Goal: Information Seeking & Learning: Learn about a topic

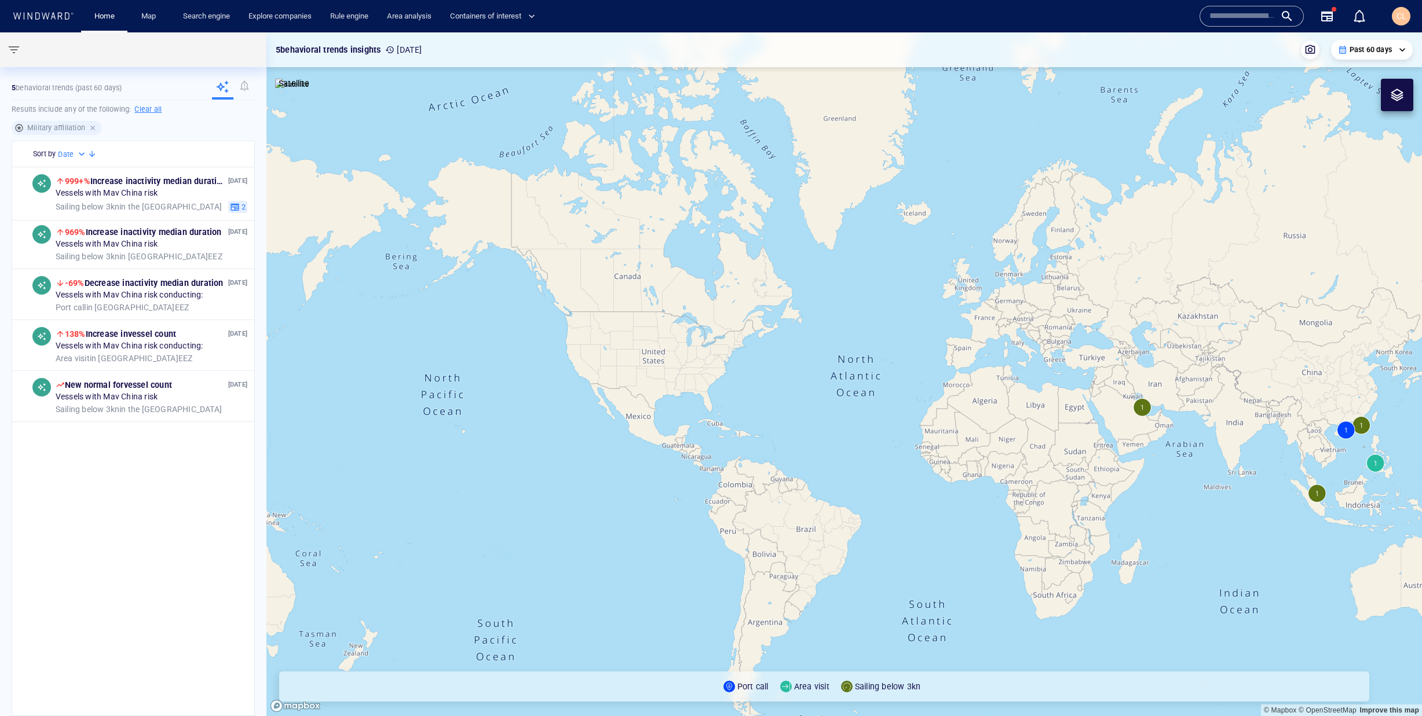
click at [91, 127] on div at bounding box center [94, 128] width 10 height 10
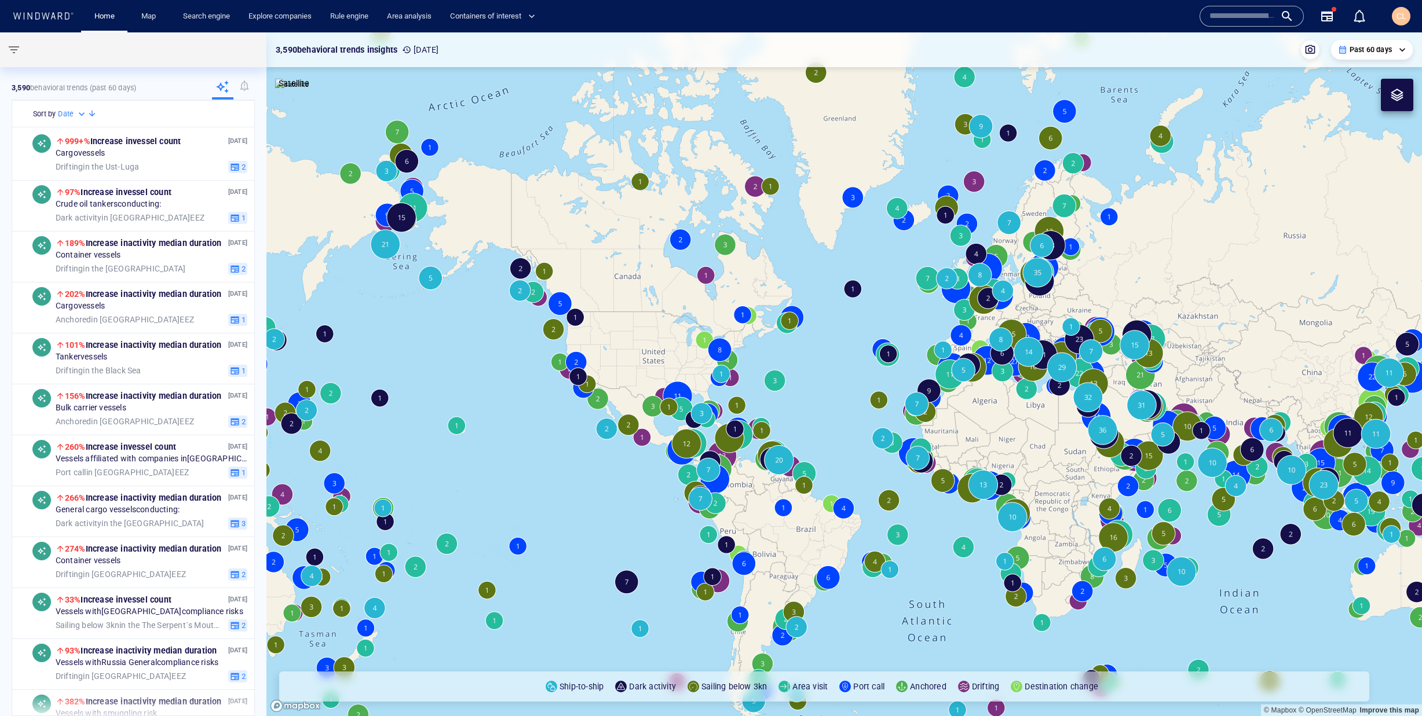
click at [1238, 17] on input "text" at bounding box center [1242, 16] width 66 height 17
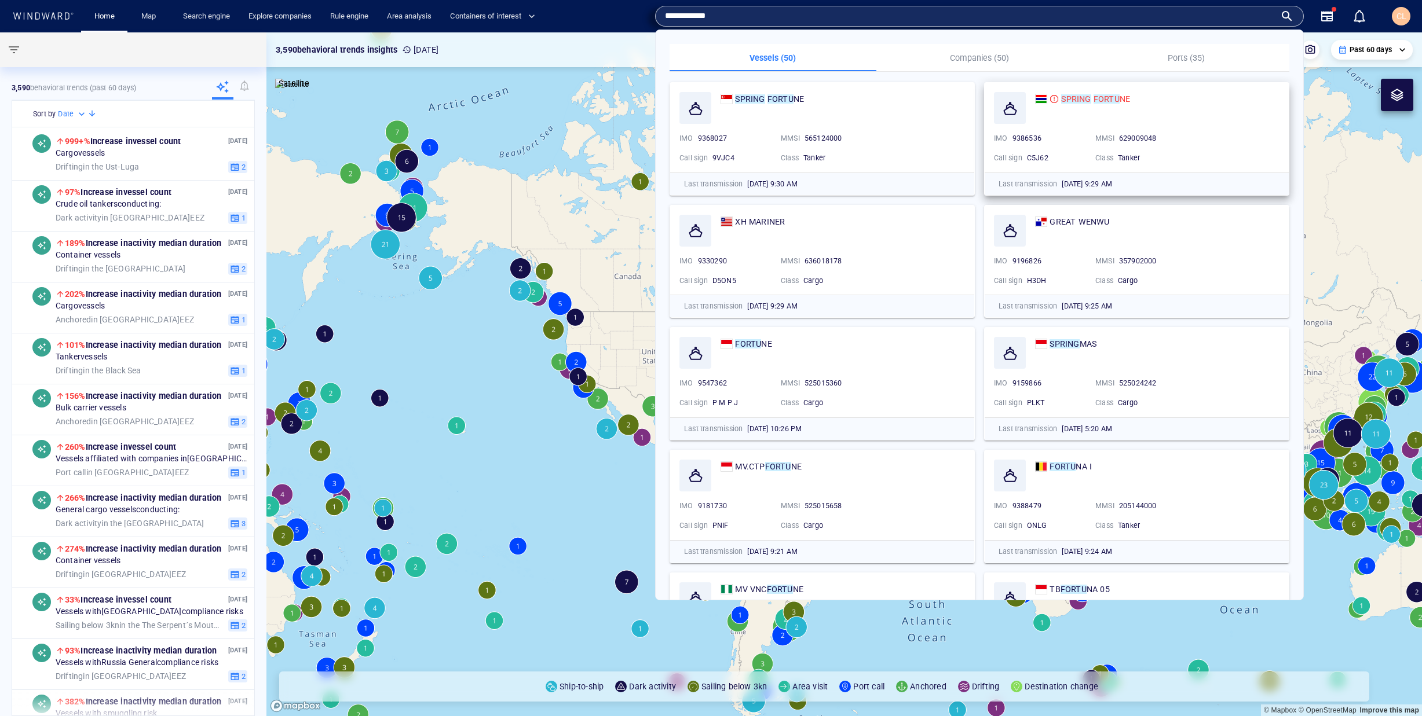
type input "**********"
click at [1087, 109] on div "SPRING FORTU NE" at bounding box center [1157, 108] width 244 height 32
click at [1081, 98] on mark "SPRING" at bounding box center [1076, 98] width 30 height 9
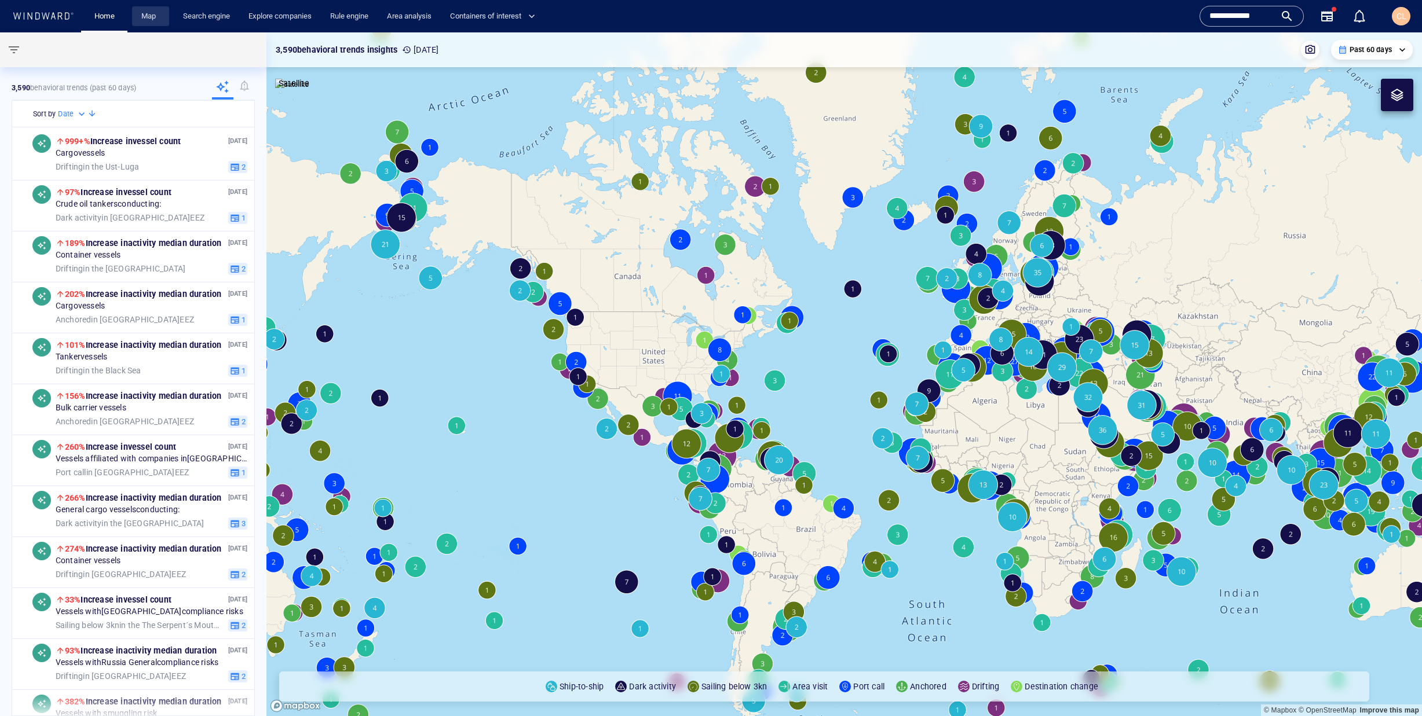
click at [159, 16] on link "Map" at bounding box center [151, 16] width 28 height 20
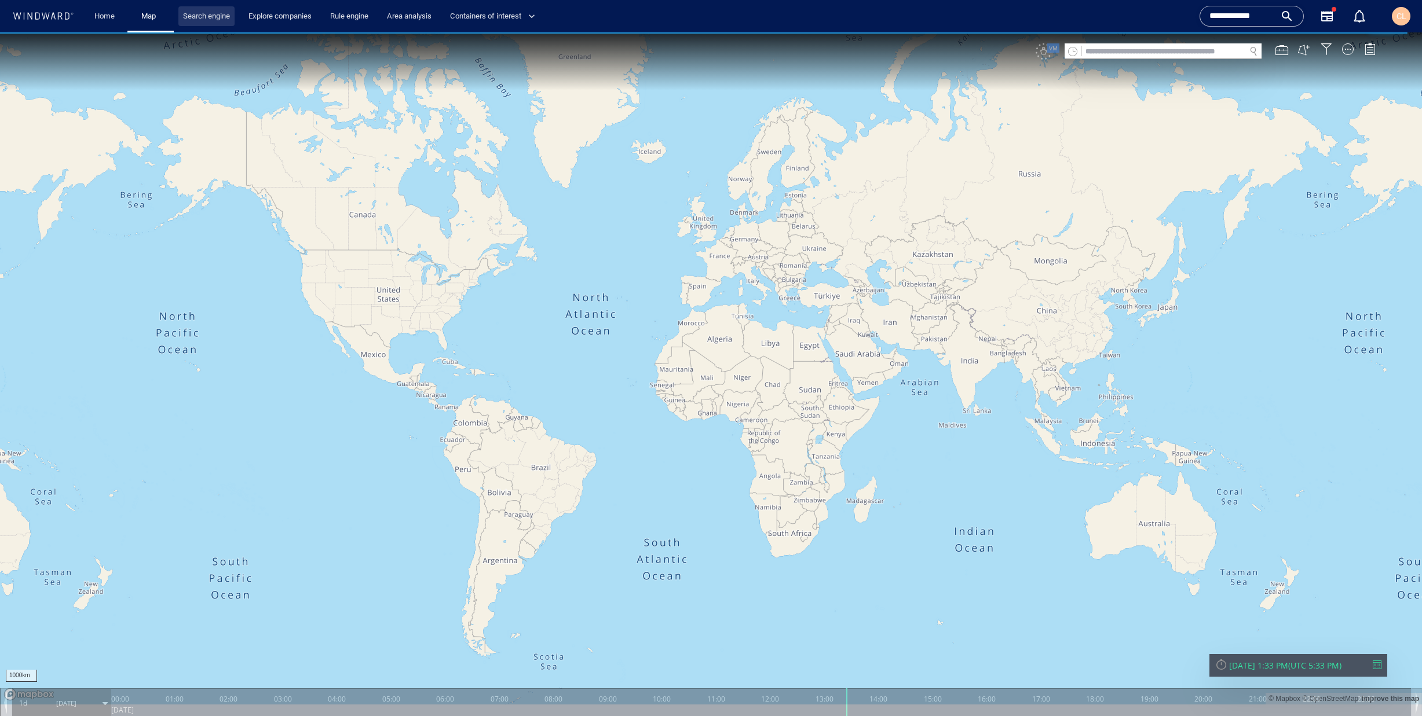
click at [206, 19] on link "Search engine" at bounding box center [206, 16] width 56 height 20
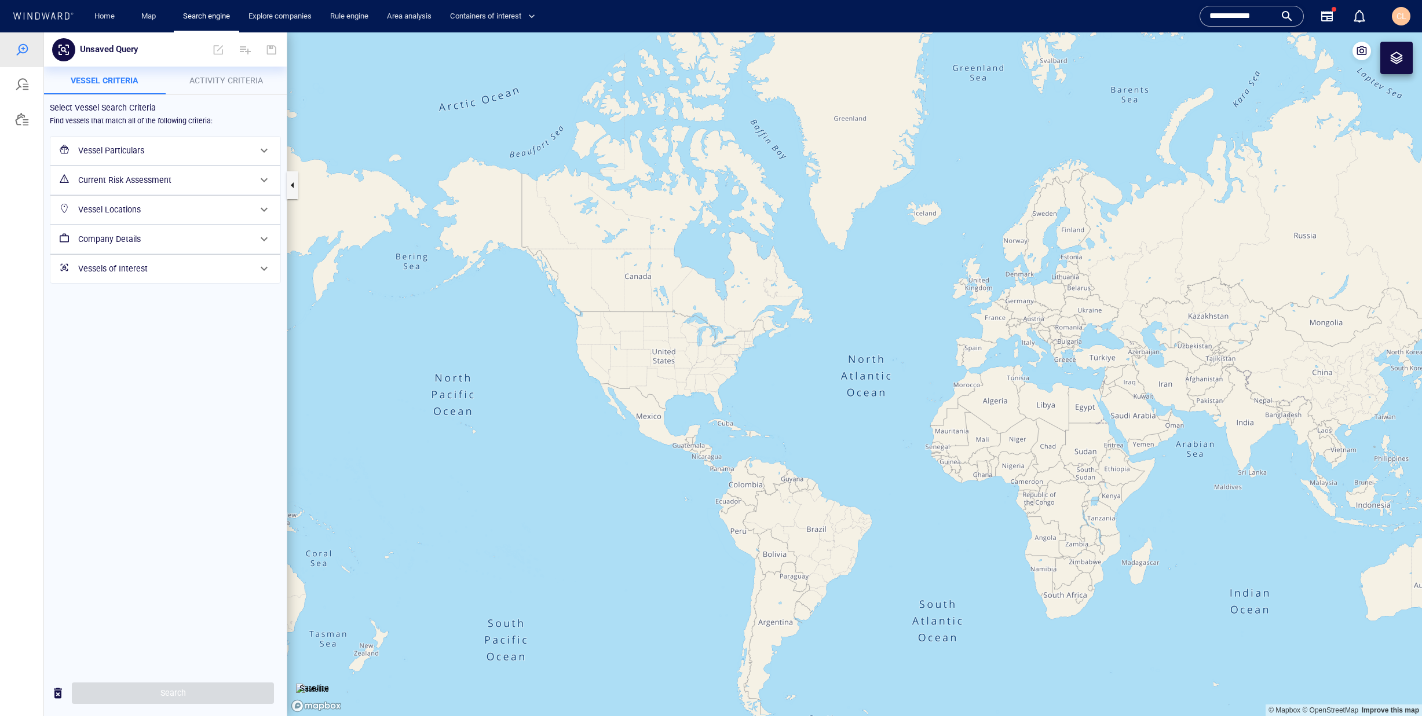
click at [146, 159] on div "Vessel Particulars" at bounding box center [164, 151] width 181 height 24
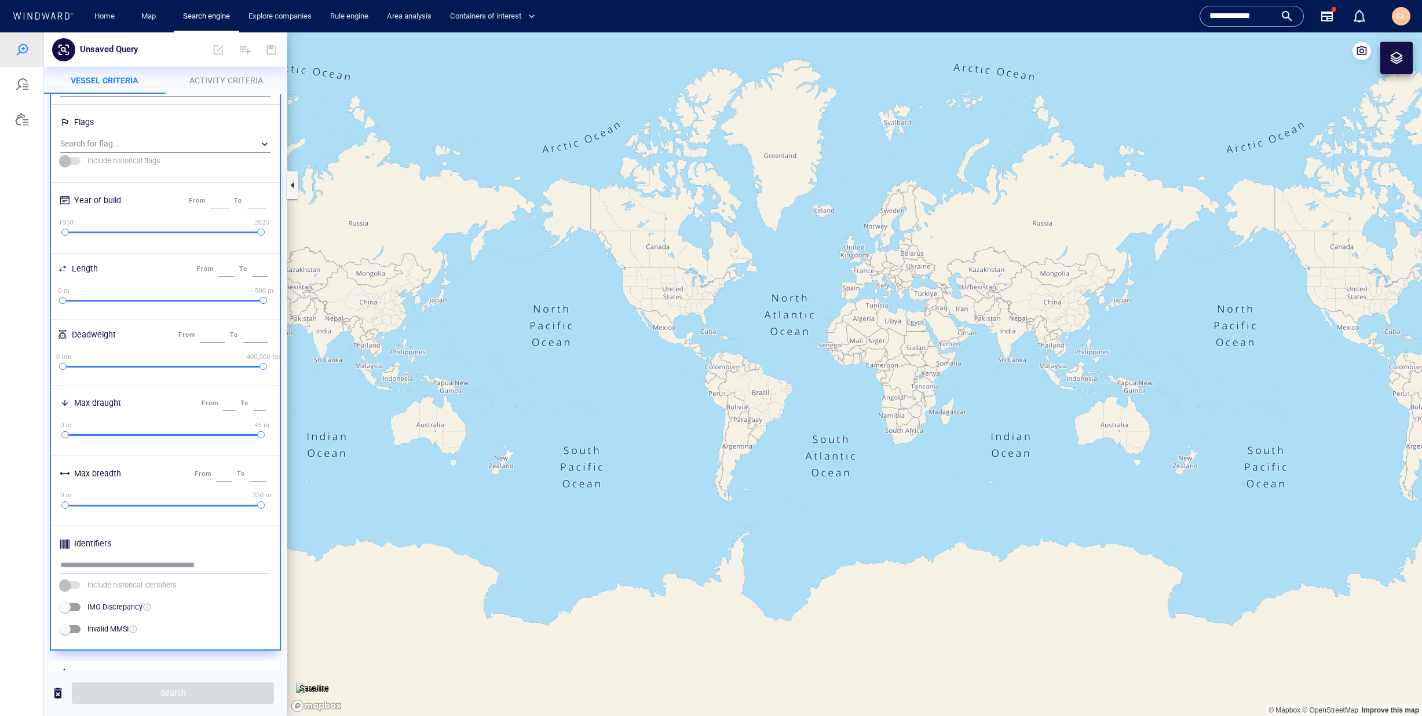
scroll to position [258, 0]
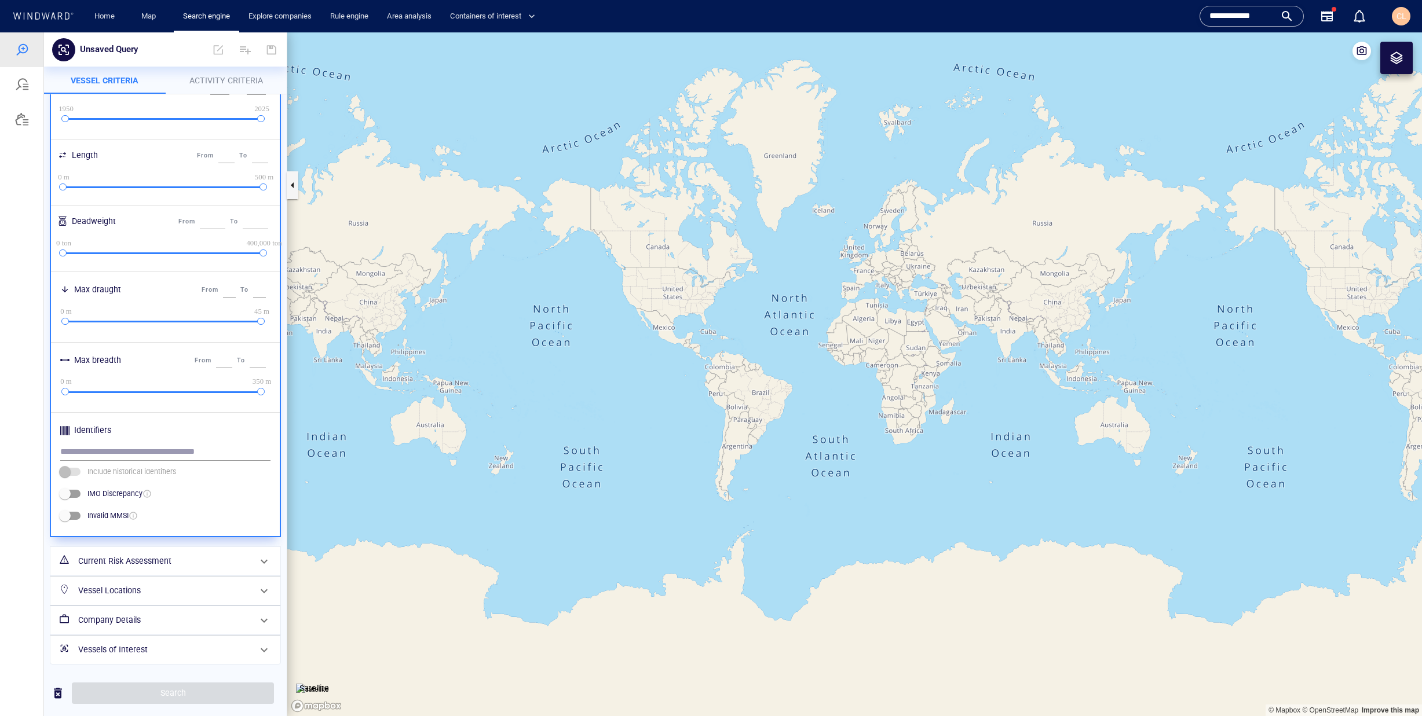
click at [164, 648] on h6 "Vessels of Interest" at bounding box center [164, 650] width 172 height 14
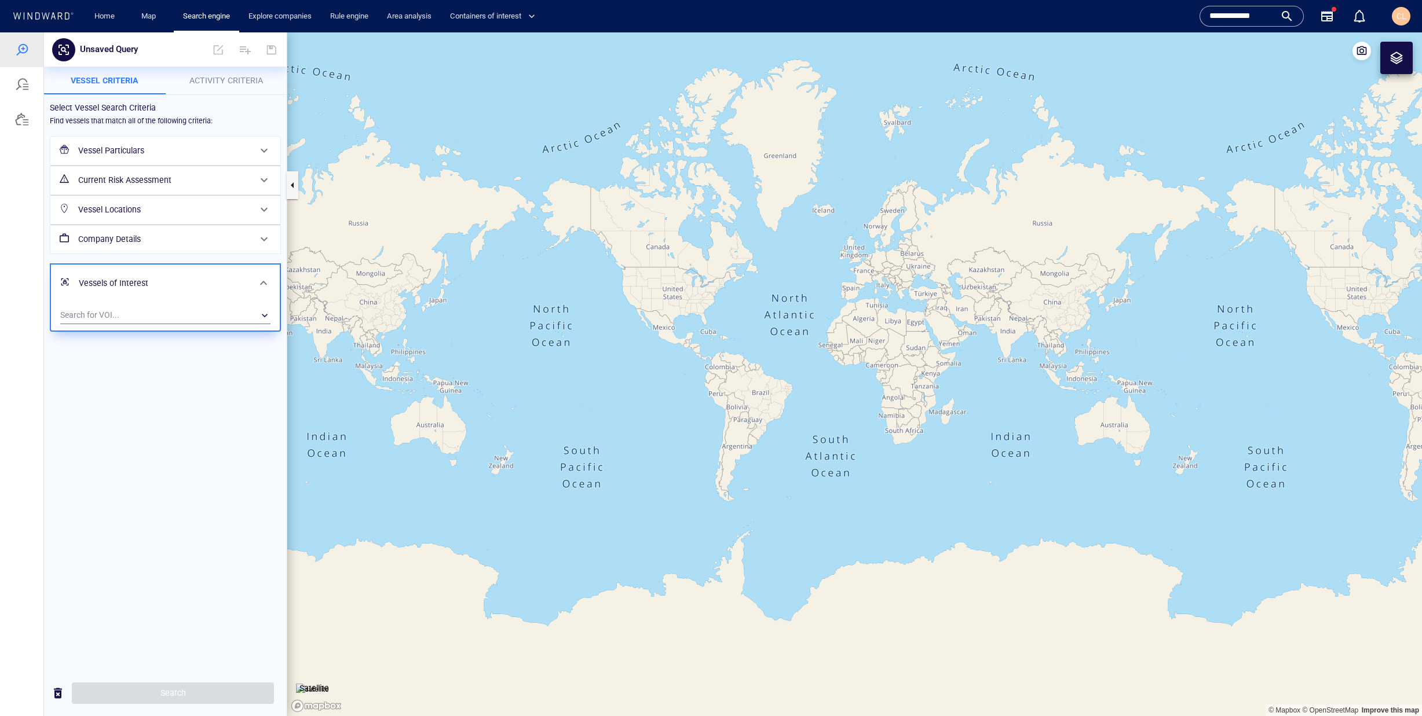
click at [198, 317] on div "​" at bounding box center [165, 315] width 210 height 17
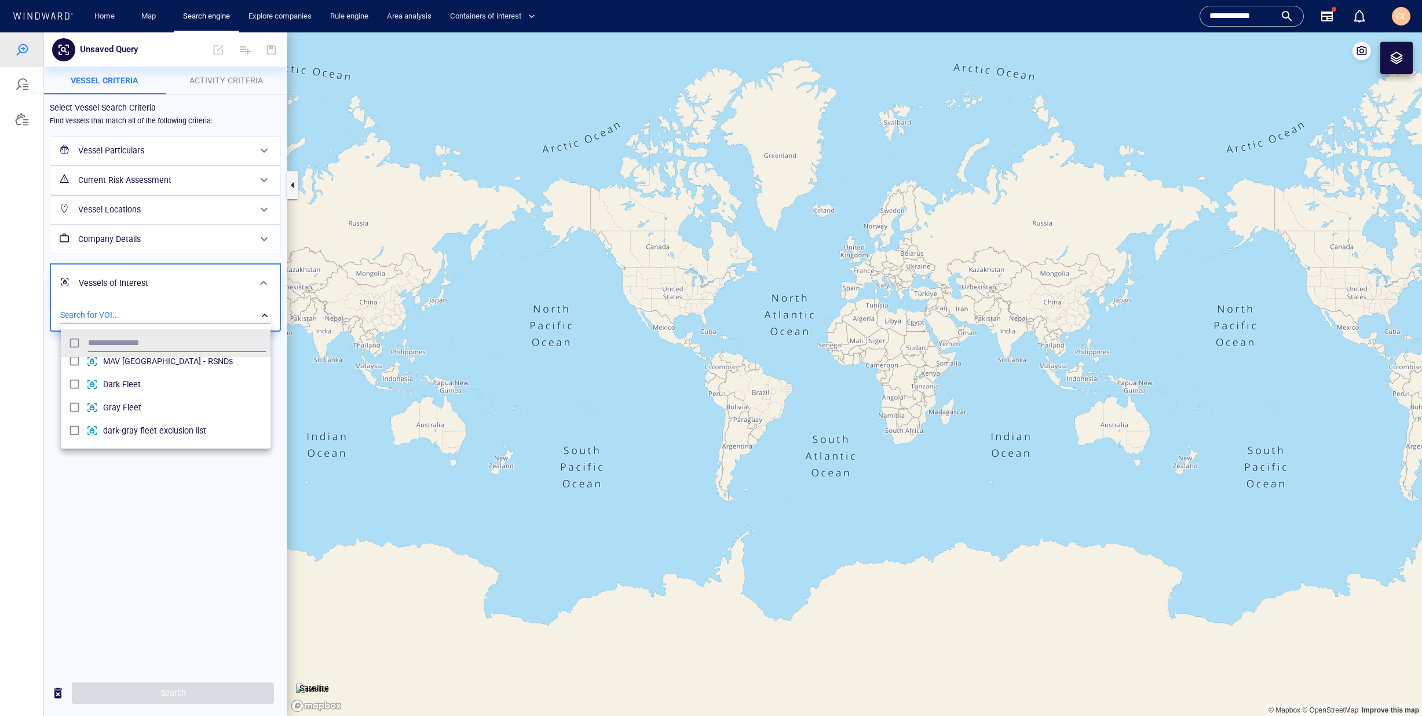
scroll to position [646, 0]
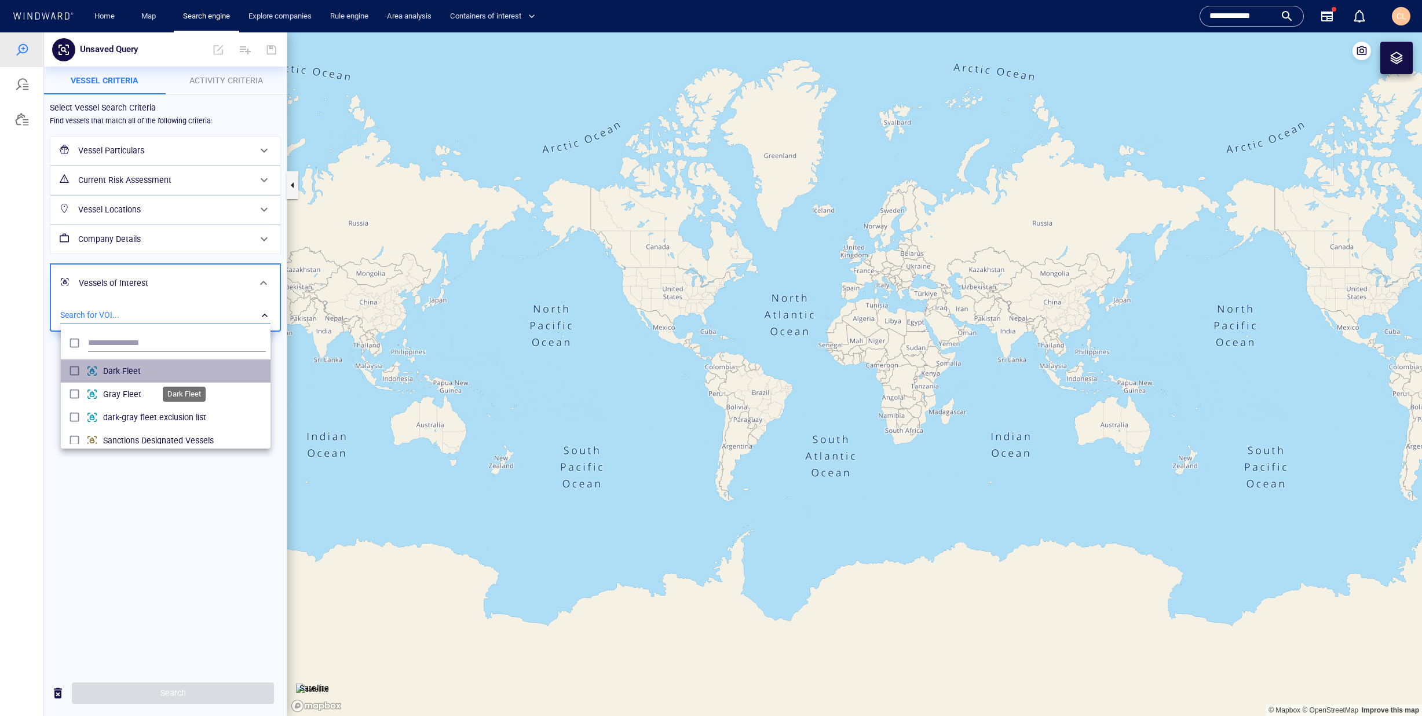
click at [134, 374] on span "Dark Fleet" at bounding box center [184, 371] width 163 height 14
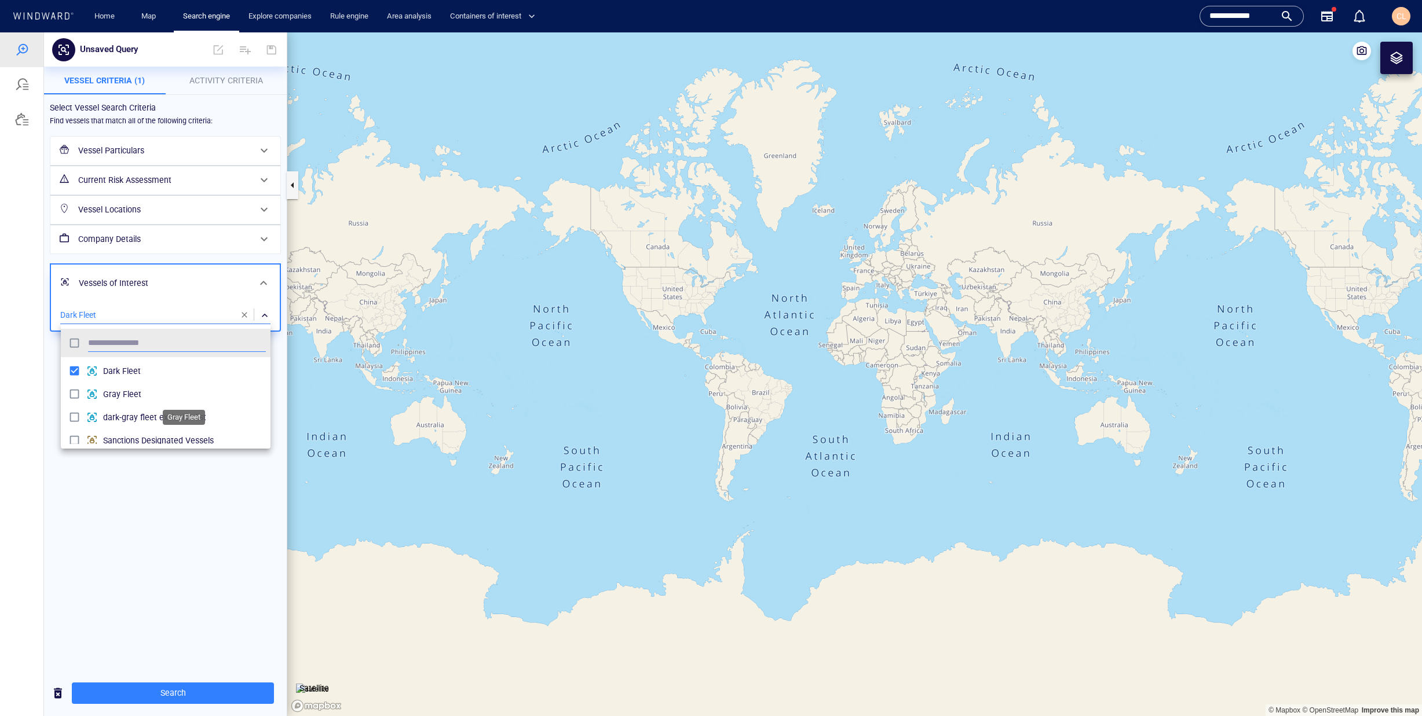
click at [126, 392] on span "Gray Fleet" at bounding box center [184, 394] width 163 height 14
click at [182, 692] on div at bounding box center [711, 374] width 1422 height 684
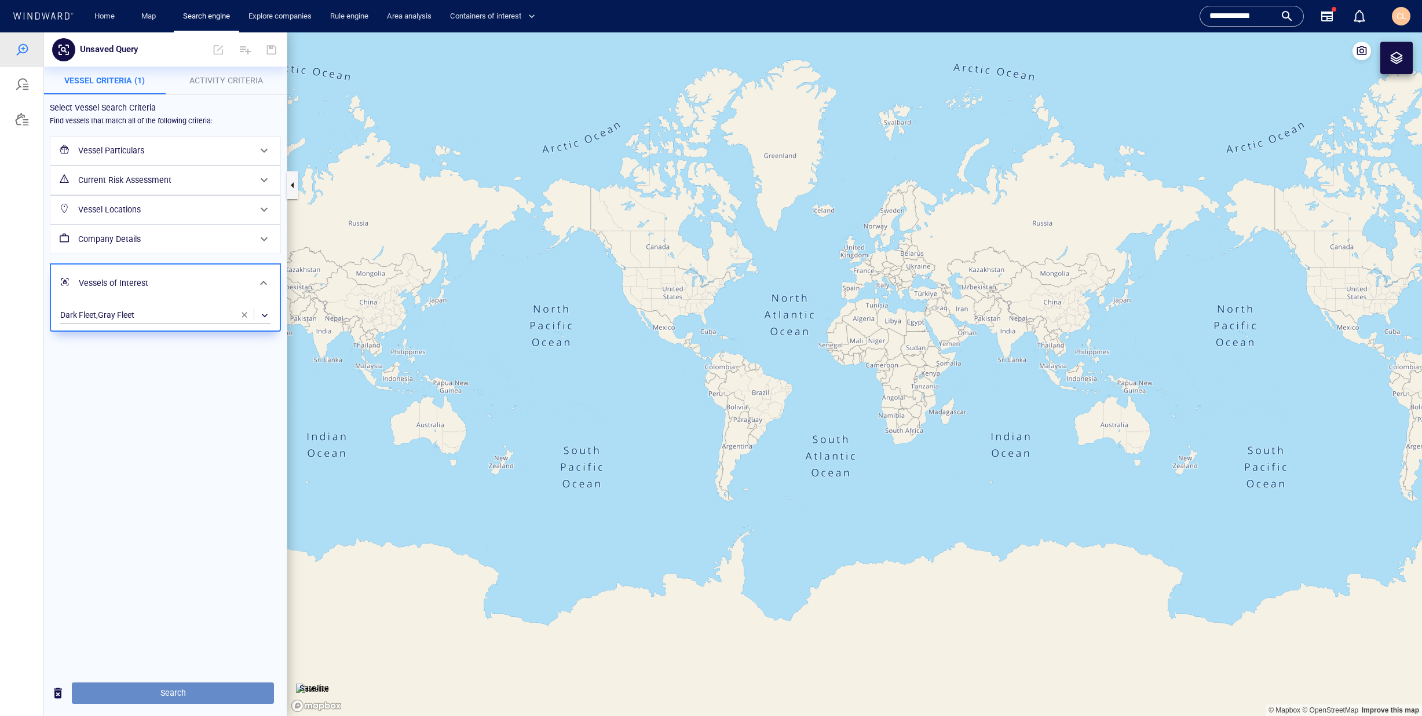
click at [211, 684] on button "Search" at bounding box center [173, 693] width 202 height 21
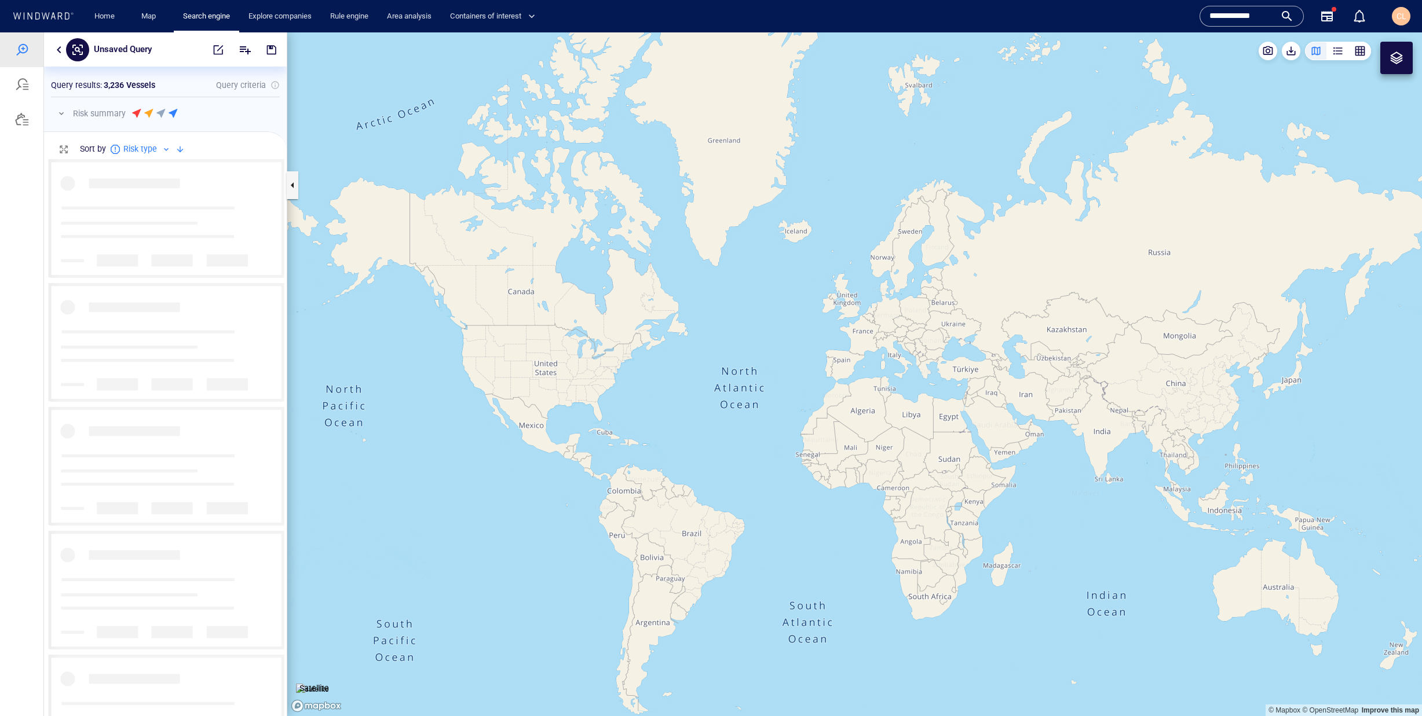
scroll to position [557, 243]
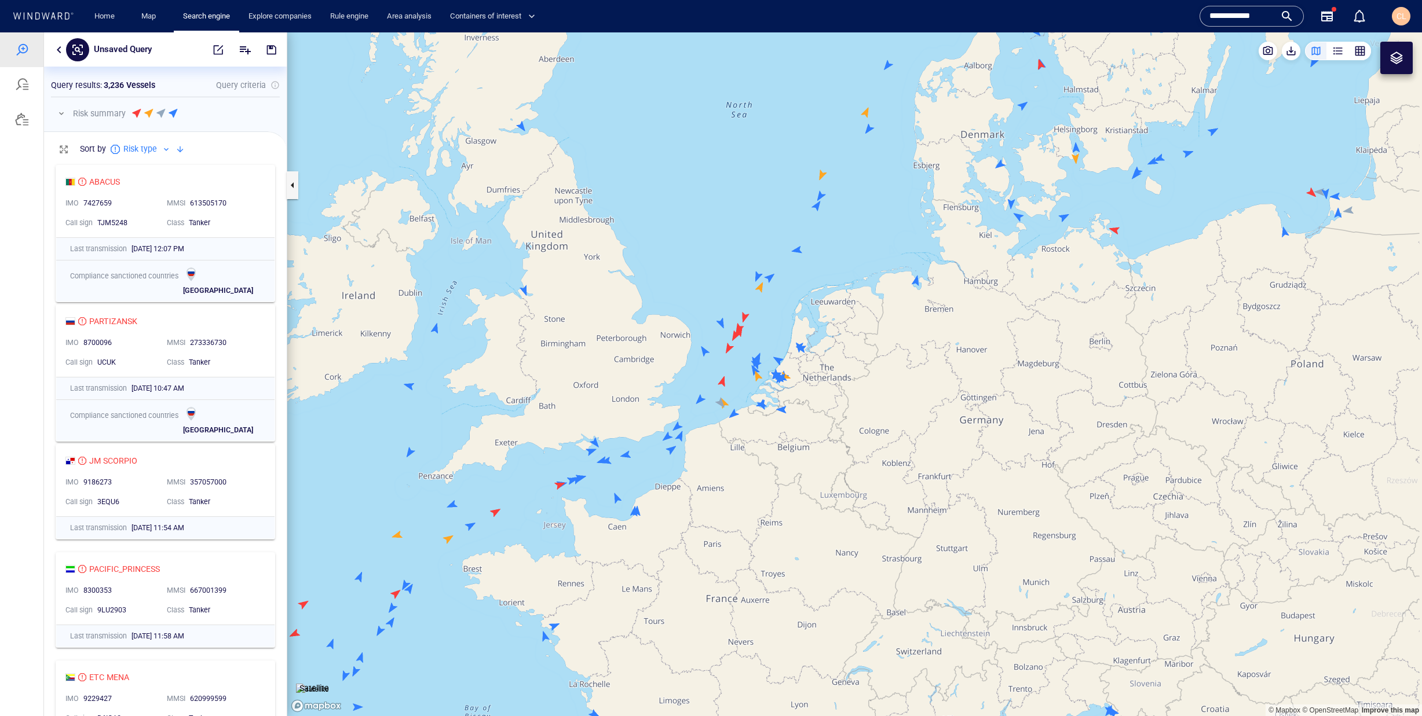
drag, startPoint x: 743, startPoint y: 391, endPoint x: 593, endPoint y: 323, distance: 164.3
click at [593, 323] on canvas "Map" at bounding box center [854, 374] width 1135 height 684
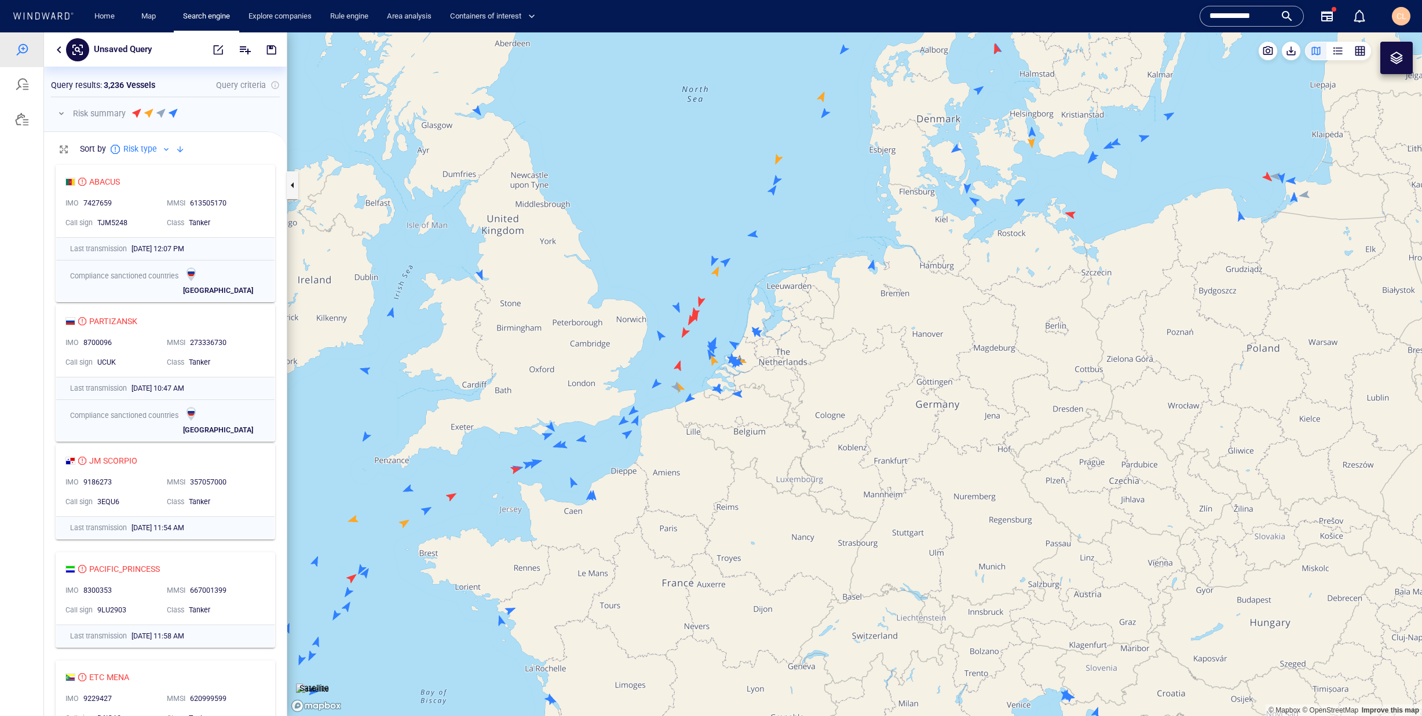
click at [58, 46] on button "button" at bounding box center [59, 50] width 14 height 14
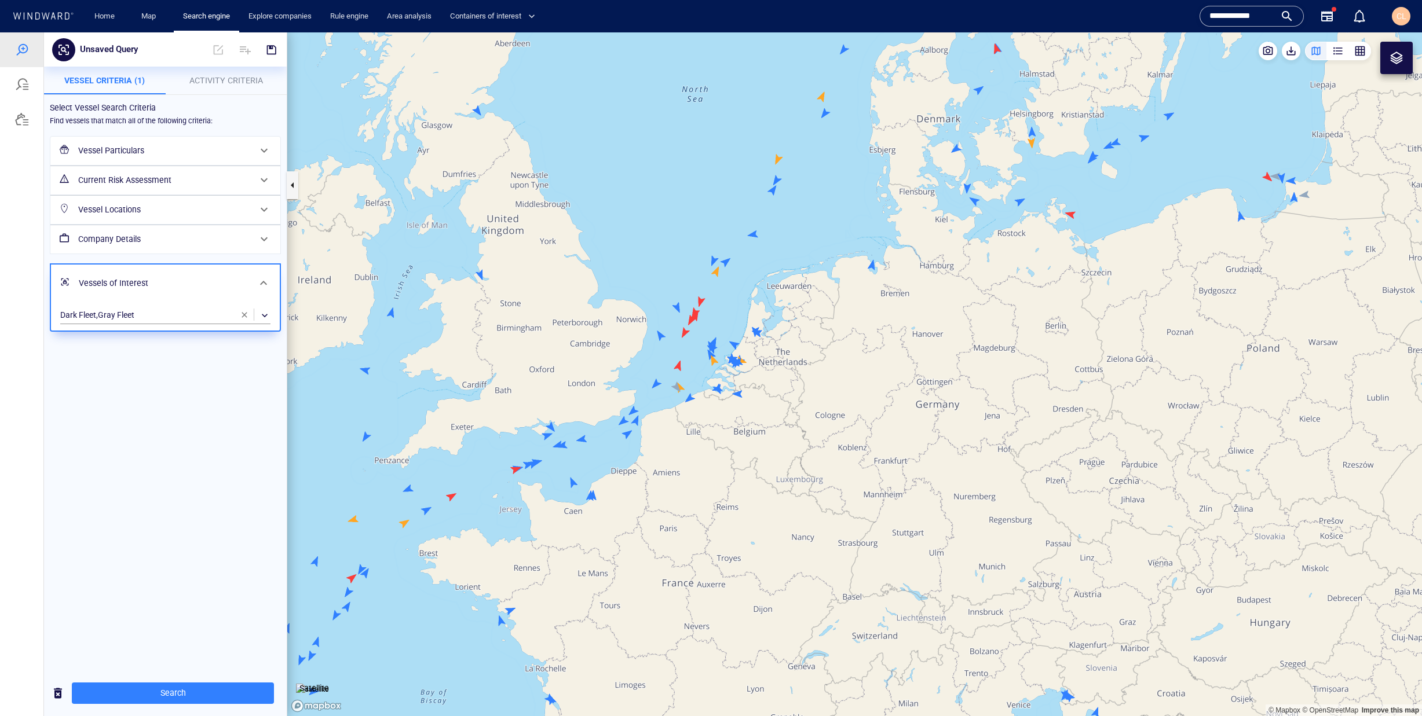
click at [169, 211] on h6 "Vessel Locations" at bounding box center [164, 210] width 172 height 14
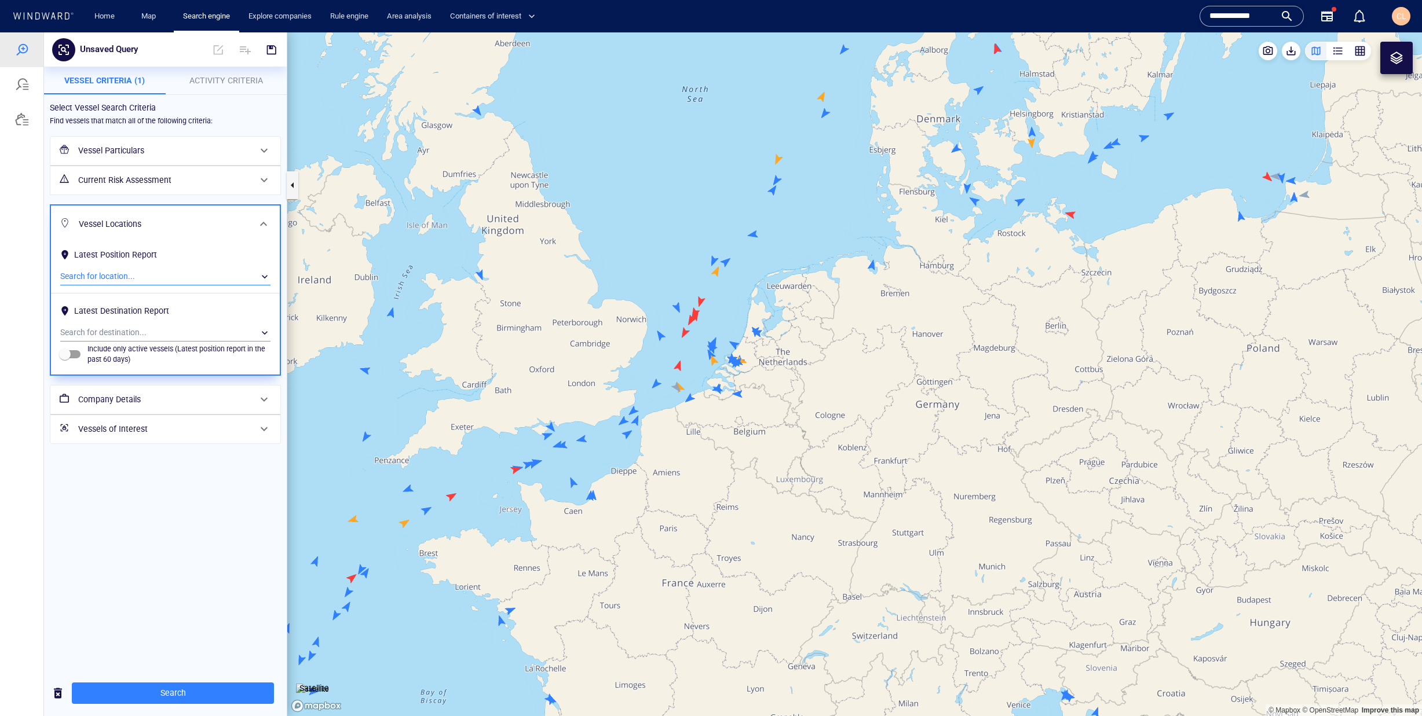
click at [157, 275] on div "​" at bounding box center [165, 276] width 210 height 17
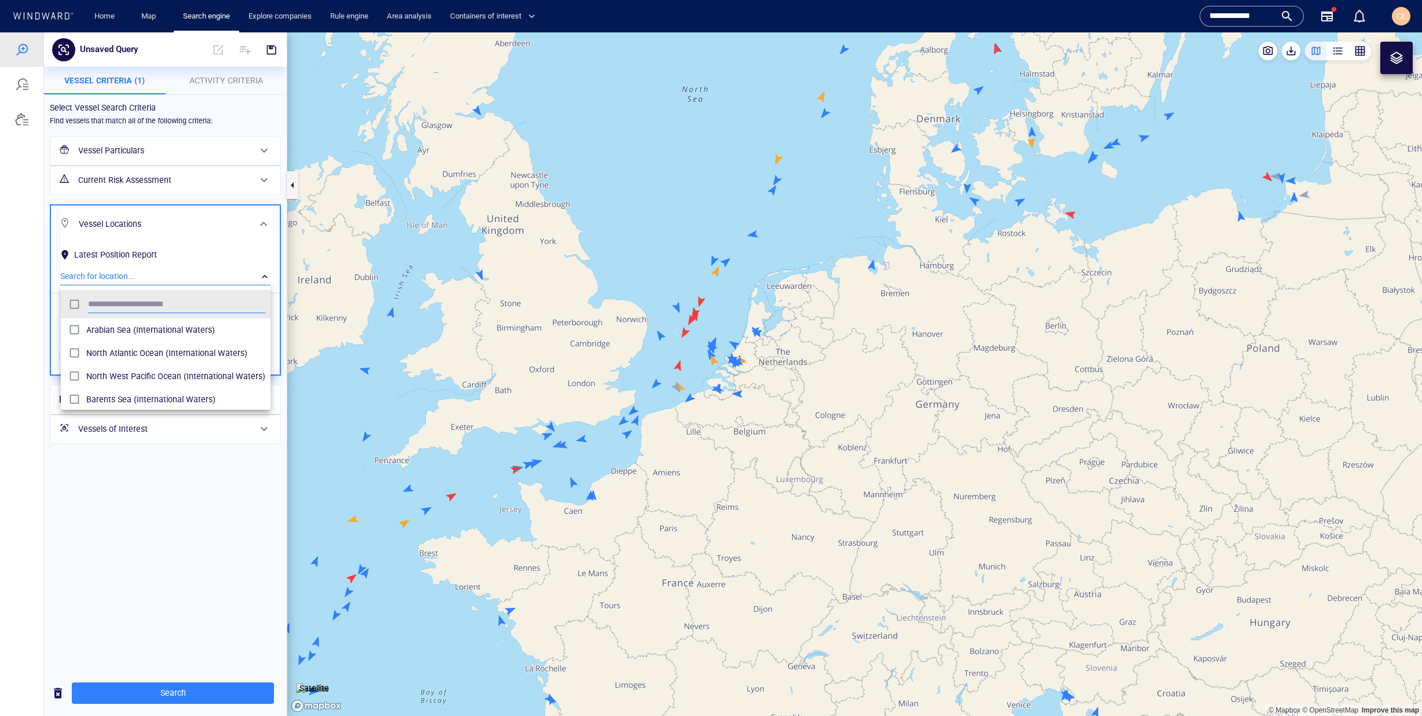
scroll to position [115, 210]
click at [211, 83] on div at bounding box center [711, 374] width 1422 height 684
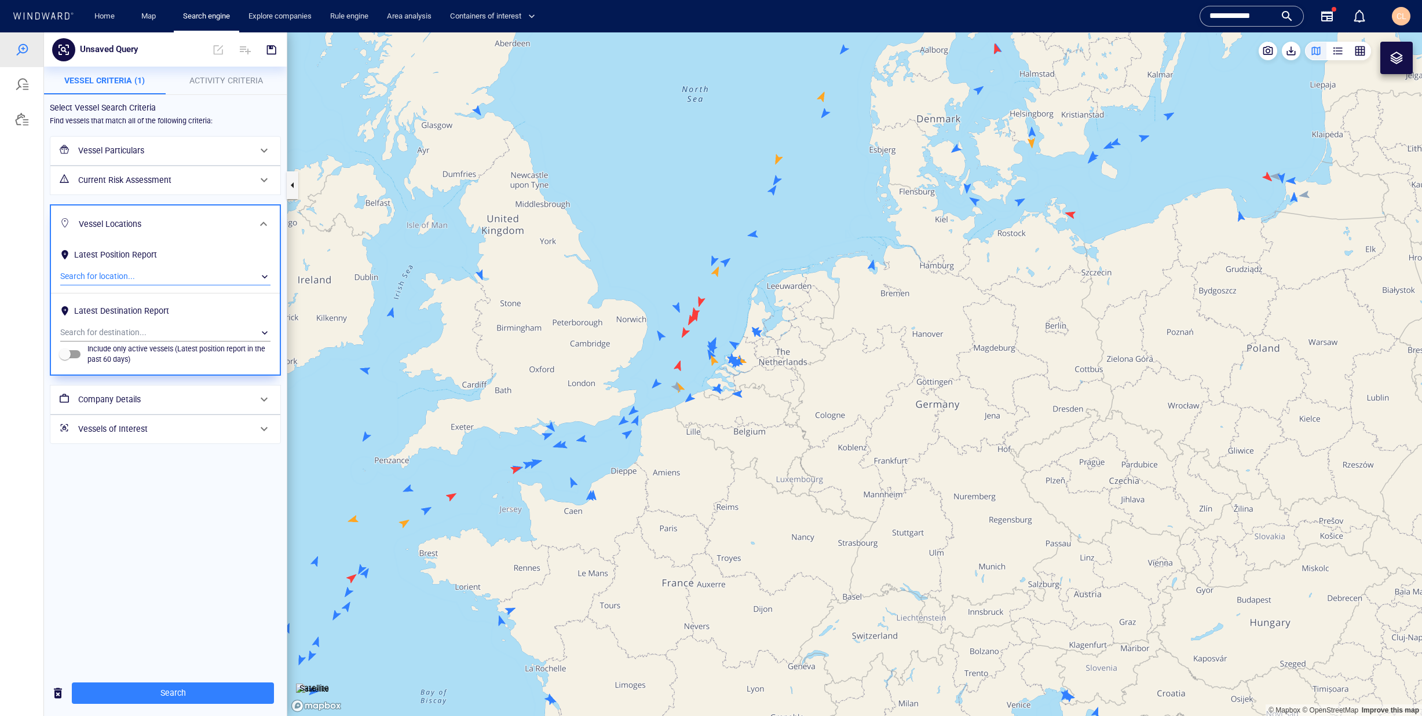
click at [213, 84] on span "Activity Criteria" at bounding box center [226, 80] width 74 height 9
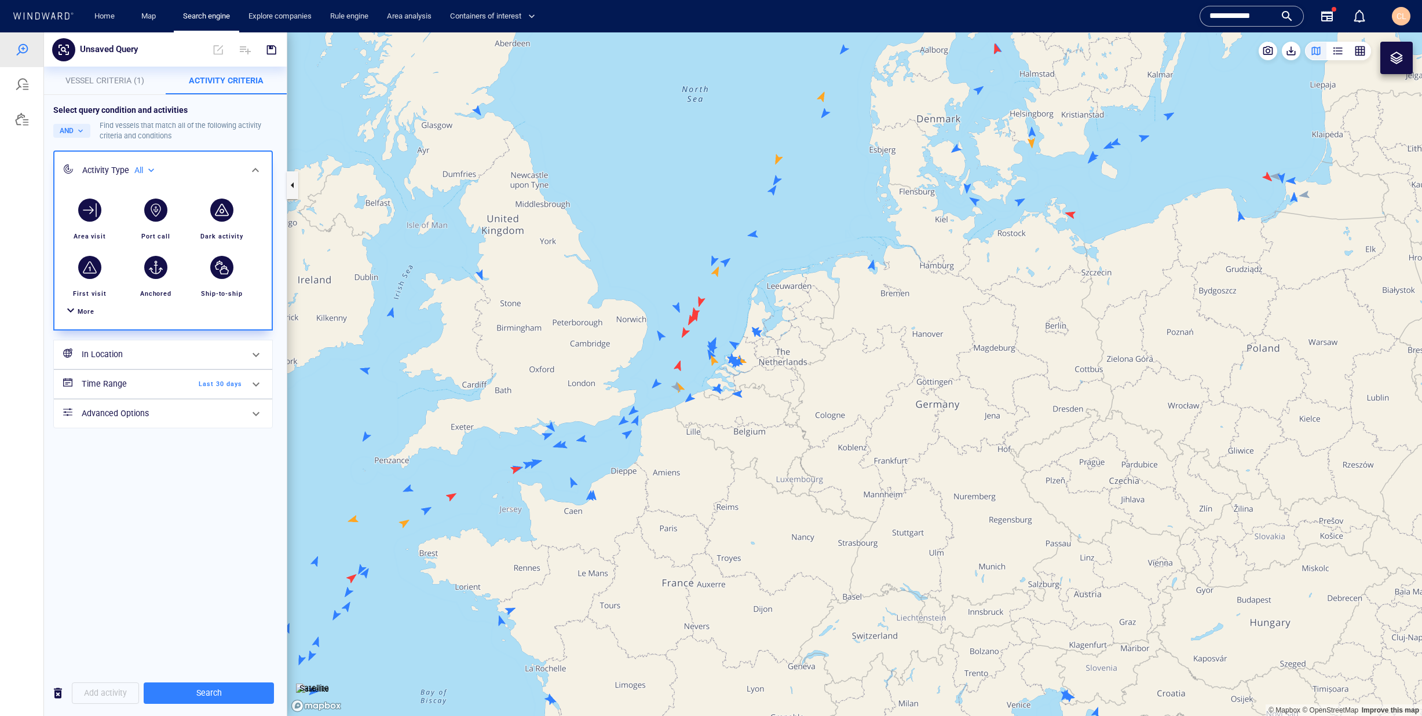
click at [122, 354] on h6 "In Location" at bounding box center [162, 355] width 160 height 14
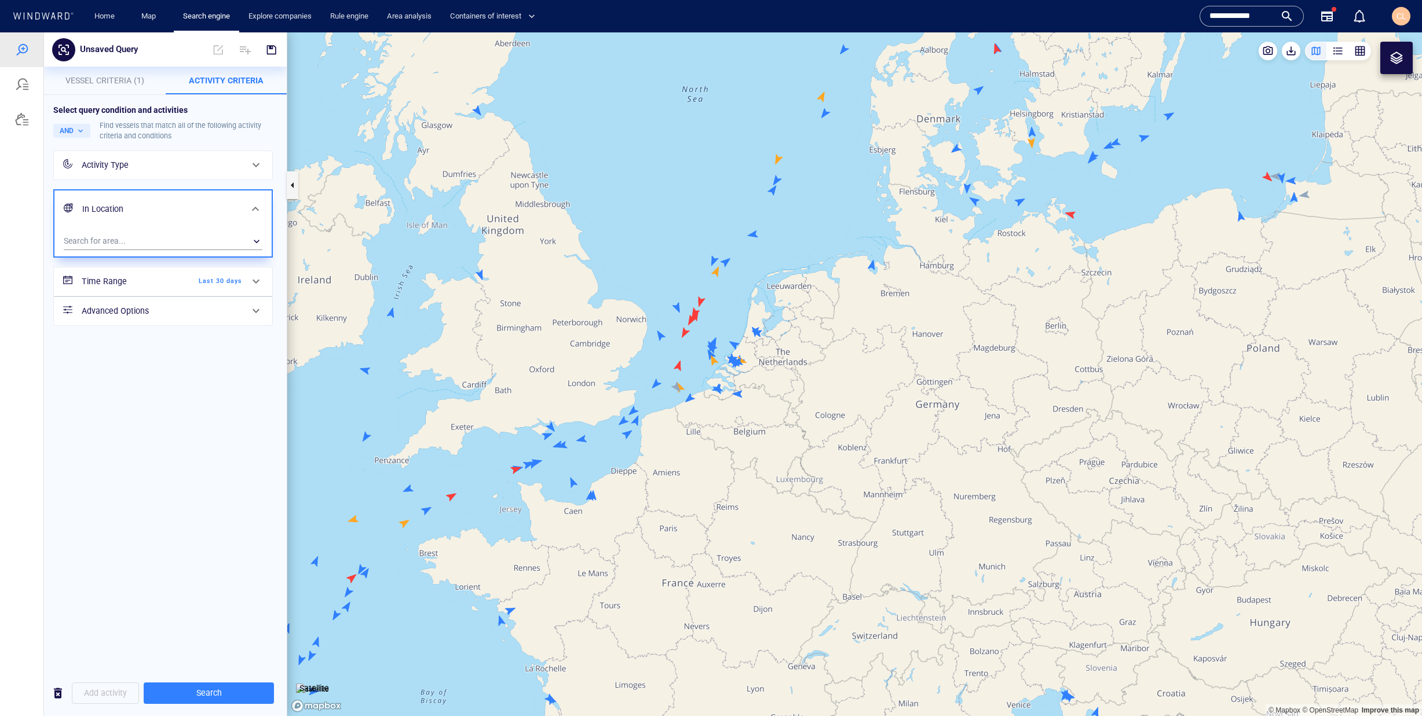
click at [125, 164] on div "Activity Type" at bounding box center [162, 165] width 160 height 14
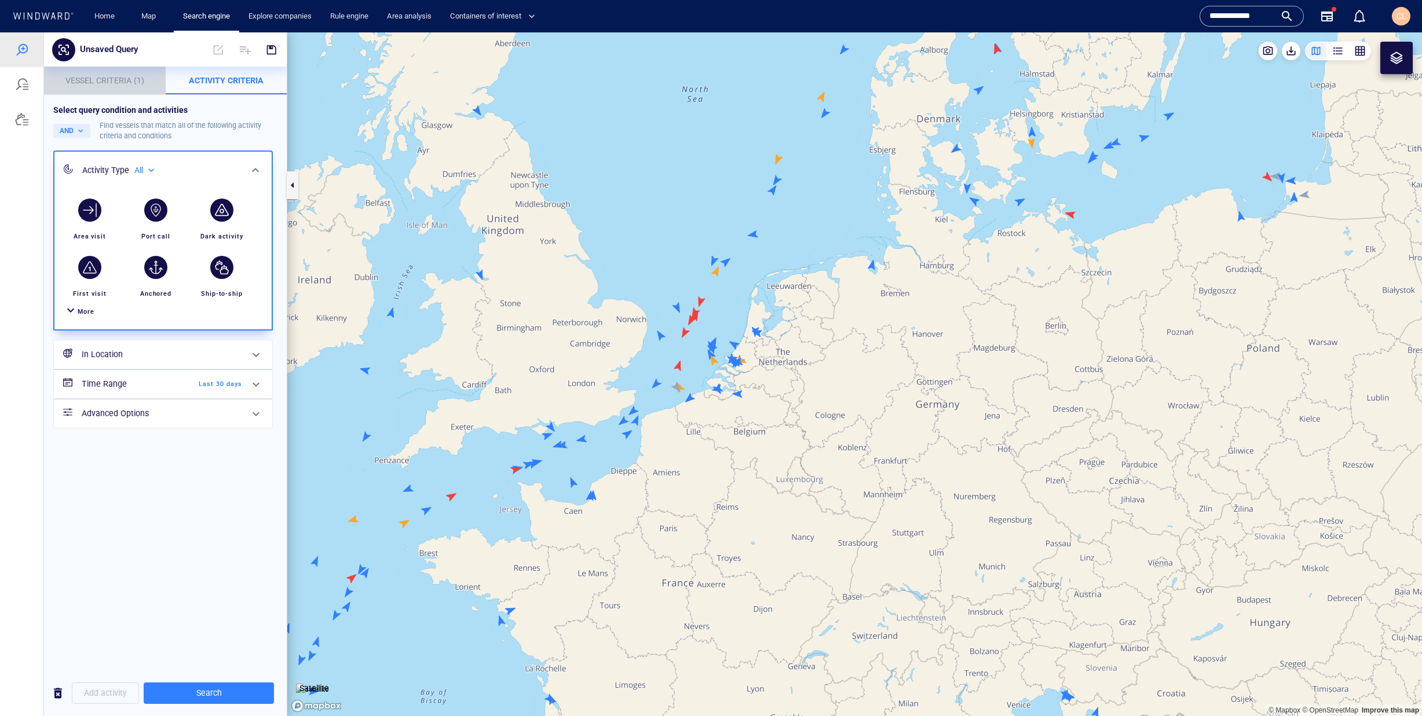
click at [108, 85] on span "Vessel Criteria (1)" at bounding box center [104, 80] width 79 height 9
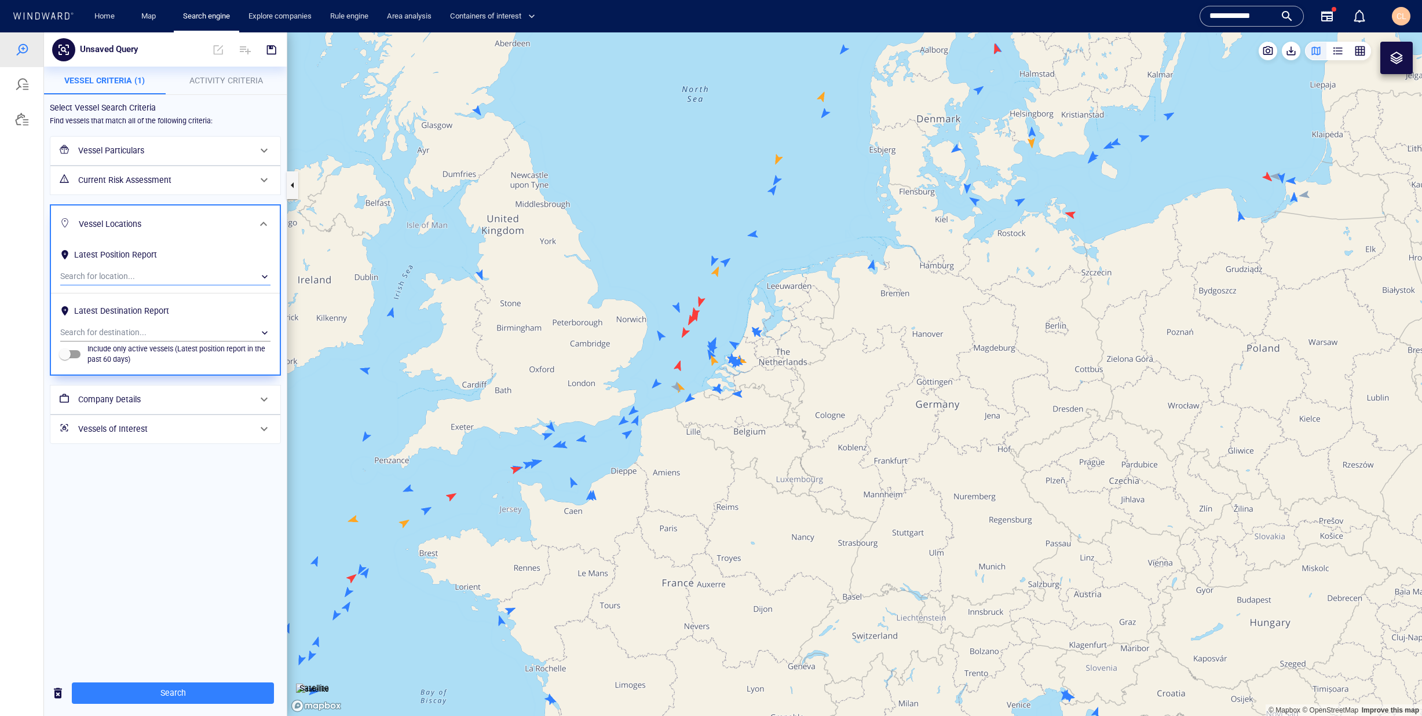
click at [116, 273] on div "​" at bounding box center [165, 276] width 210 height 17
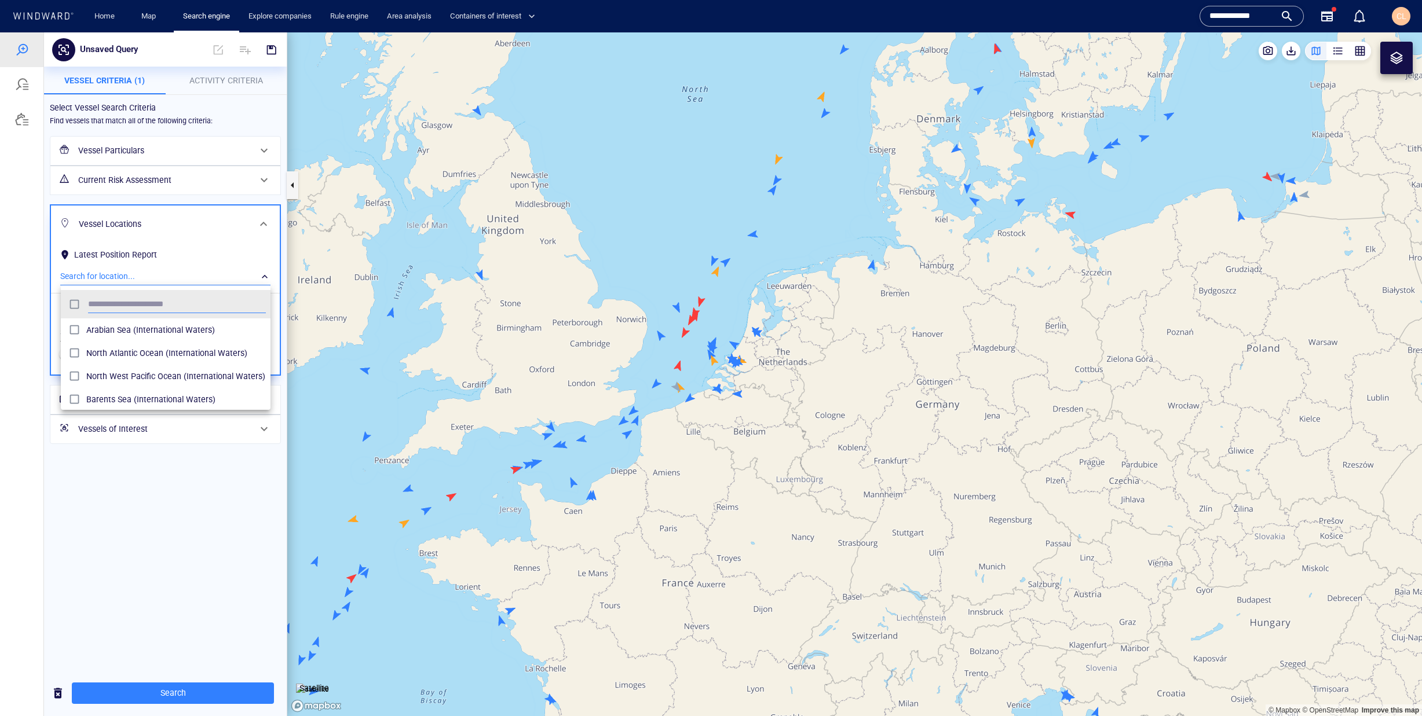
type input "*"
click at [156, 330] on span "North Sean (Oil and Gas Facilities)" at bounding box center [176, 330] width 180 height 14
type input "*"
click at [677, 383] on div at bounding box center [711, 374] width 1422 height 684
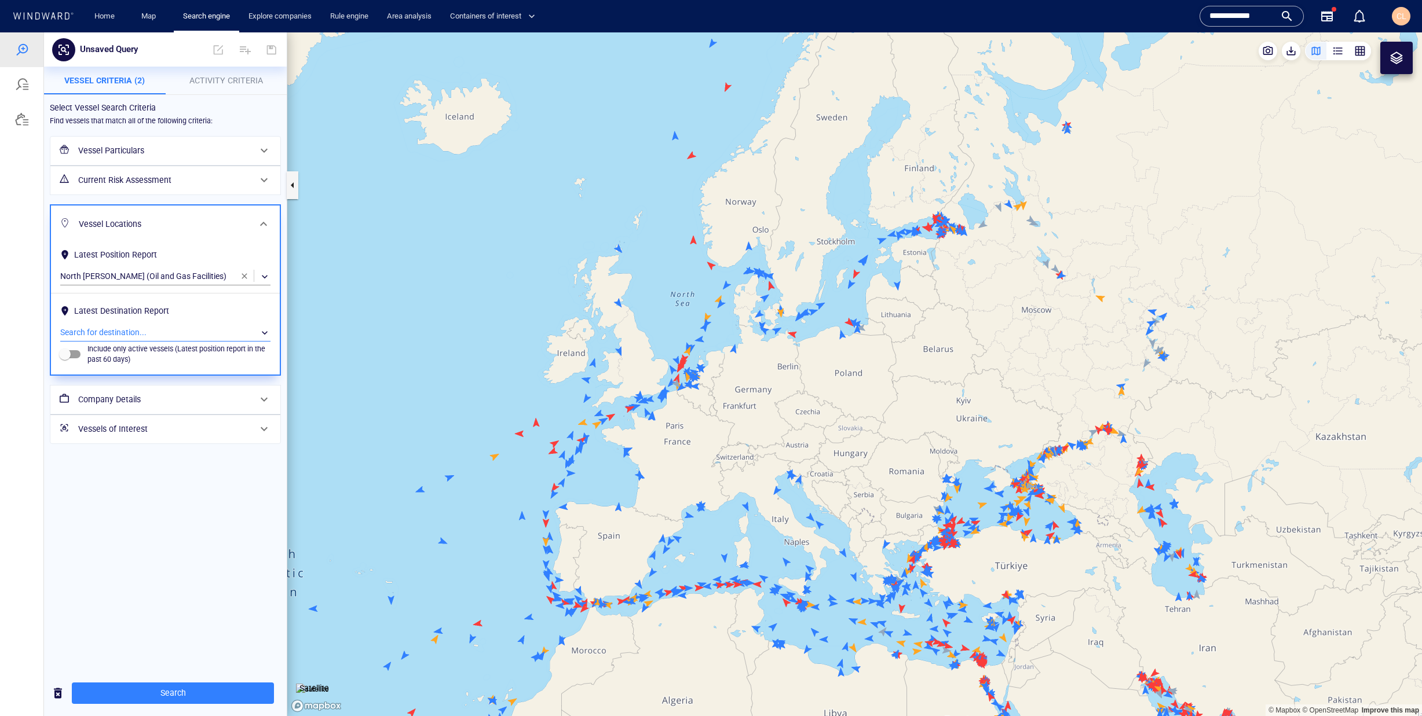
click at [129, 332] on div "​" at bounding box center [165, 332] width 210 height 17
click at [244, 276] on div at bounding box center [711, 374] width 1422 height 684
click at [242, 279] on span "button" at bounding box center [244, 276] width 9 height 9
click at [200, 276] on div "​" at bounding box center [165, 276] width 210 height 17
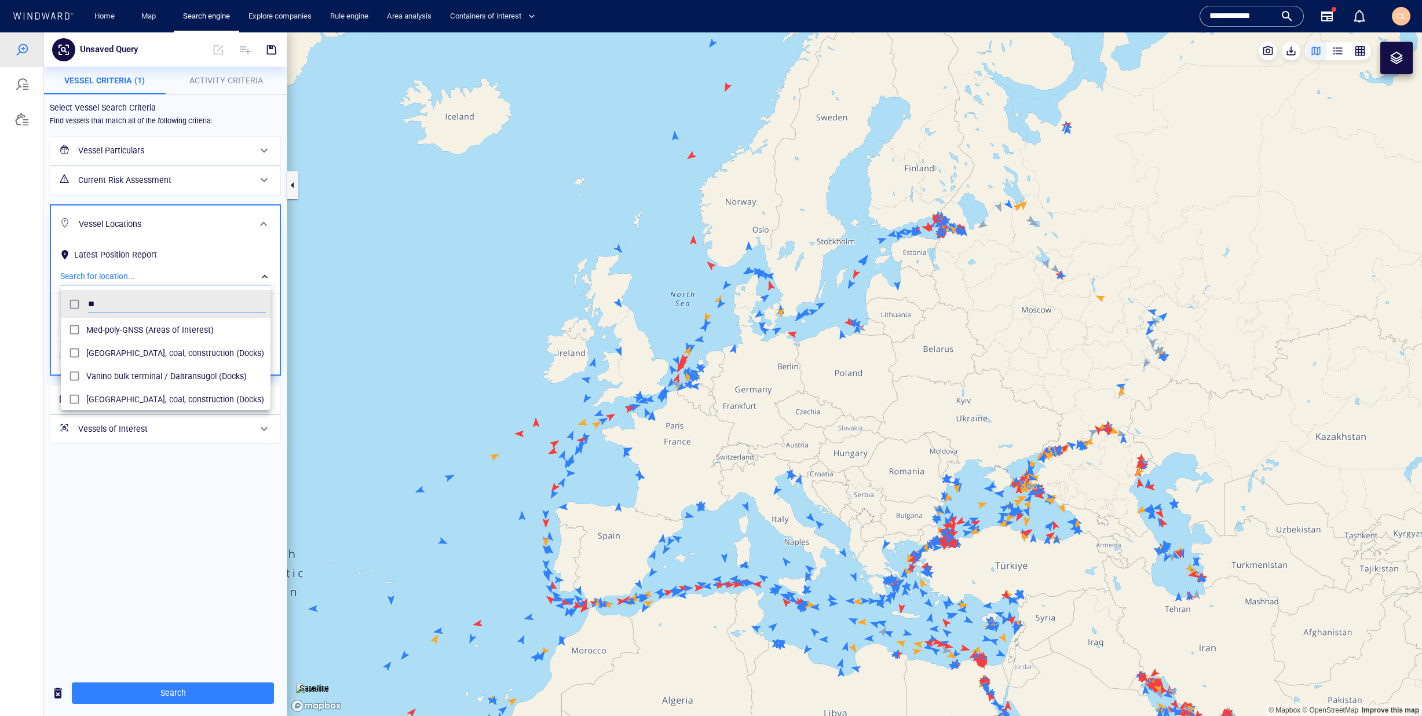
type input "*"
type input "****"
click at [101, 339] on li "Barents Sea (International Waters)" at bounding box center [166, 330] width 210 height 23
click at [598, 294] on div at bounding box center [711, 374] width 1422 height 684
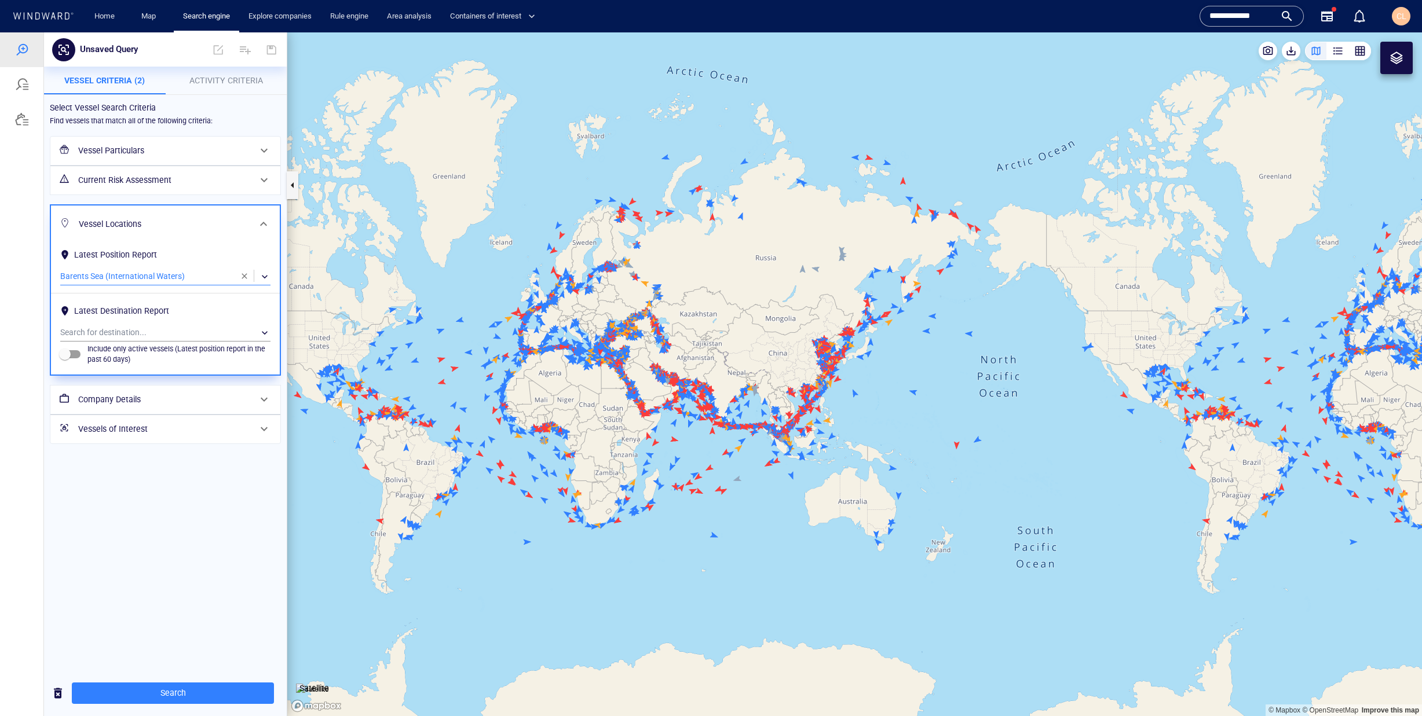
click at [186, 280] on div "​" at bounding box center [165, 276] width 210 height 17
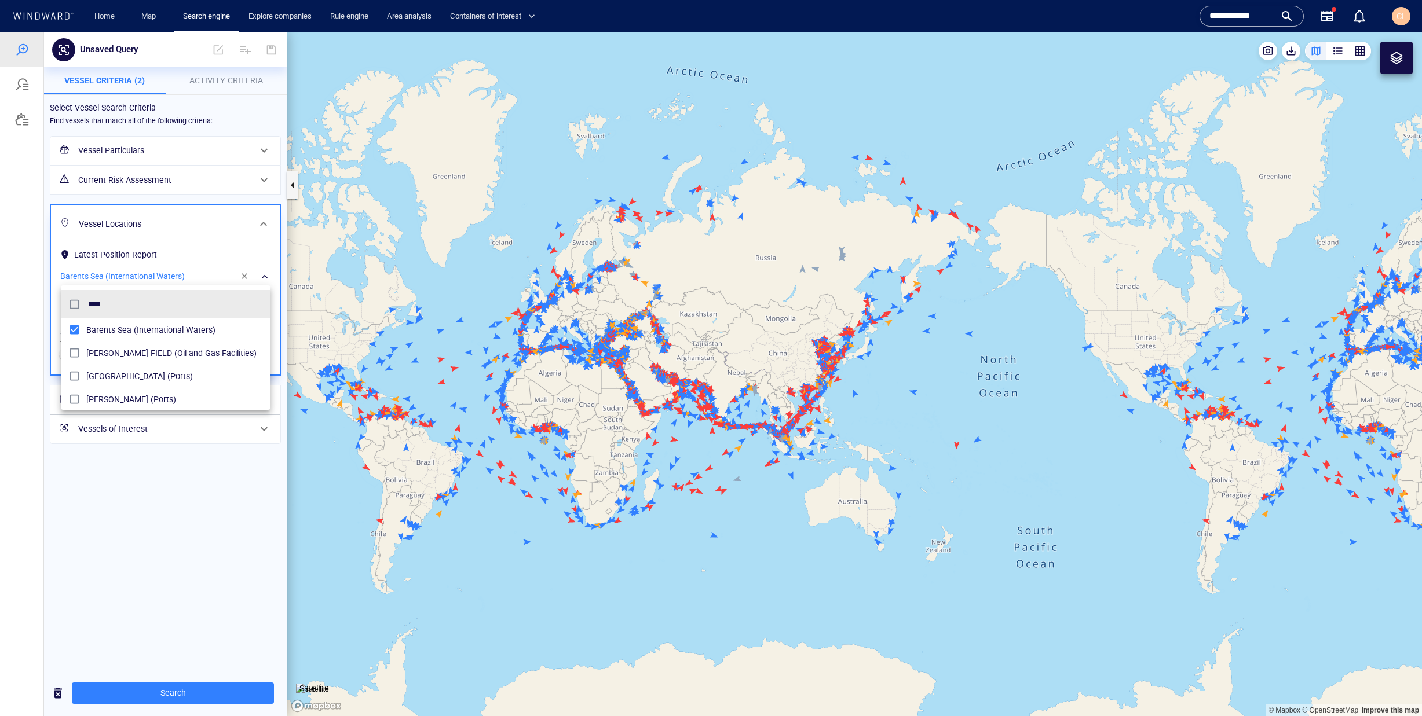
scroll to position [115, 210]
click at [127, 306] on input "****" at bounding box center [177, 304] width 178 height 17
type input "******"
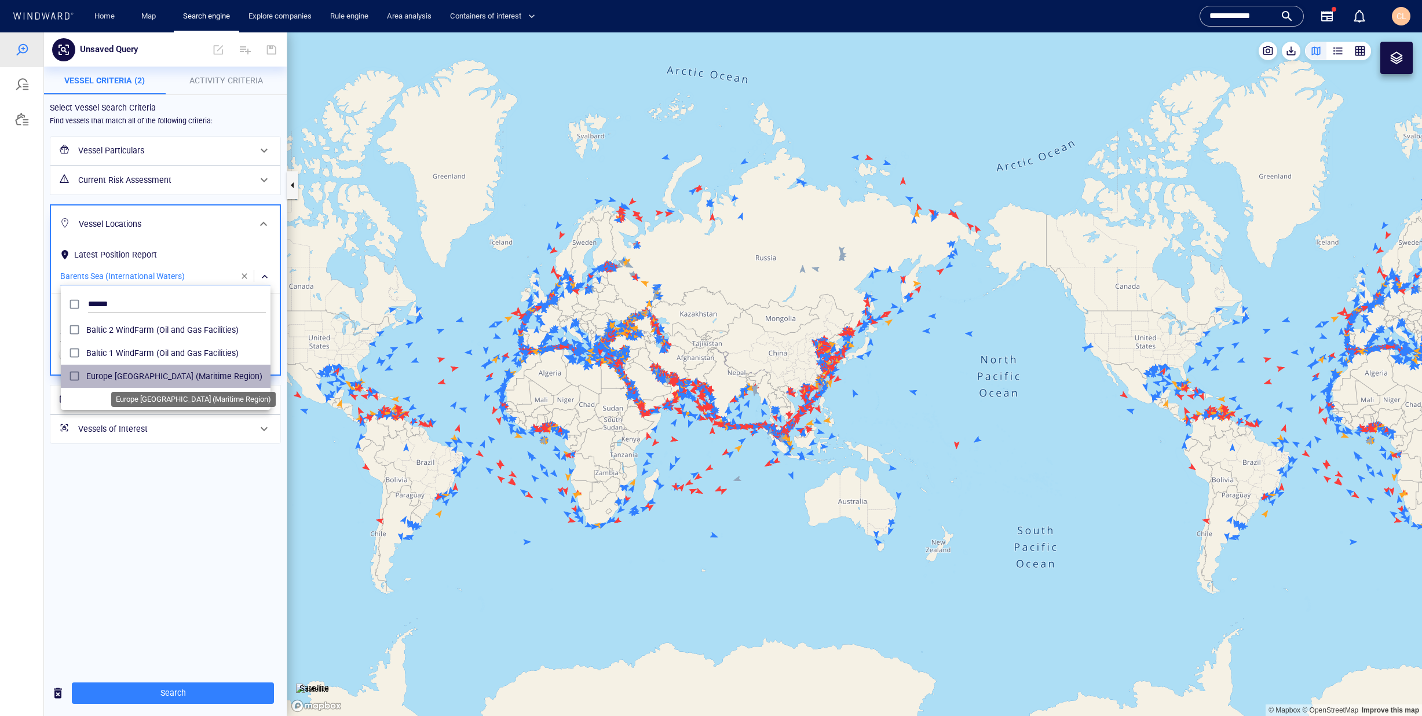
click at [138, 380] on span "Europe Baltic sea (Maritime Region)" at bounding box center [176, 377] width 180 height 14
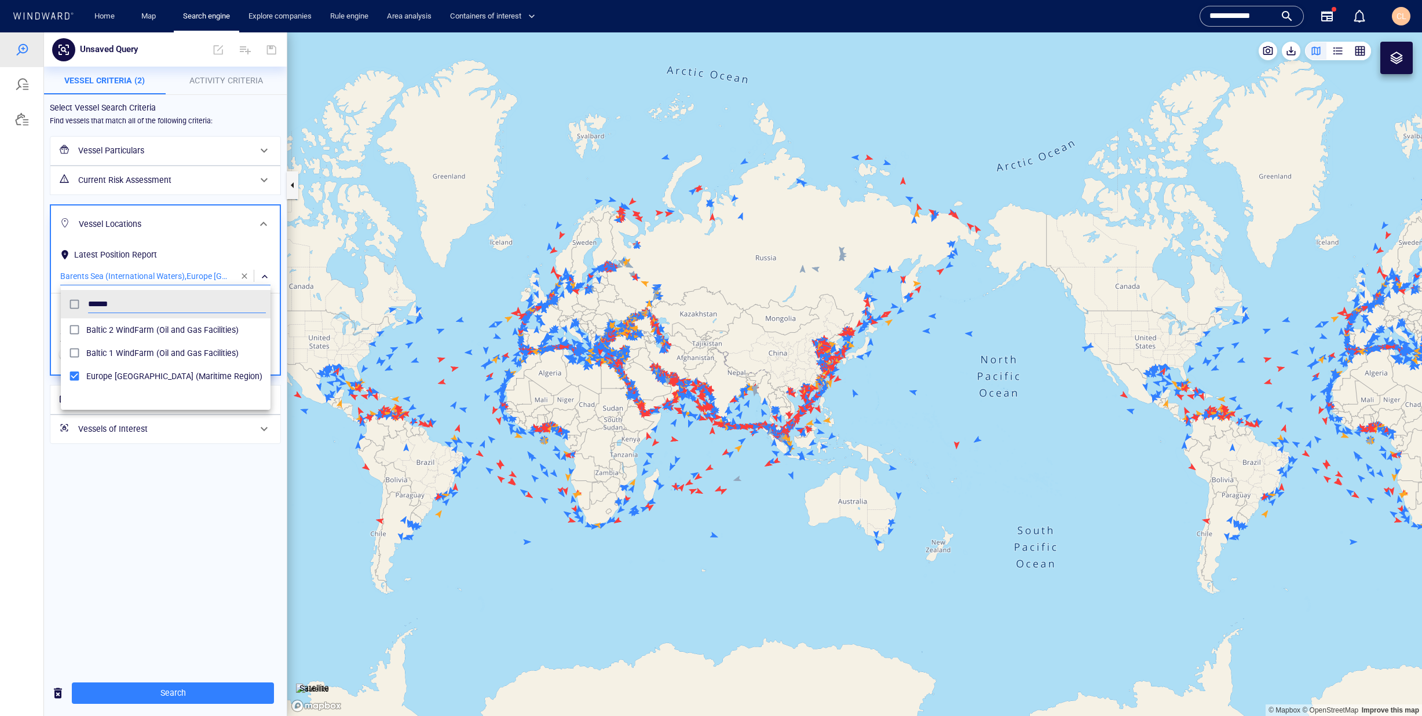
click at [184, 510] on div at bounding box center [711, 374] width 1422 height 684
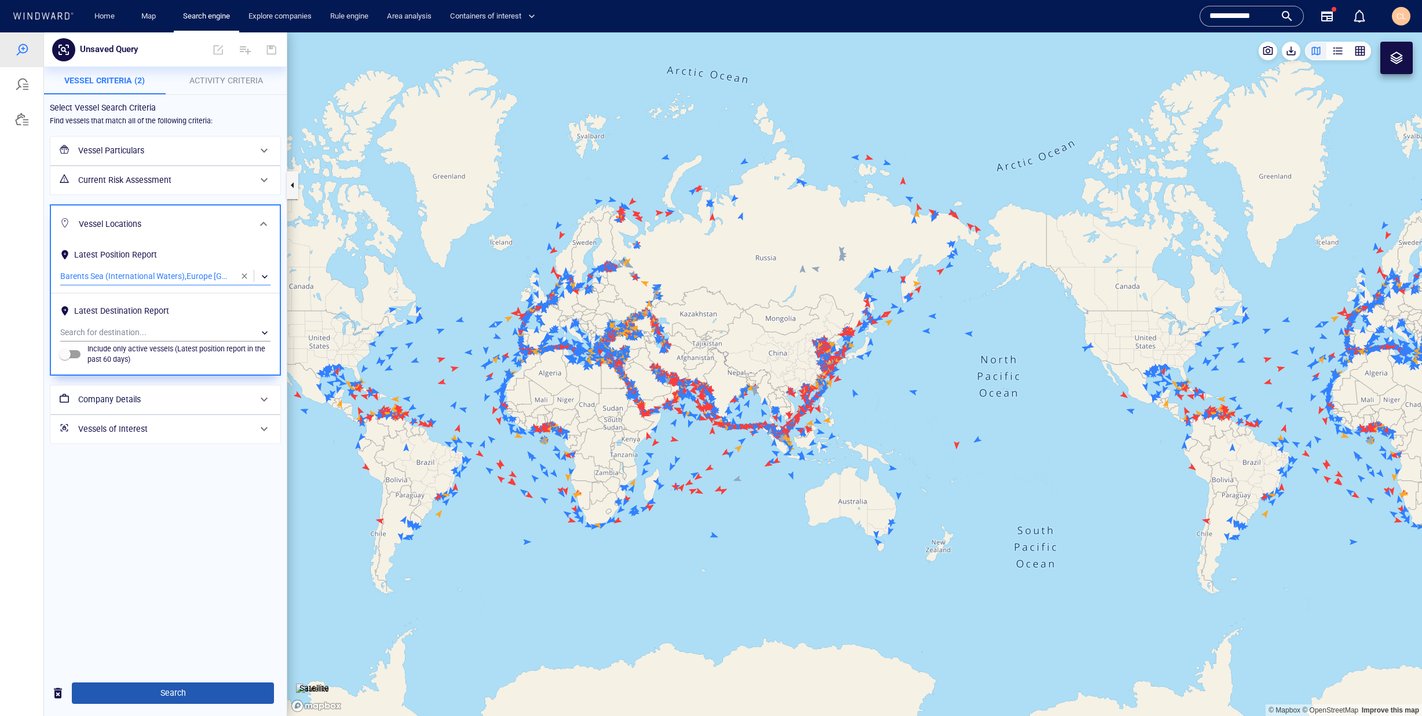
click at [232, 690] on span "Search" at bounding box center [173, 693] width 184 height 14
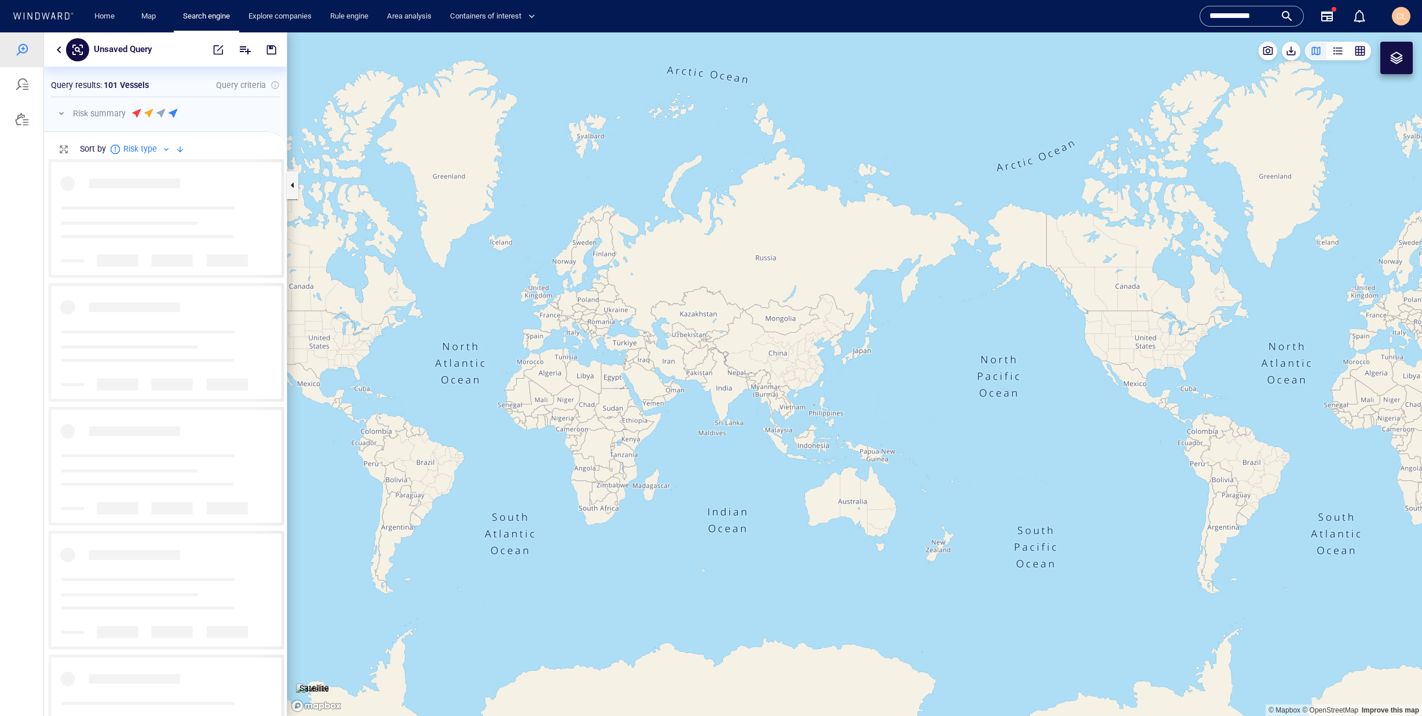
scroll to position [557, 243]
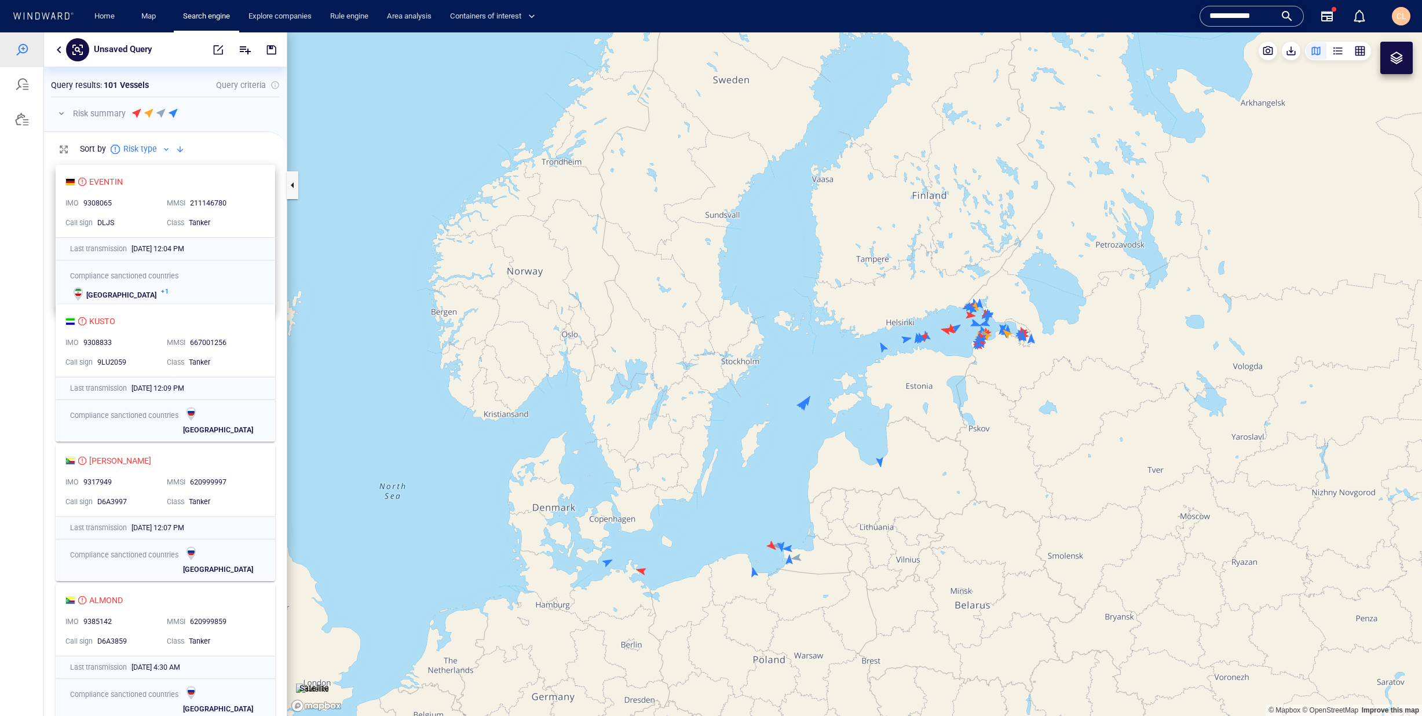
click at [155, 190] on div "EVENTIN IMO 9308065 MMSI 211146780 Call sign DLJS Class Tanker" at bounding box center [165, 202] width 218 height 72
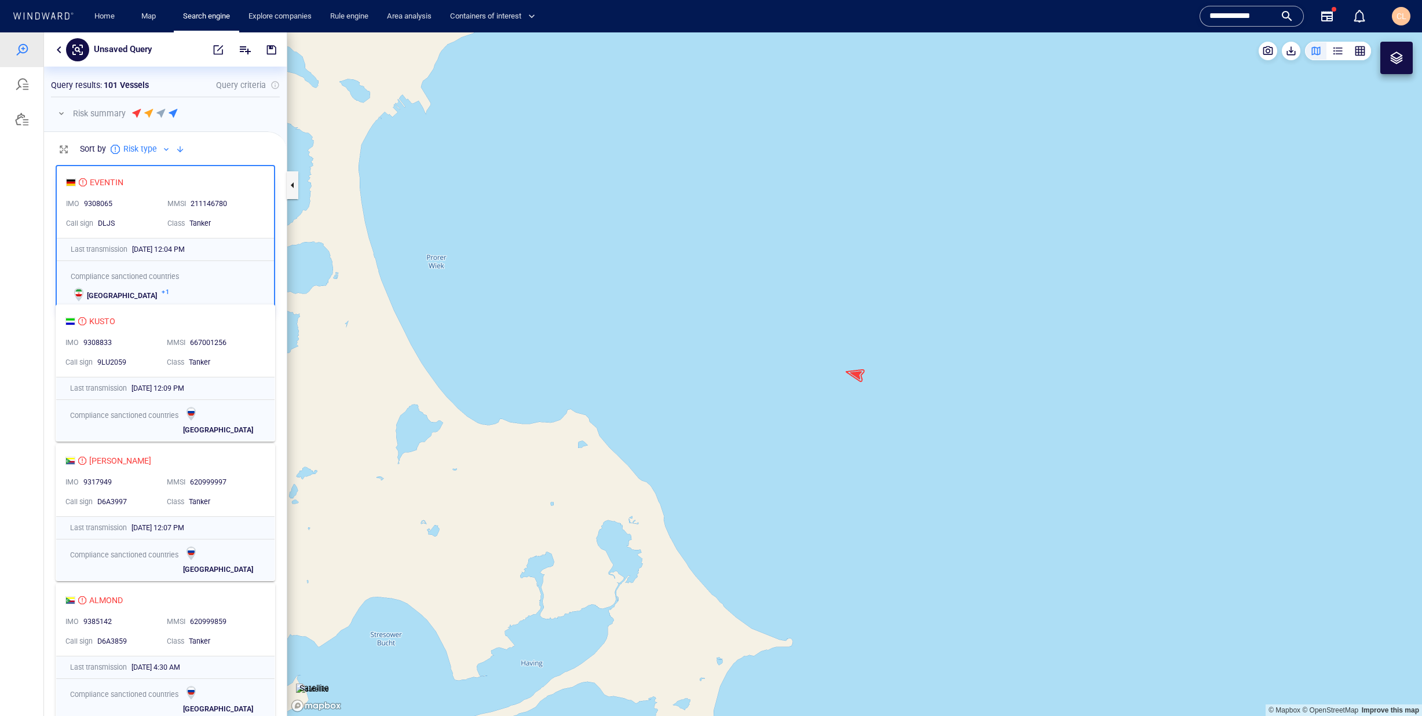
click at [60, 112] on button "button" at bounding box center [61, 114] width 14 height 14
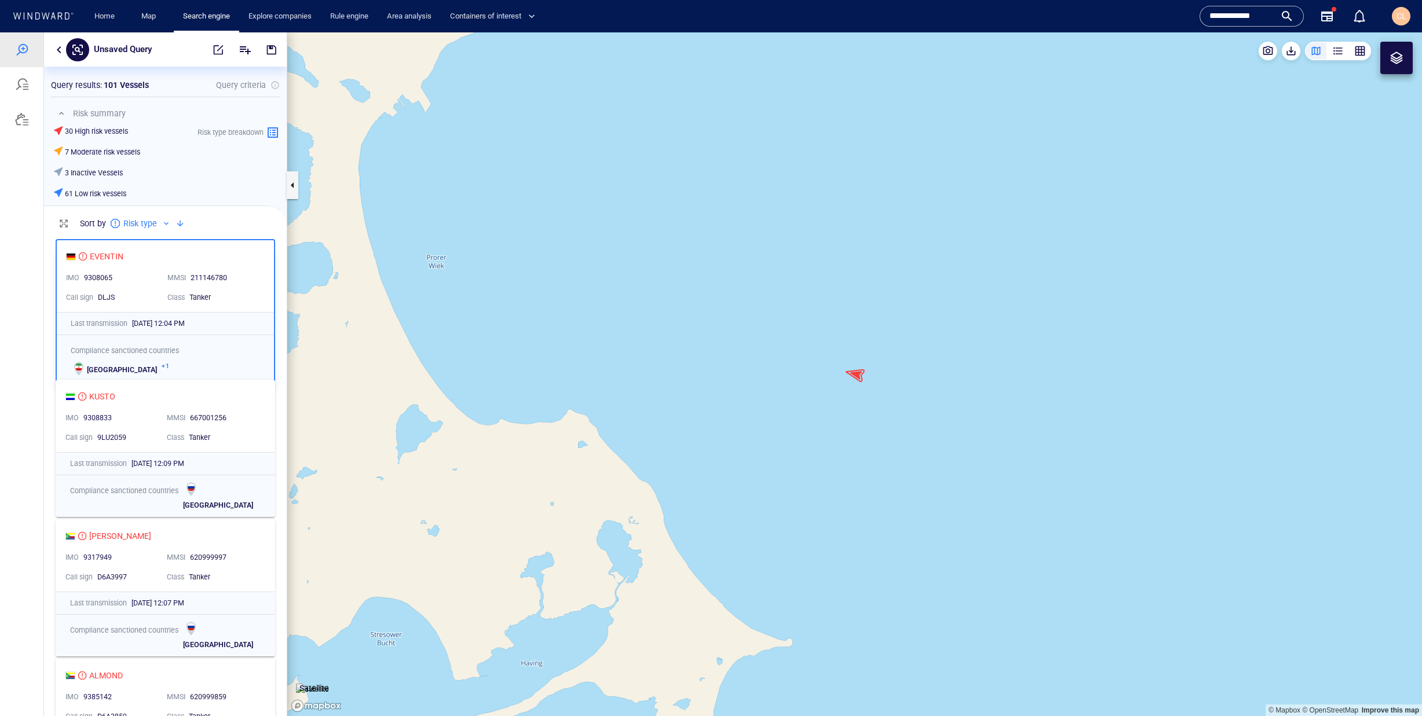
scroll to position [1, 1]
click at [61, 53] on button "button" at bounding box center [59, 50] width 14 height 14
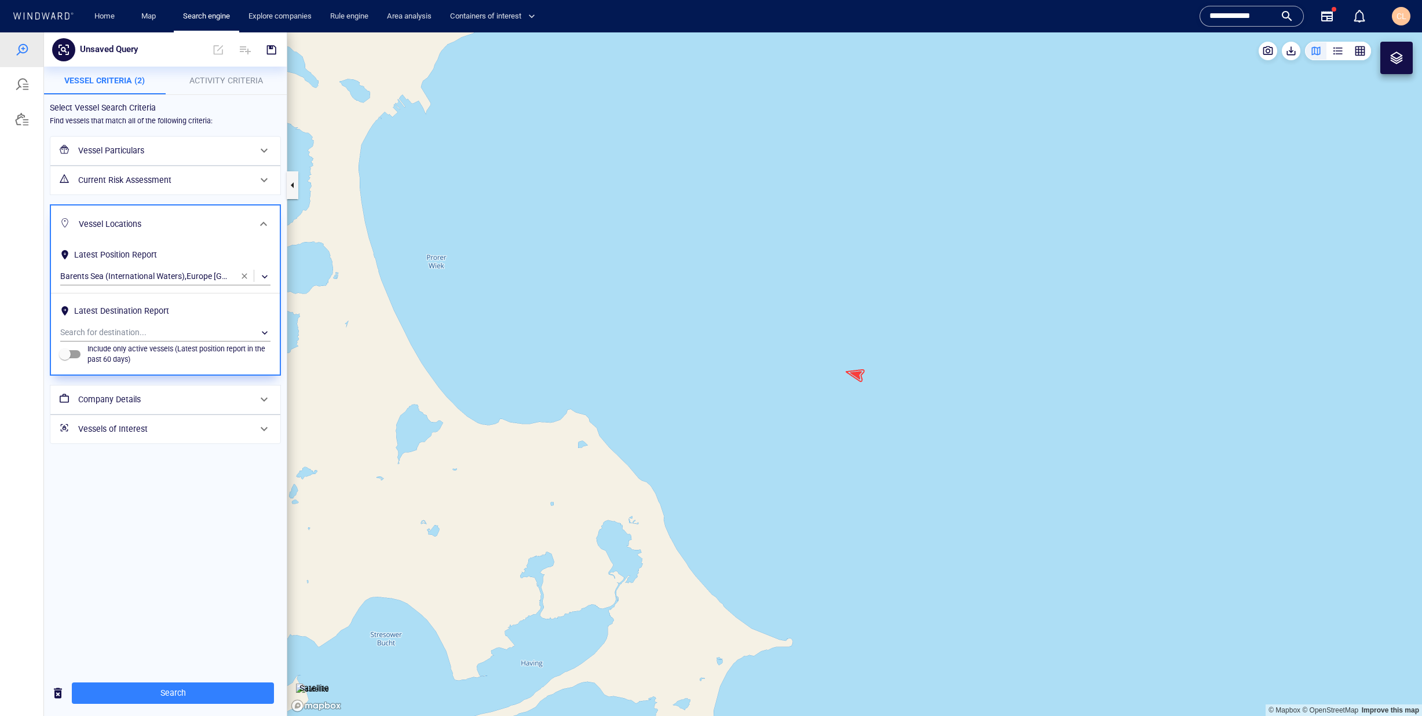
click at [162, 286] on div at bounding box center [165, 293] width 215 height 17
click at [160, 280] on div "​" at bounding box center [165, 276] width 210 height 17
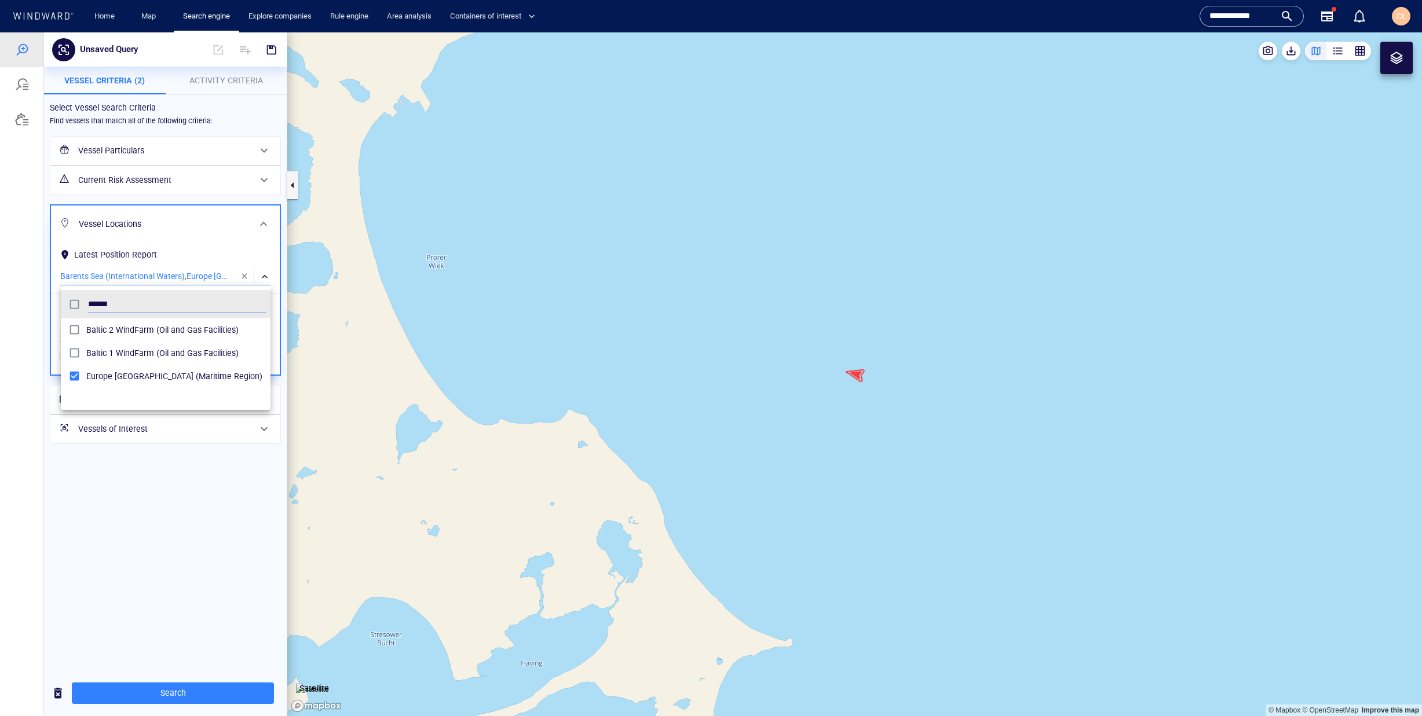
scroll to position [115, 210]
click at [250, 275] on div at bounding box center [711, 374] width 1422 height 684
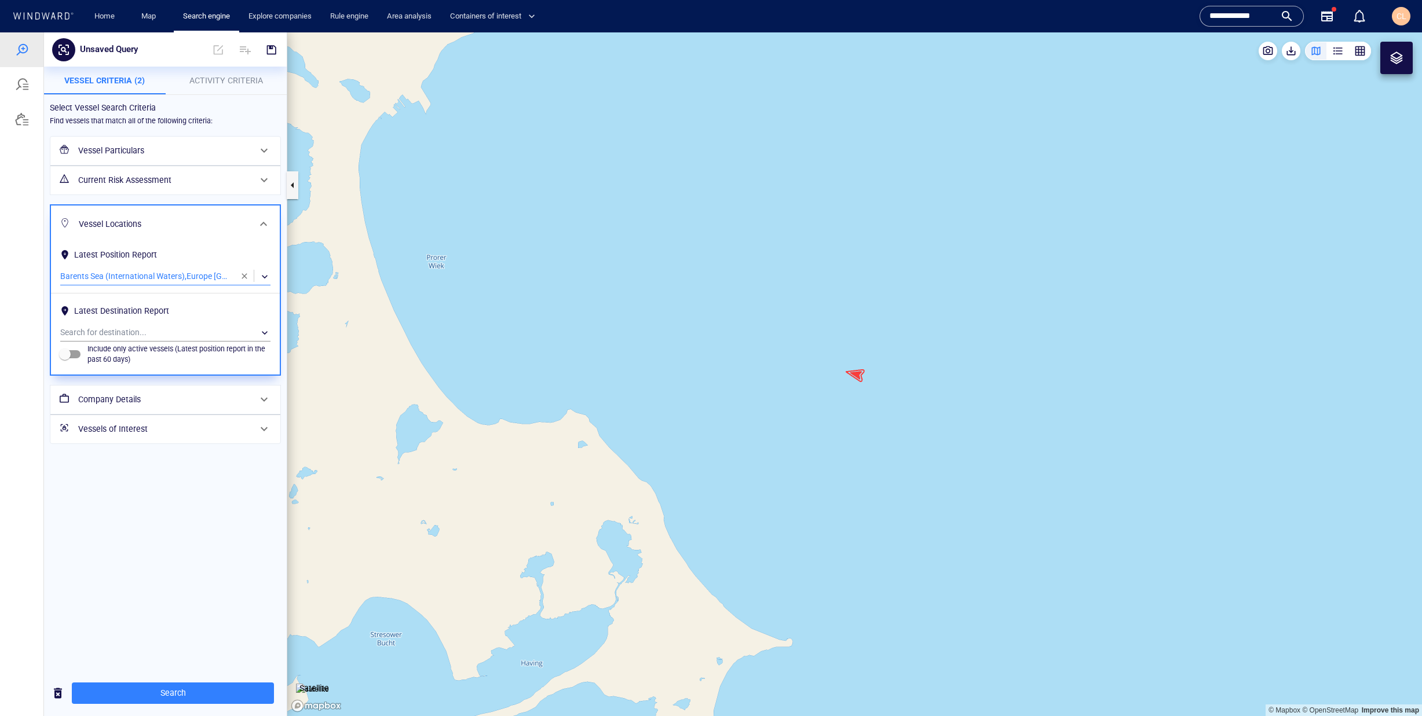
click at [249, 275] on button "button" at bounding box center [244, 276] width 23 height 23
click at [189, 280] on div "​" at bounding box center [165, 276] width 210 height 17
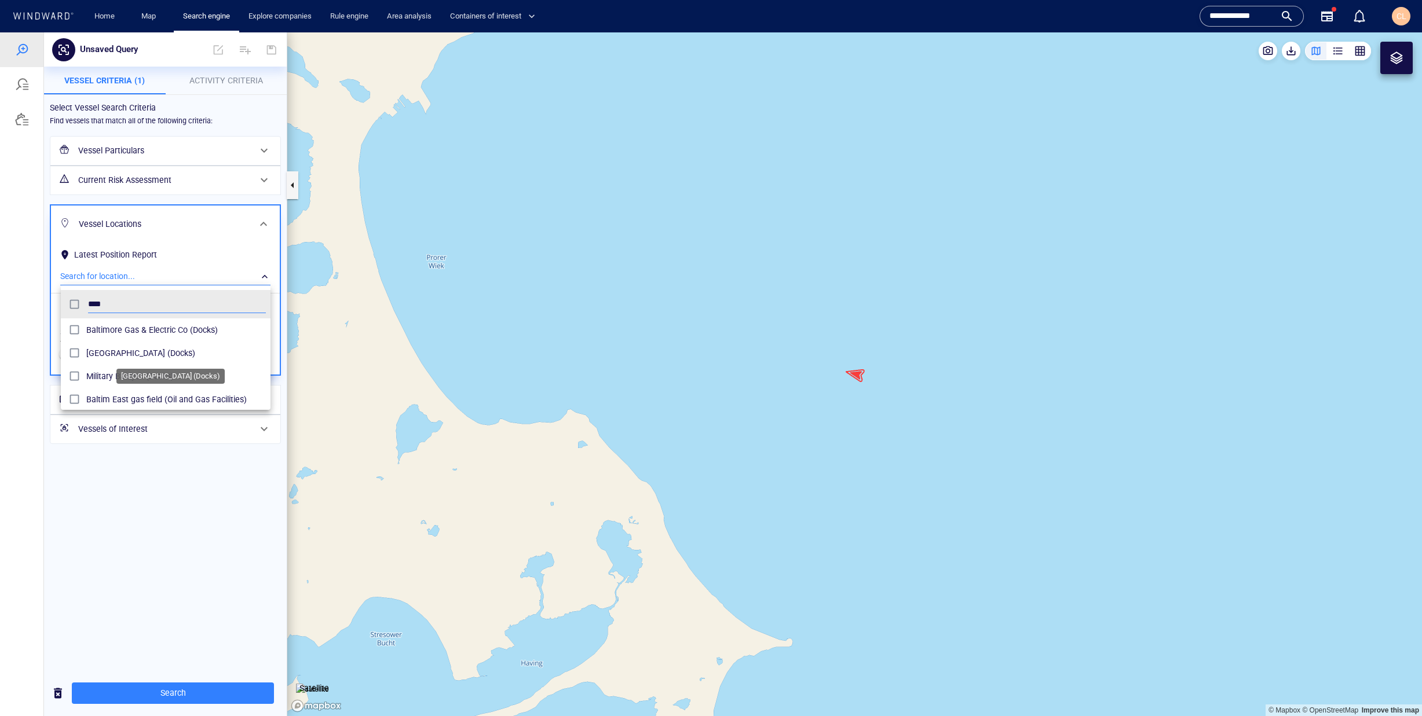
scroll to position [115, 210]
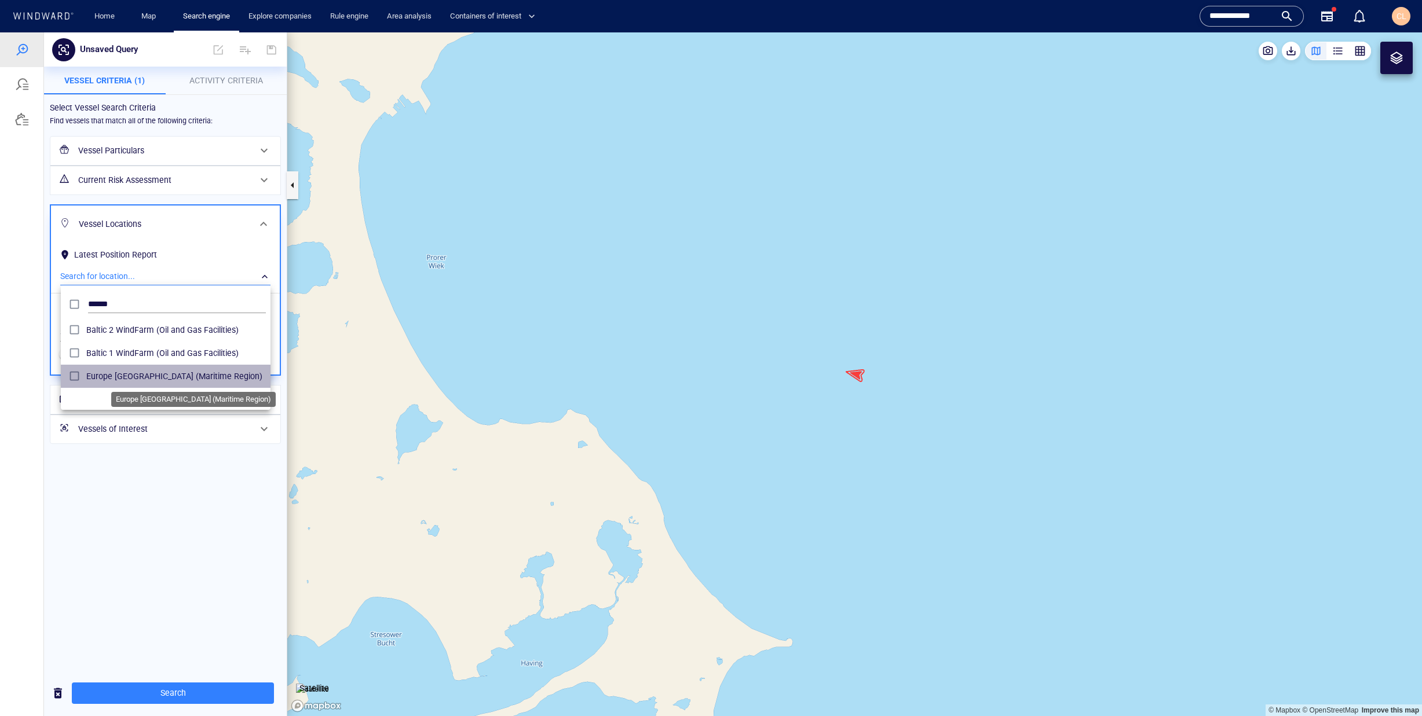
click at [126, 378] on span "Europe Baltic sea (Maritime Region)" at bounding box center [176, 377] width 180 height 14
click at [159, 304] on input "******" at bounding box center [177, 304] width 178 height 17
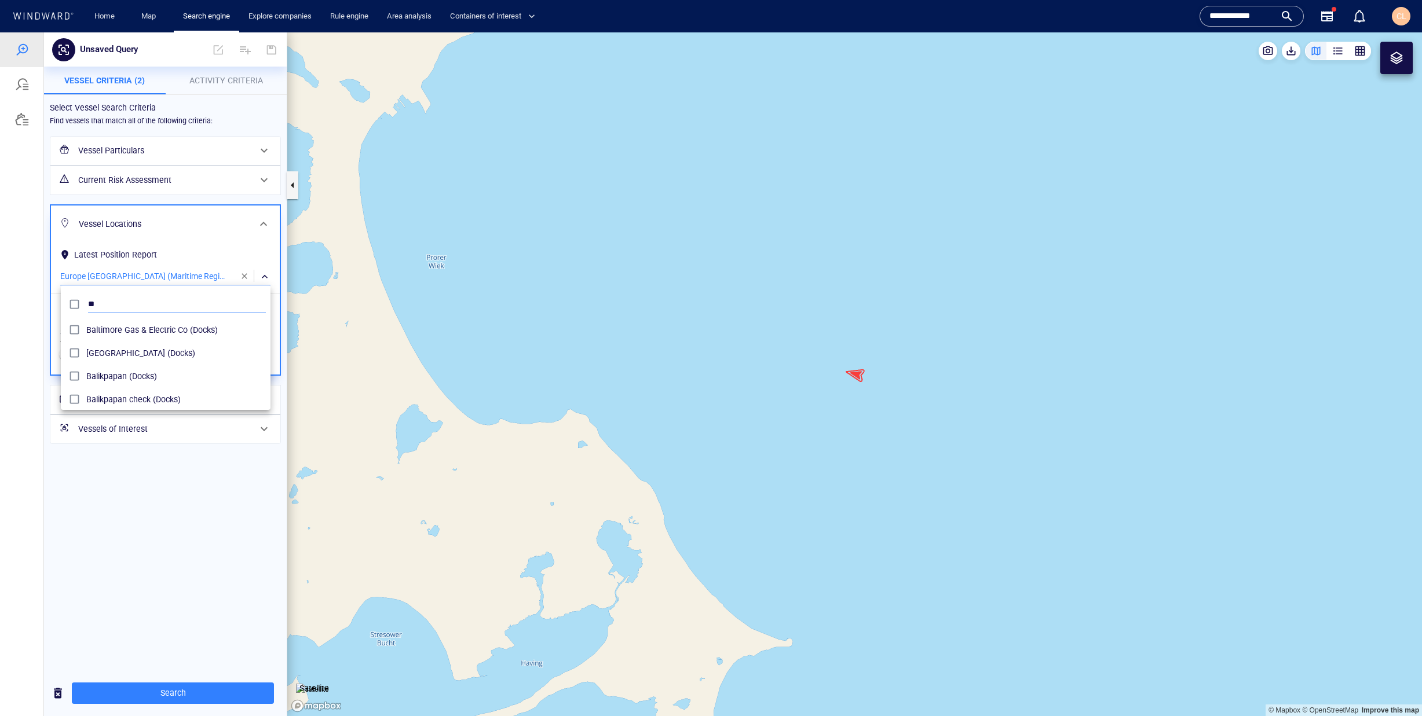
type input "*"
type input "***"
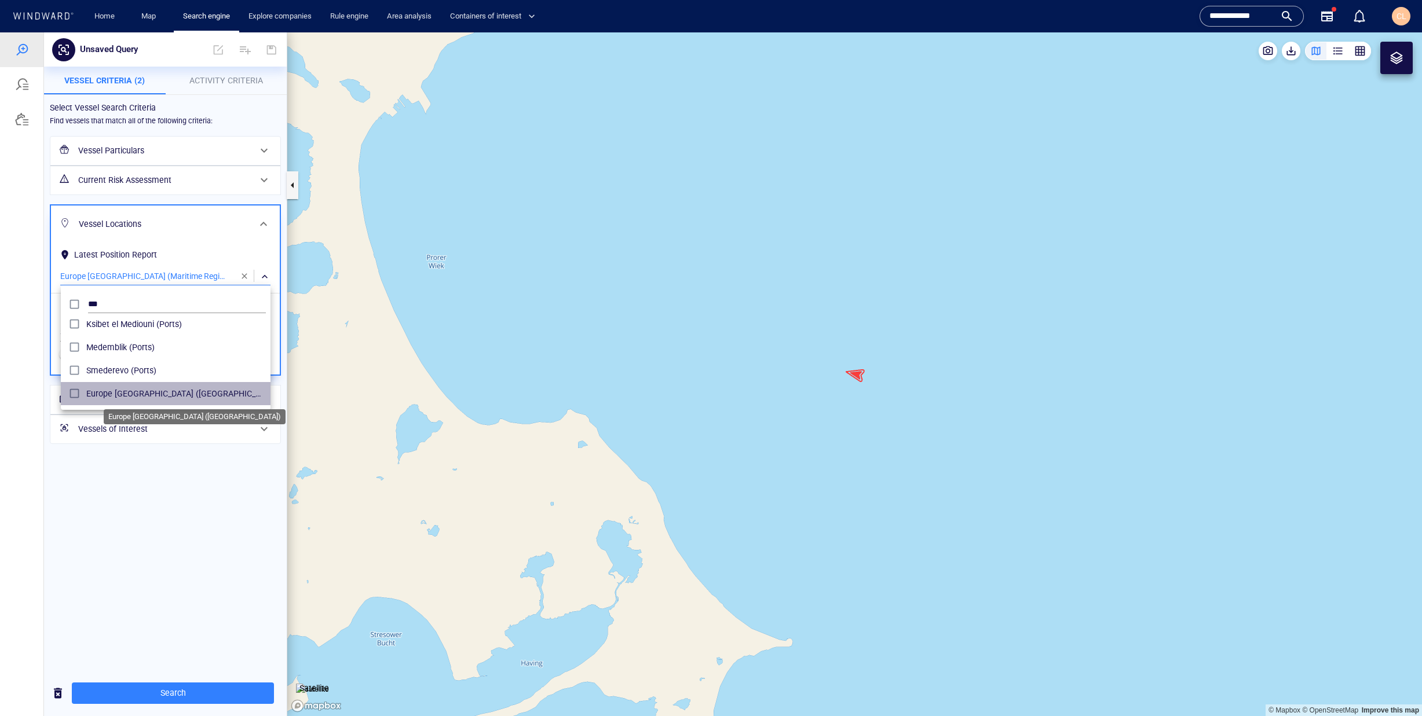
click at [155, 400] on span "Europe Mediterranean (Maritime Region)" at bounding box center [176, 394] width 180 height 14
click at [203, 696] on div at bounding box center [711, 374] width 1422 height 684
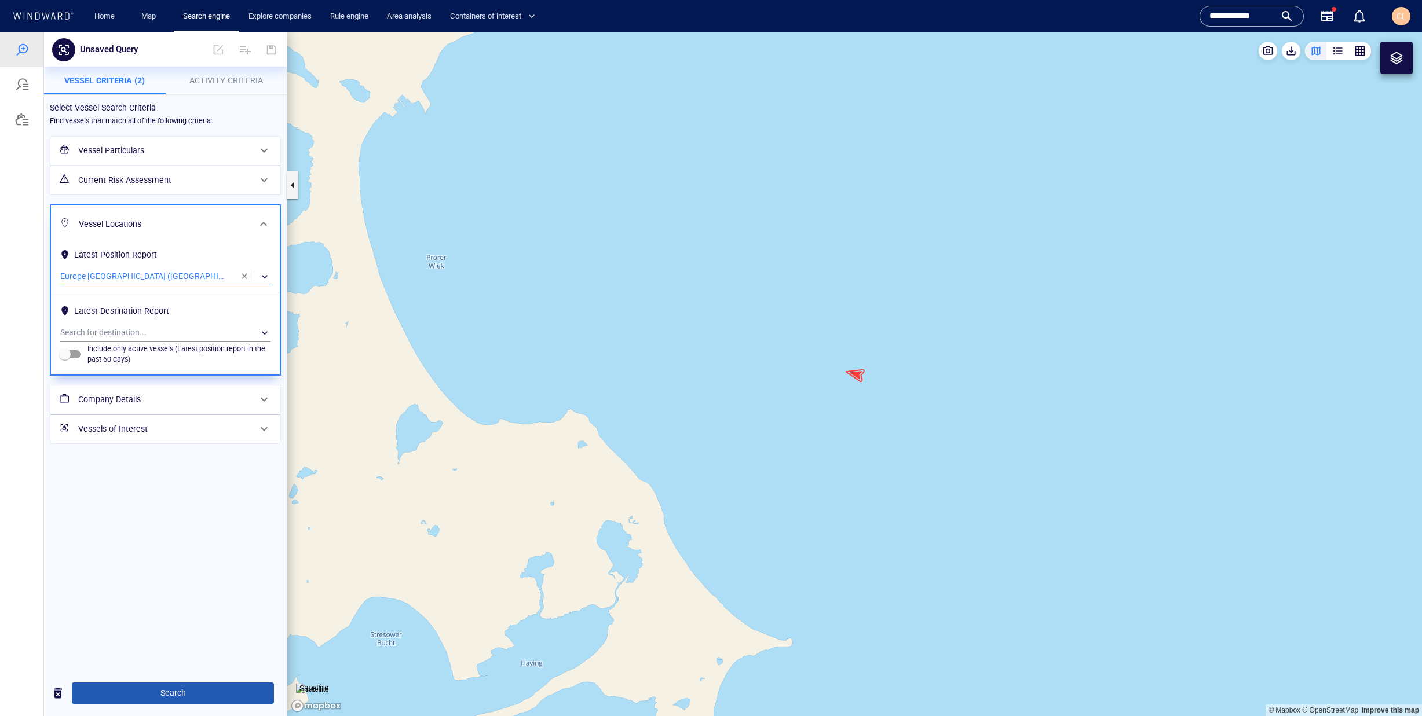
click at [204, 696] on span "Search" at bounding box center [173, 693] width 184 height 14
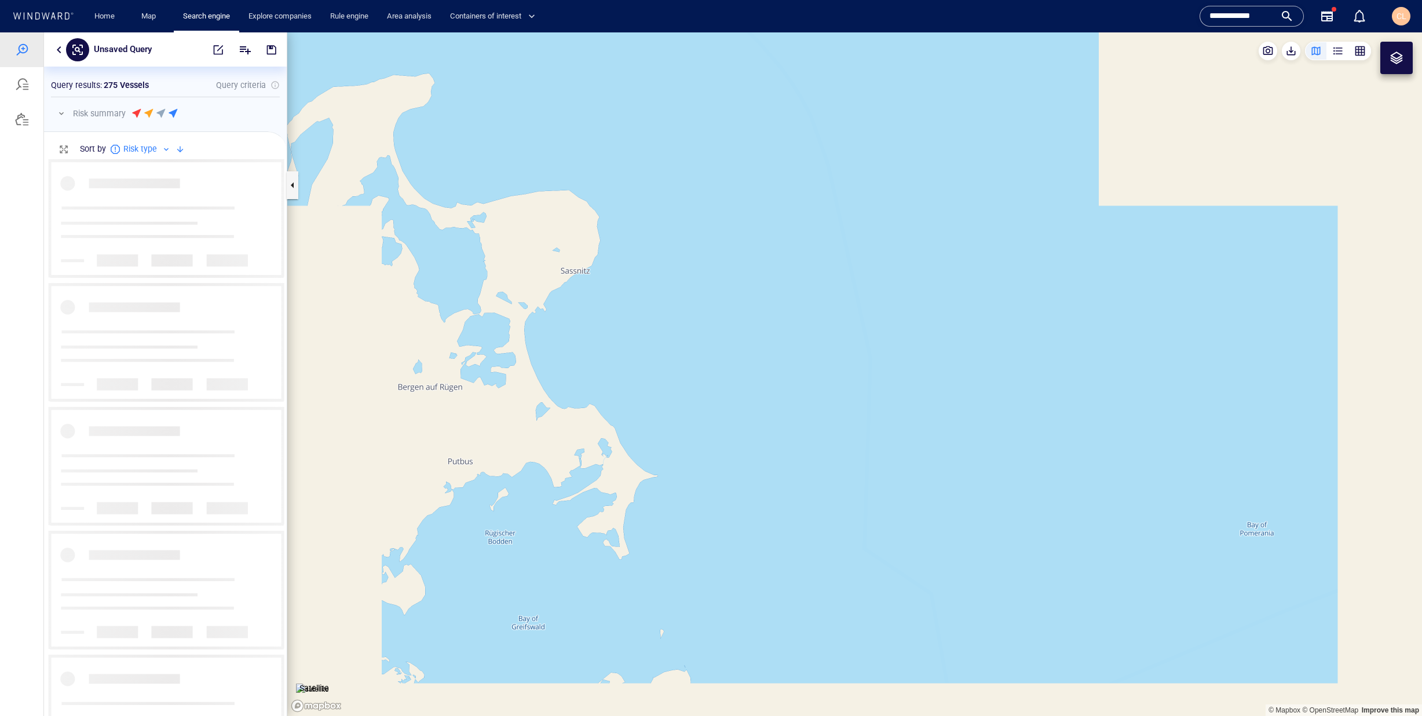
scroll to position [557, 243]
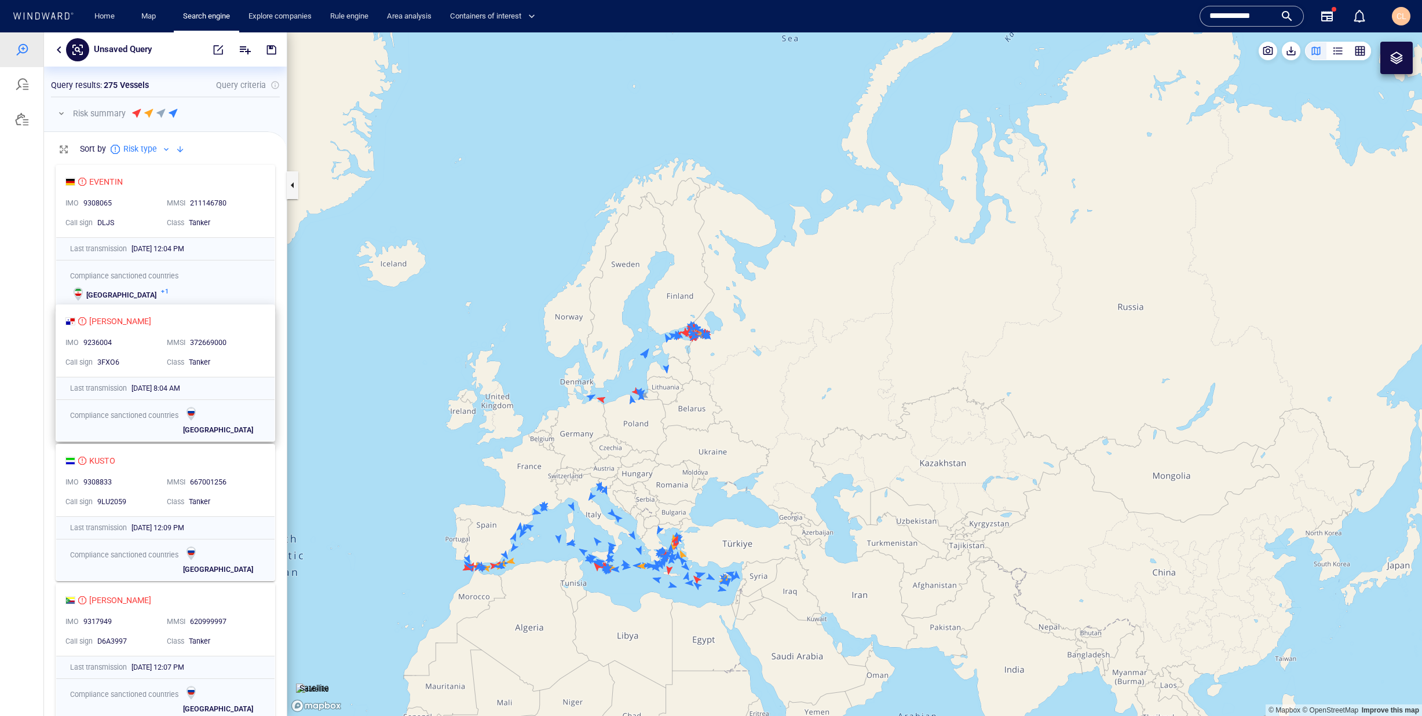
click at [150, 347] on div "9236004" at bounding box center [120, 343] width 74 height 10
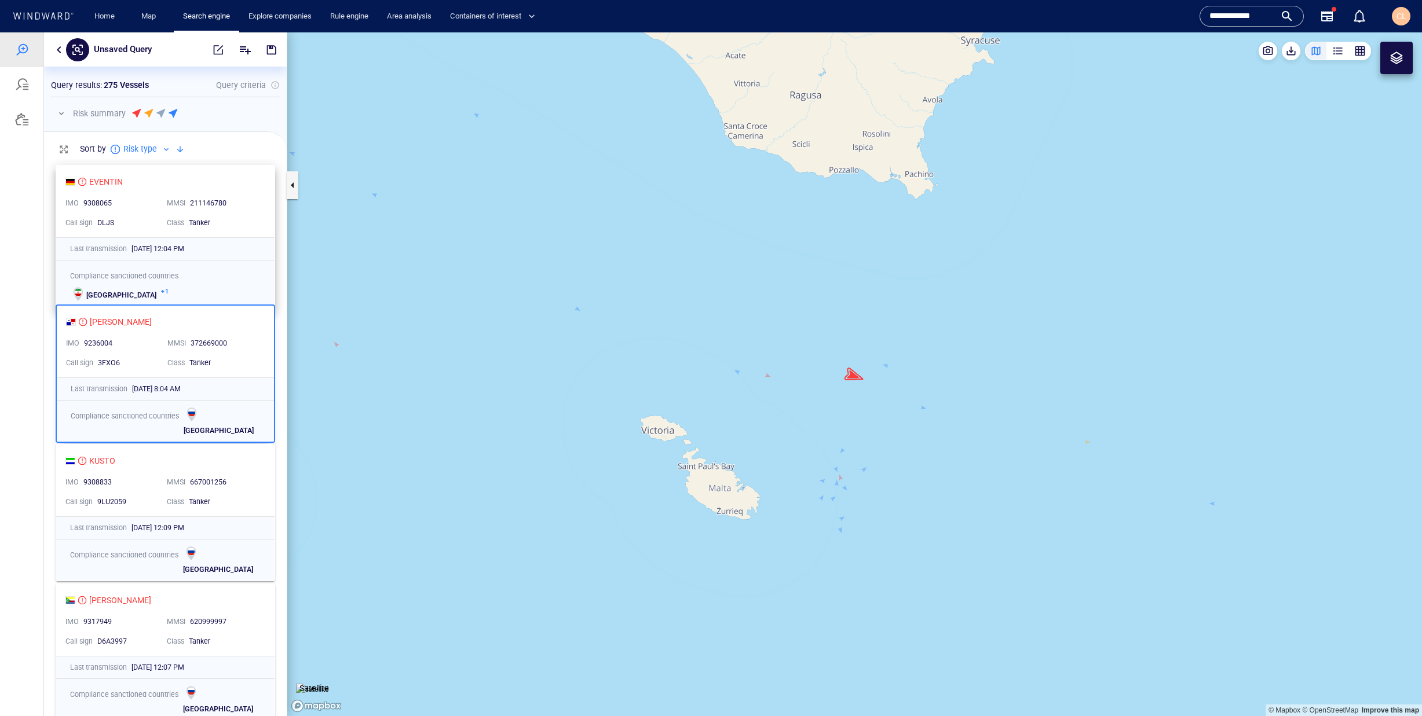
click at [174, 171] on div "EVENTIN IMO 9308065 MMSI 211146780 Call sign DLJS Class Tanker" at bounding box center [165, 202] width 218 height 72
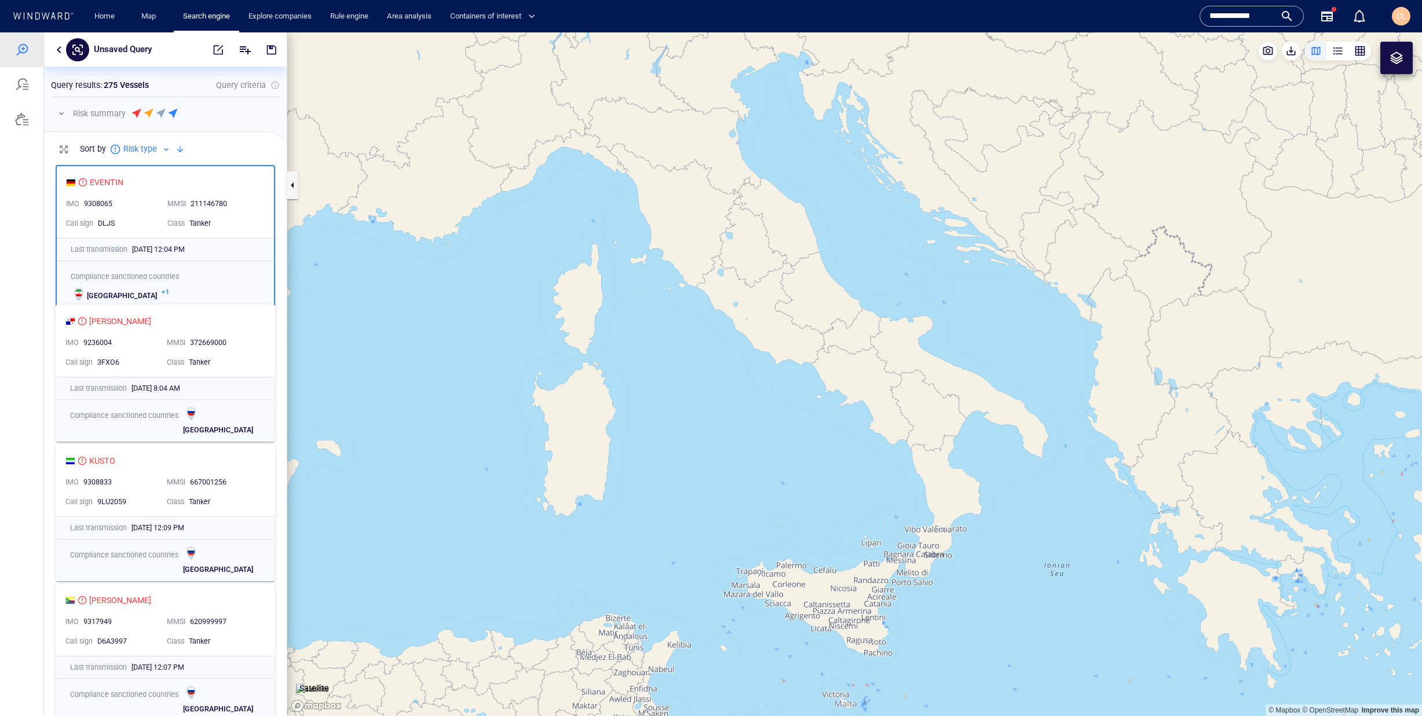
click at [56, 114] on button "button" at bounding box center [61, 114] width 14 height 14
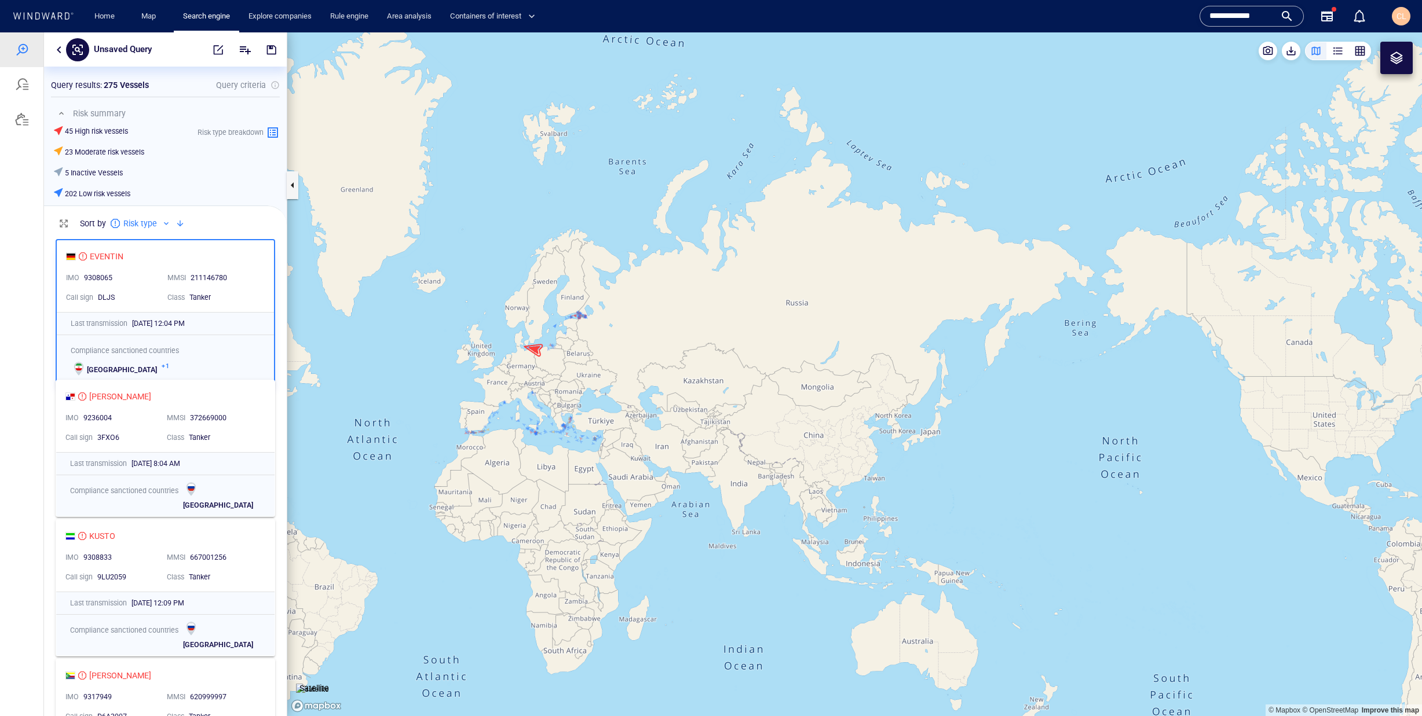
drag, startPoint x: 561, startPoint y: 431, endPoint x: 575, endPoint y: 394, distance: 39.6
click at [575, 394] on canvas "Map" at bounding box center [854, 374] width 1135 height 684
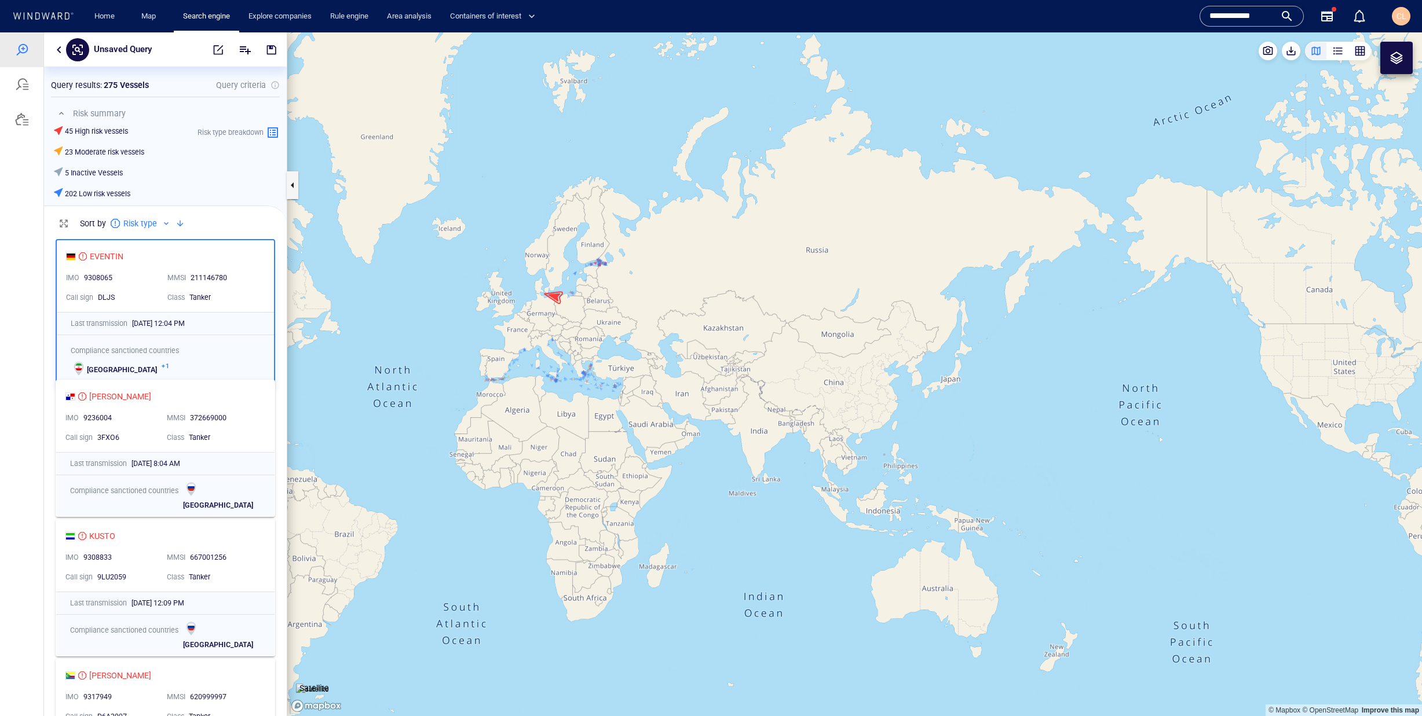
click at [520, 408] on canvas "Map" at bounding box center [854, 374] width 1135 height 684
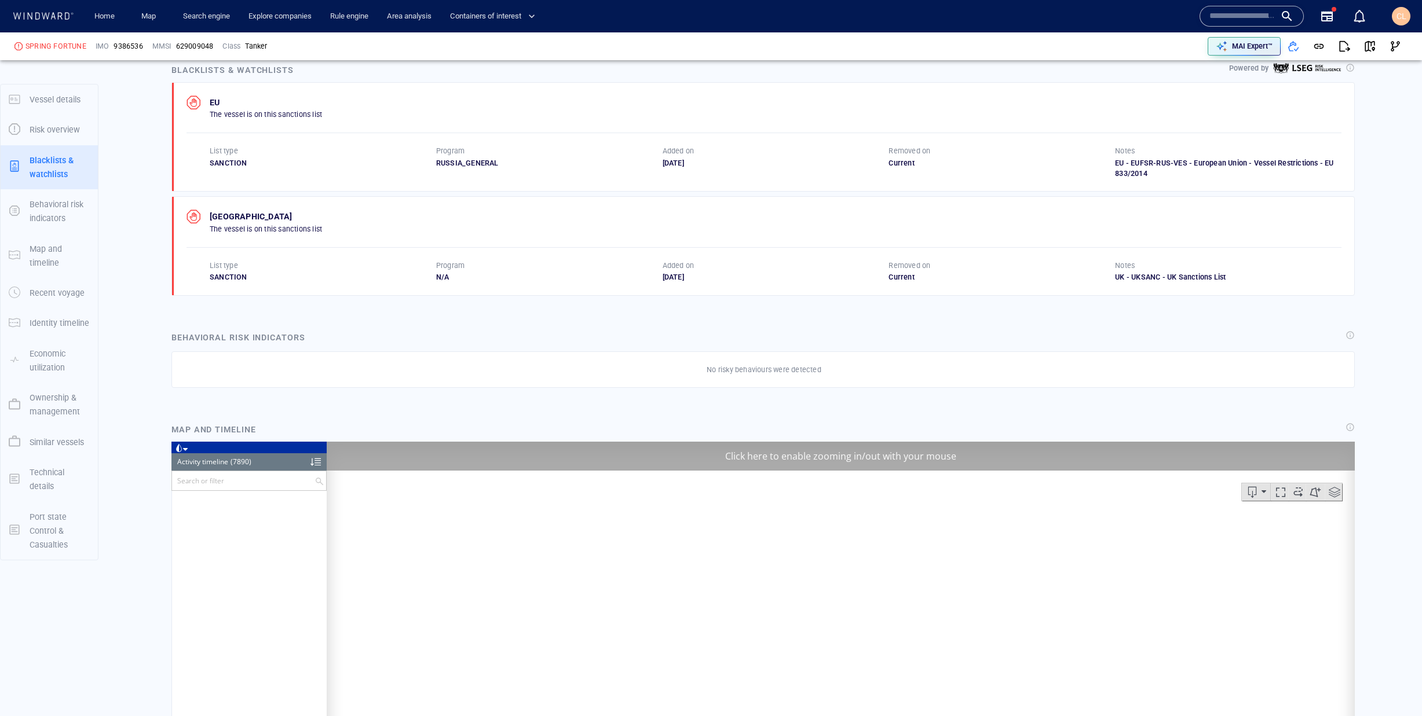
scroll to position [7359, 0]
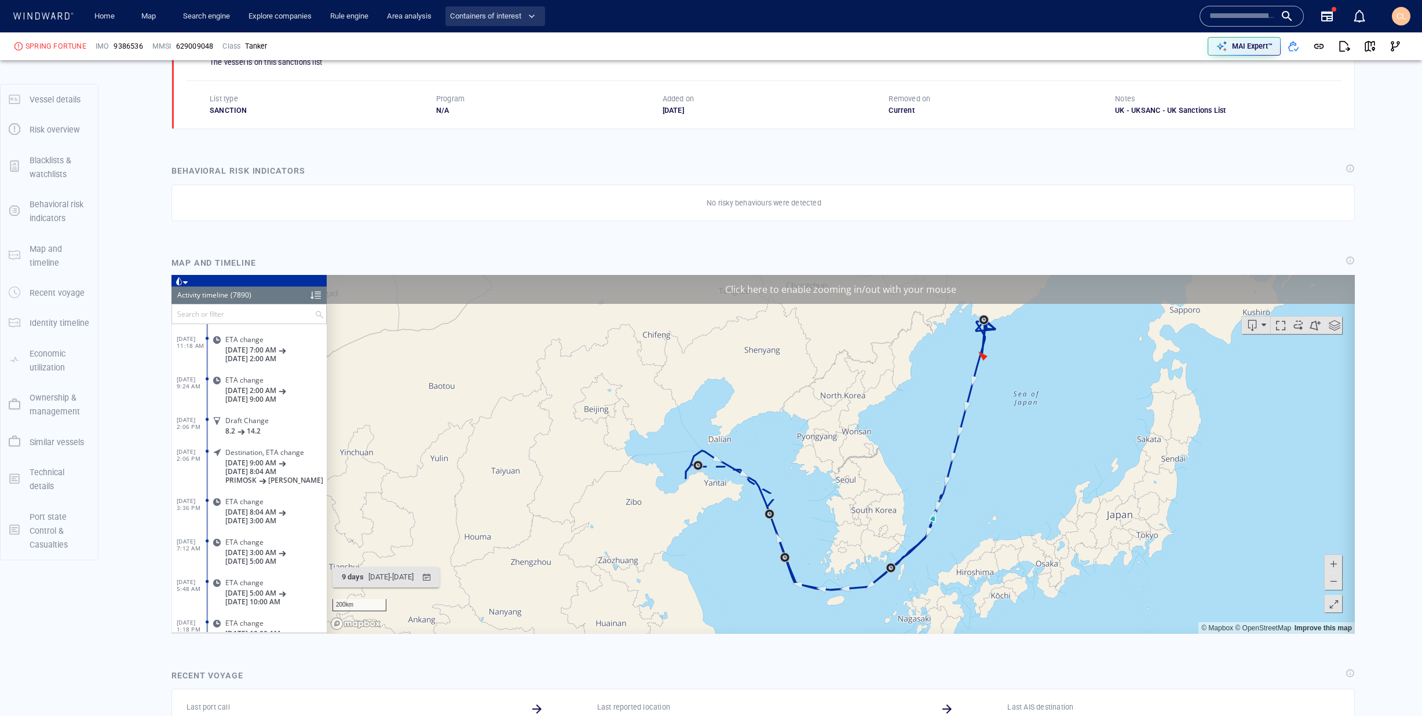
scroll to position [899, 0]
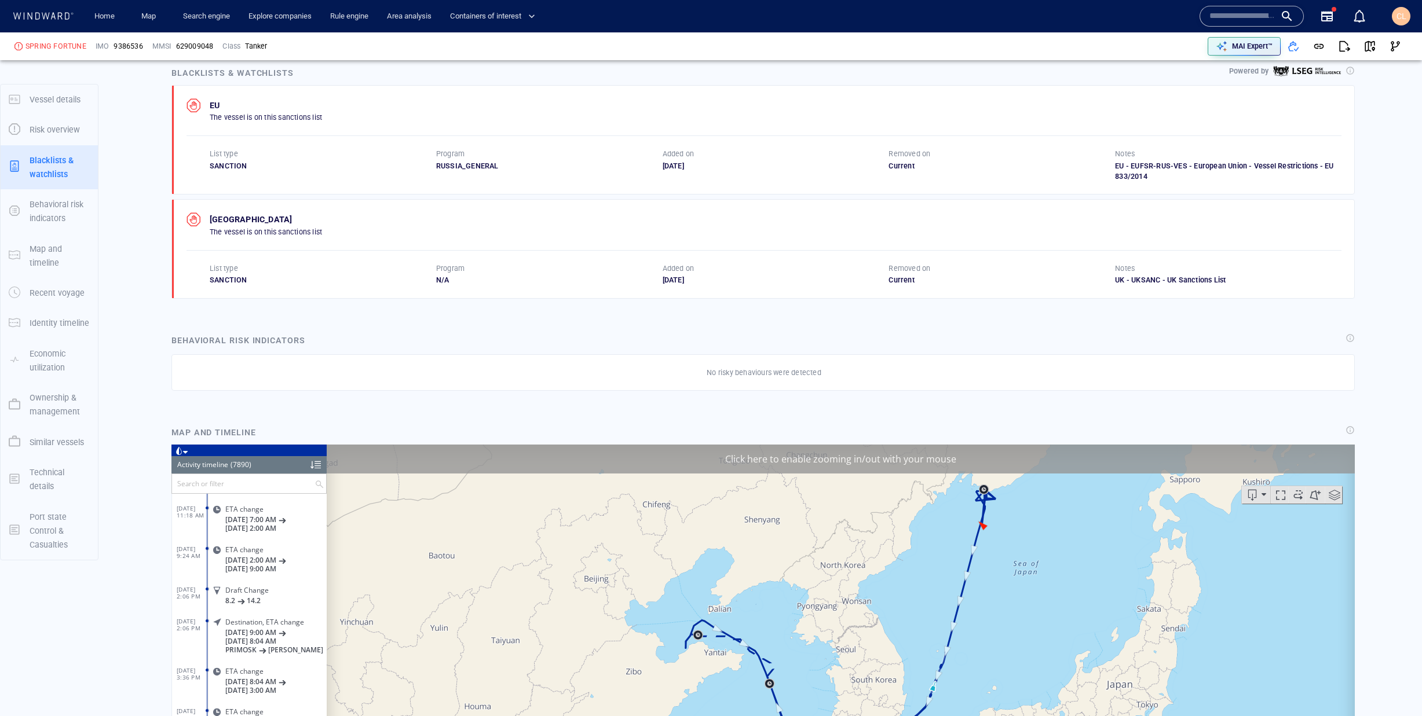
click at [41, 136] on p "Risk overview" at bounding box center [55, 130] width 50 height 14
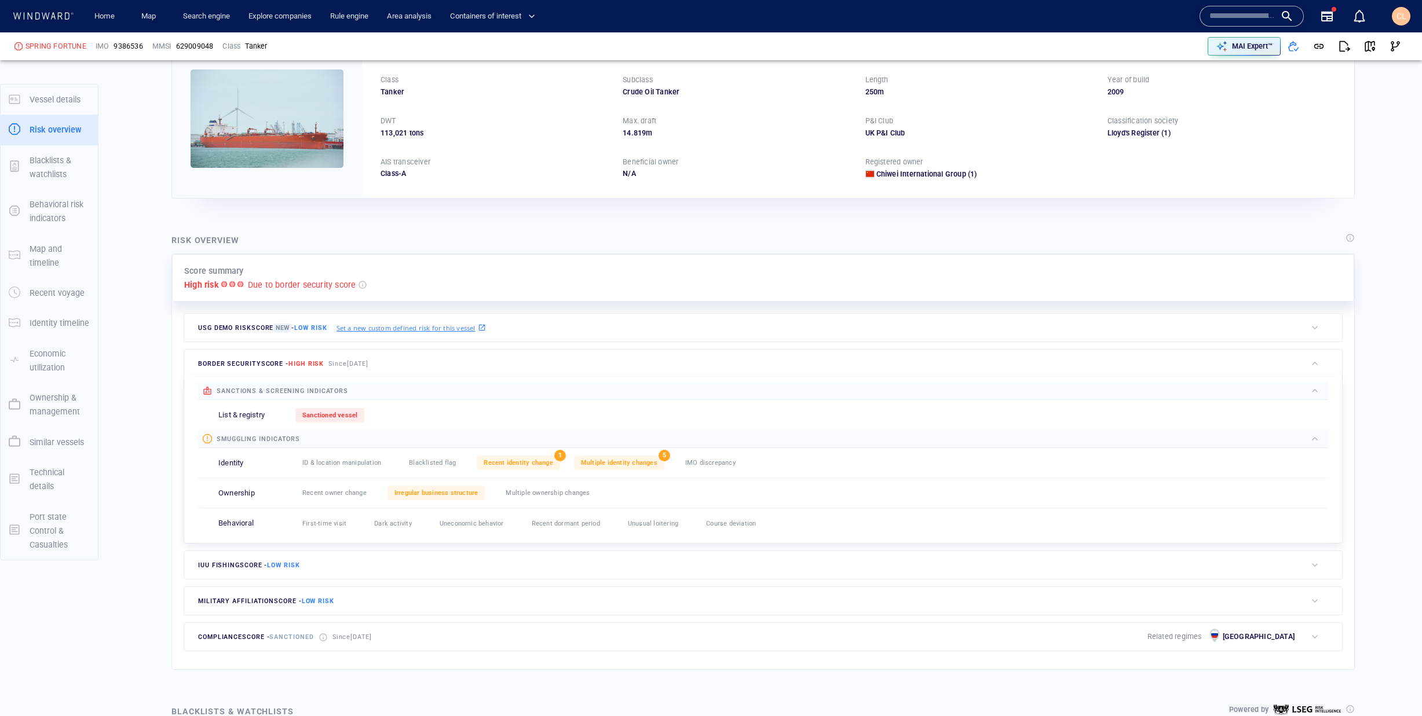
scroll to position [87, 0]
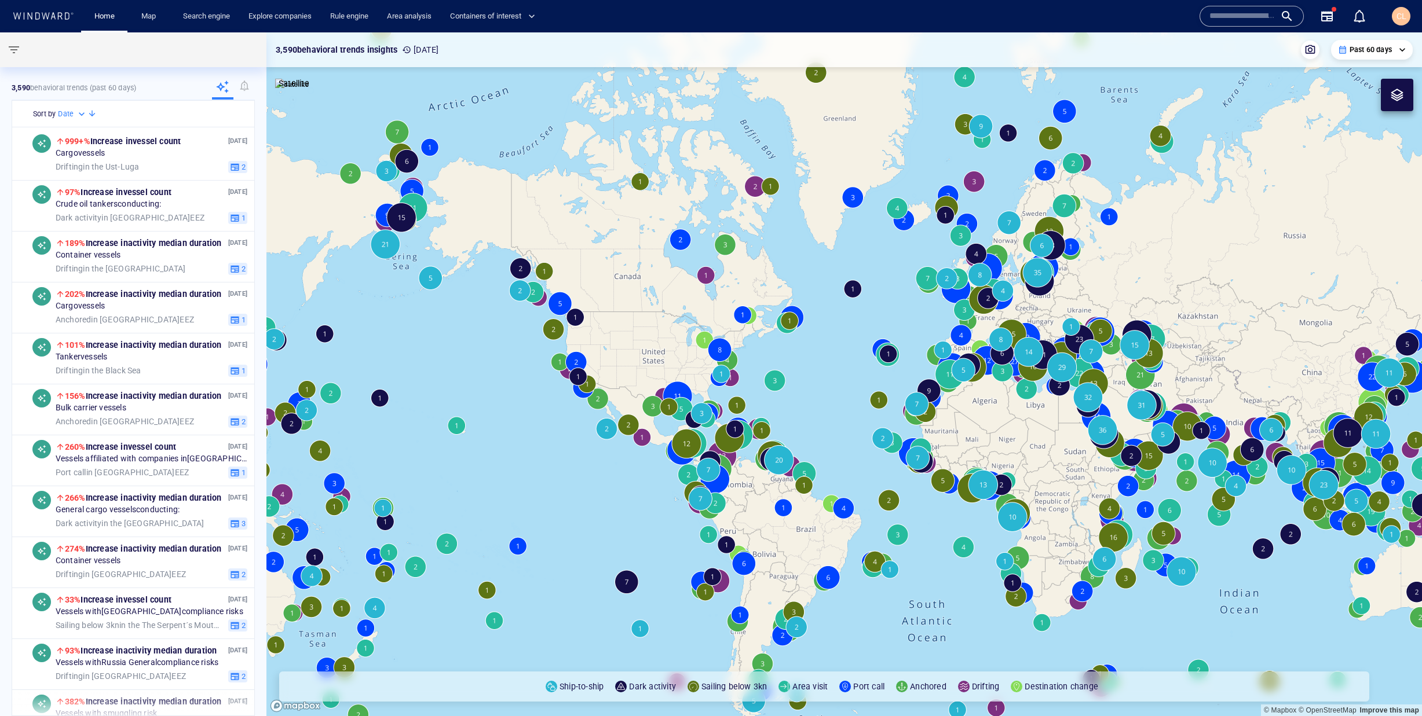
click at [1242, 10] on input "text" at bounding box center [1242, 16] width 66 height 17
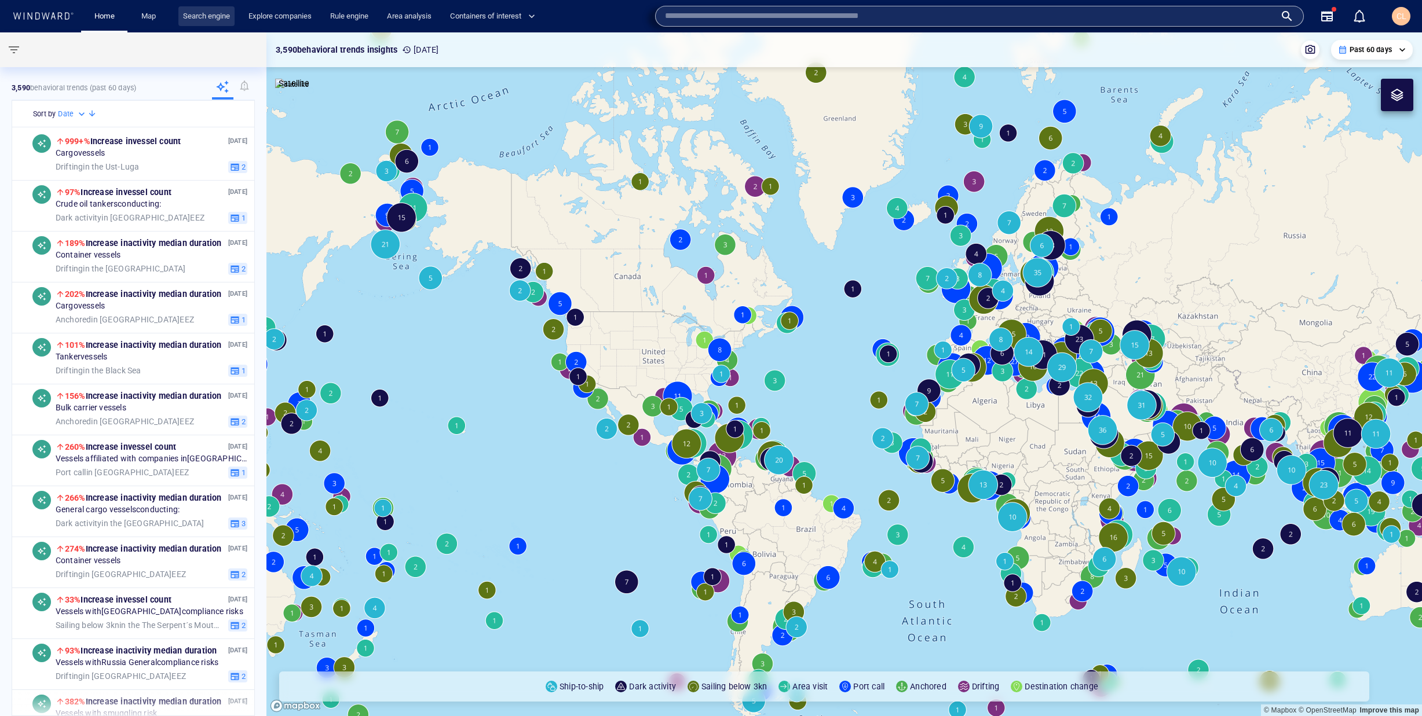
click at [204, 15] on link "Search engine" at bounding box center [206, 16] width 56 height 20
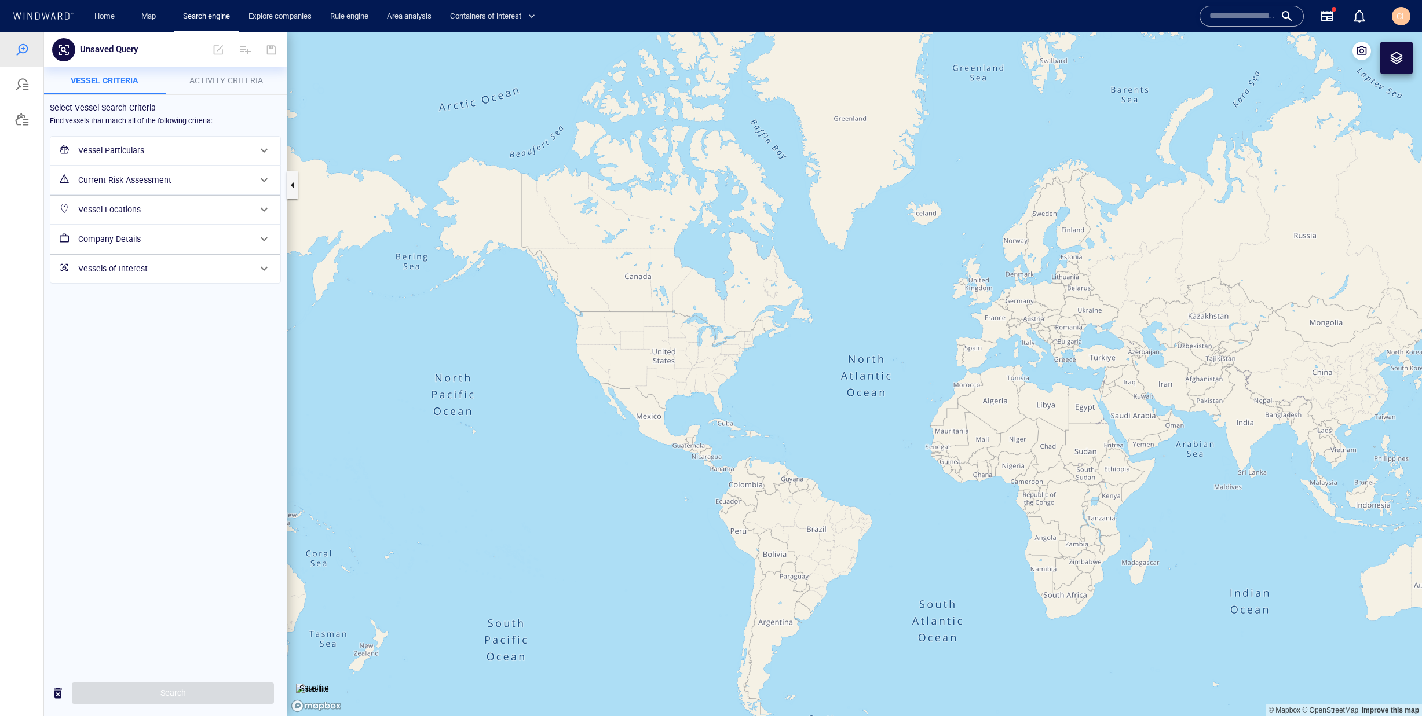
click at [87, 144] on h6 "Vessel Particulars" at bounding box center [164, 151] width 172 height 14
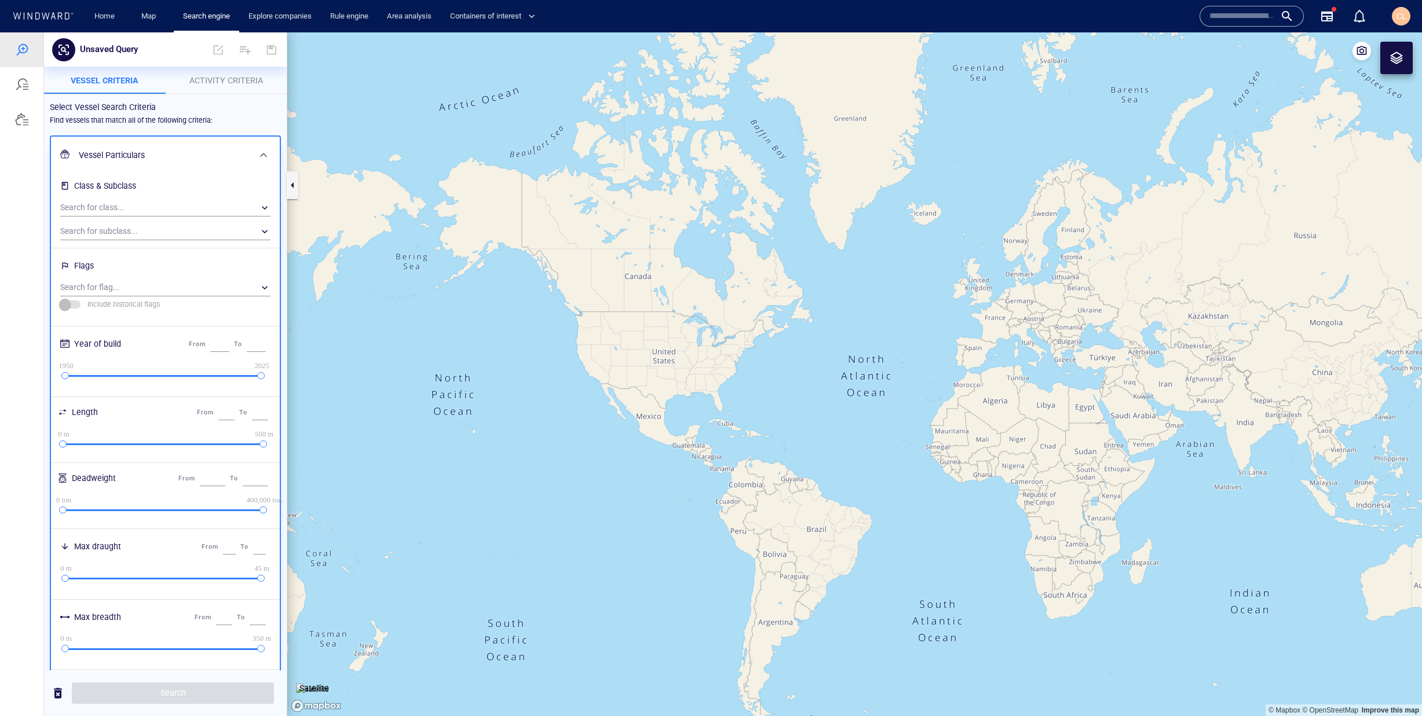
click at [251, 76] on span "Activity Criteria" at bounding box center [226, 80] width 74 height 9
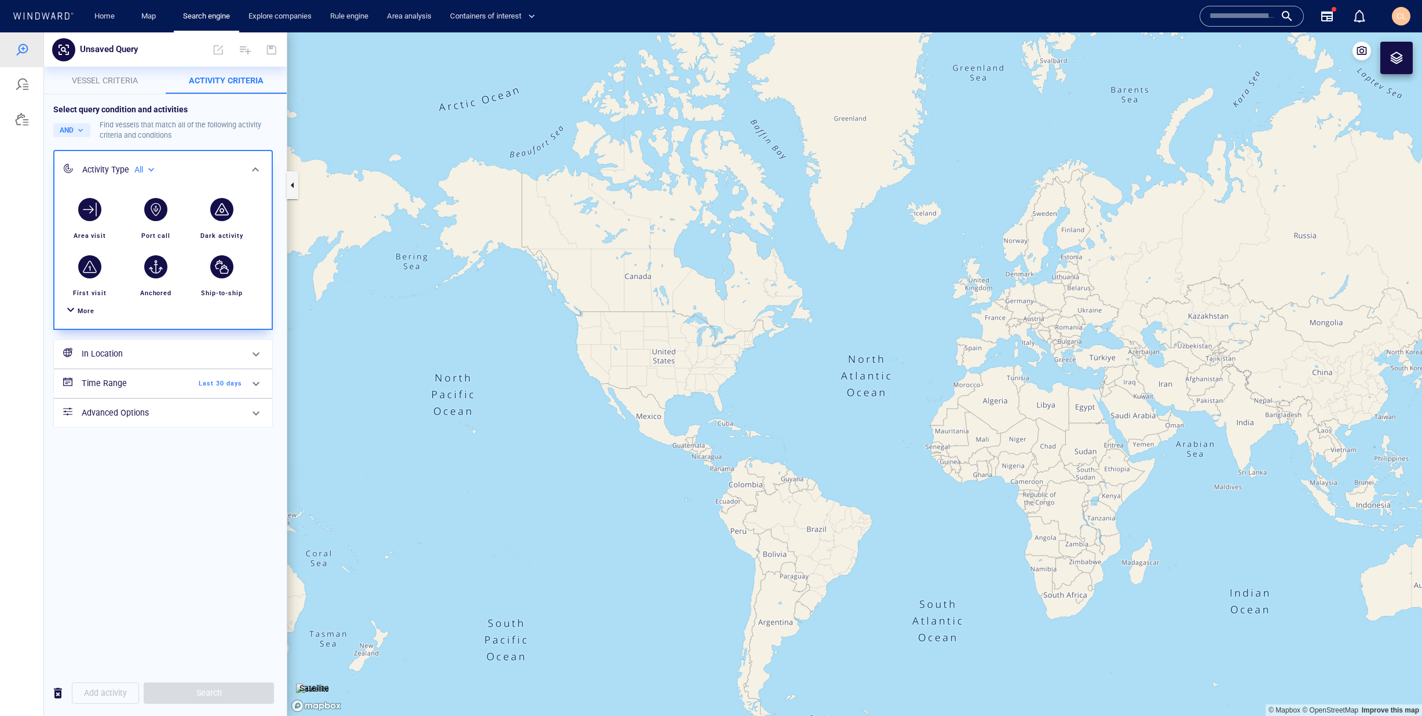
click at [81, 316] on div "More" at bounding box center [86, 311] width 17 height 11
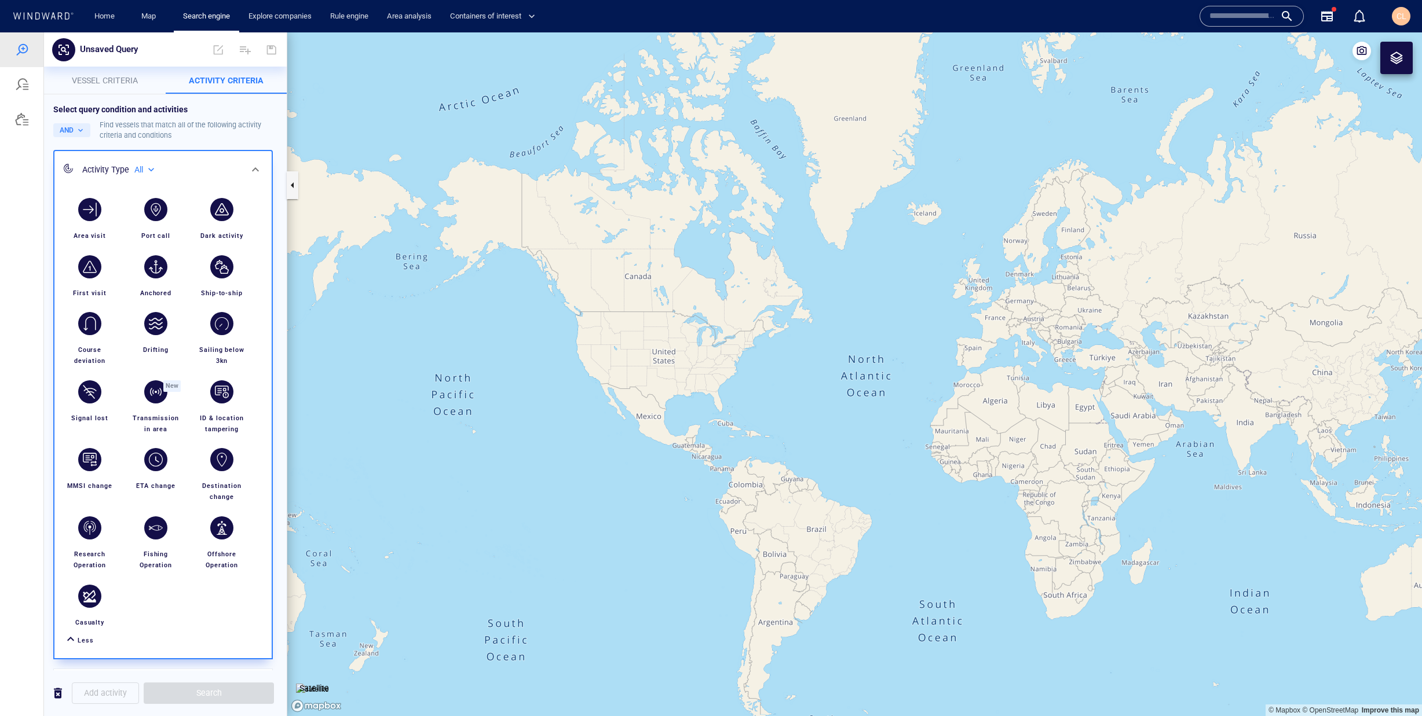
click at [98, 257] on div "button" at bounding box center [90, 267] width 32 height 32
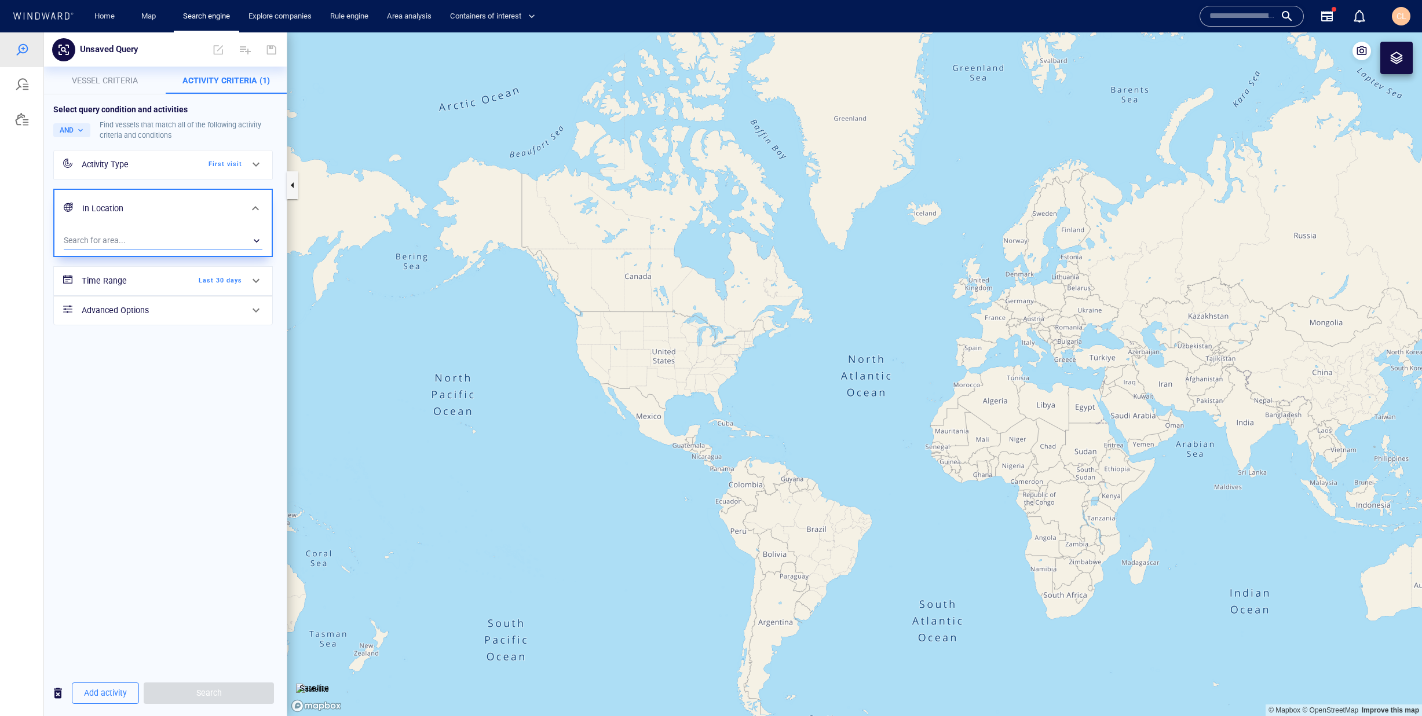
click at [98, 236] on div "​" at bounding box center [163, 240] width 199 height 17
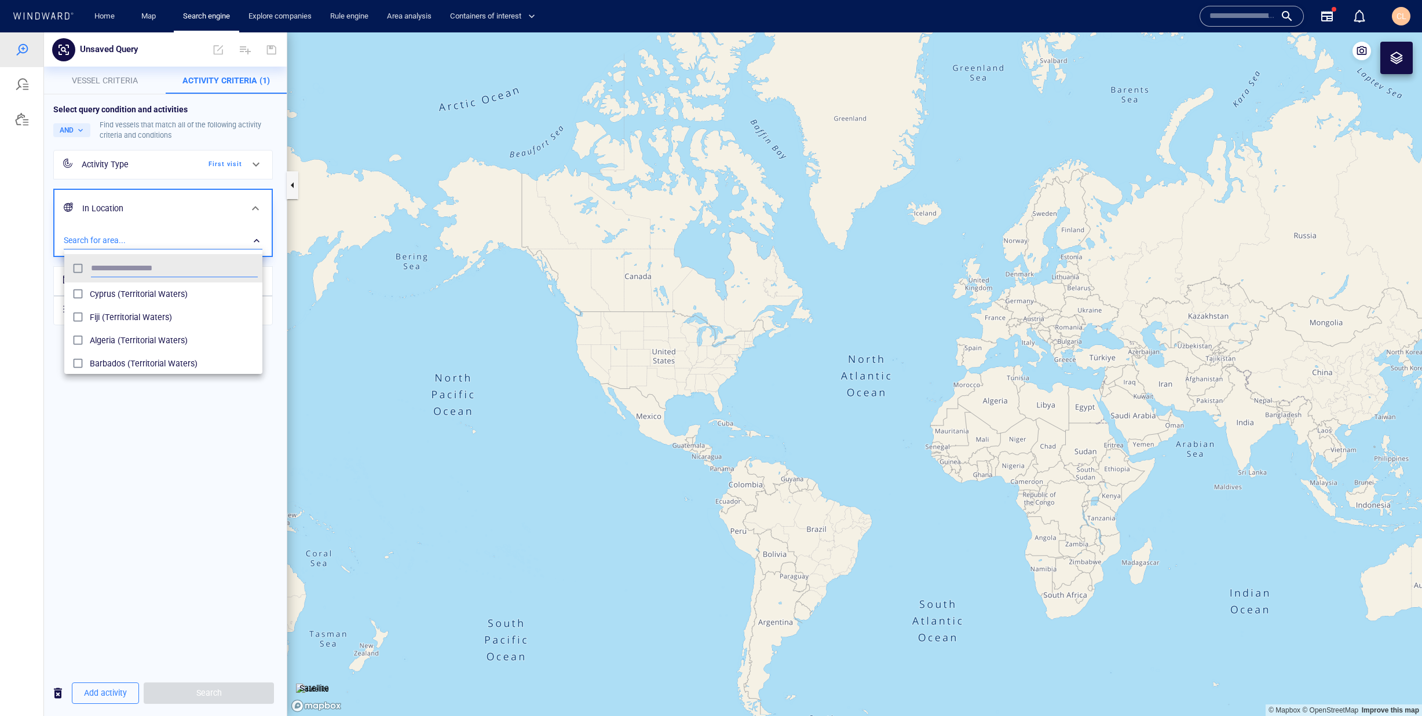
scroll to position [115, 198]
click at [142, 358] on span "Europe Baltic sea (Maritime Region)" at bounding box center [174, 364] width 168 height 14
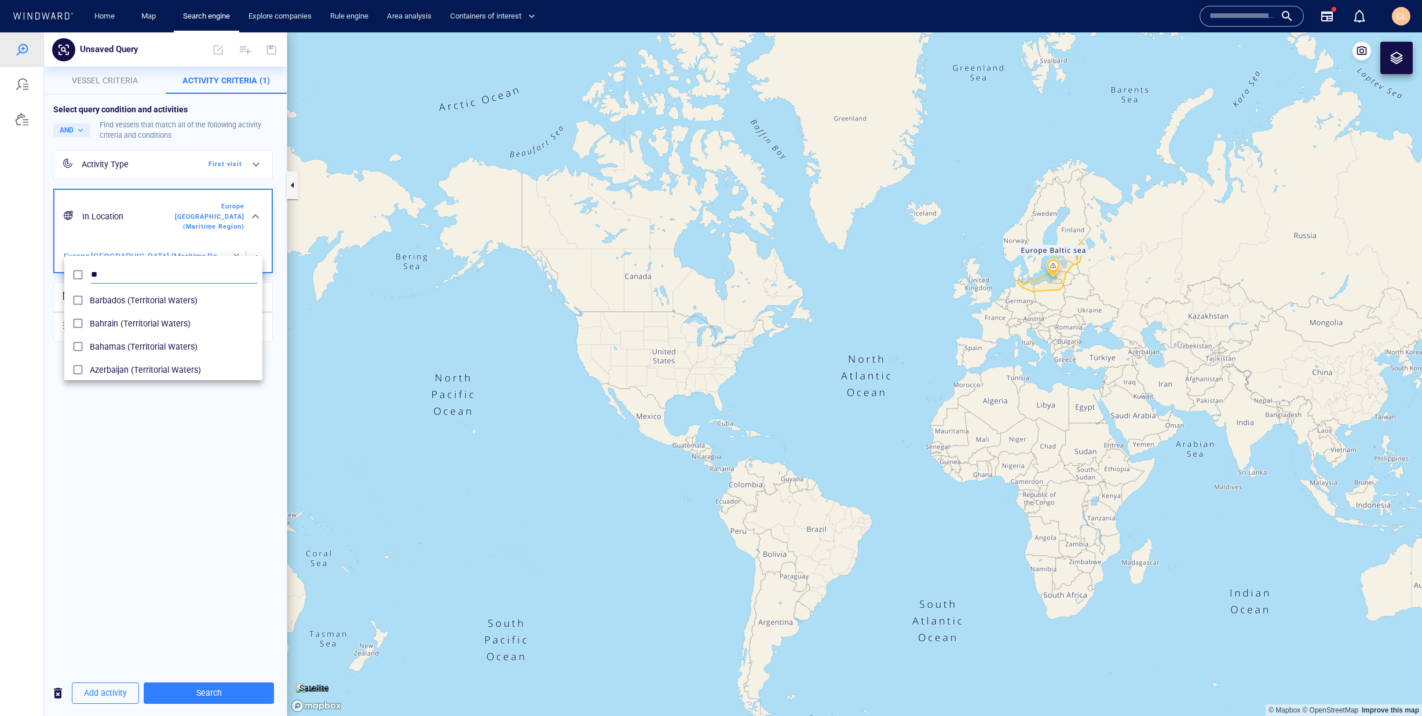
type input "*"
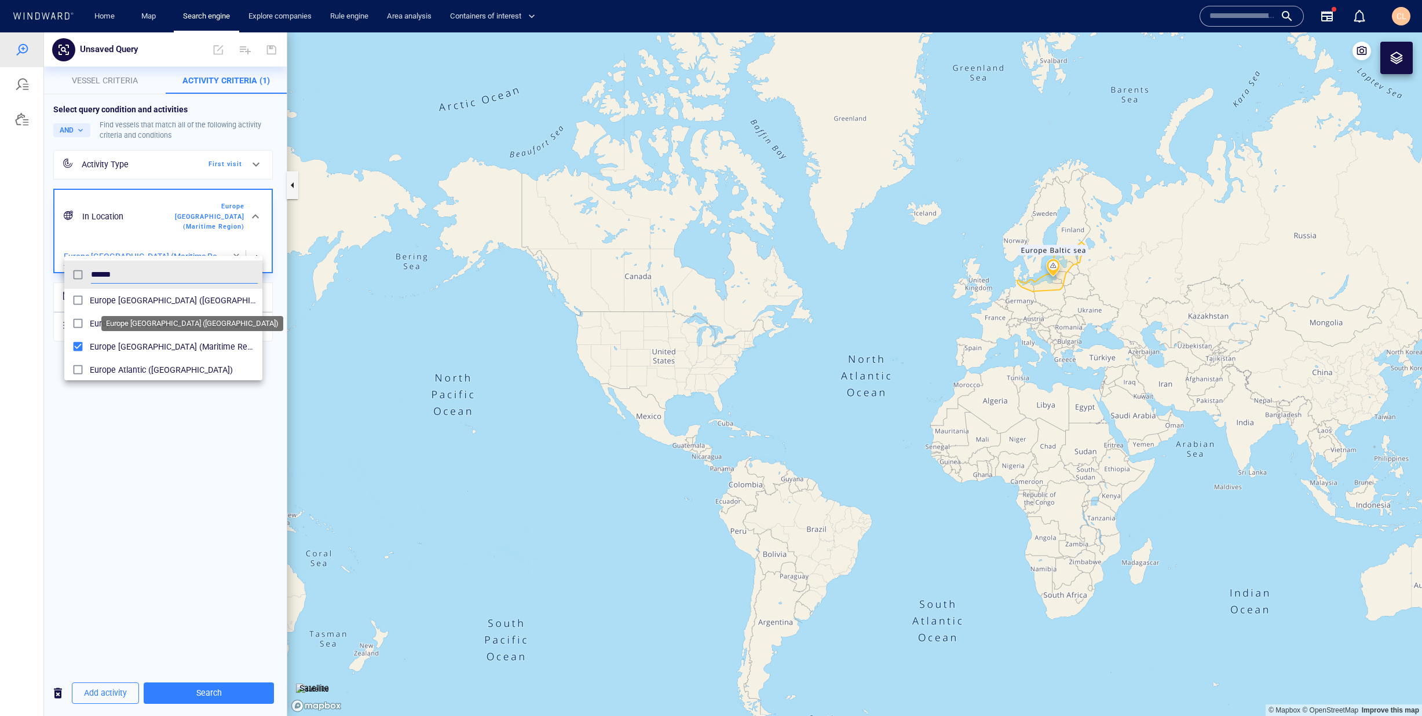
type input "******"
click at [131, 306] on span "Europe Mediterranean (Maritime Region)" at bounding box center [174, 301] width 168 height 14
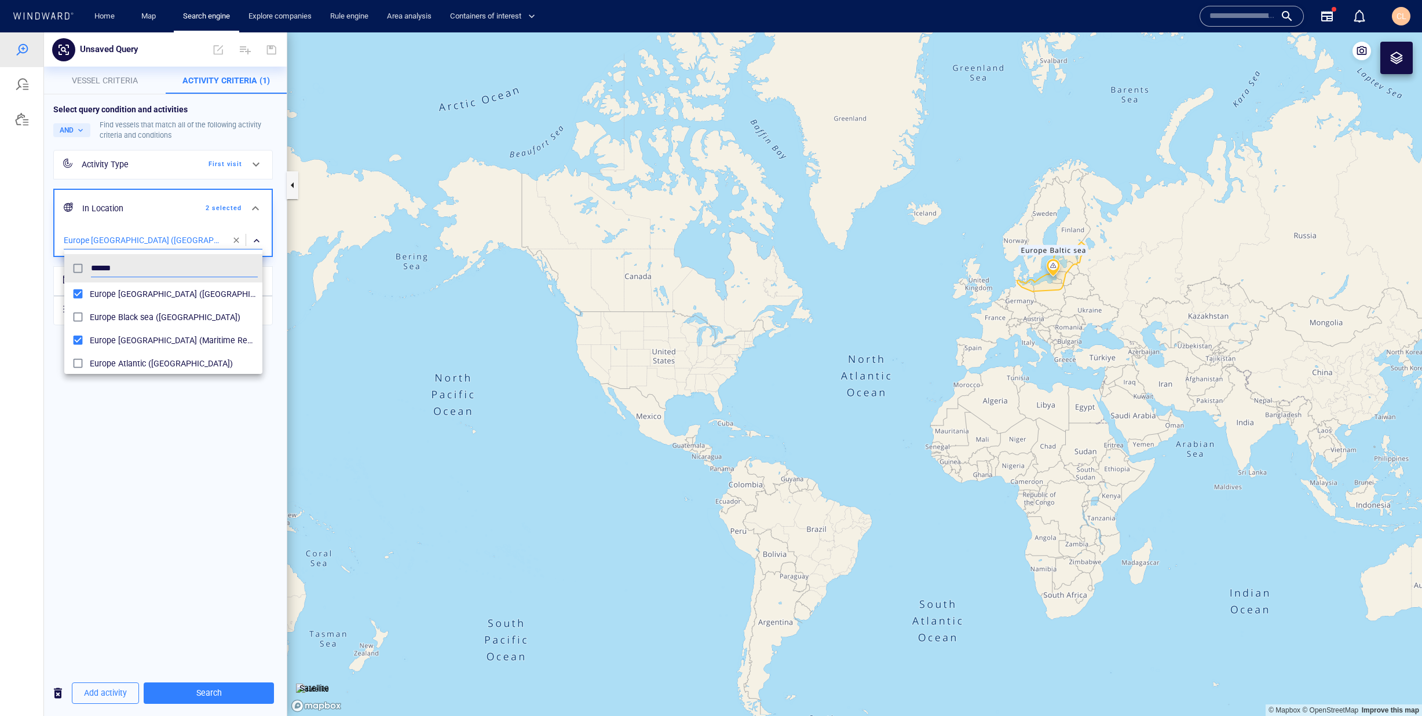
click at [137, 431] on div at bounding box center [711, 374] width 1422 height 684
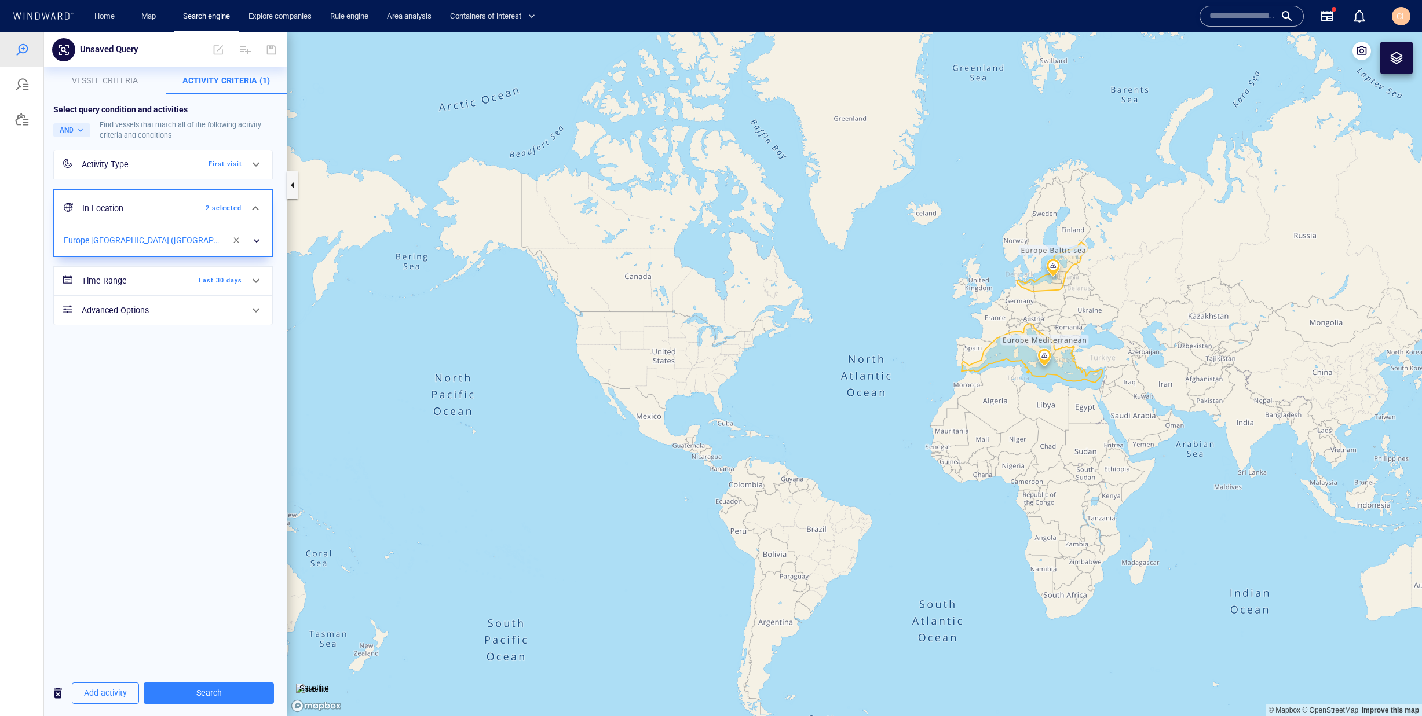
click at [125, 283] on h6 "Time Range" at bounding box center [129, 281] width 94 height 14
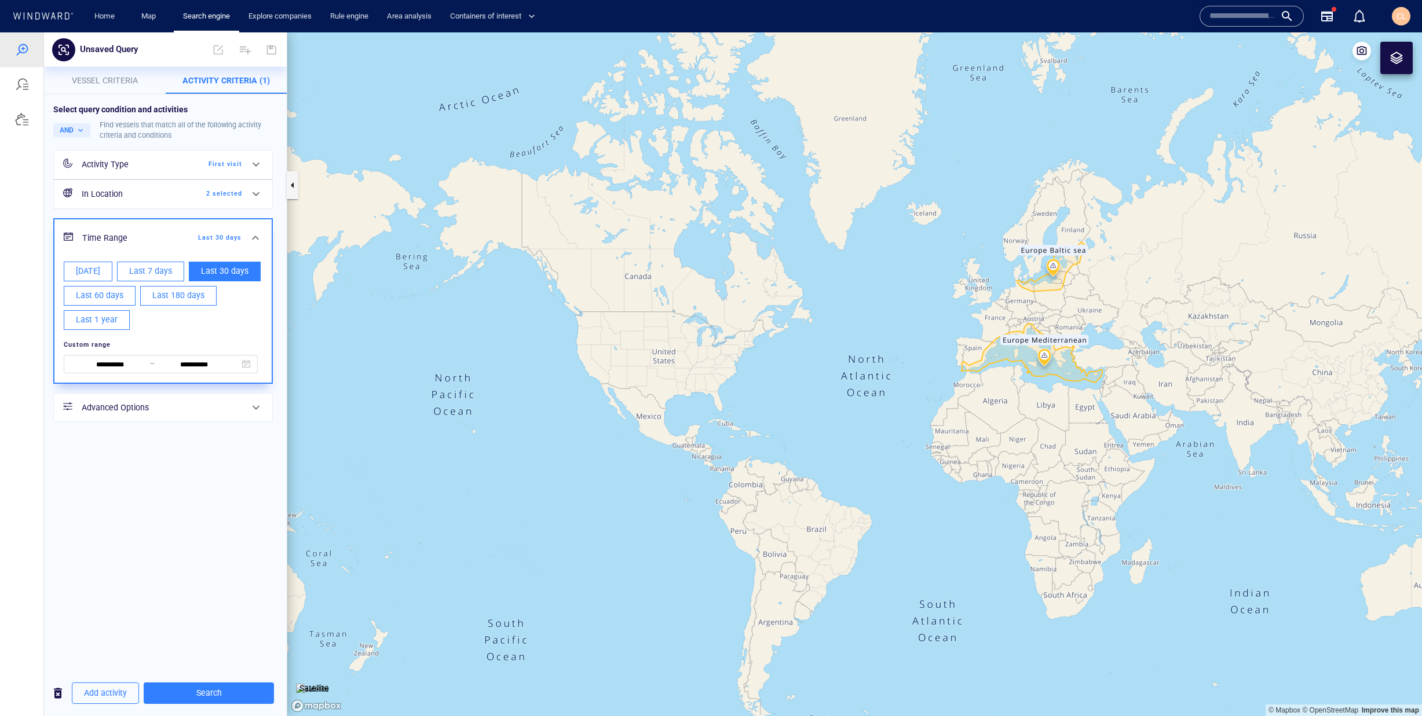
drag, startPoint x: 121, startPoint y: 480, endPoint x: 116, endPoint y: 447, distance: 32.8
click at [122, 480] on div "**********" at bounding box center [165, 382] width 243 height 576
click at [97, 82] on span "Vessel criteria" at bounding box center [105, 80] width 66 height 9
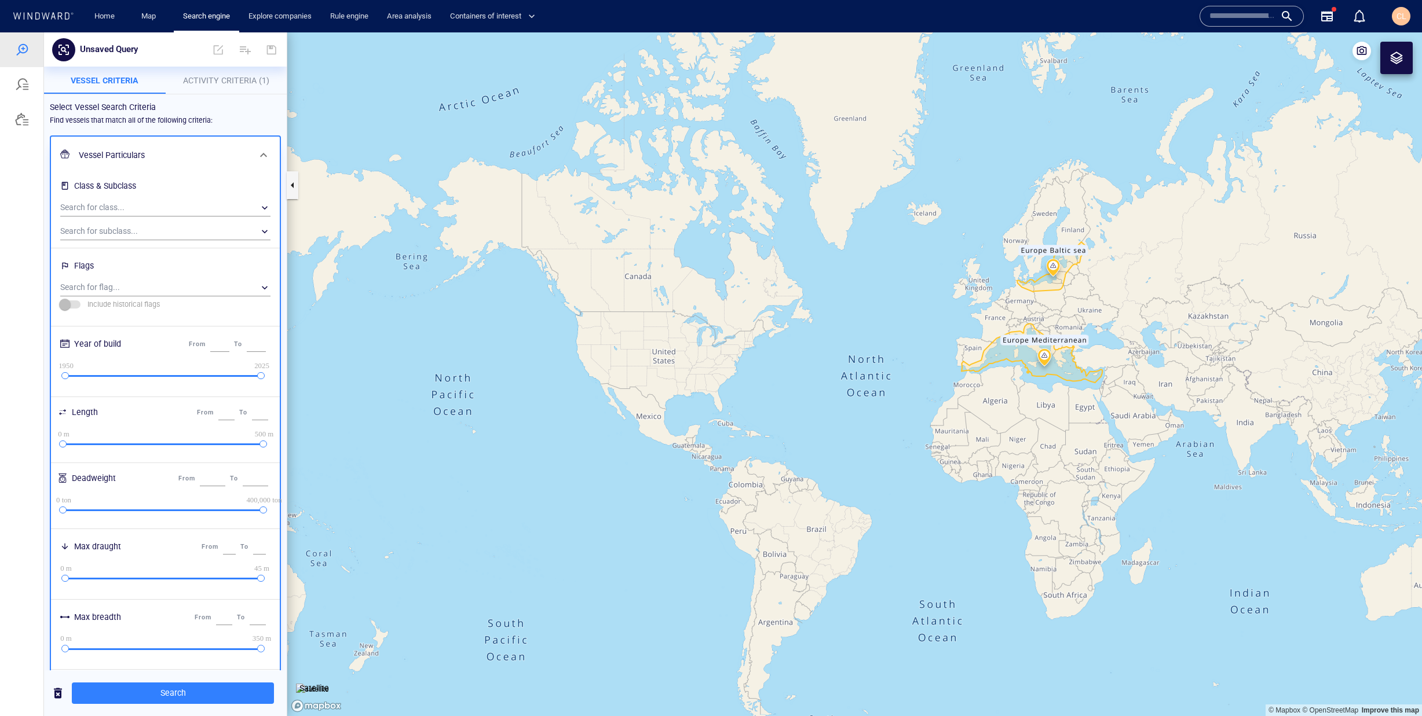
scroll to position [258, 0]
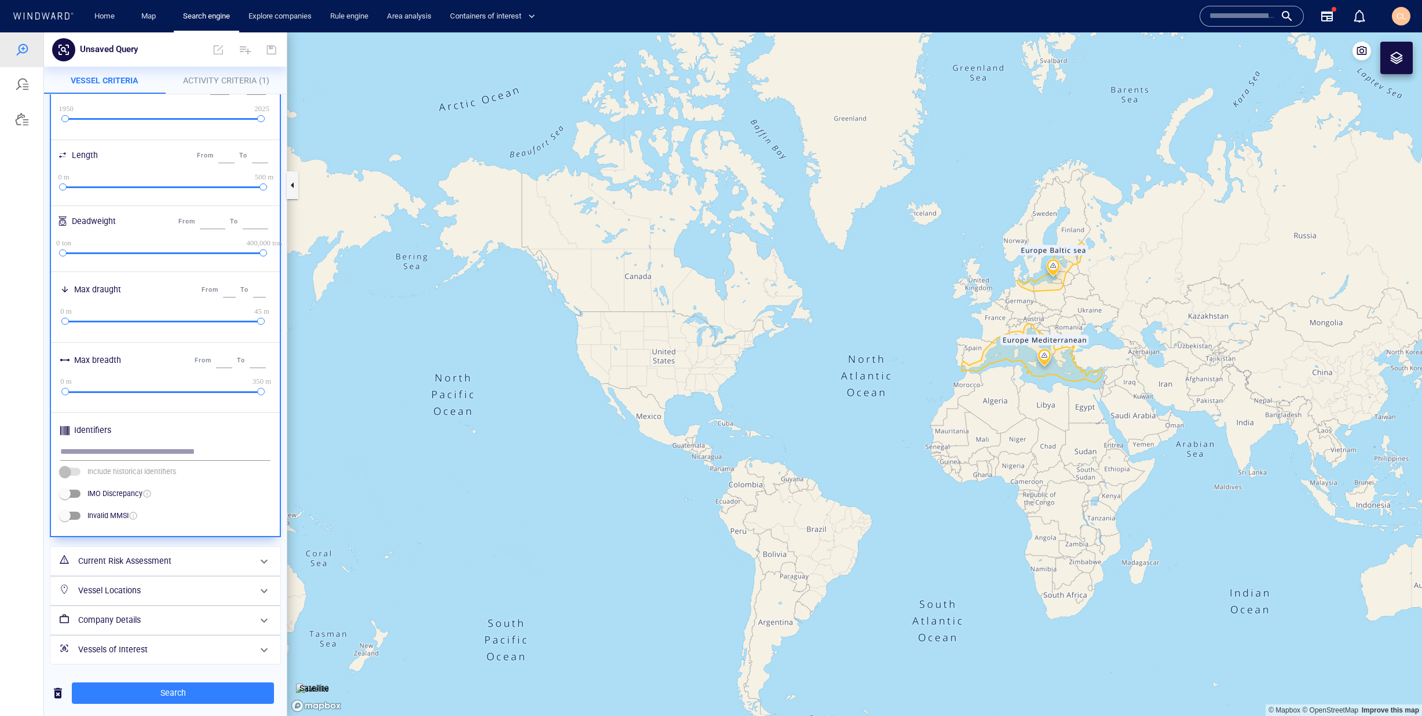
click at [136, 659] on div "Vessels of Interest" at bounding box center [164, 650] width 181 height 24
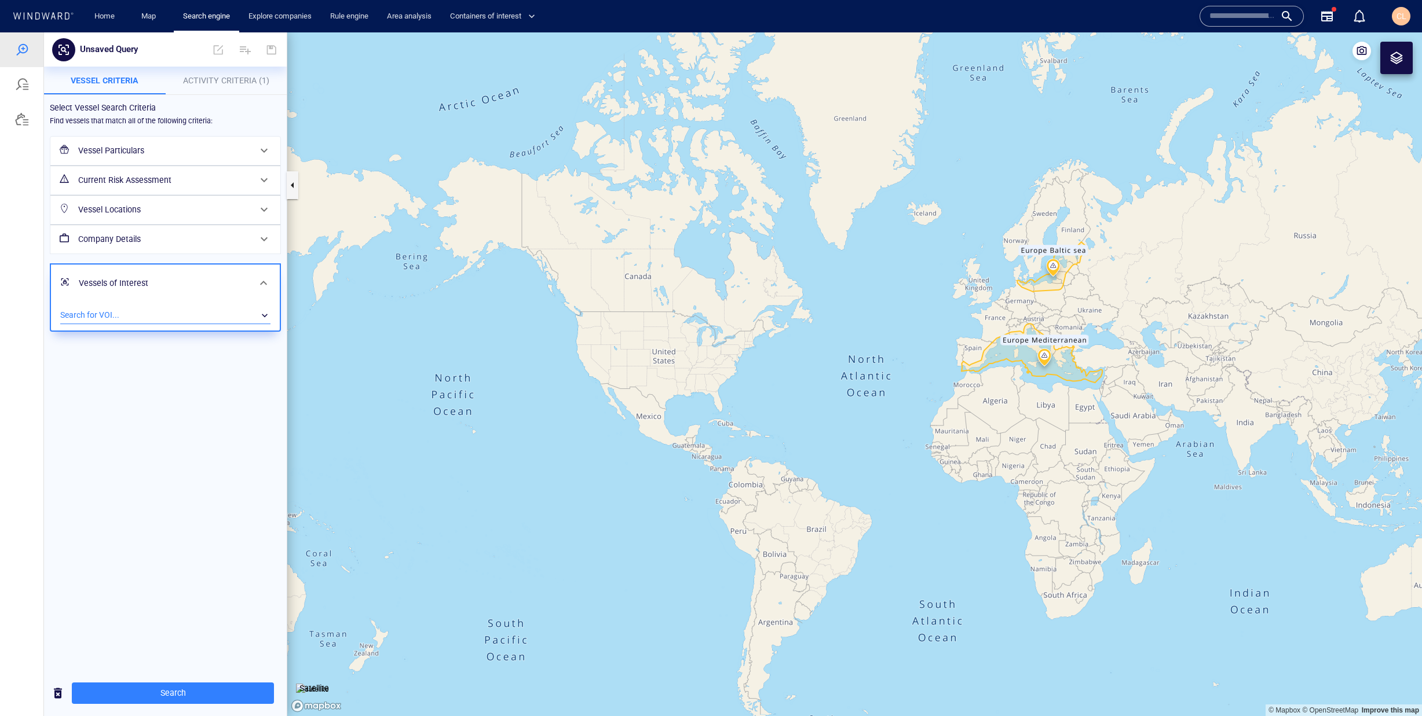
click at [120, 317] on div "​" at bounding box center [165, 315] width 210 height 17
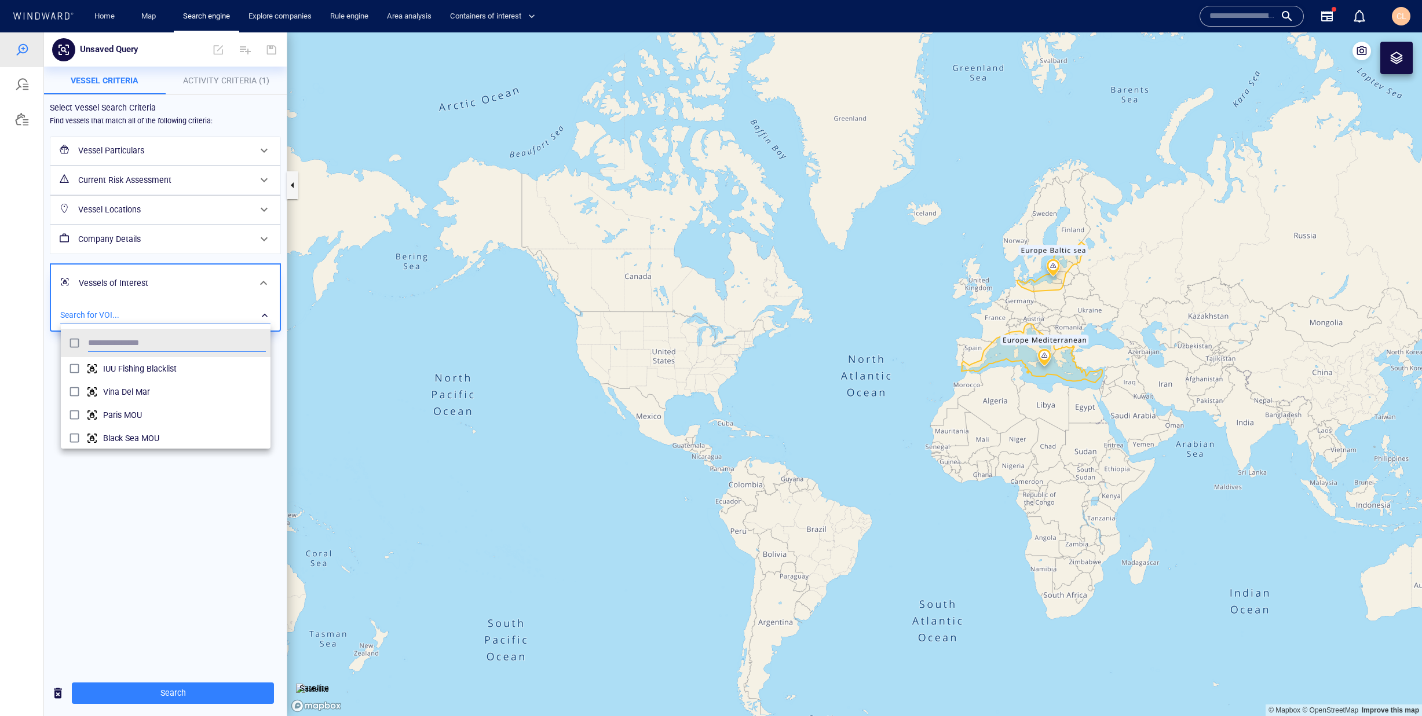
scroll to position [115, 210]
click at [125, 364] on span "Dark Fleet" at bounding box center [184, 369] width 163 height 14
type input "*"
type input "**"
click at [145, 394] on span "Gray Fleet" at bounding box center [184, 392] width 163 height 14
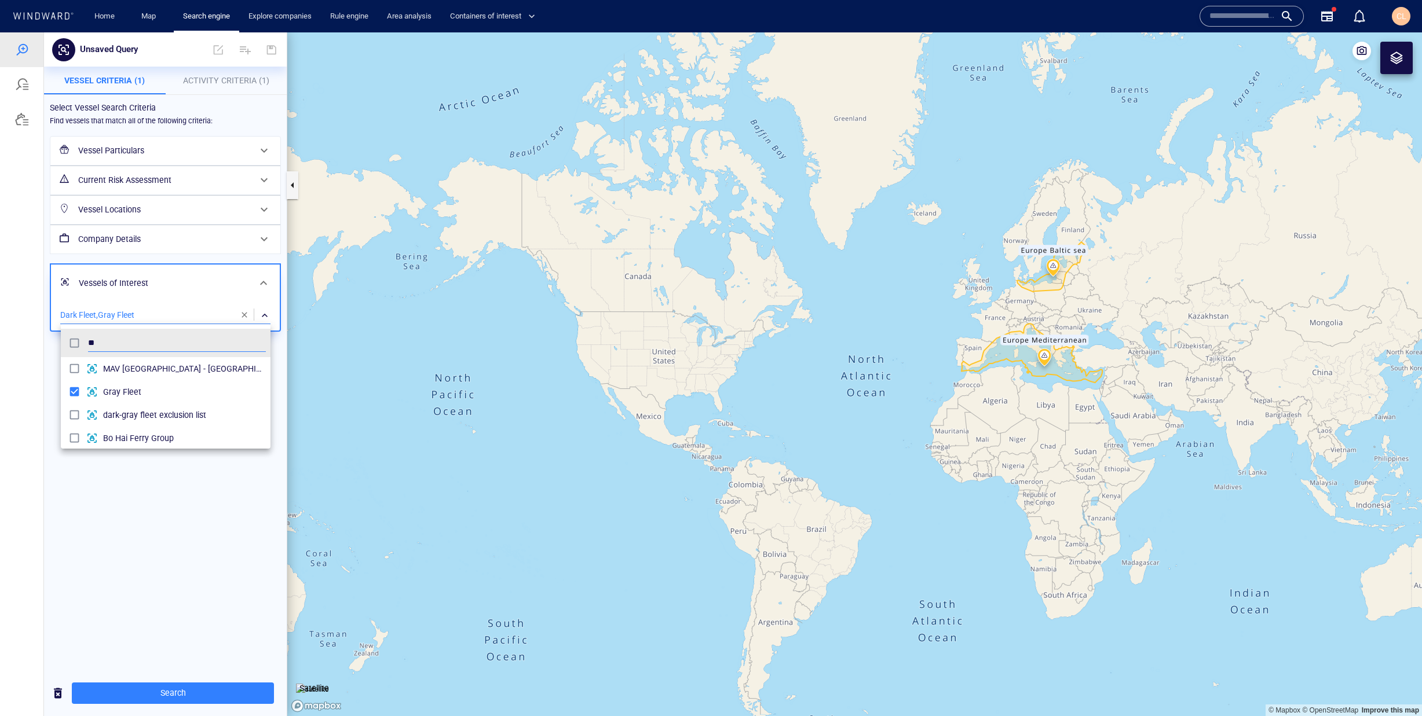
click at [134, 532] on div at bounding box center [711, 374] width 1422 height 684
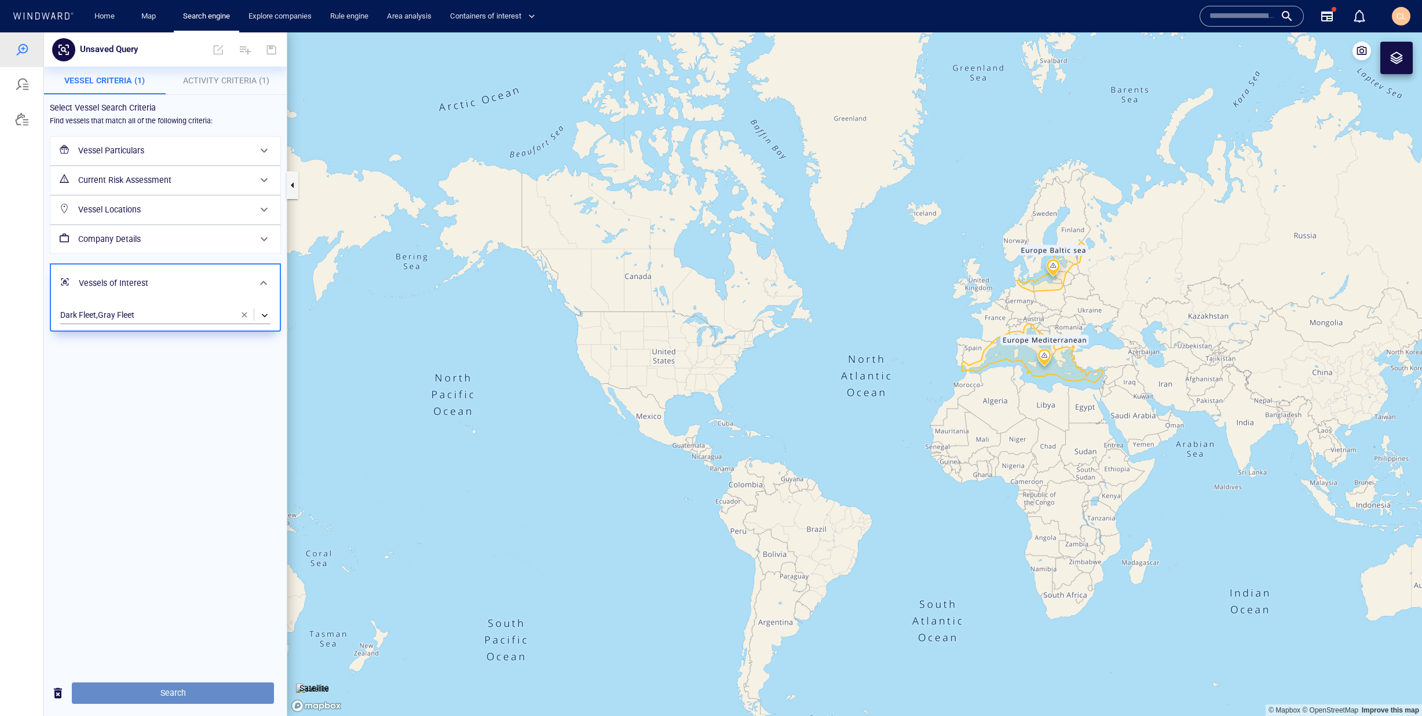
click at [226, 685] on button "Search" at bounding box center [173, 693] width 202 height 21
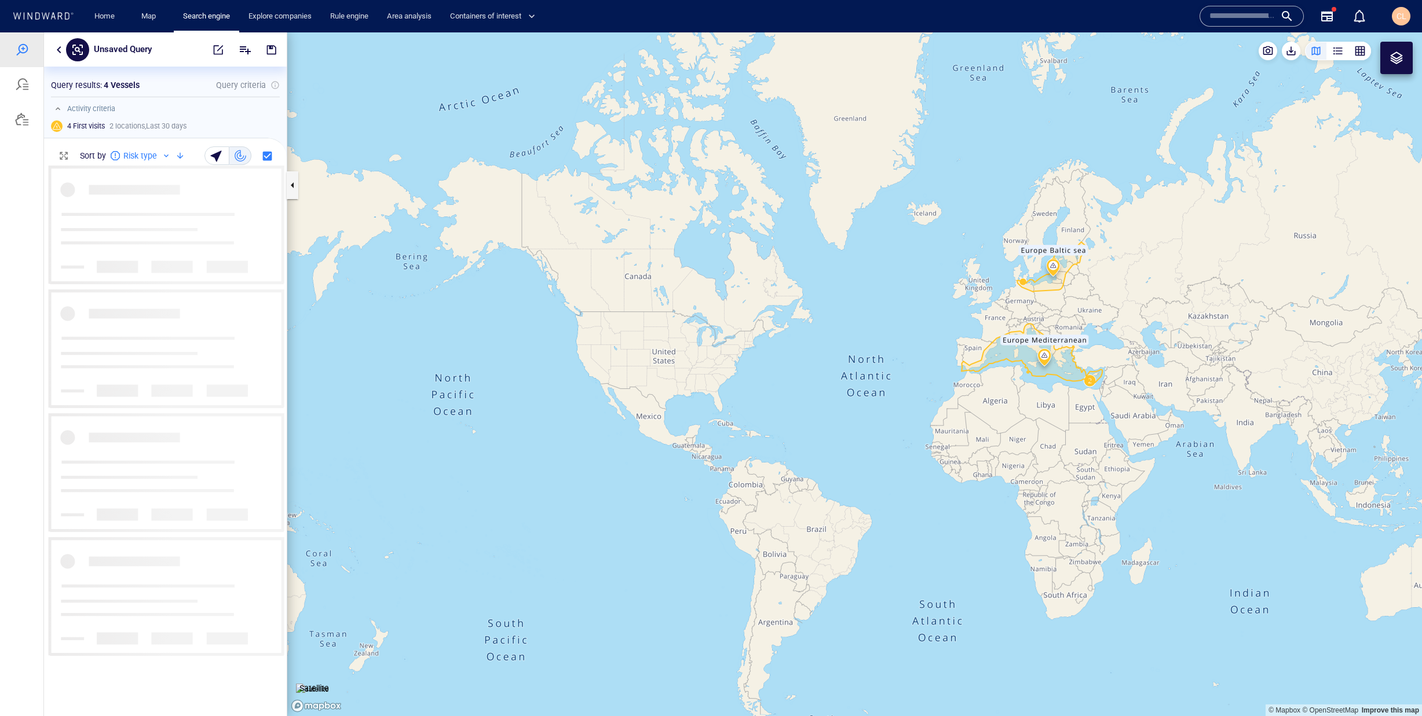
scroll to position [551, 243]
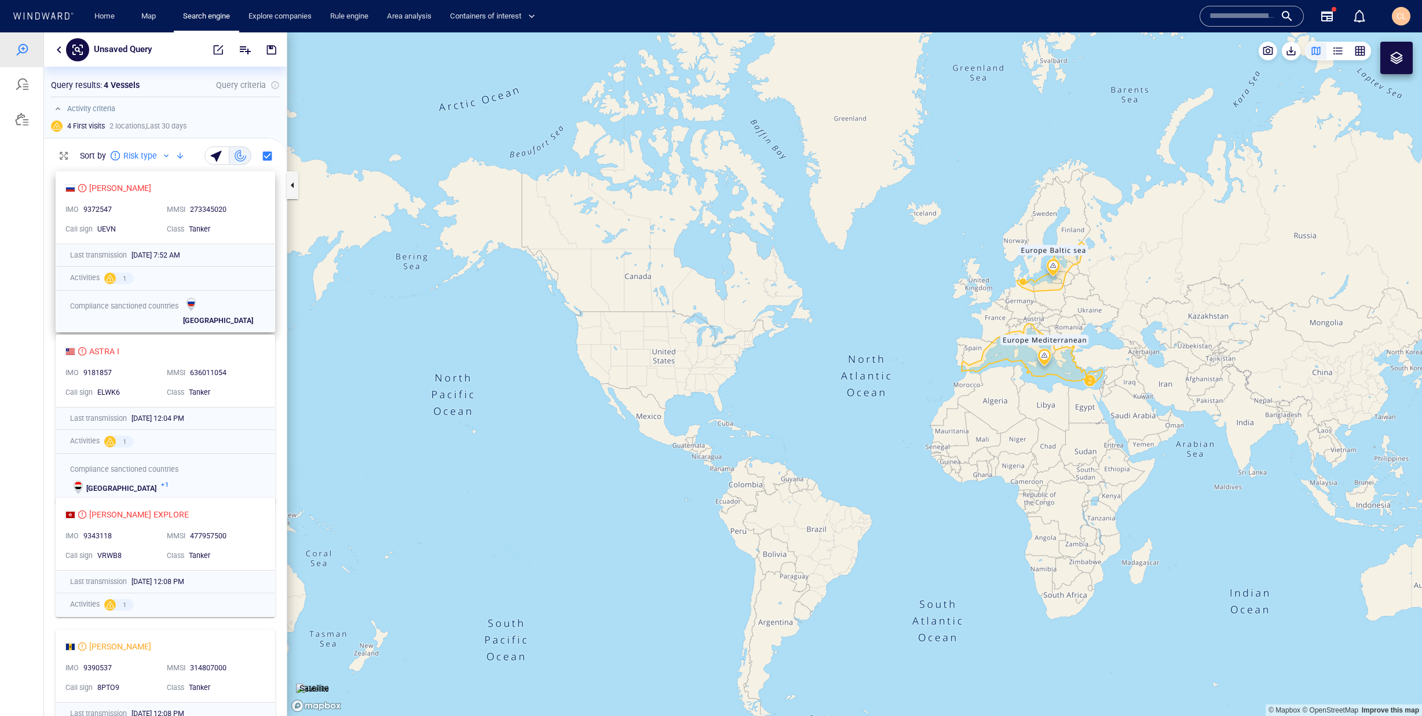
click at [140, 225] on div "UEVN" at bounding box center [127, 229] width 60 height 10
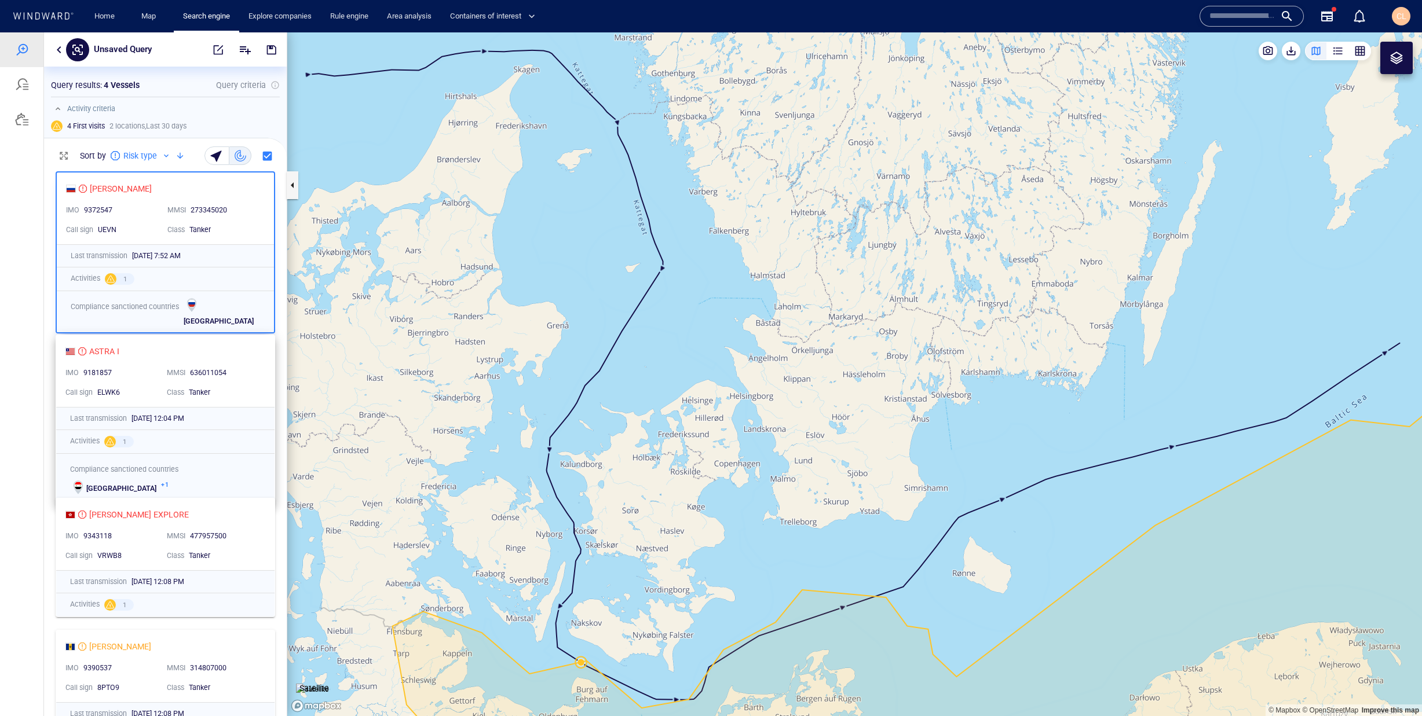
click at [153, 350] on div "ASTRA I" at bounding box center [160, 352] width 191 height 14
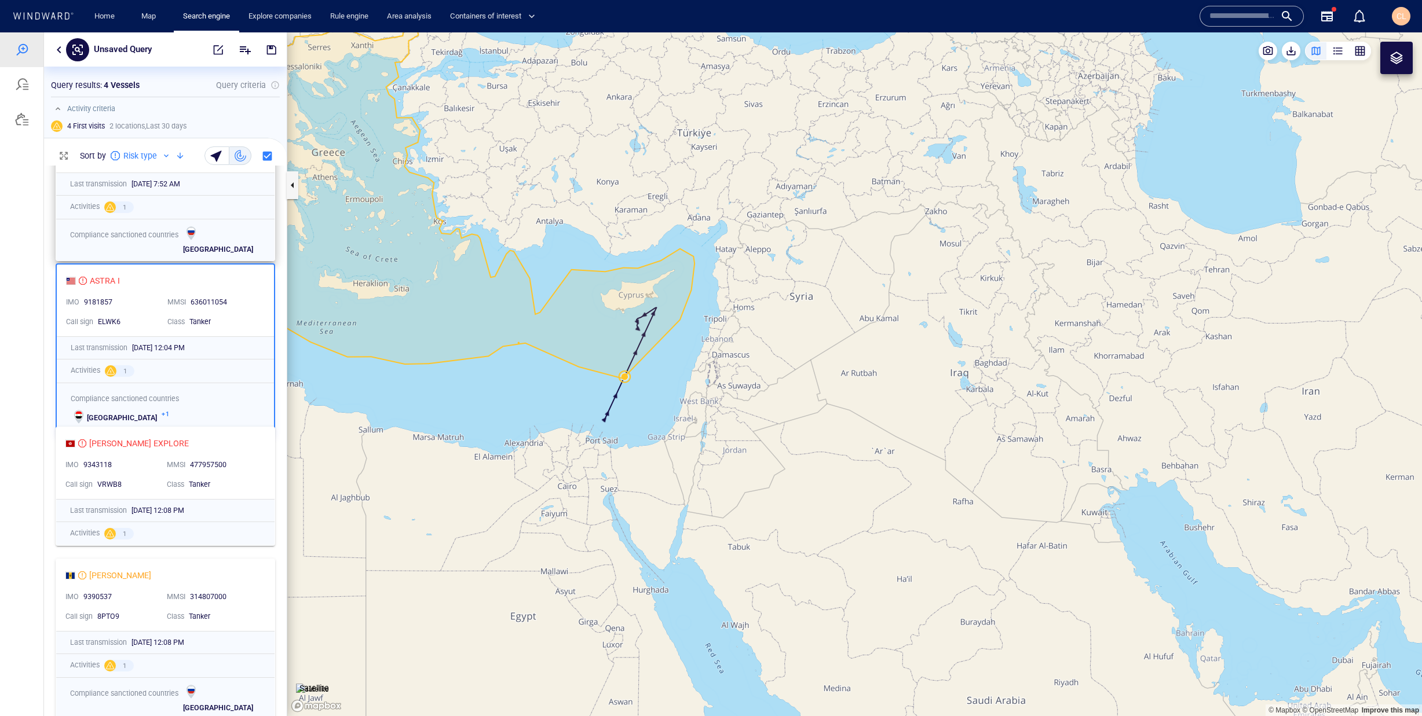
scroll to position [0, 0]
click at [148, 585] on div "GRIFFIN T IMO 9390537 MMSI 314807000 Call sign 8PTO9 Class Tanker" at bounding box center [165, 596] width 218 height 72
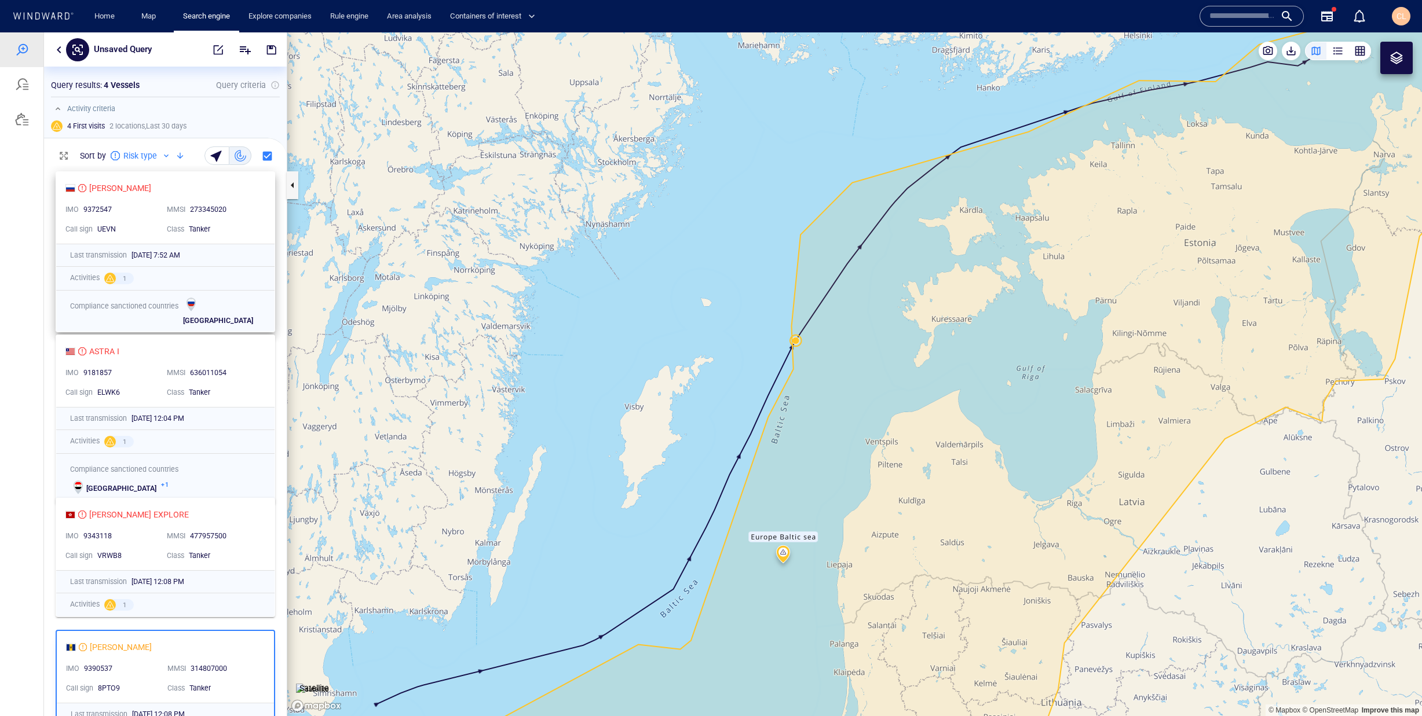
click at [238, 228] on div "Tanker" at bounding box center [224, 229] width 70 height 10
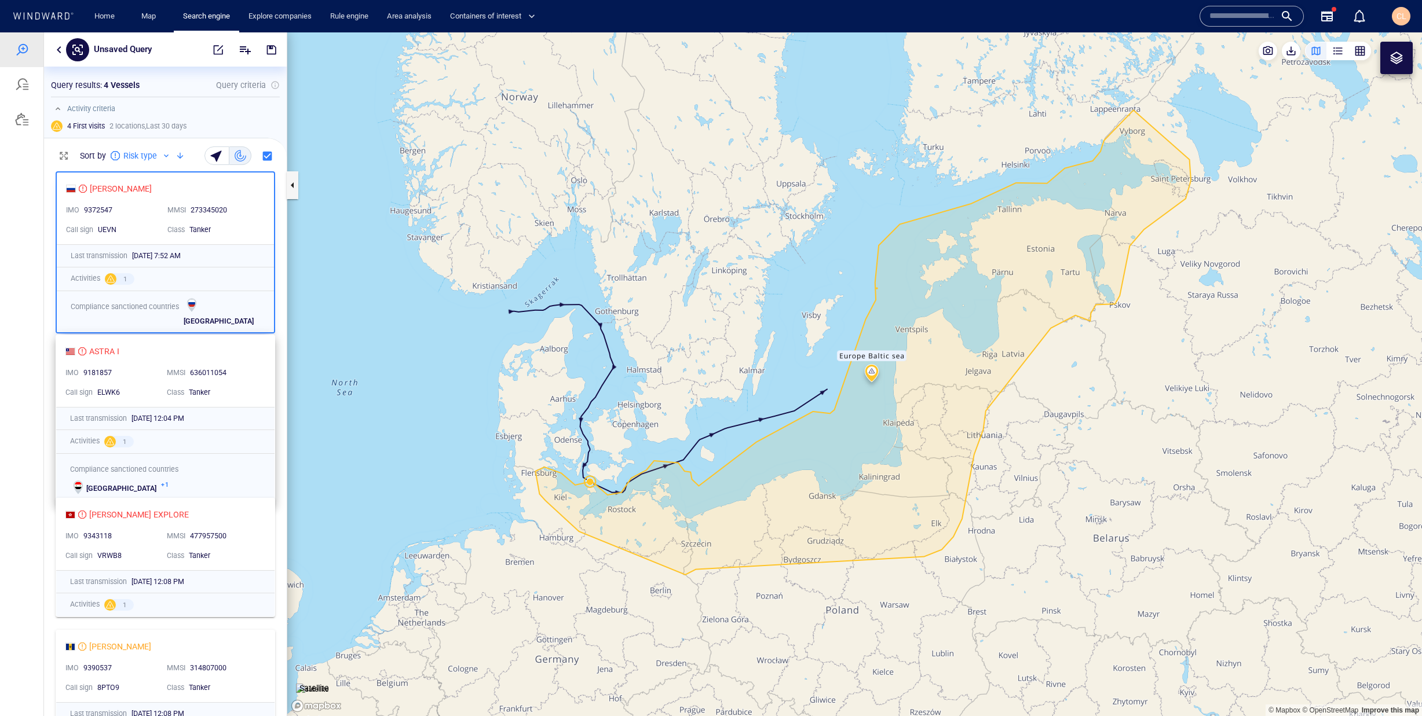
click at [158, 356] on div "ASTRA I" at bounding box center [160, 352] width 191 height 14
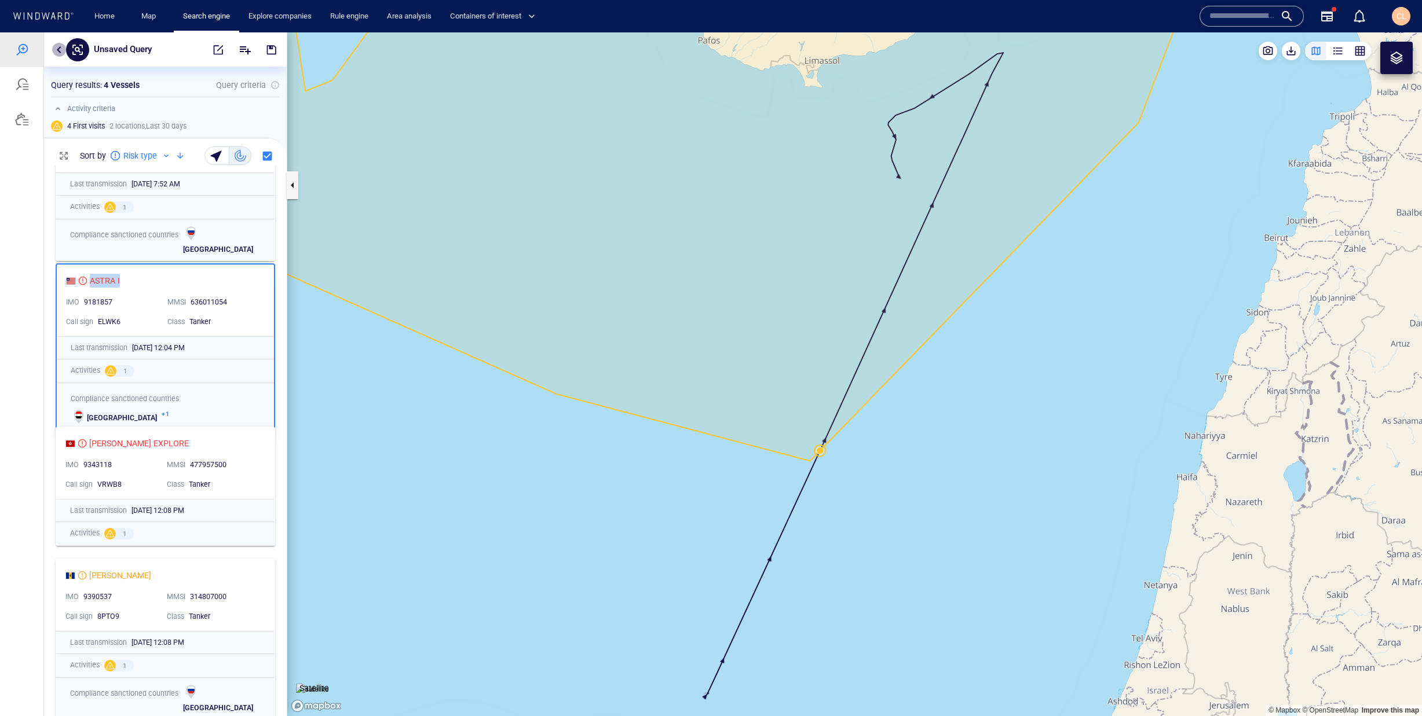
click at [60, 44] on button "button" at bounding box center [59, 50] width 14 height 14
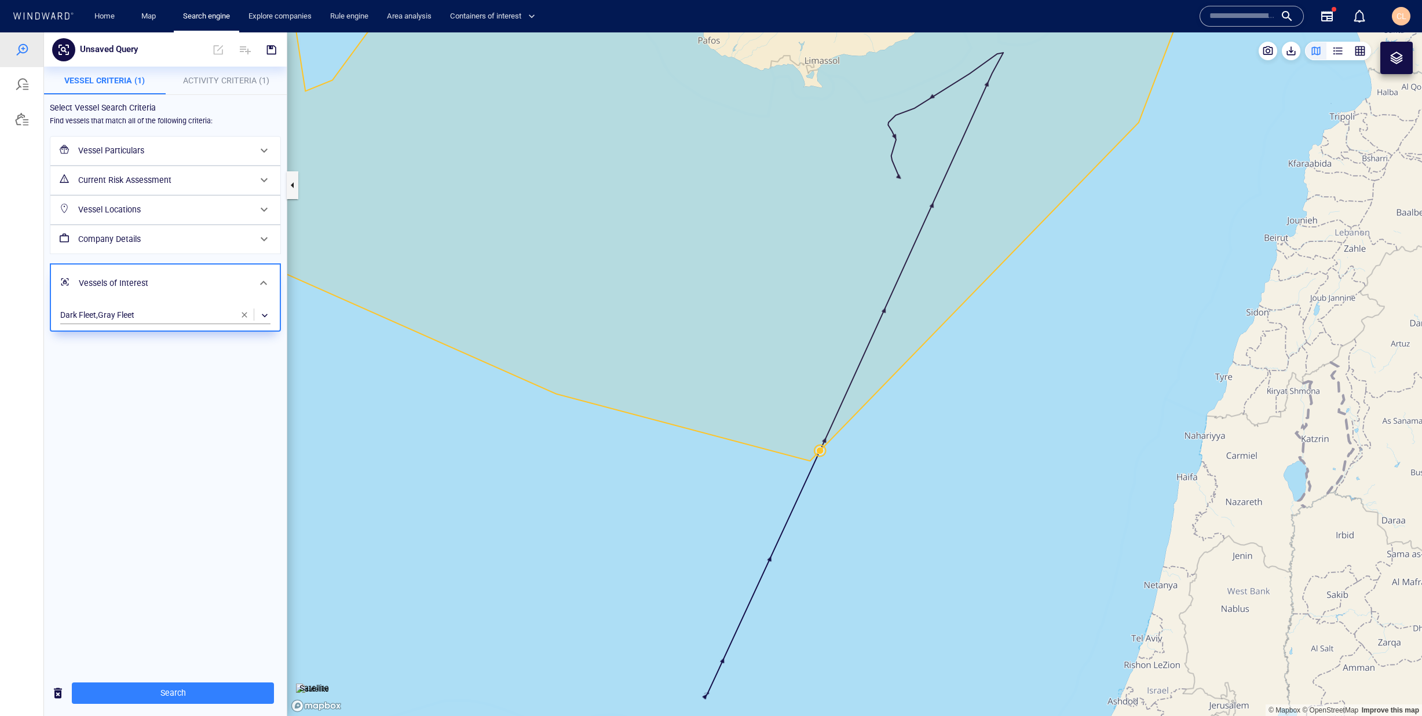
click at [195, 86] on p "Activity Criteria (1)" at bounding box center [227, 81] width 108 height 14
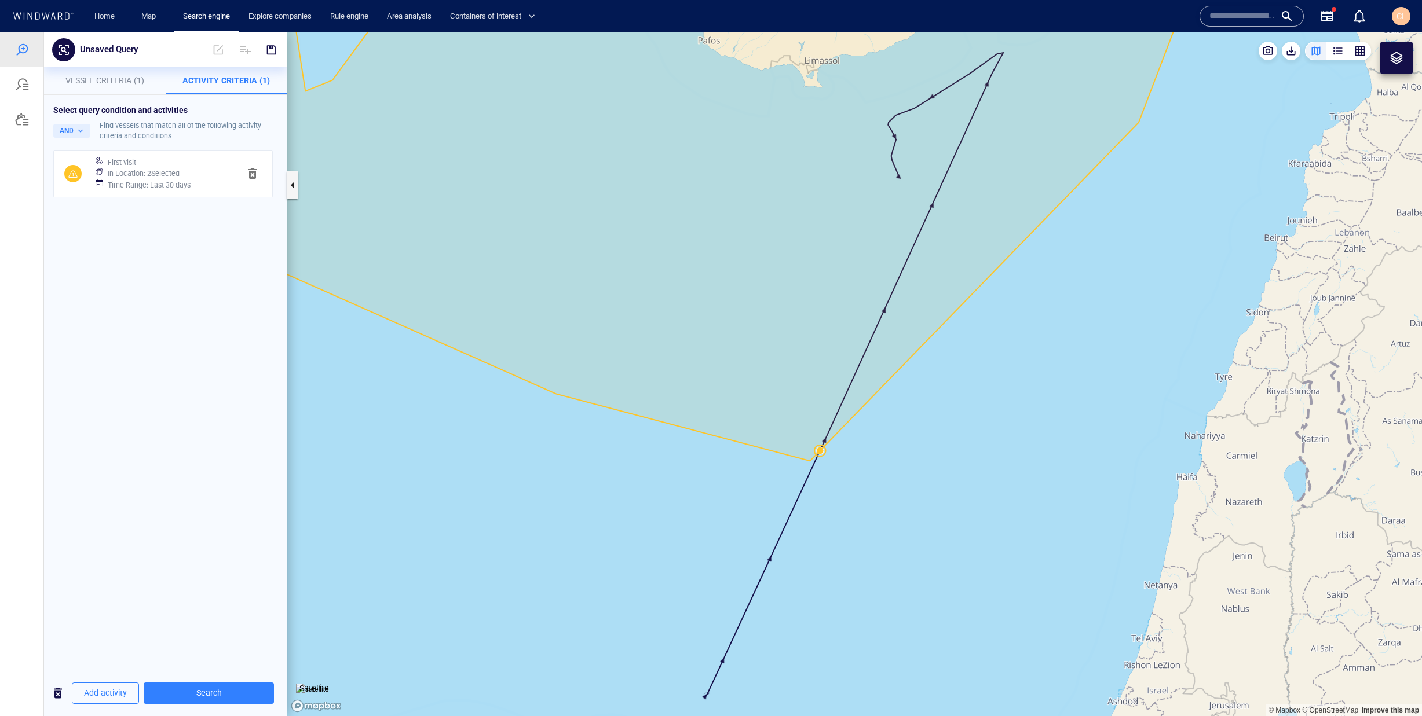
click at [151, 175] on h6 "In Location : 2 Selected" at bounding box center [144, 174] width 72 height 12
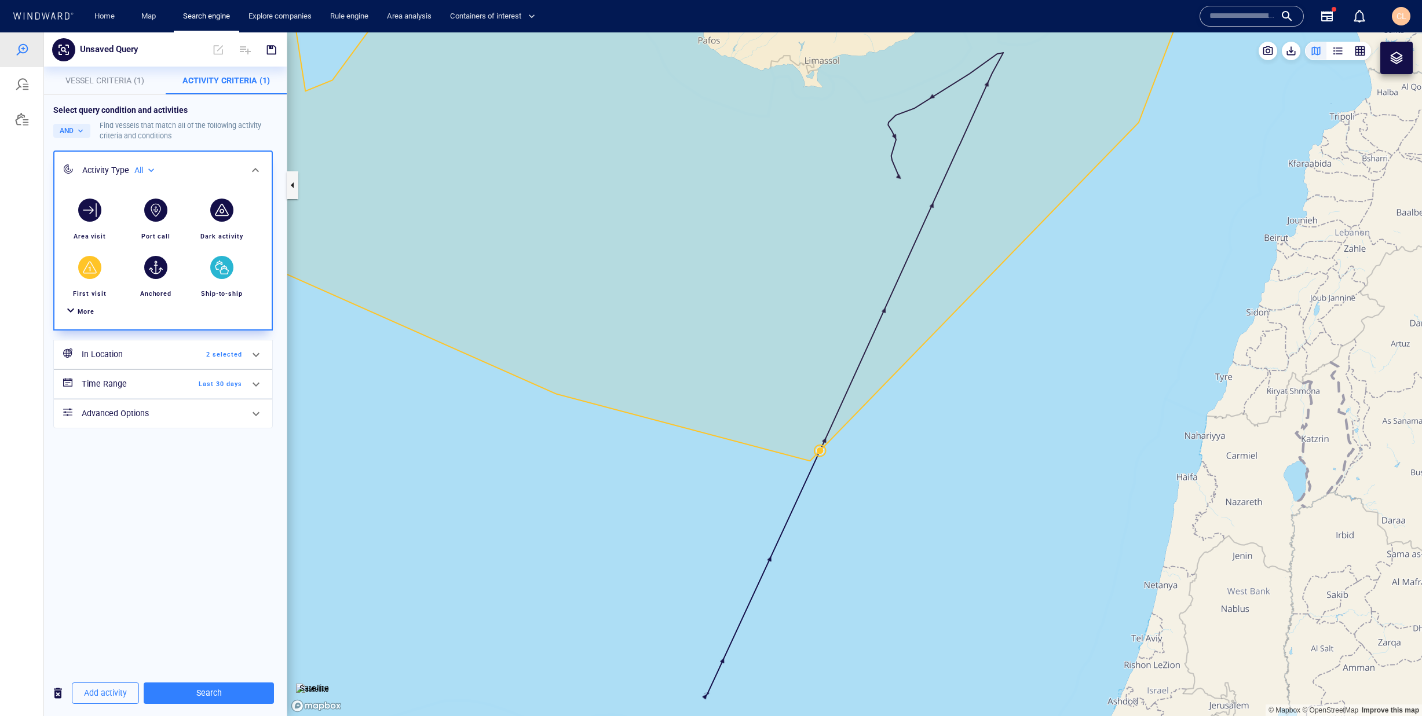
click at [227, 270] on div "button" at bounding box center [221, 267] width 23 height 23
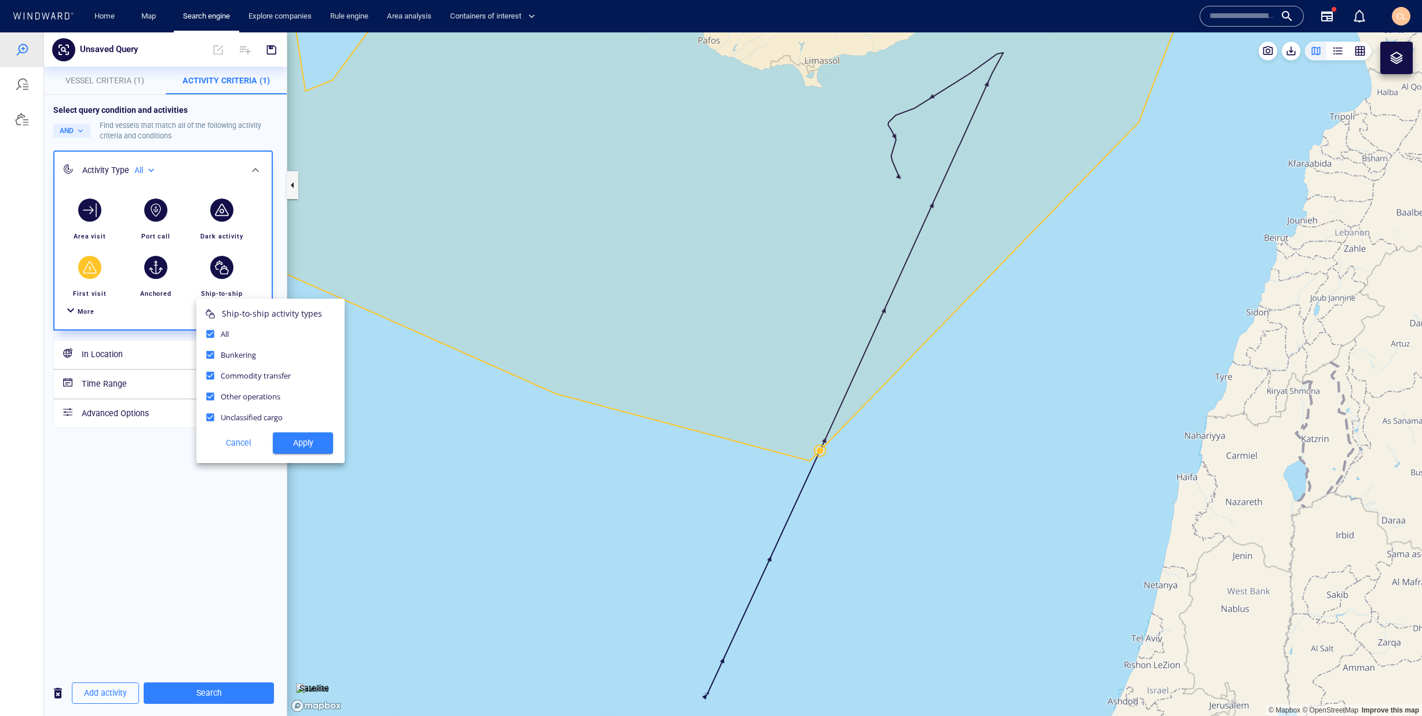
click at [294, 446] on span "Apply" at bounding box center [303, 443] width 42 height 14
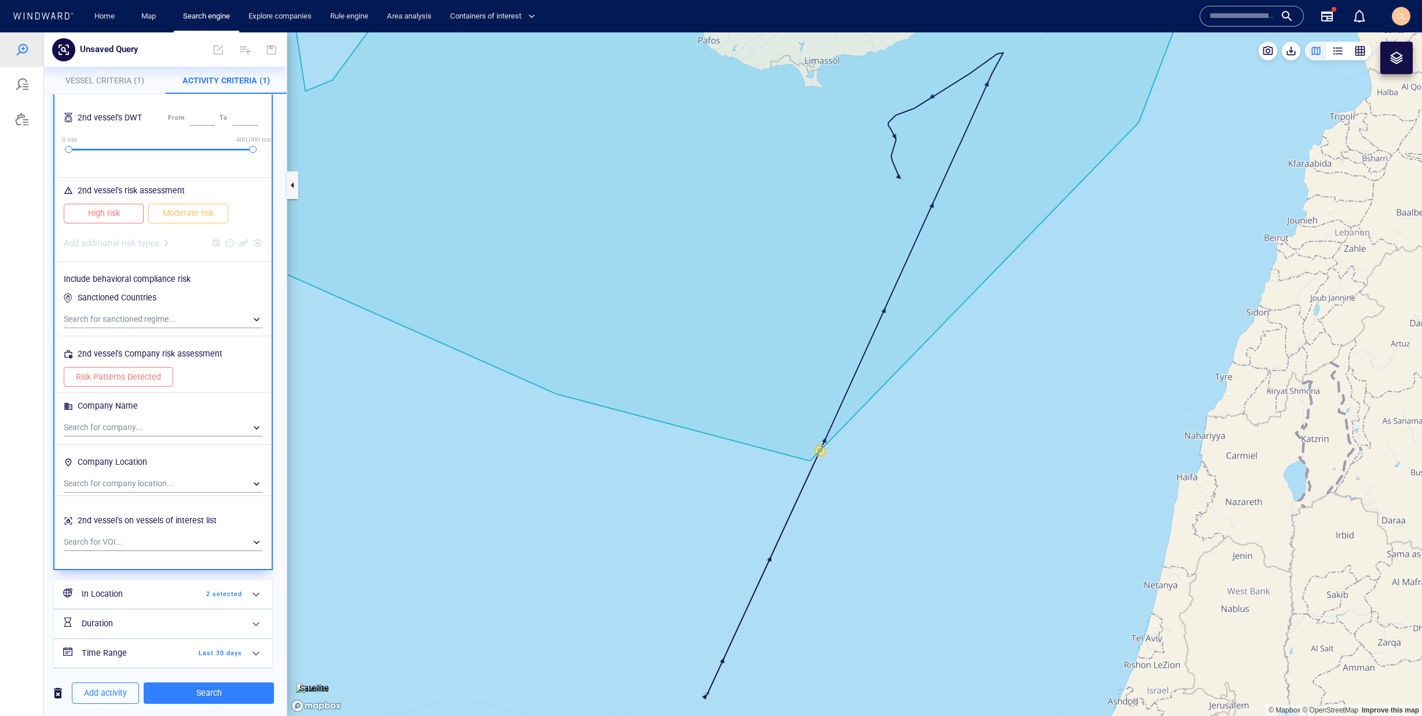
scroll to position [465, 0]
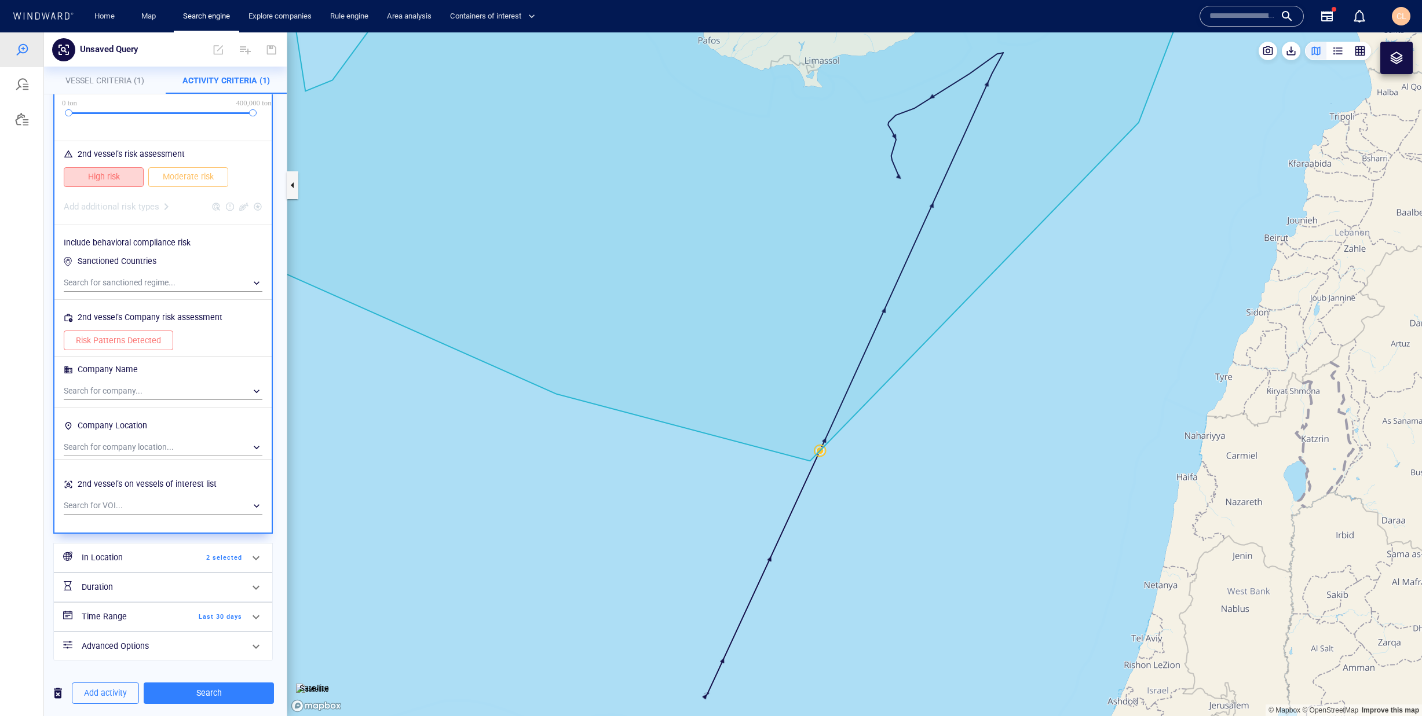
drag, startPoint x: 114, startPoint y: 174, endPoint x: 142, endPoint y: 176, distance: 28.4
click at [114, 174] on span "High risk" at bounding box center [104, 177] width 56 height 14
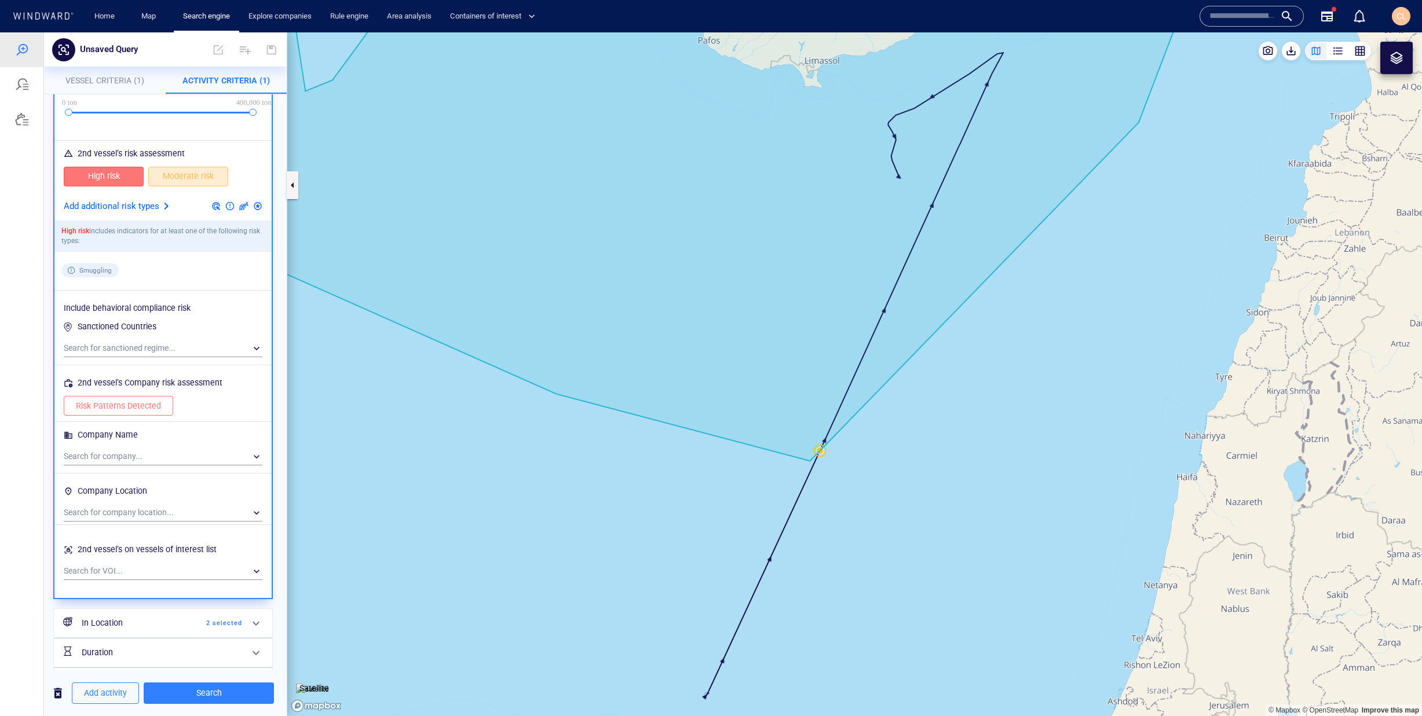
click at [180, 177] on span "Moderate risk" at bounding box center [188, 176] width 56 height 14
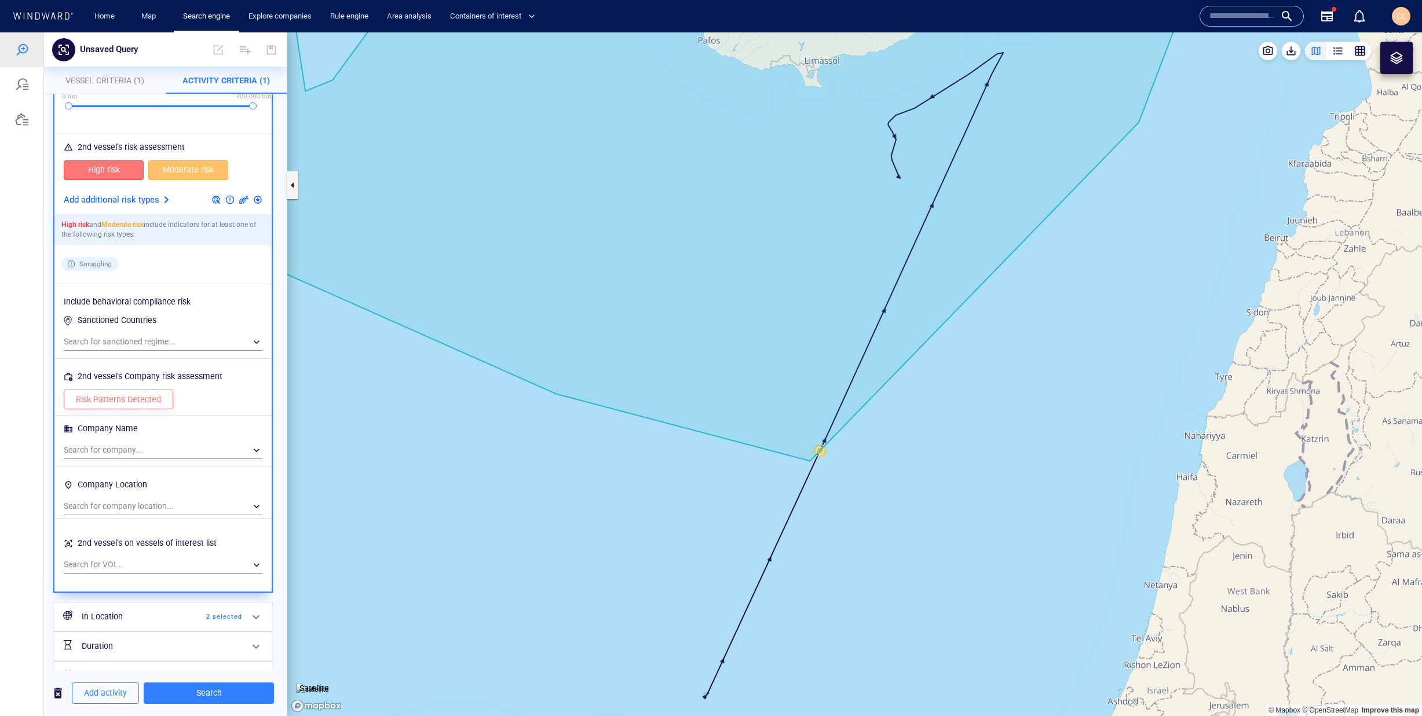
click at [173, 648] on h6 "Duration" at bounding box center [129, 646] width 94 height 14
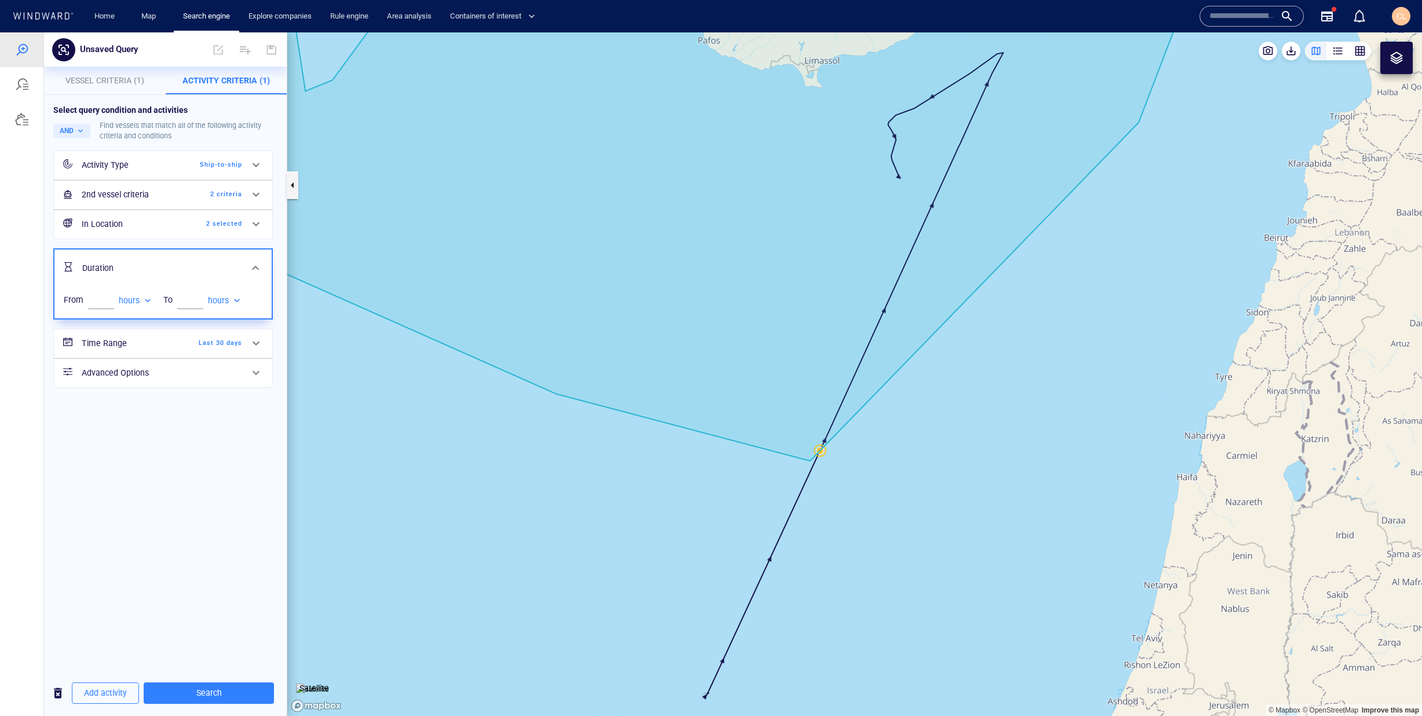
click at [137, 342] on h6 "Time Range" at bounding box center [129, 344] width 94 height 14
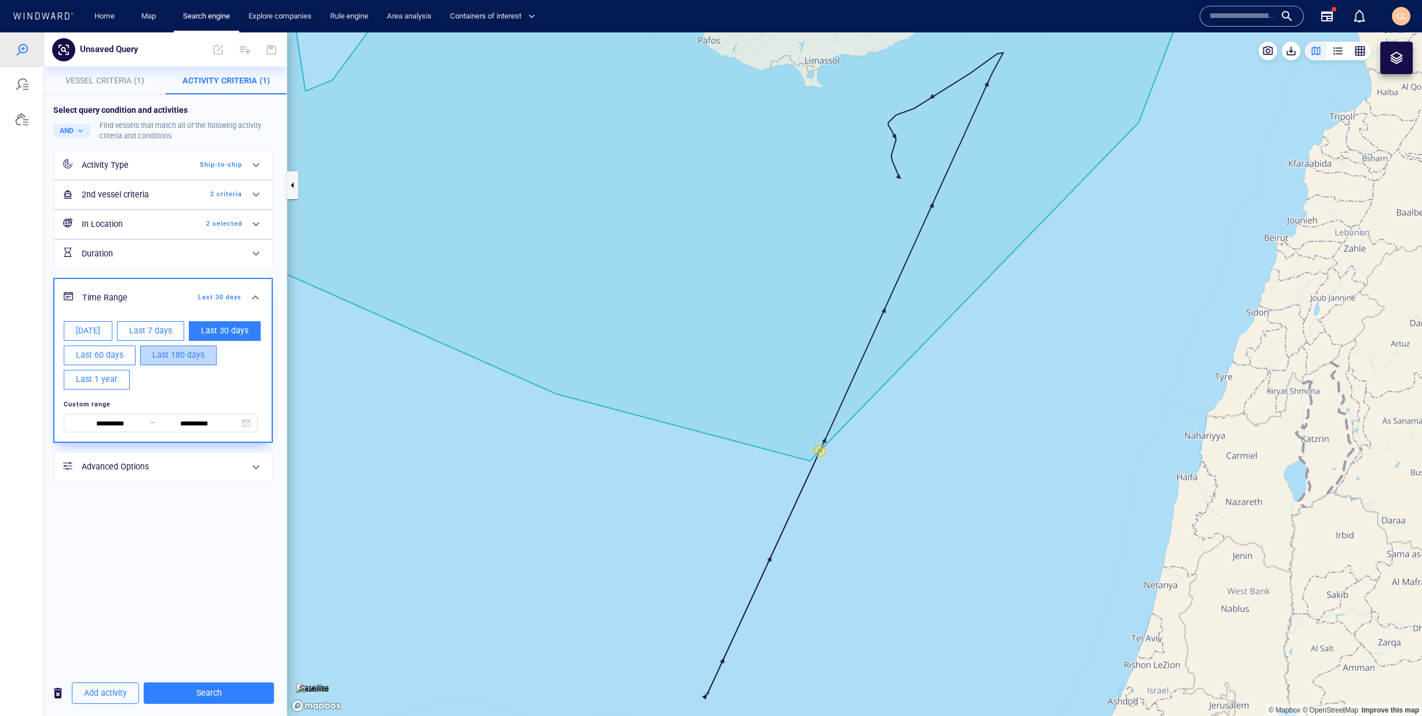
click at [195, 362] on button "Last 180 days" at bounding box center [178, 356] width 76 height 20
type input "**********"
click at [220, 708] on div "Add activity Search" at bounding box center [165, 694] width 243 height 46
click at [225, 700] on span "Search" at bounding box center [209, 693] width 112 height 14
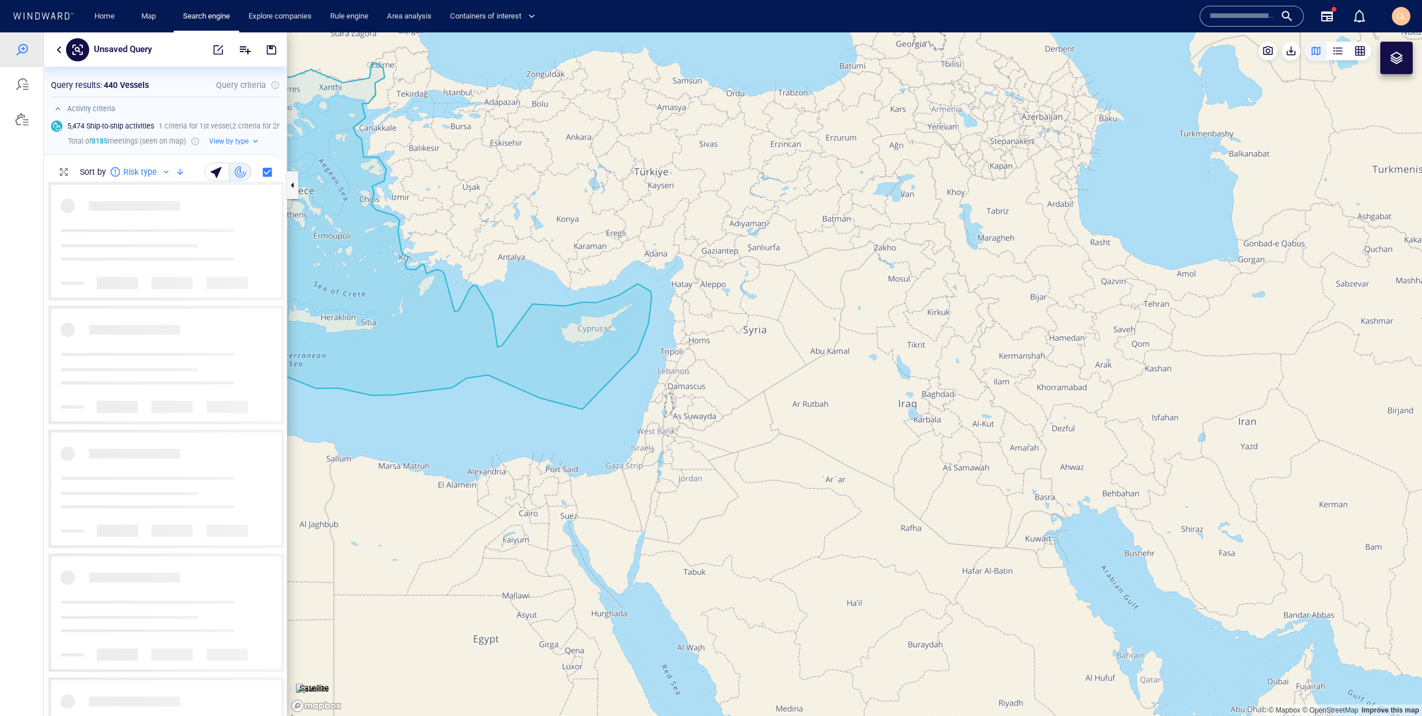
scroll to position [535, 243]
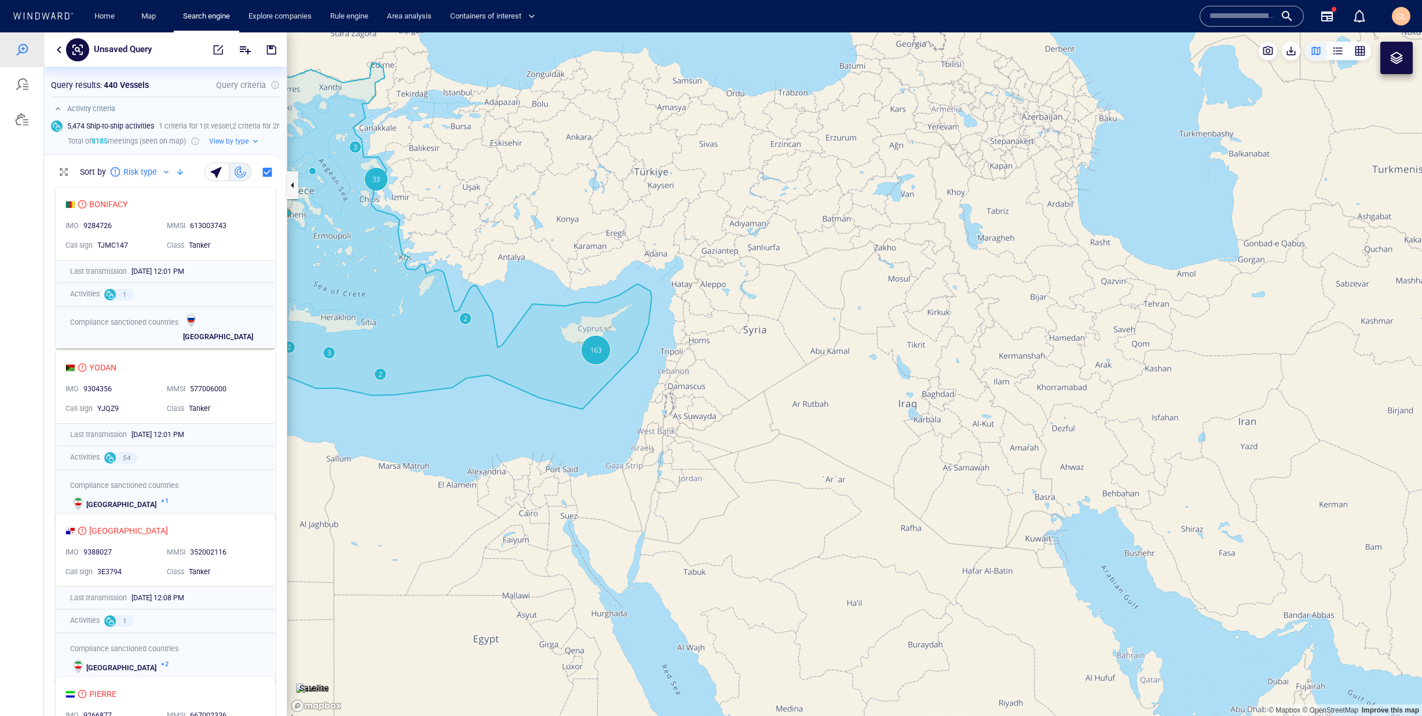
click at [61, 57] on div "Unsaved Query" at bounding box center [165, 49] width 243 height 34
click at [57, 50] on button "button" at bounding box center [59, 50] width 14 height 14
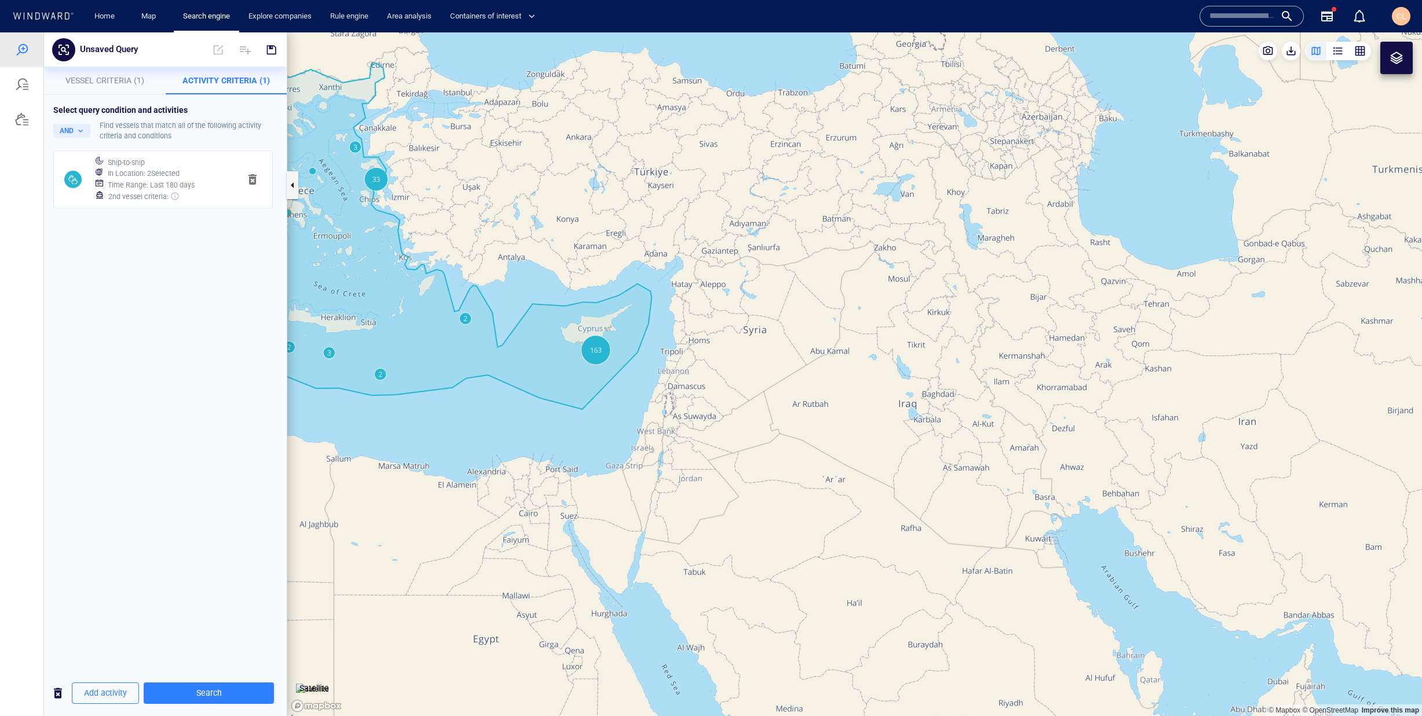
click at [178, 177] on div "Time Range : Last 180 days" at bounding box center [168, 185] width 127 height 16
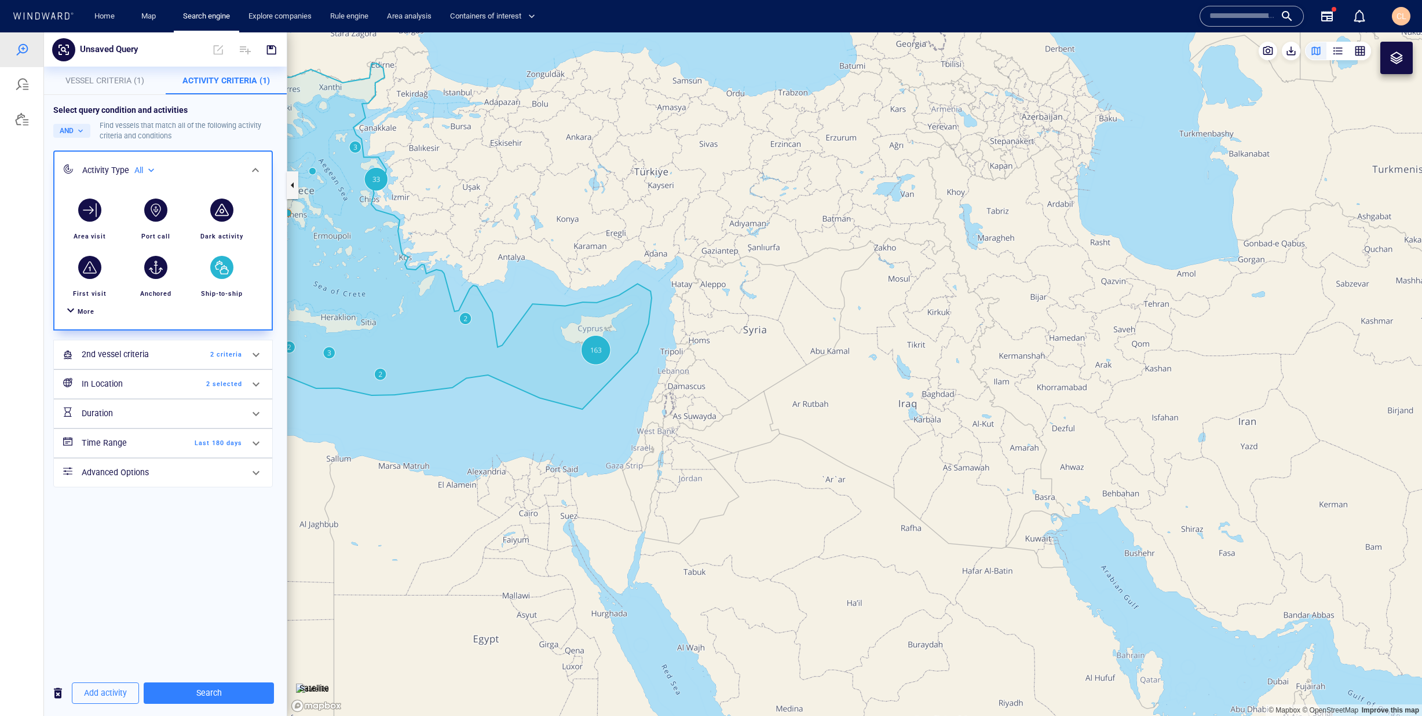
click at [207, 440] on span "Last 180 days" at bounding box center [208, 443] width 67 height 10
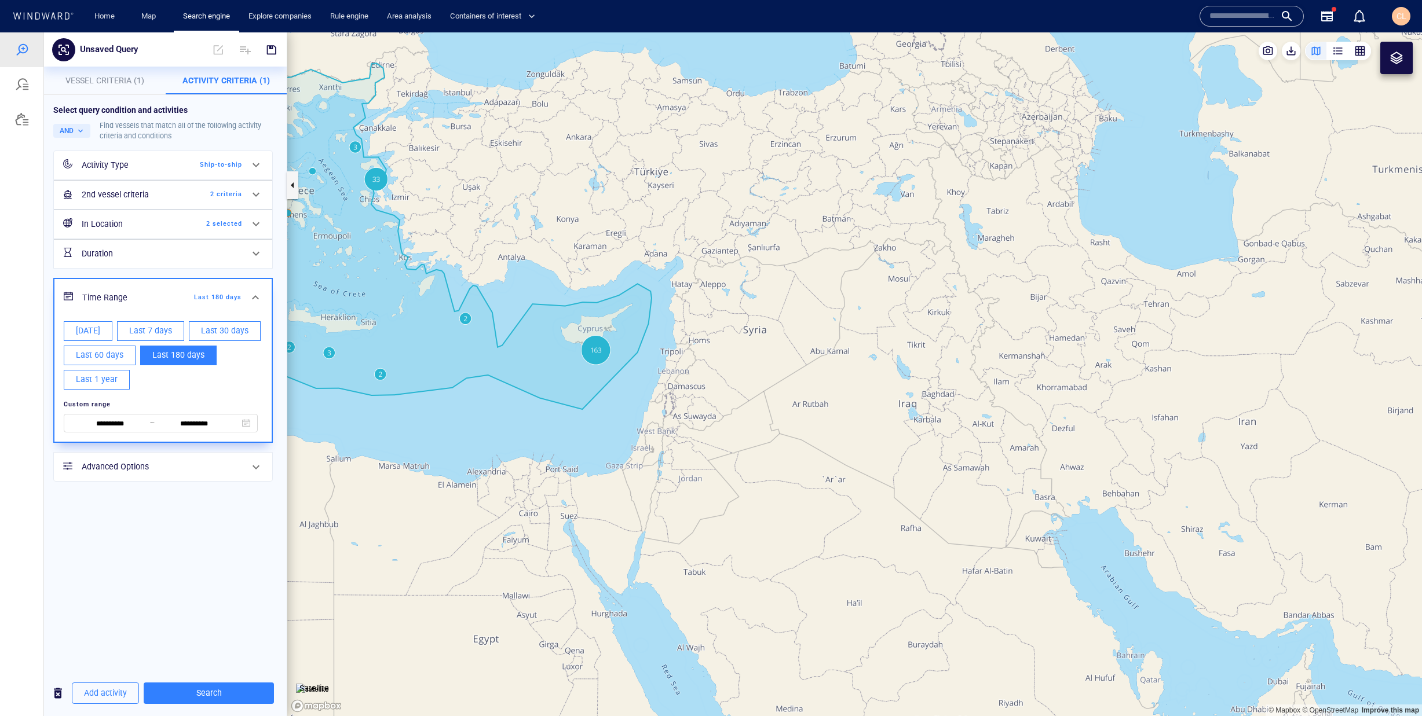
click at [223, 328] on span "Last 30 days" at bounding box center [224, 331] width 47 height 14
type input "**********"
click at [254, 698] on span "Search" at bounding box center [209, 693] width 112 height 14
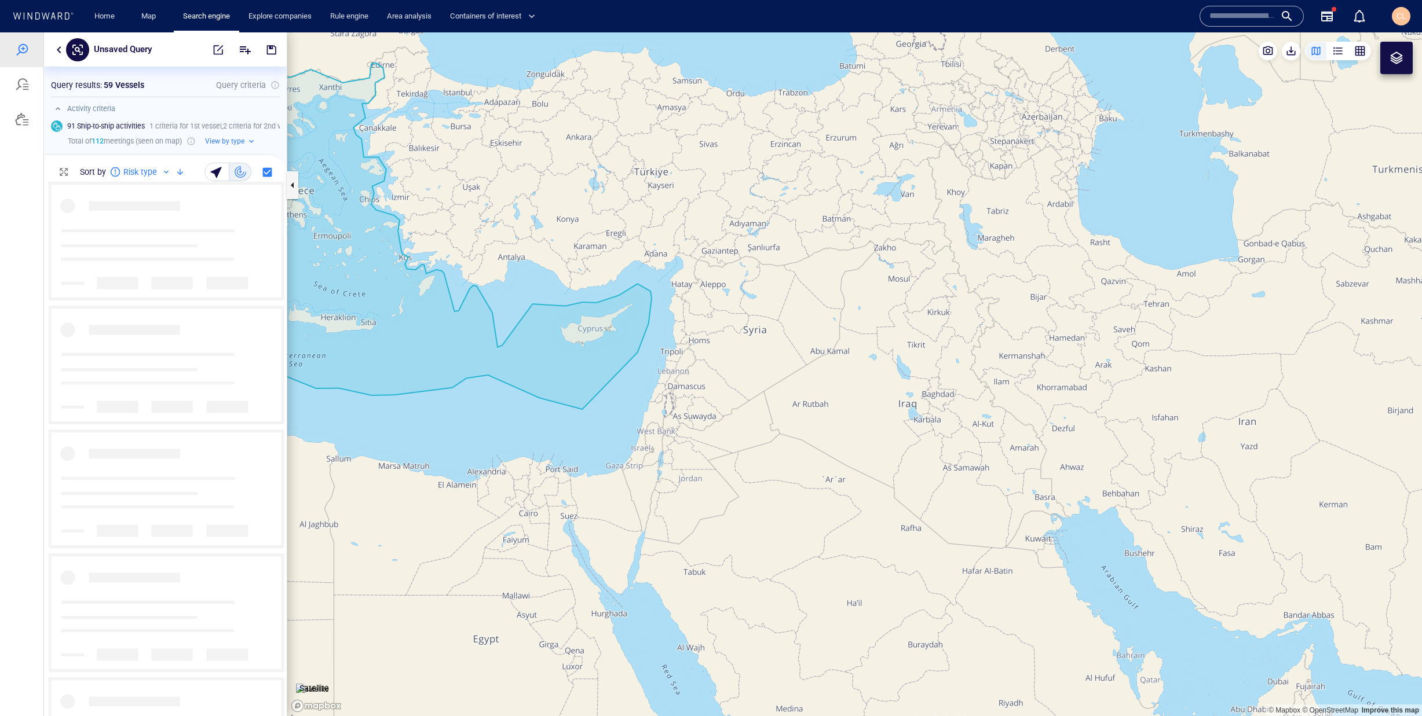
scroll to position [535, 243]
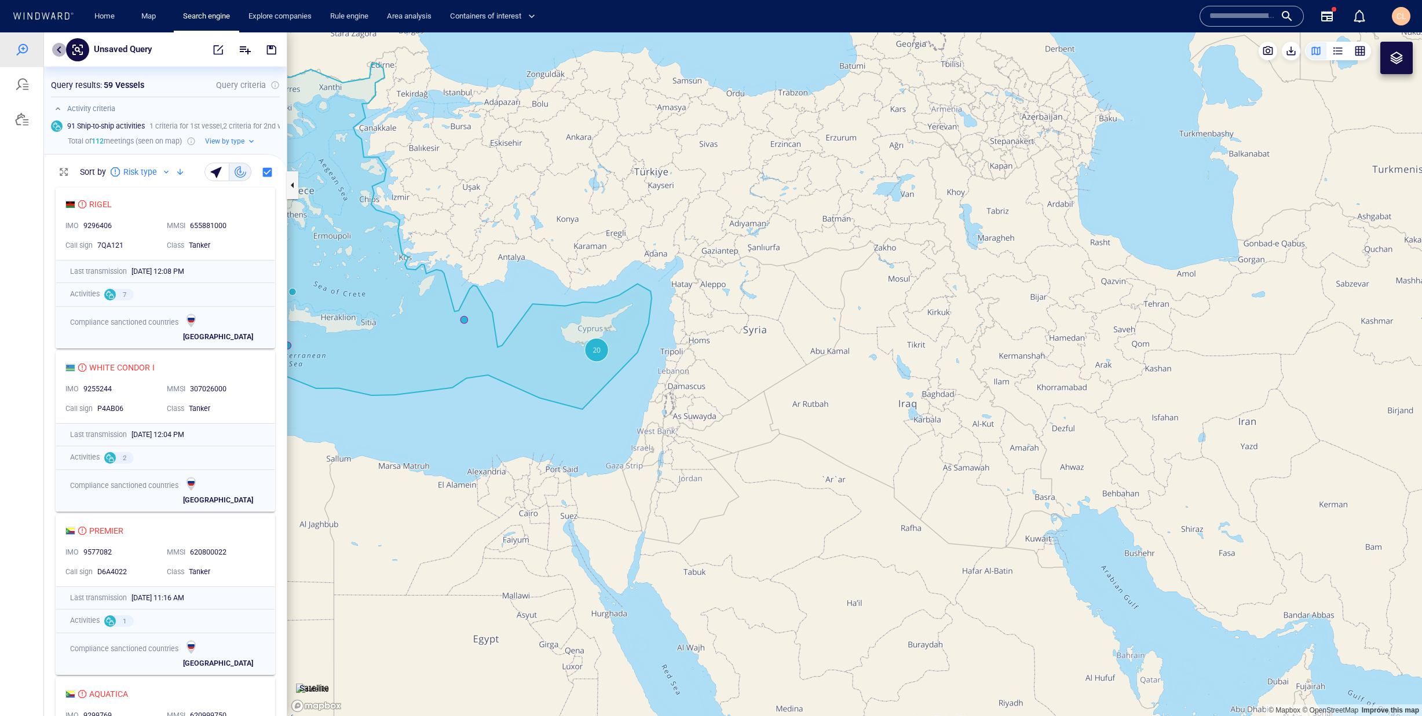
click at [57, 53] on button "button" at bounding box center [59, 50] width 14 height 14
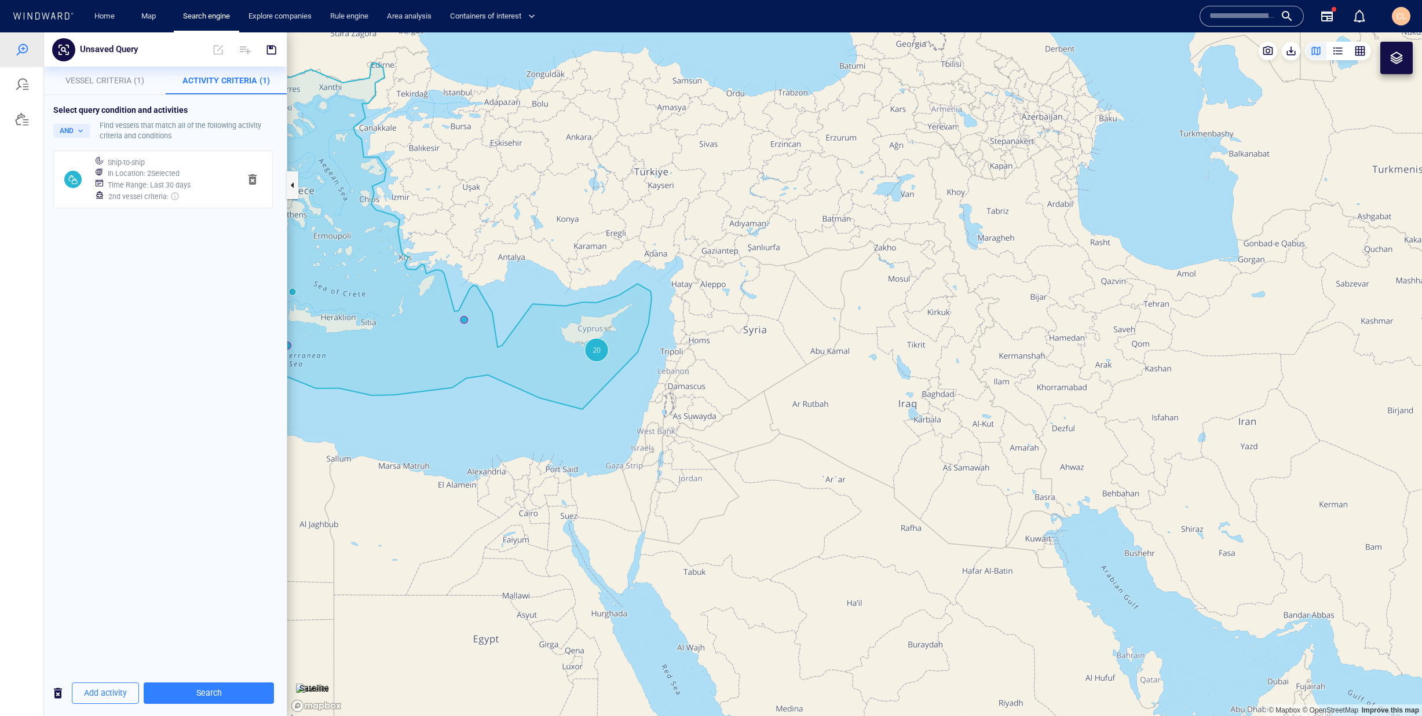
click at [160, 166] on div "In Location : 2 Selected" at bounding box center [168, 174] width 127 height 16
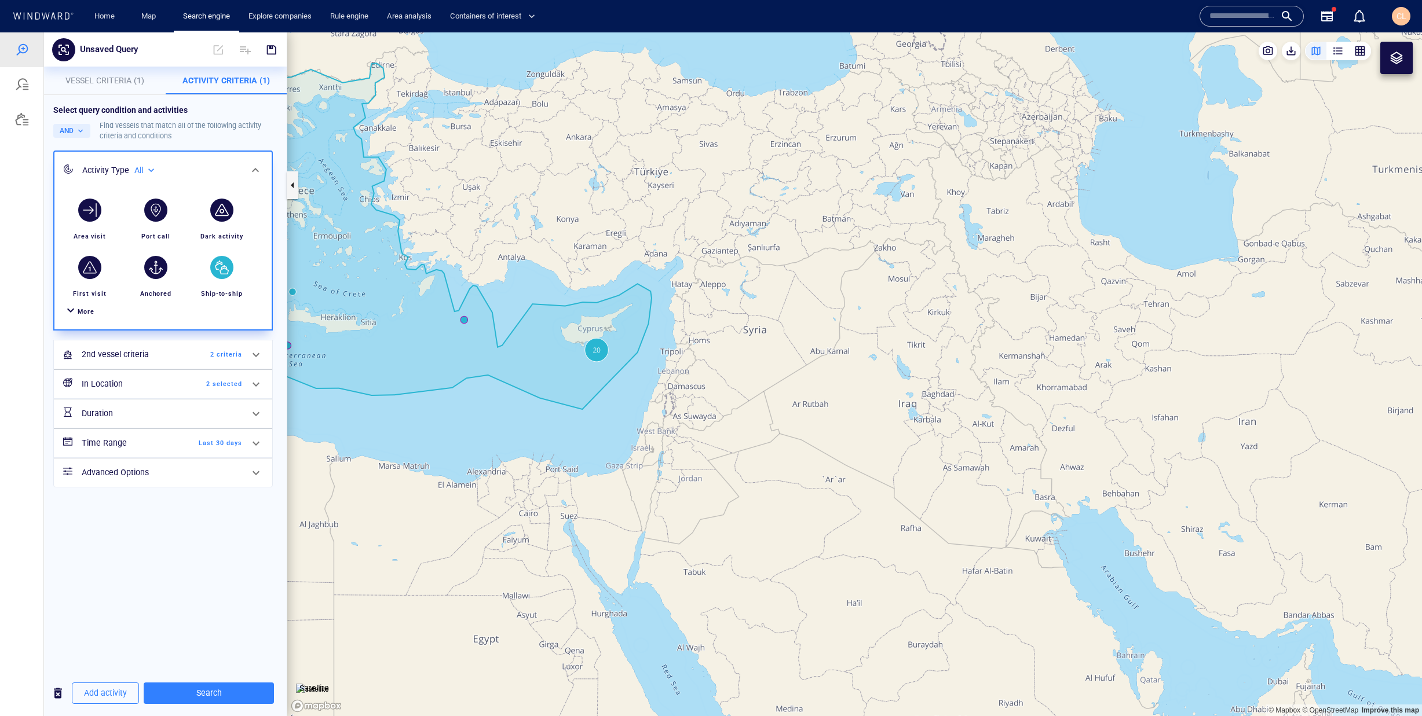
click at [207, 445] on span "Last 30 days" at bounding box center [208, 443] width 67 height 10
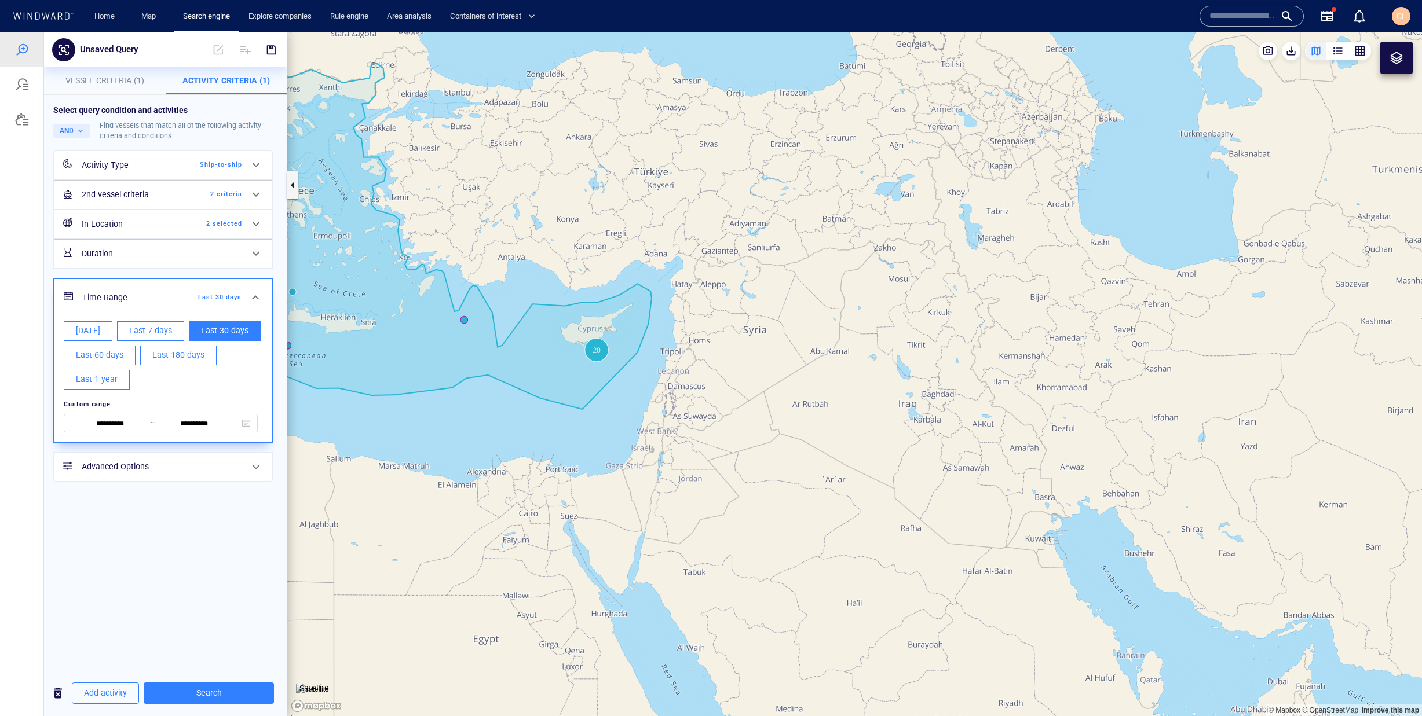
drag, startPoint x: 135, startPoint y: 326, endPoint x: 138, endPoint y: 332, distance: 7.8
click at [136, 325] on span "Last 7 days" at bounding box center [150, 331] width 43 height 14
type input "**********"
click at [239, 698] on span "Search" at bounding box center [209, 693] width 112 height 14
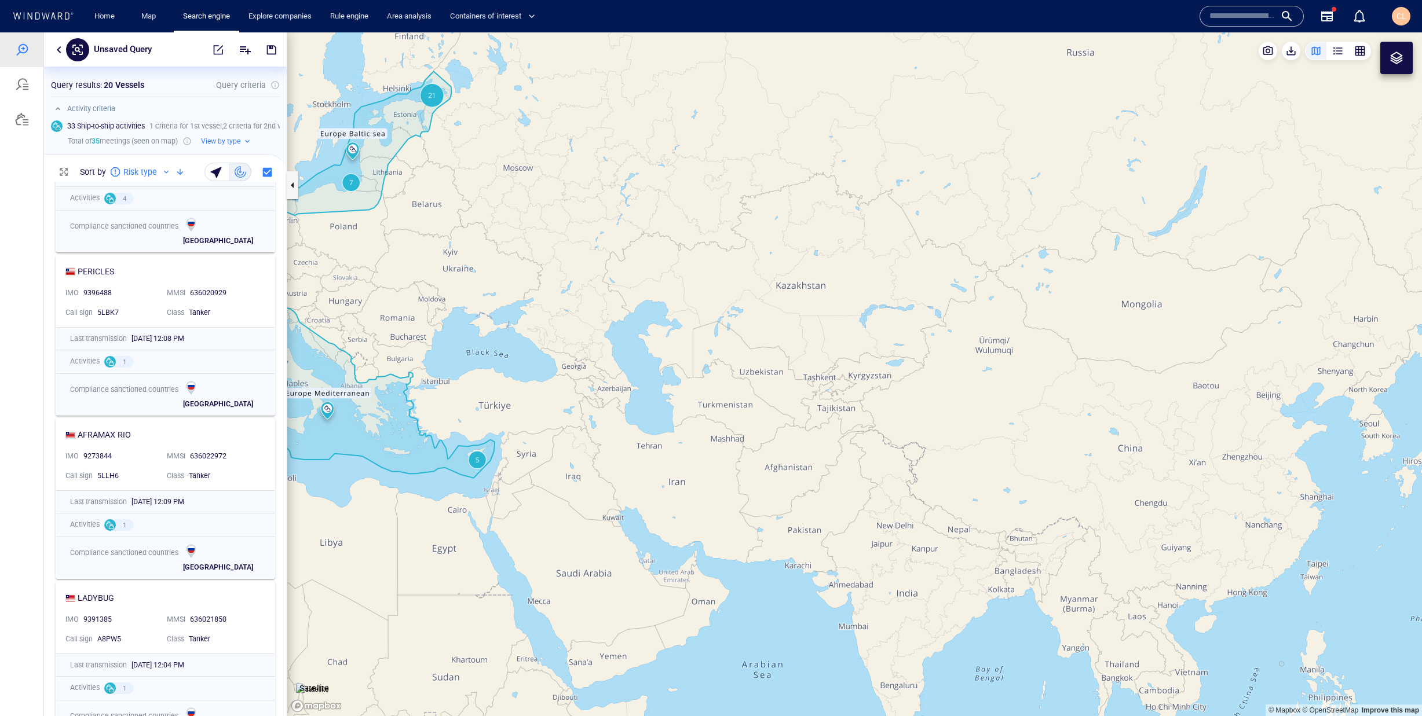
scroll to position [487, 0]
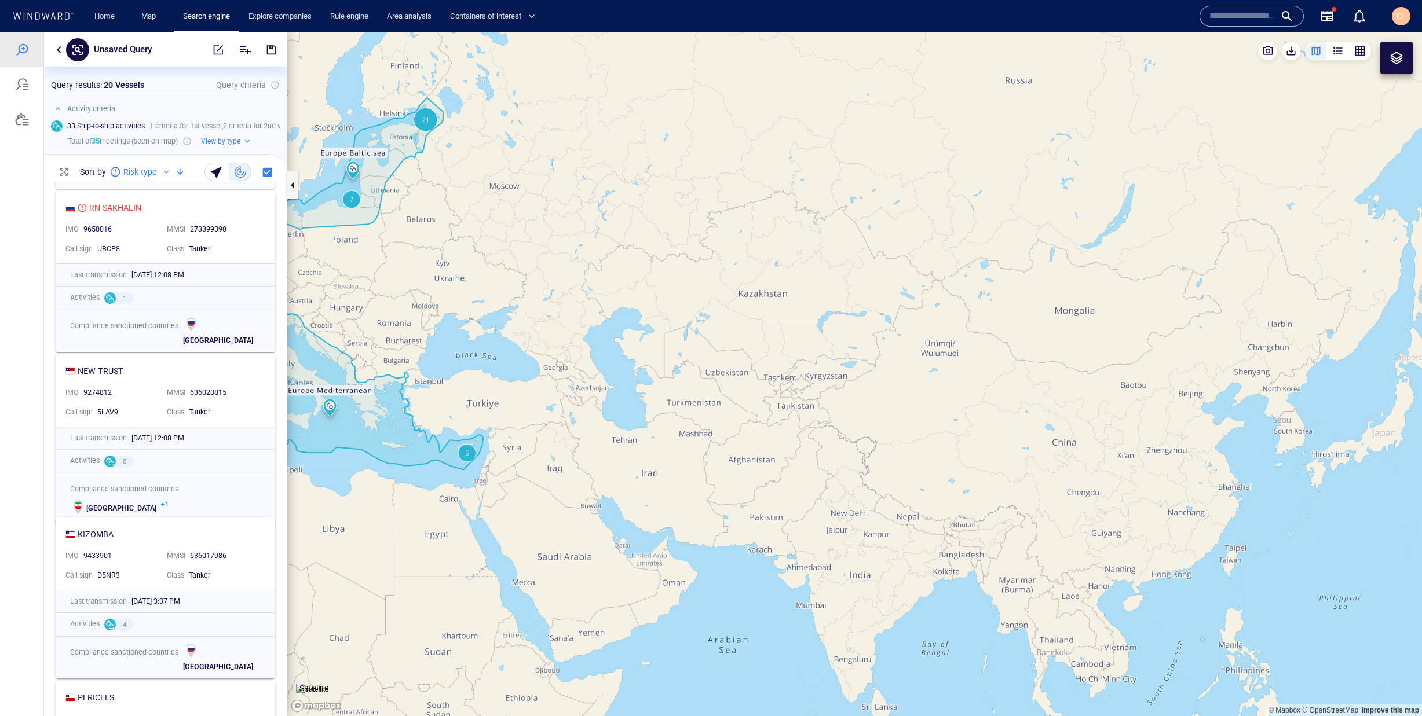
drag, startPoint x: 389, startPoint y: 362, endPoint x: 449, endPoint y: 358, distance: 60.4
click at [458, 360] on canvas "Map" at bounding box center [854, 374] width 1135 height 684
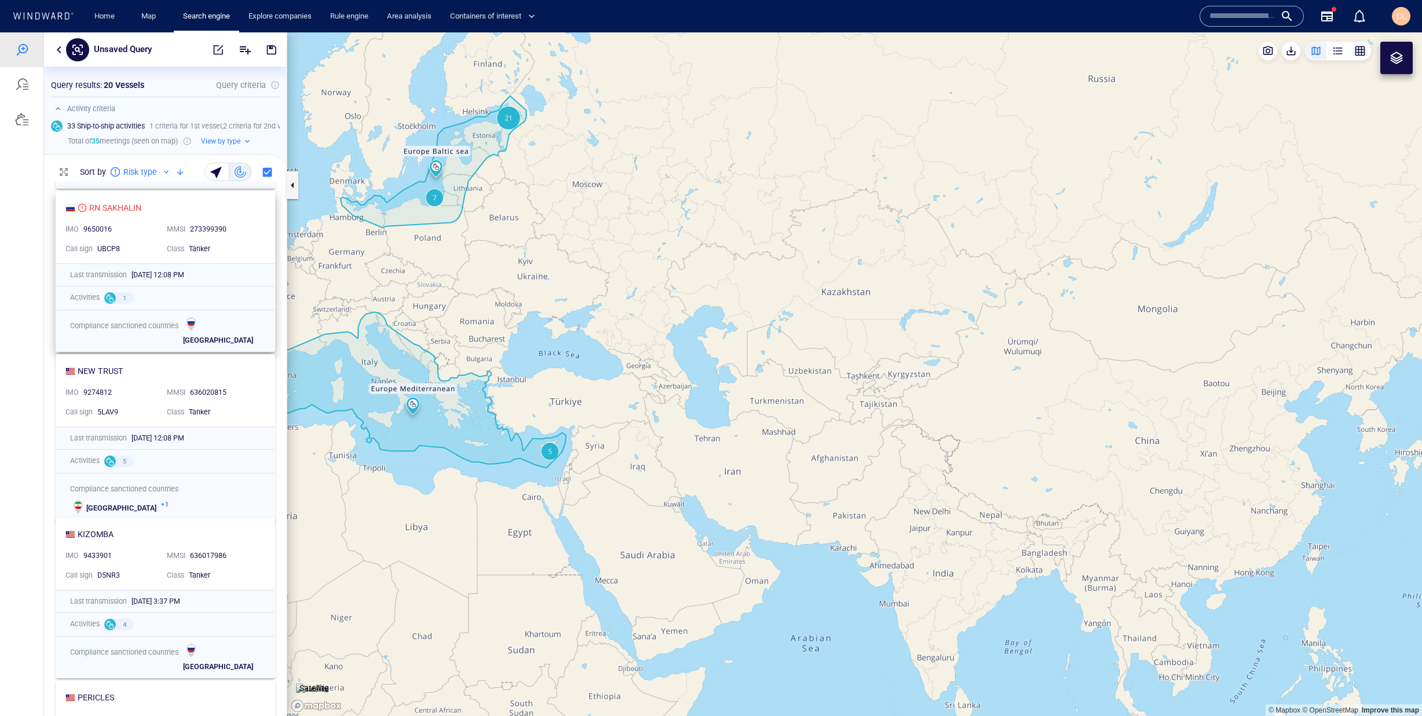
click at [151, 231] on div "9650016" at bounding box center [120, 230] width 74 height 10
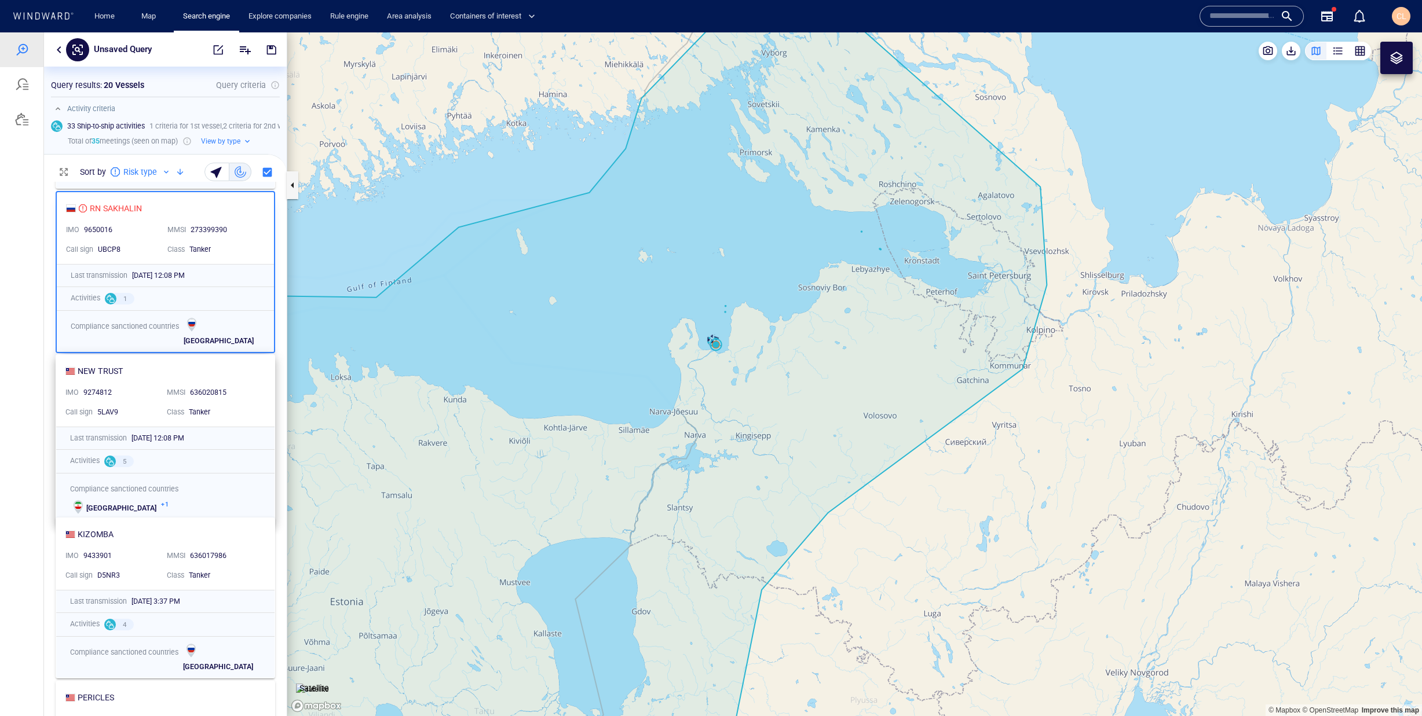
click at [138, 385] on div "IMO 9274812" at bounding box center [111, 393] width 101 height 20
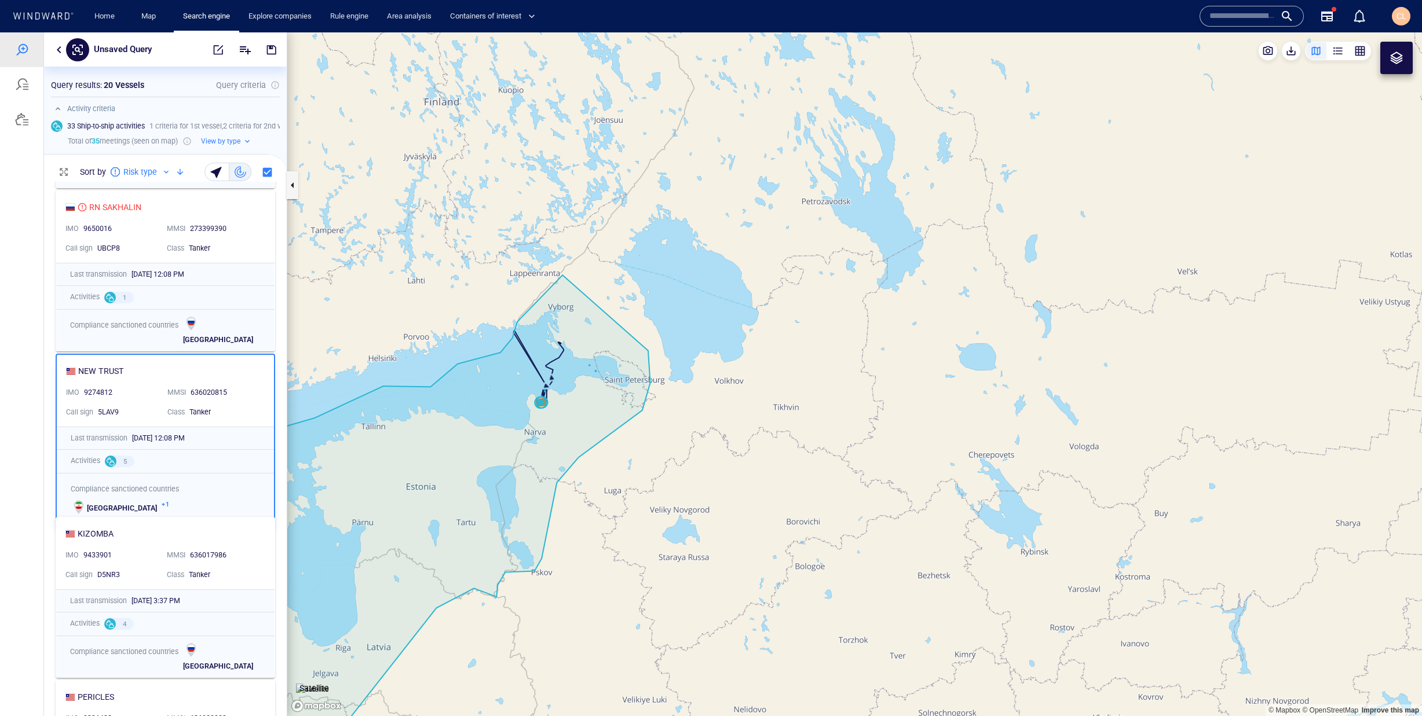
scroll to position [0, 0]
click at [151, 239] on div "D6A3750" at bounding box center [127, 245] width 65 height 15
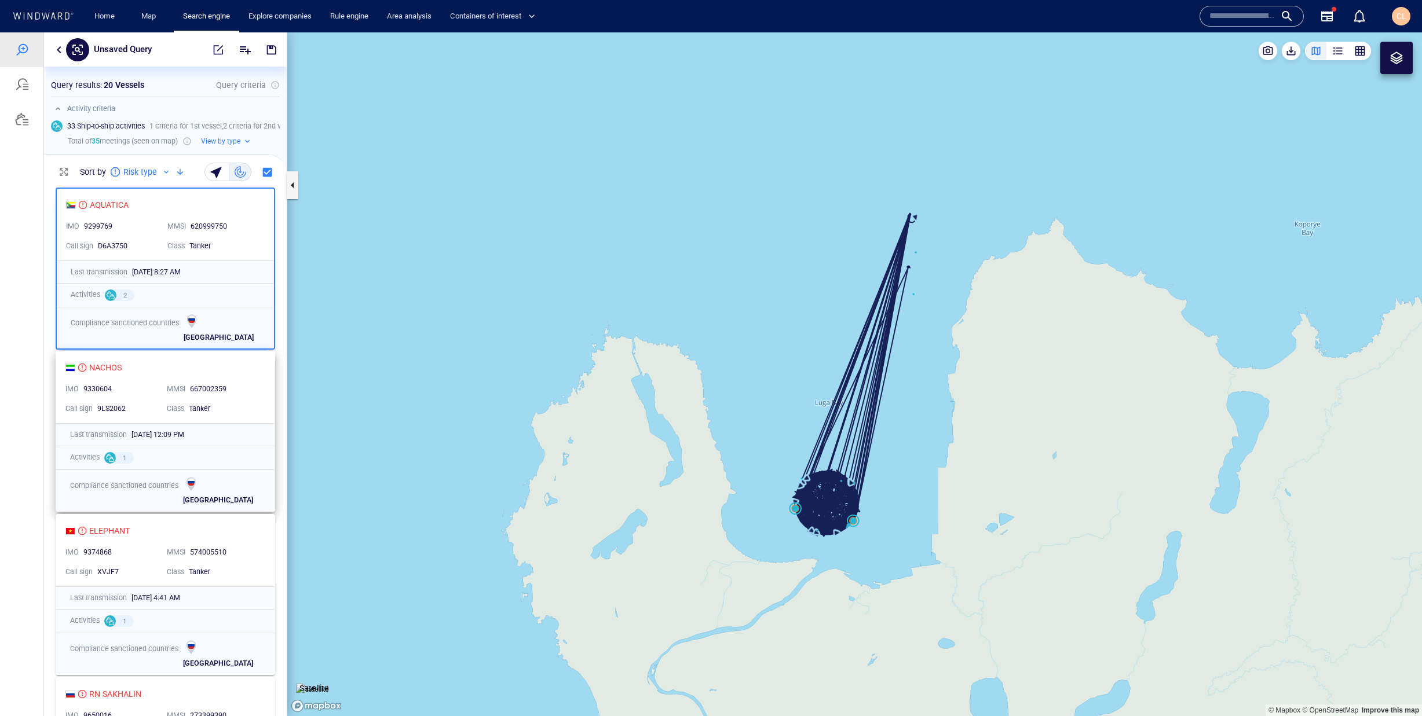
click at [156, 367] on div "NACHOS" at bounding box center [160, 368] width 191 height 14
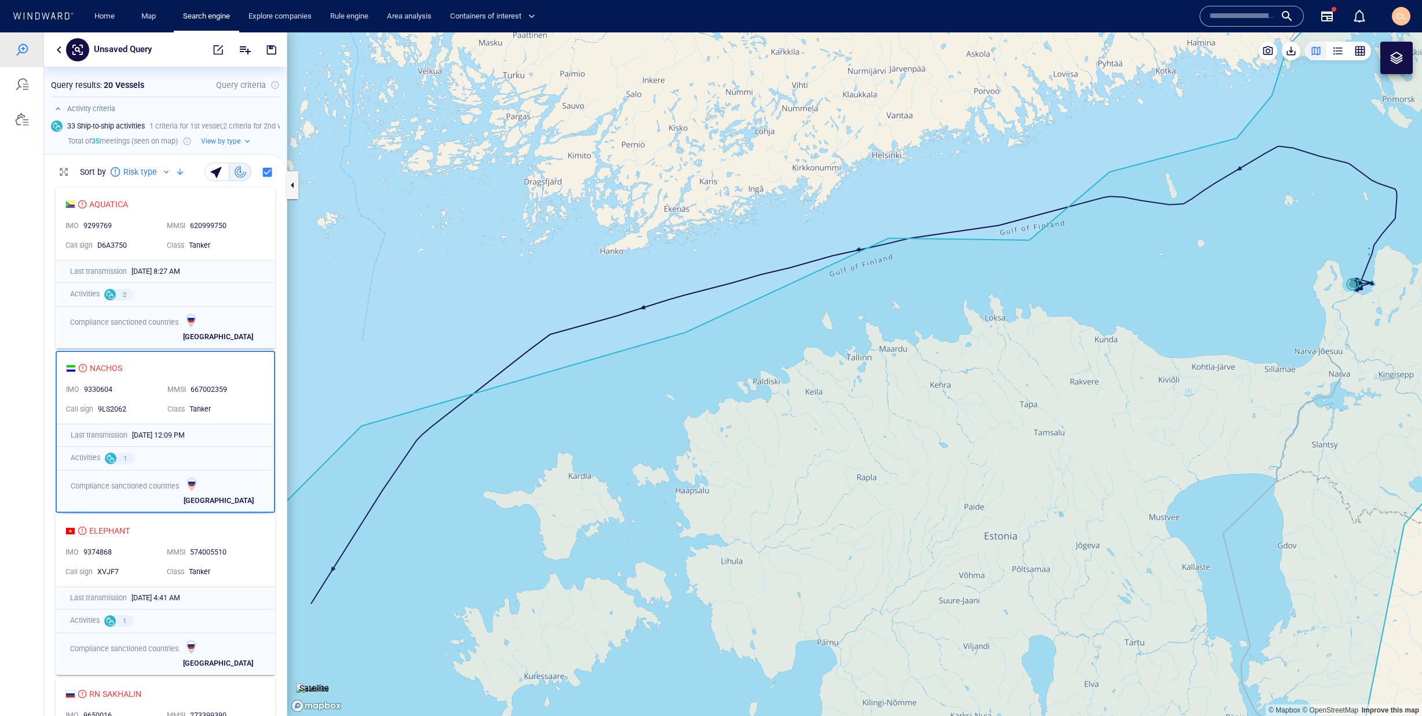
drag, startPoint x: 1135, startPoint y: 321, endPoint x: 682, endPoint y: 334, distance: 453.1
click at [682, 334] on canvas "Map" at bounding box center [854, 374] width 1135 height 684
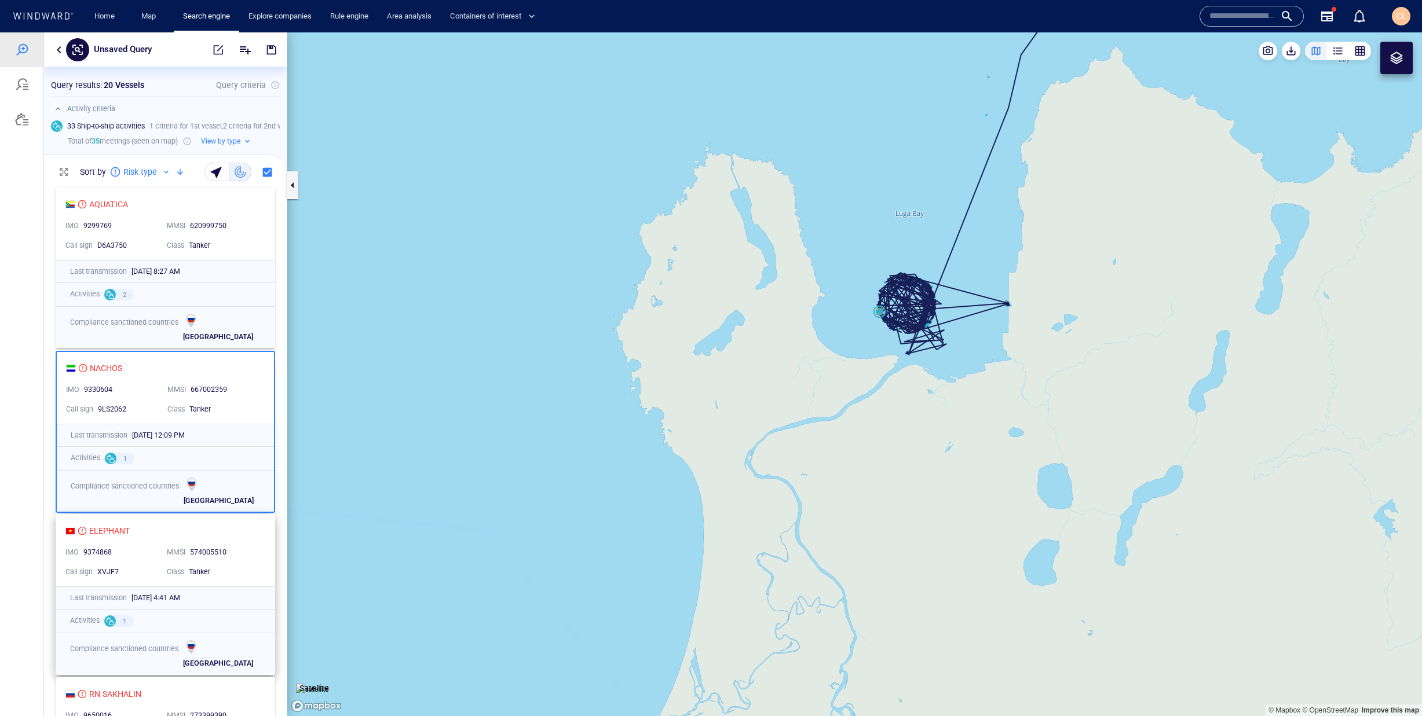
click at [151, 538] on div "ELEPHANT" at bounding box center [160, 531] width 191 height 14
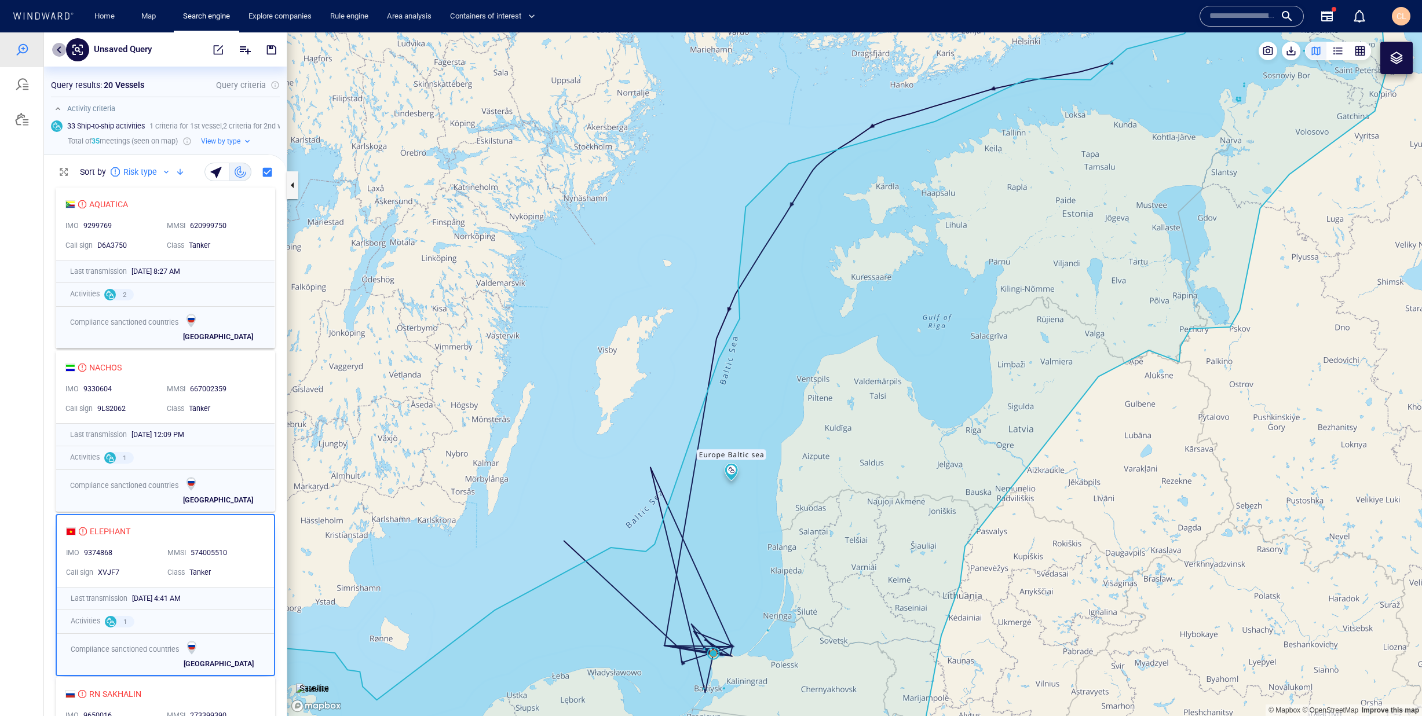
click at [58, 53] on button "button" at bounding box center [59, 50] width 14 height 14
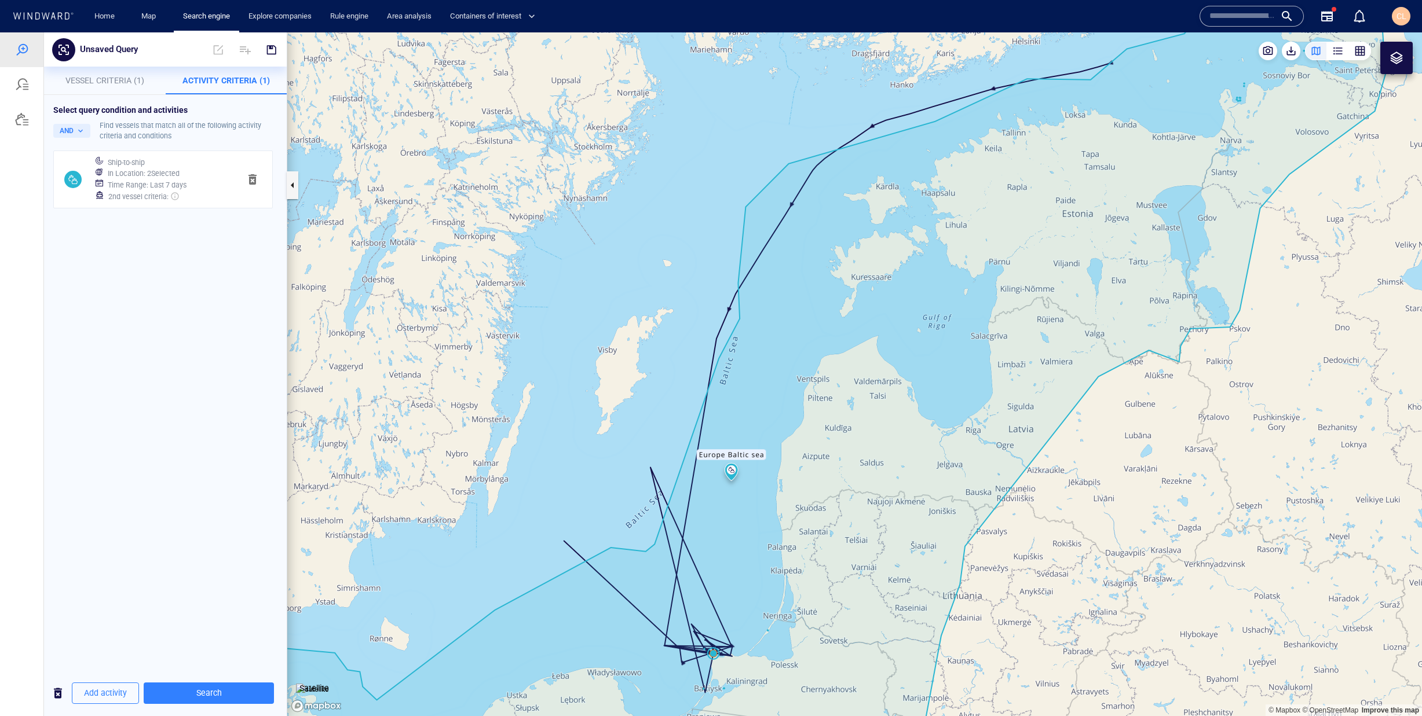
click at [201, 173] on div "In Location : 2 Selected" at bounding box center [168, 174] width 127 height 16
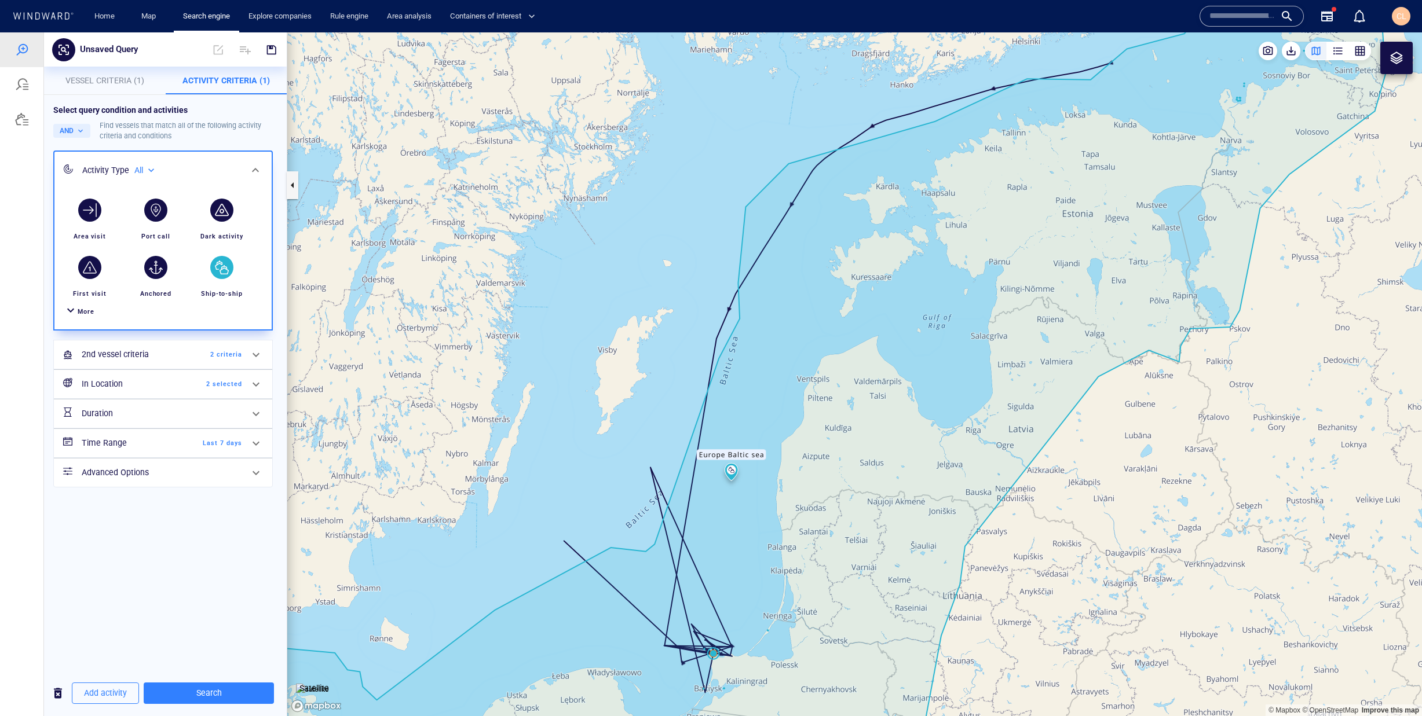
click at [187, 386] on span "2 selected" at bounding box center [208, 384] width 67 height 10
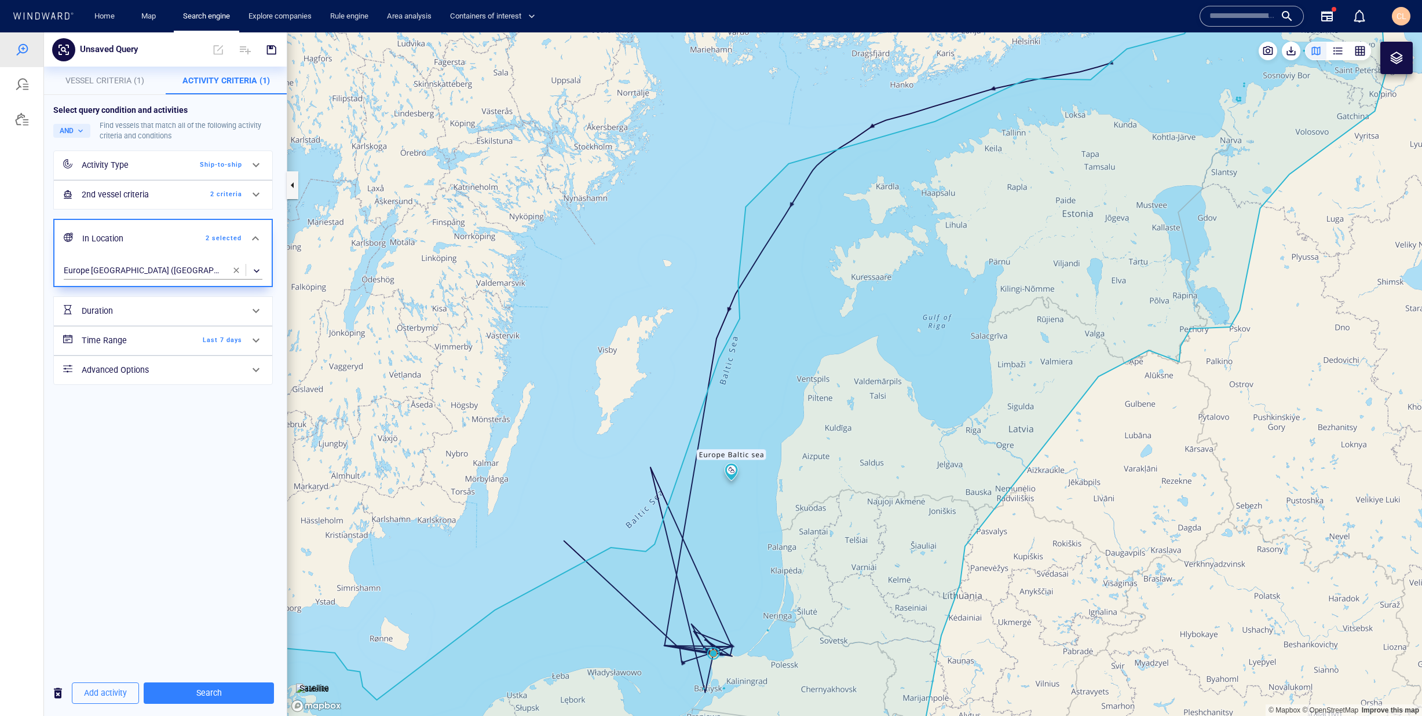
click at [171, 343] on h6 "Time Range" at bounding box center [129, 341] width 94 height 14
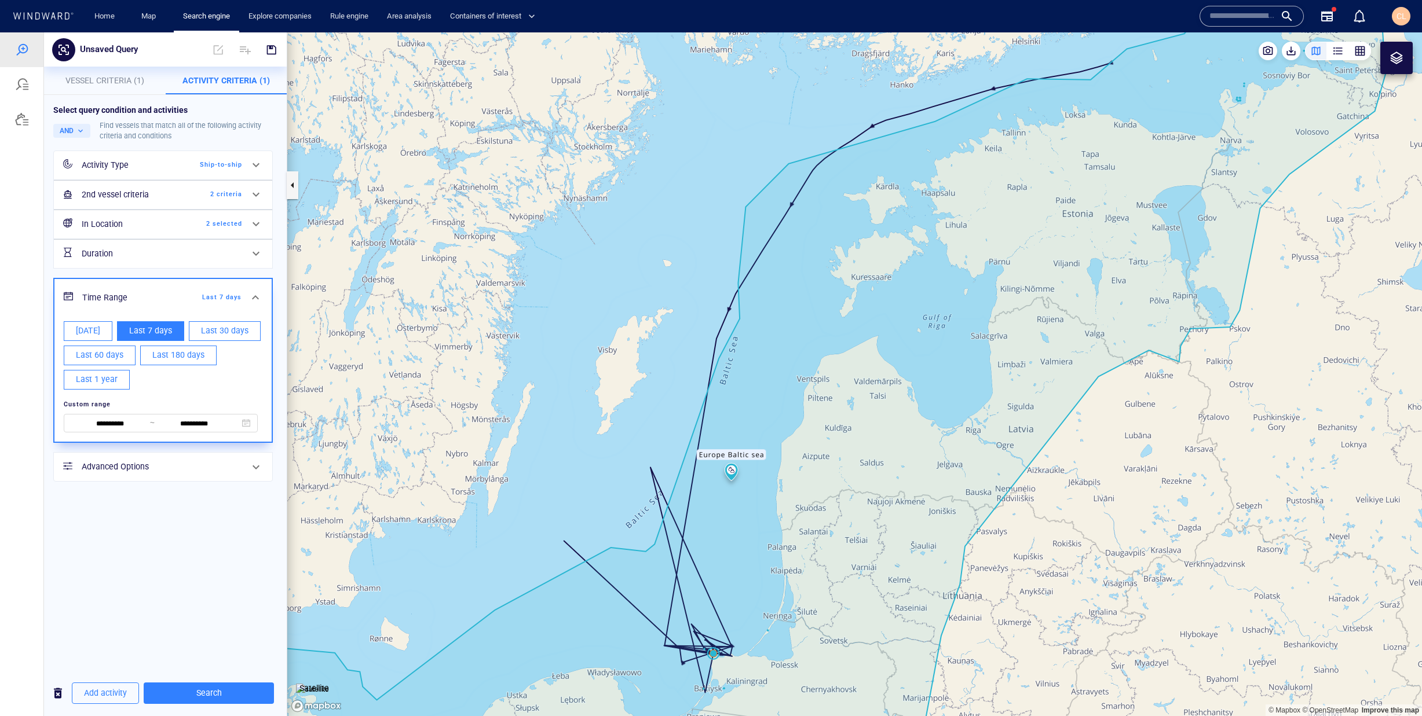
click at [181, 171] on div "Activity Type Ship-to-ship" at bounding box center [162, 165] width 170 height 24
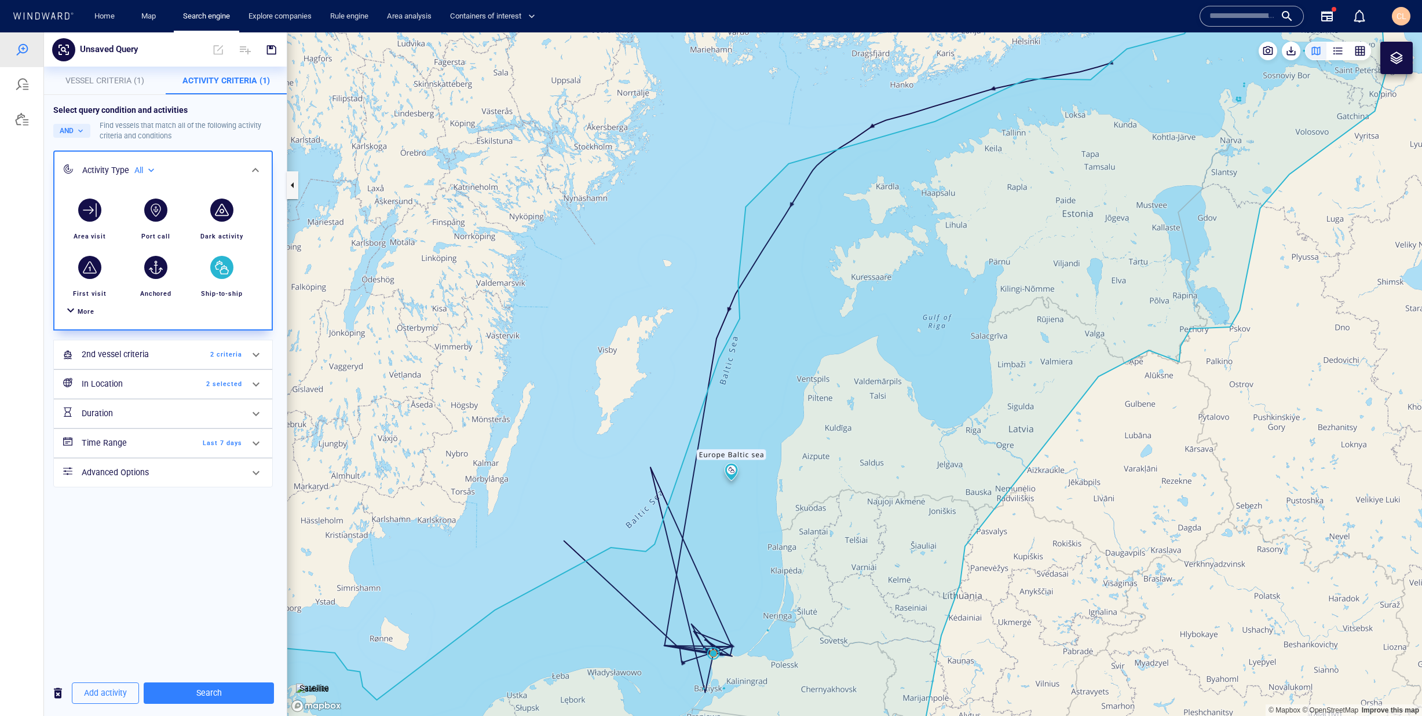
click at [182, 386] on span "2 selected" at bounding box center [208, 384] width 67 height 10
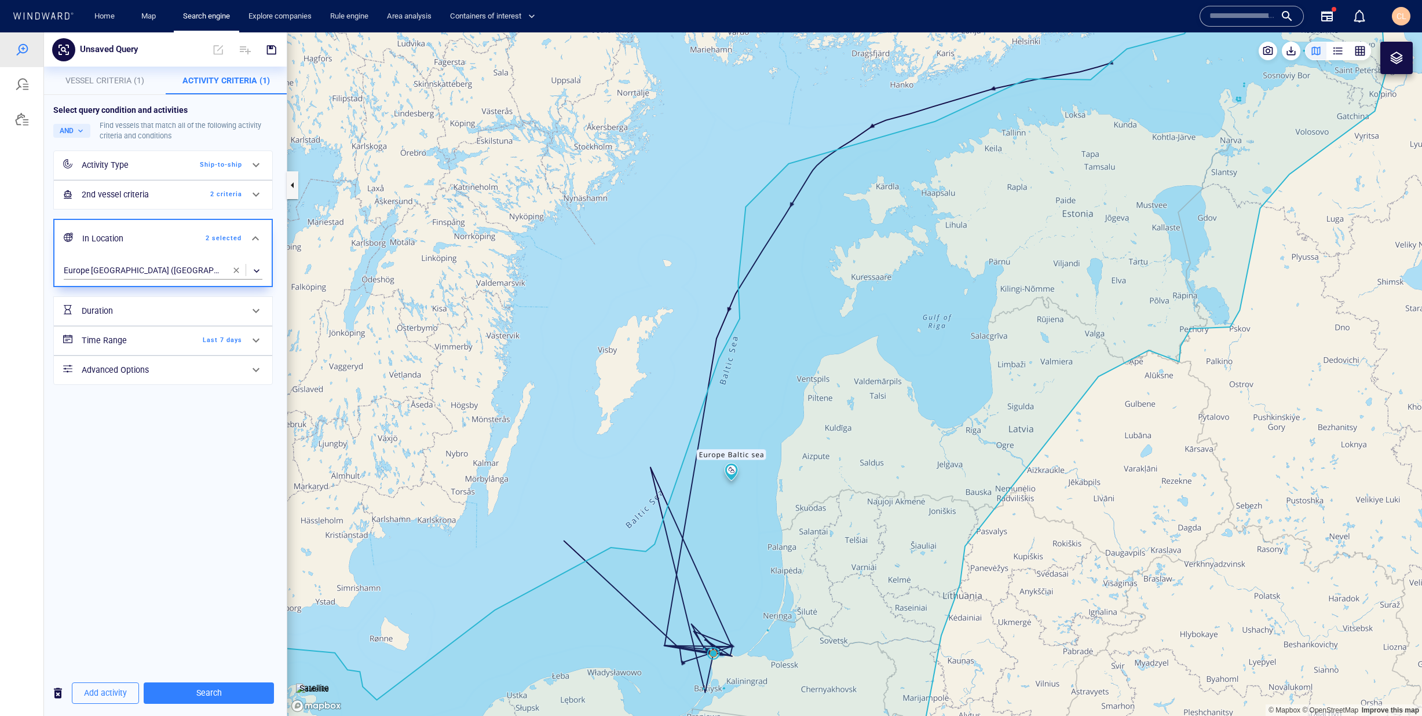
click at [162, 171] on div "Activity Type" at bounding box center [129, 165] width 94 height 14
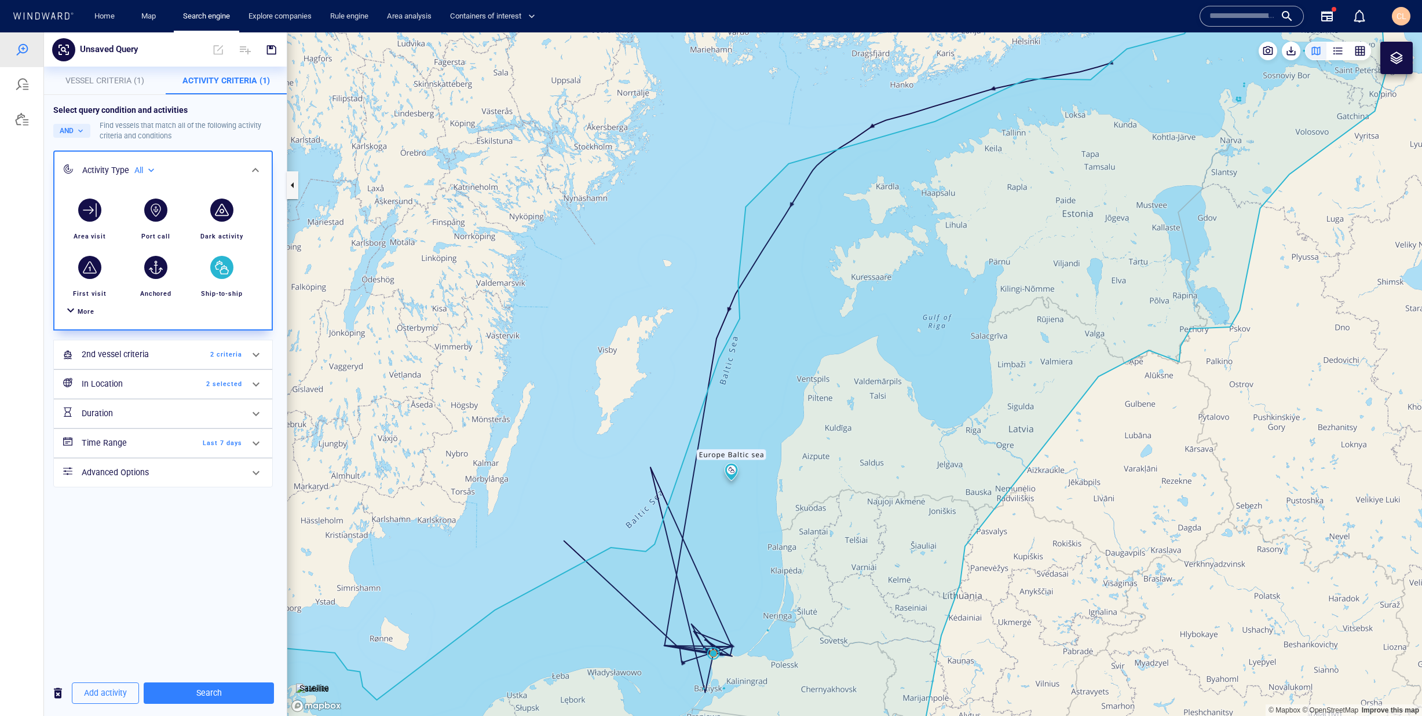
click at [225, 281] on div "button" at bounding box center [222, 267] width 32 height 32
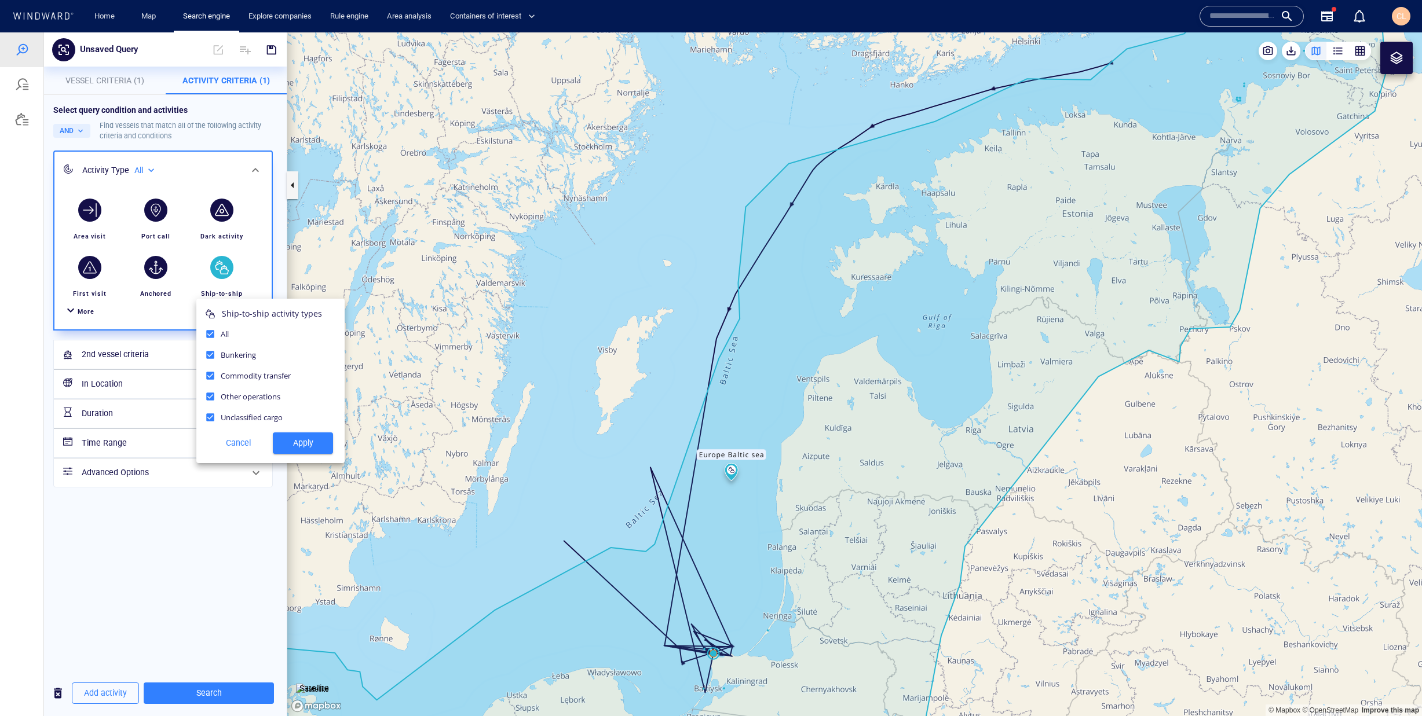
click at [313, 455] on div "Ship-to-ship activity types All Bunkering Commodity transfer Other operations U…" at bounding box center [270, 381] width 148 height 164
click at [311, 445] on span "Apply" at bounding box center [303, 443] width 42 height 14
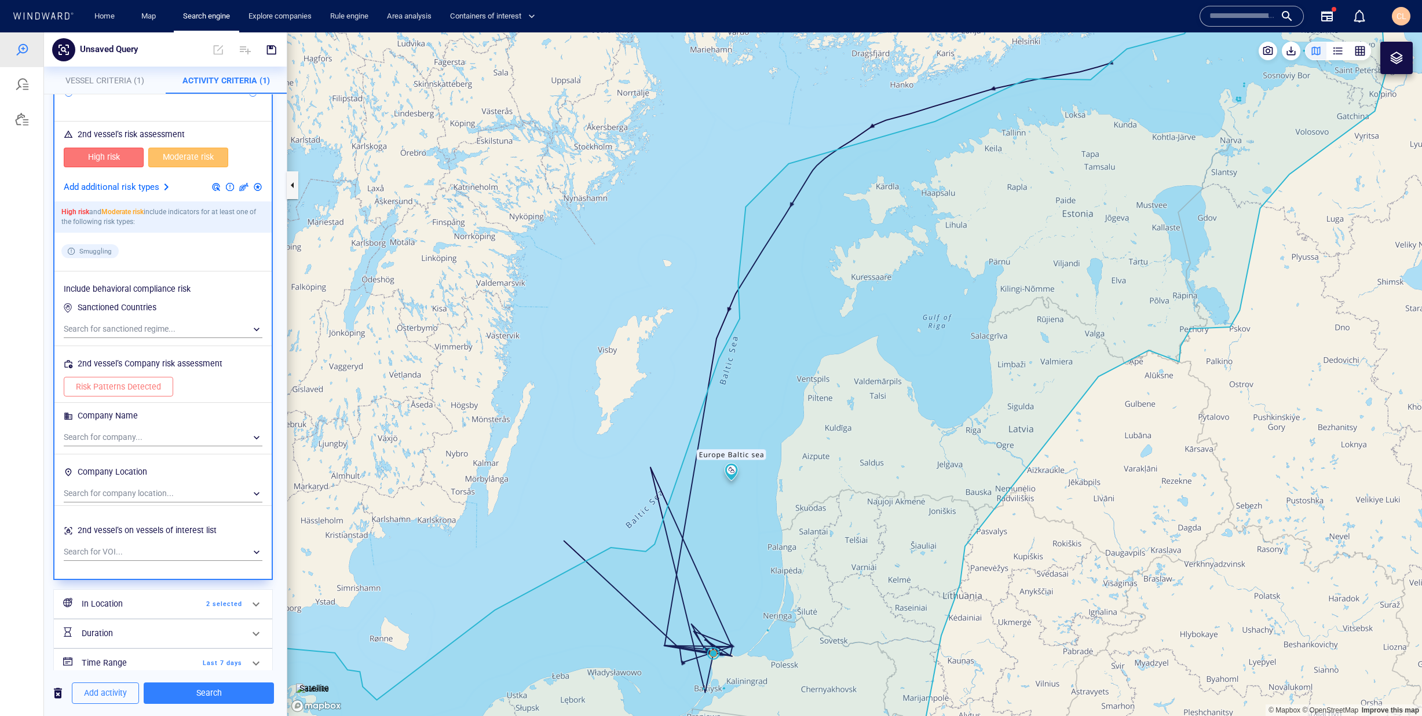
scroll to position [531, 0]
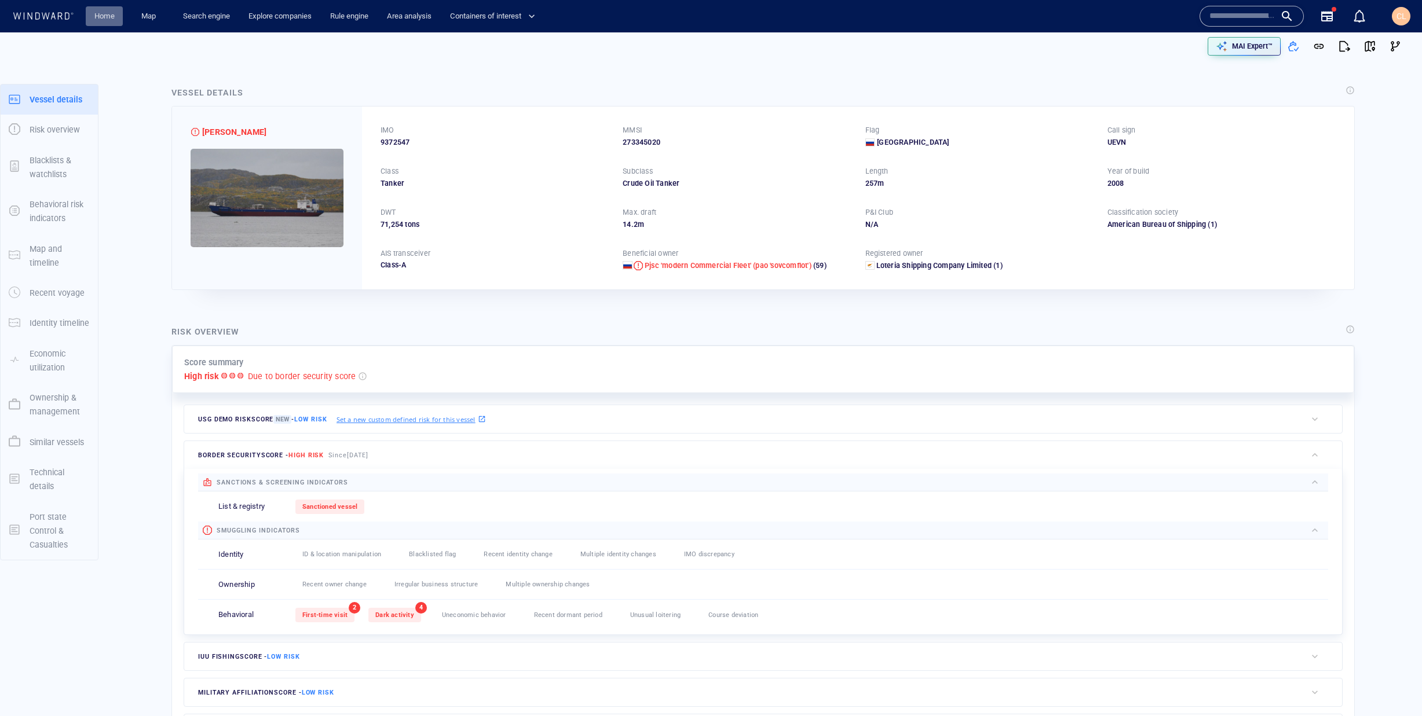
click at [104, 14] on link "Home" at bounding box center [105, 16] width 30 height 20
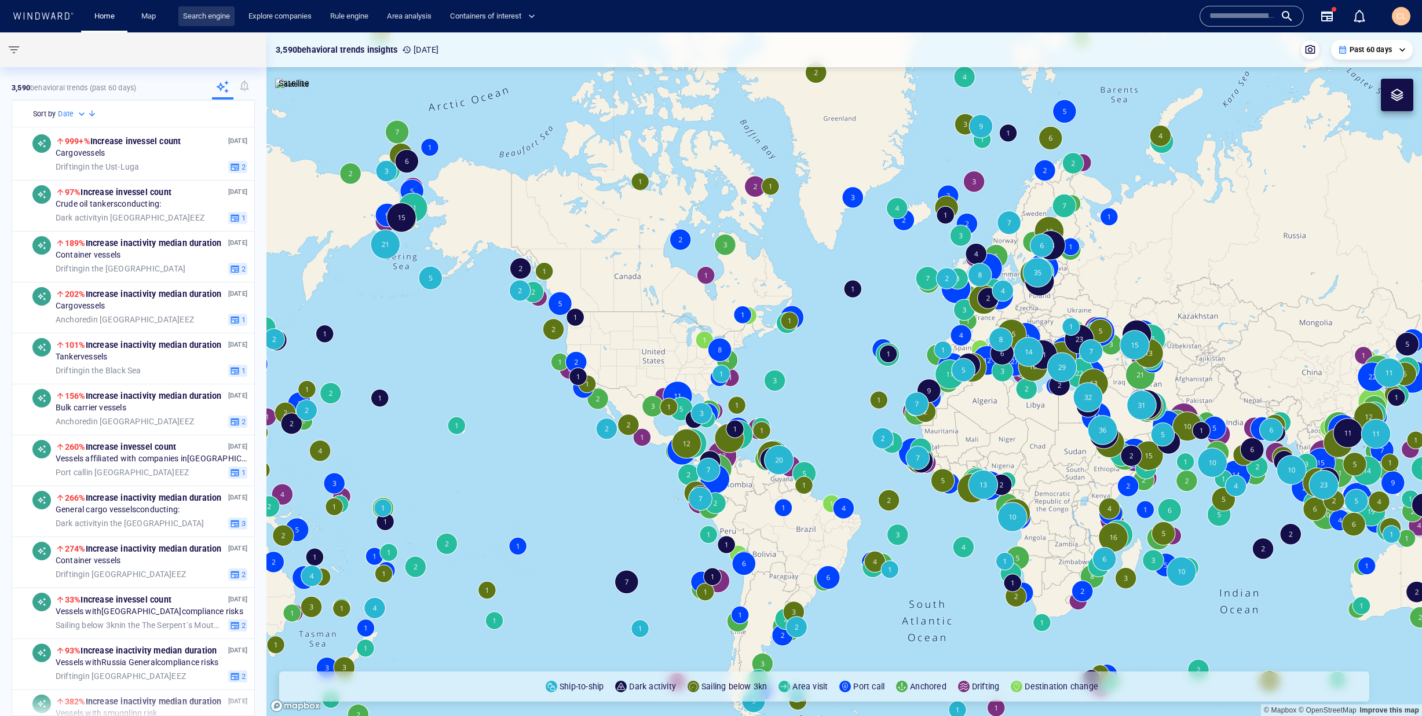
click at [210, 14] on link "Search engine" at bounding box center [206, 16] width 56 height 20
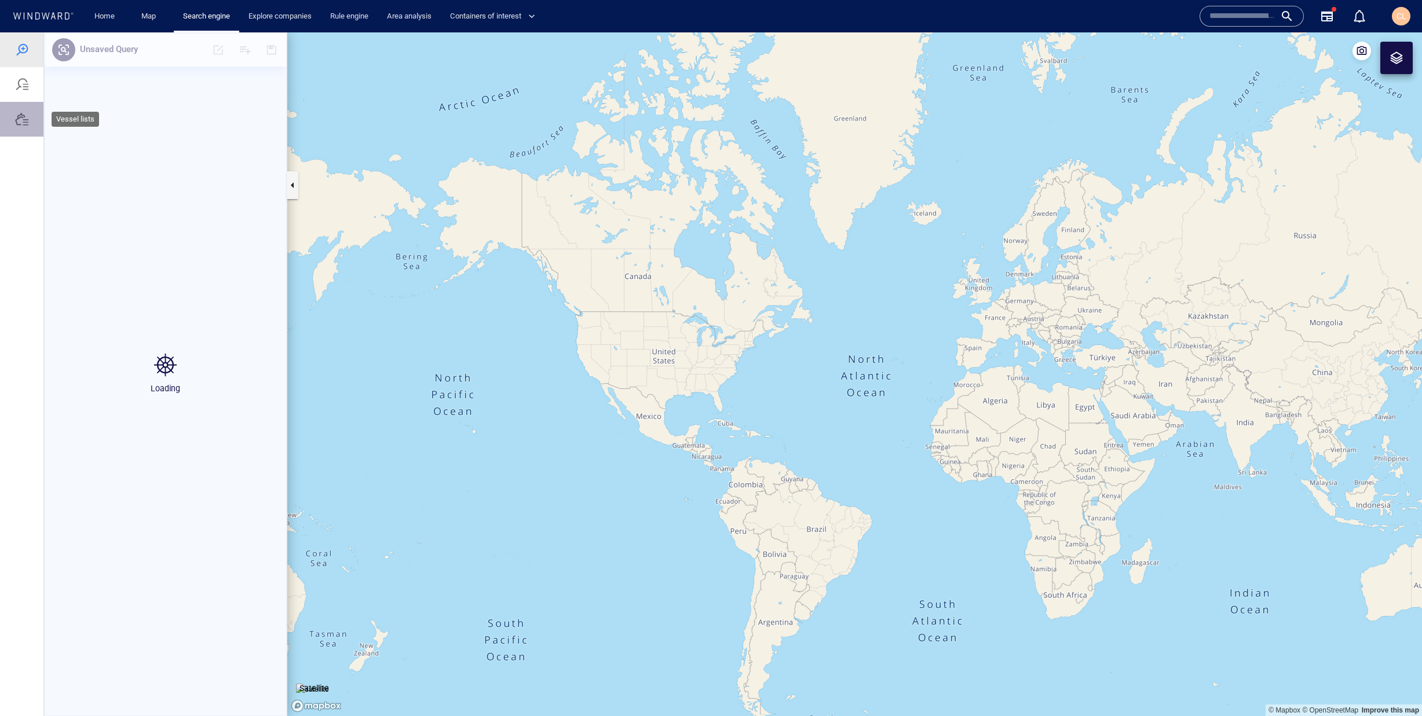
click at [27, 125] on div at bounding box center [22, 119] width 14 height 14
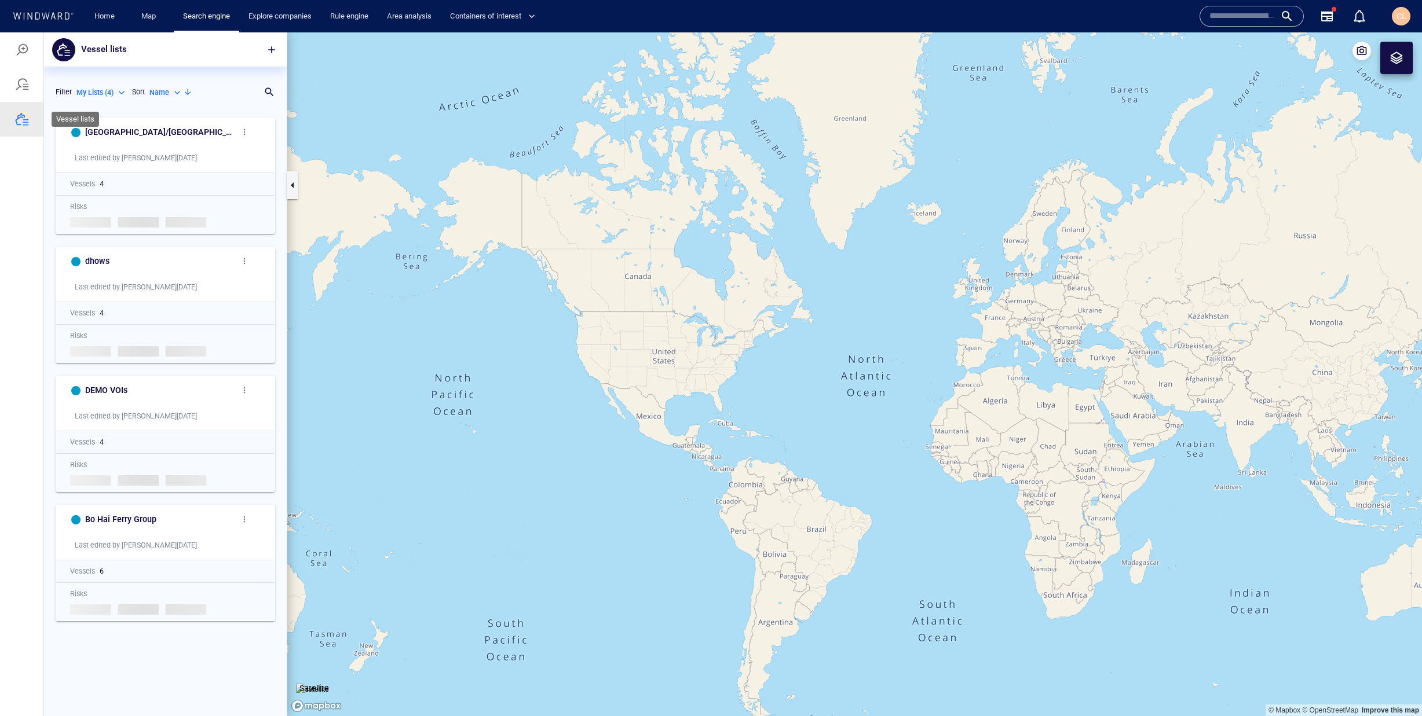
scroll to position [605, 243]
click at [12, 85] on div at bounding box center [21, 84] width 43 height 35
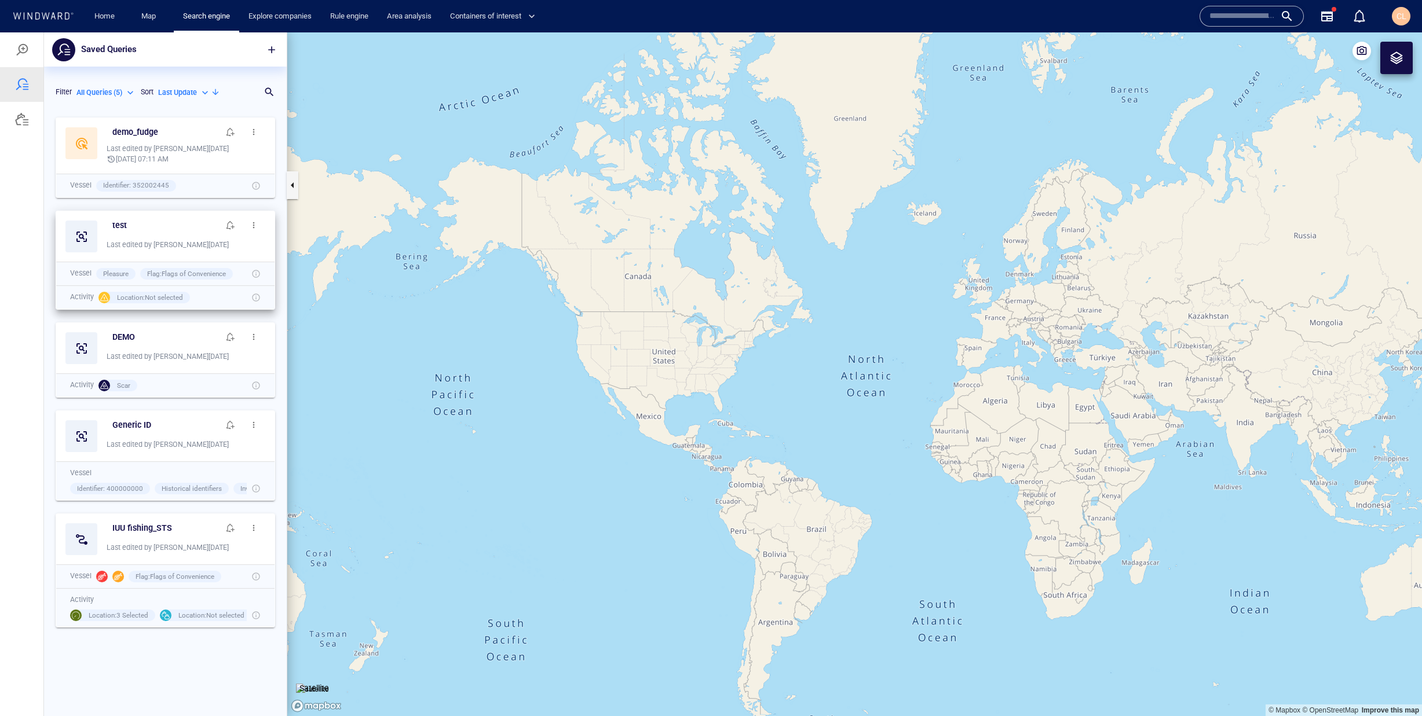
click at [257, 224] on span "button" at bounding box center [253, 225] width 9 height 9
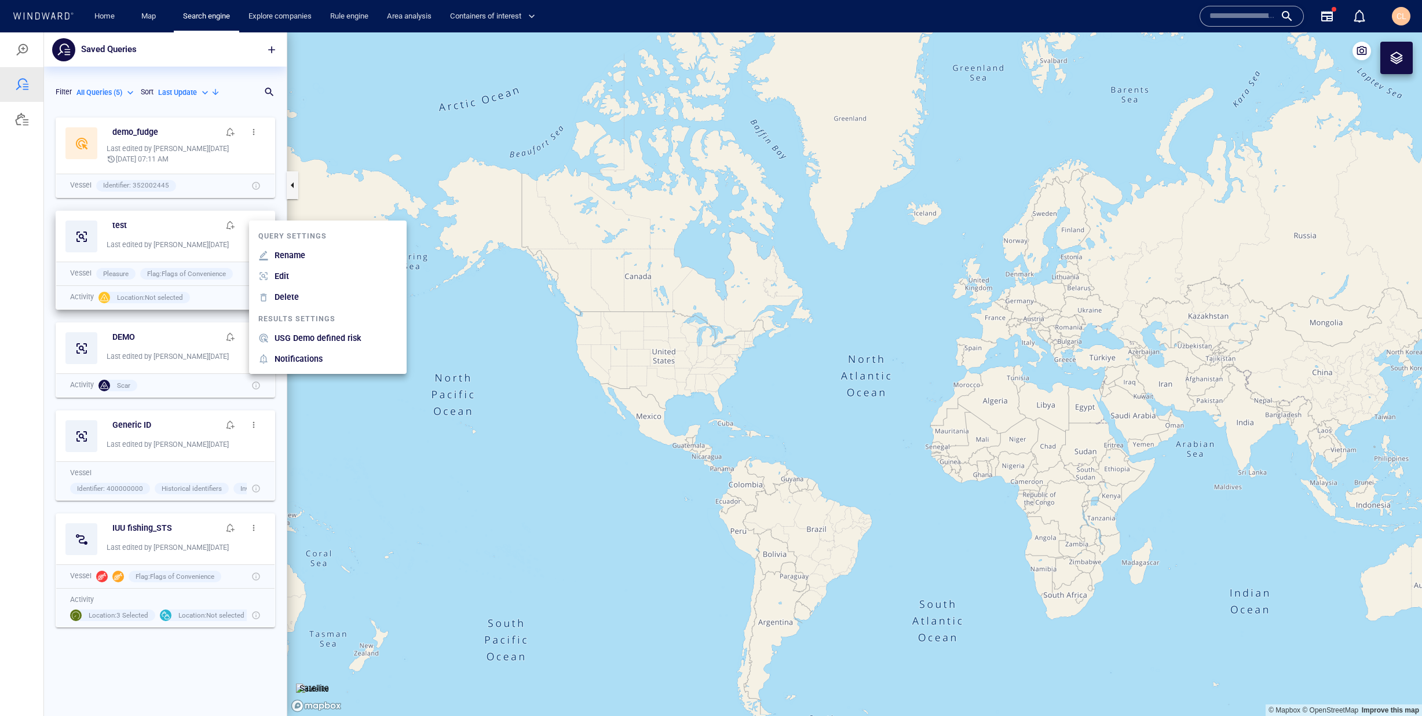
click at [287, 298] on p "Delete" at bounding box center [287, 297] width 24 height 14
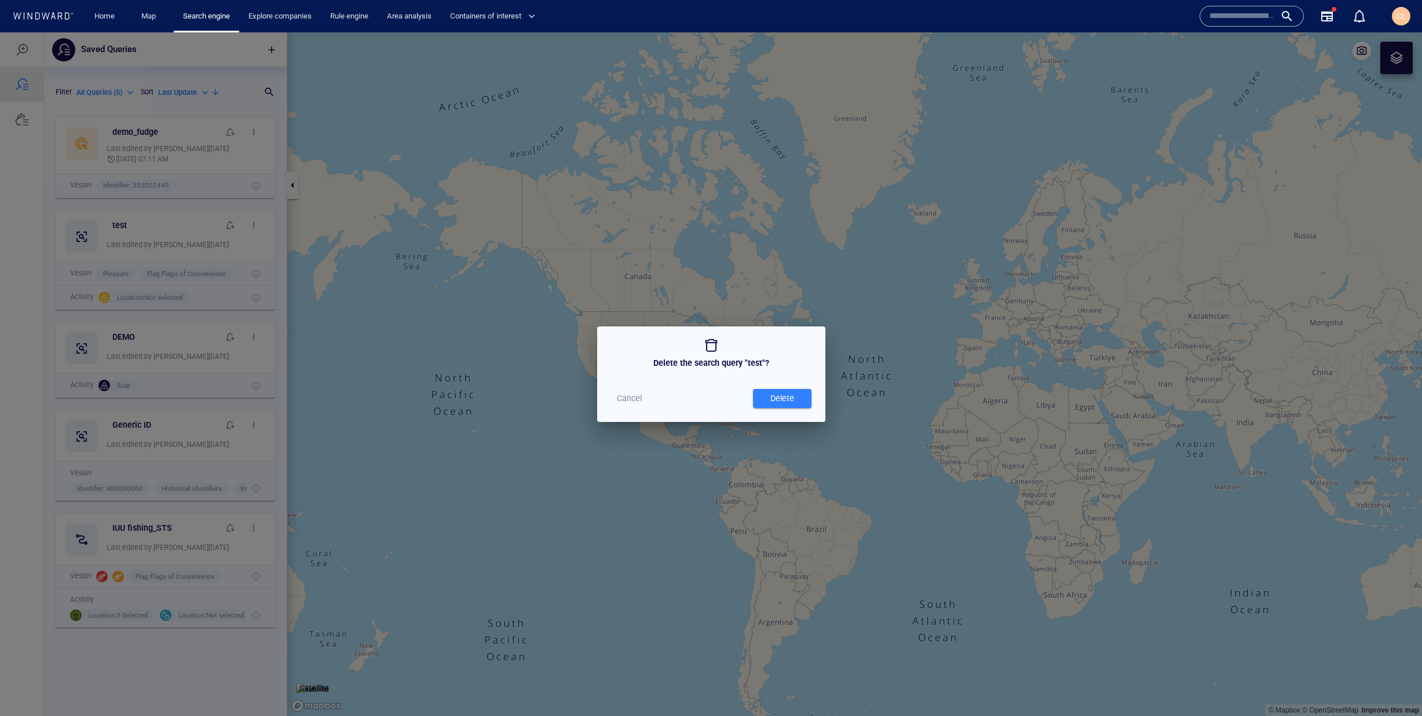
click at [796, 395] on span "Delete" at bounding box center [782, 399] width 47 height 14
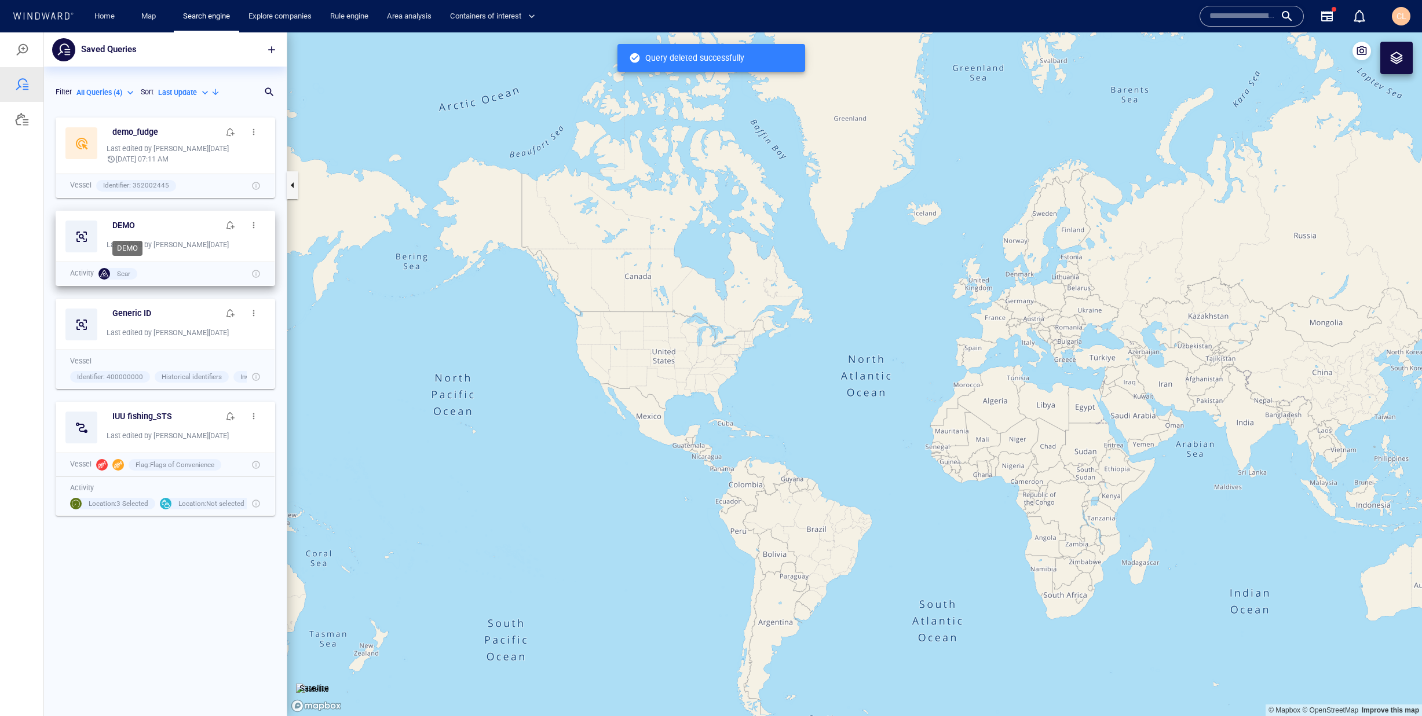
click at [178, 225] on div "DEMO" at bounding box center [165, 225] width 107 height 14
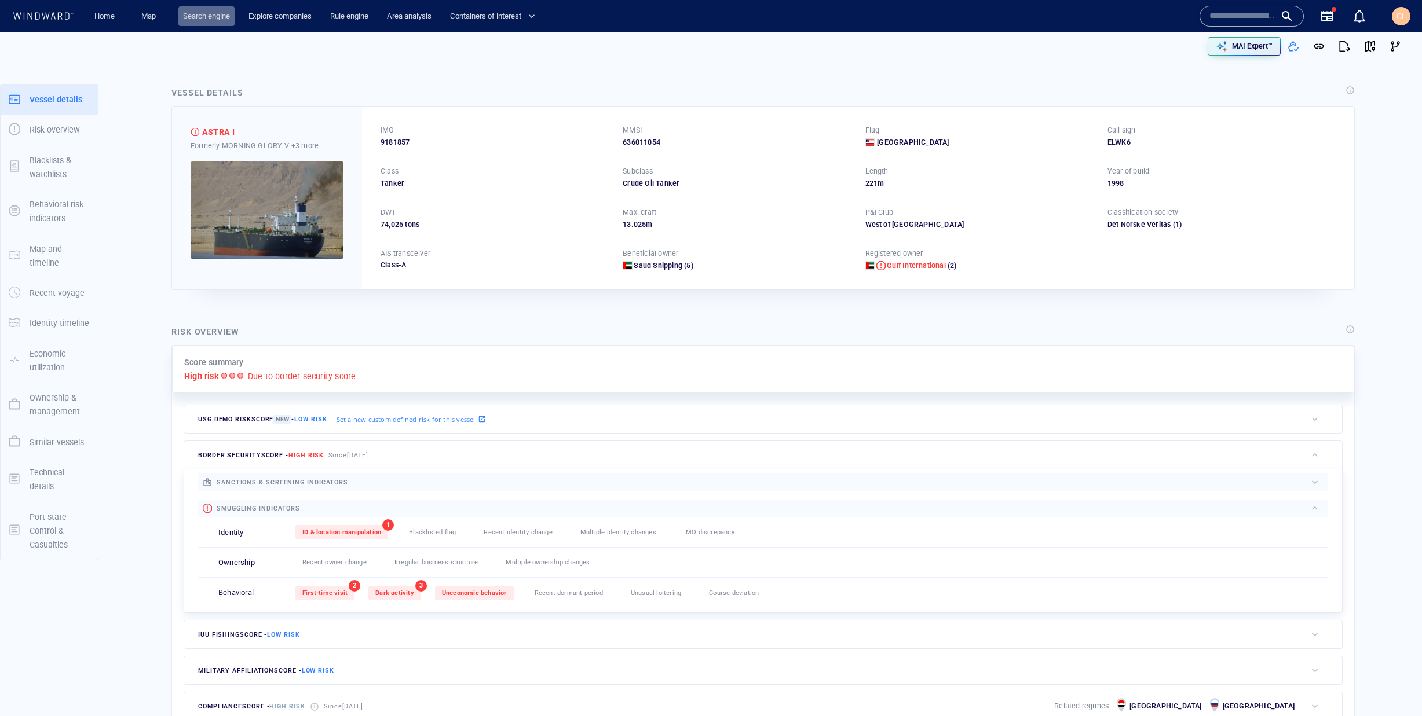
click at [196, 10] on link "Search engine" at bounding box center [206, 16] width 56 height 20
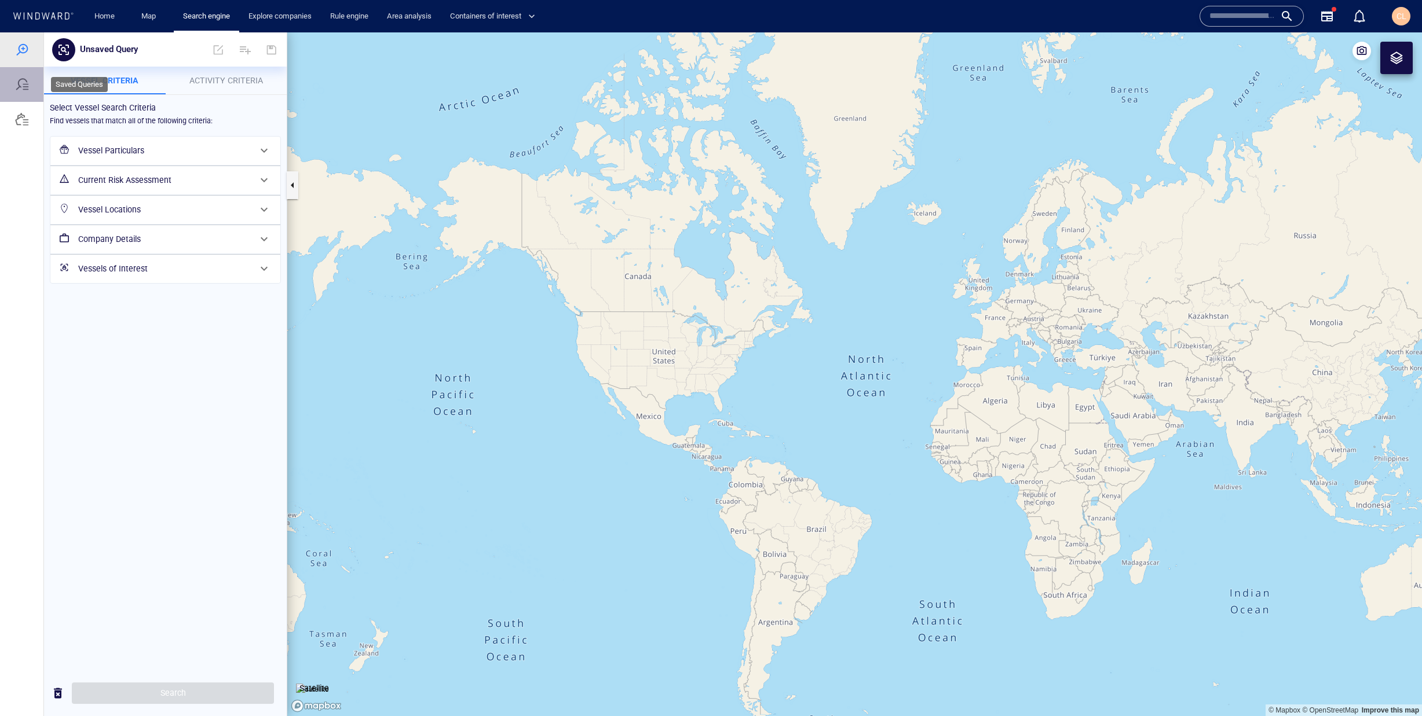
click at [25, 92] on div at bounding box center [21, 84] width 43 height 35
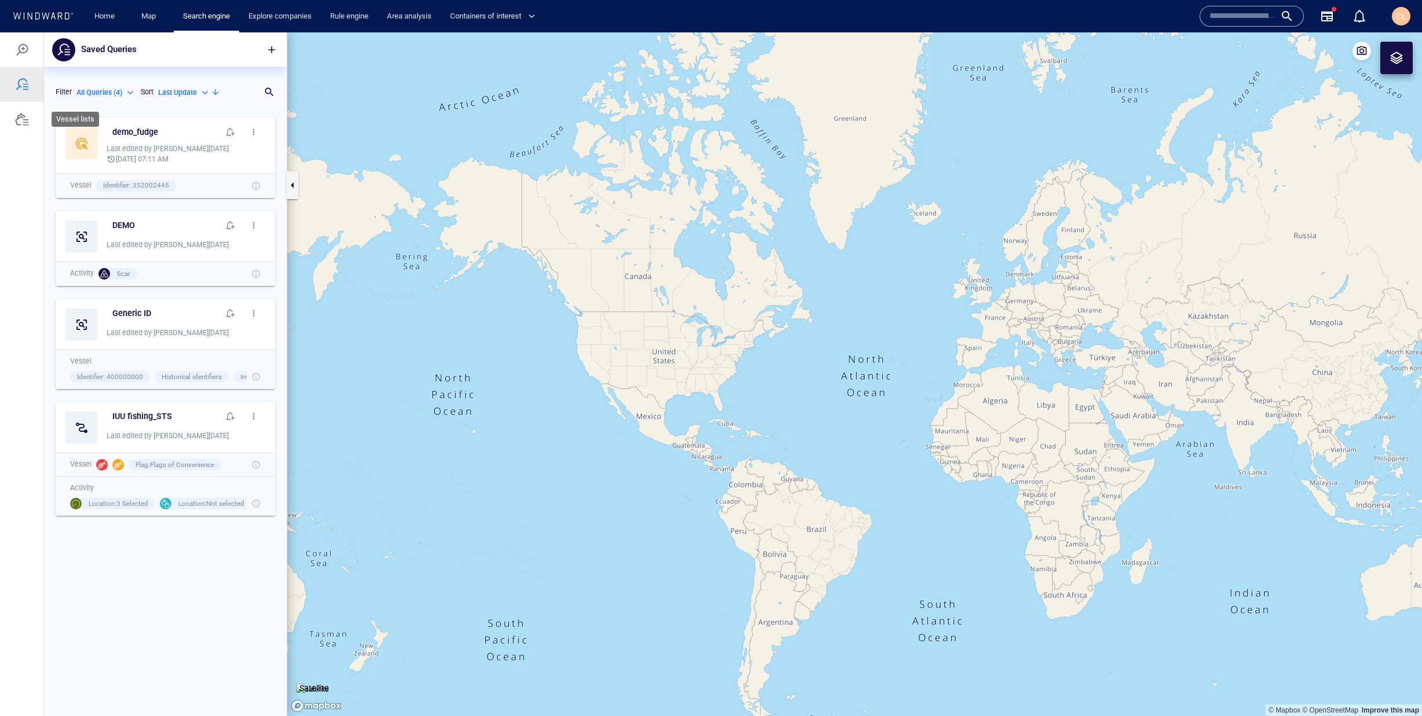
scroll to position [605, 243]
click at [166, 320] on div "Generic ID" at bounding box center [165, 313] width 111 height 19
click at [171, 319] on div "Generic ID" at bounding box center [165, 313] width 107 height 14
click at [252, 314] on span "button" at bounding box center [253, 313] width 9 height 9
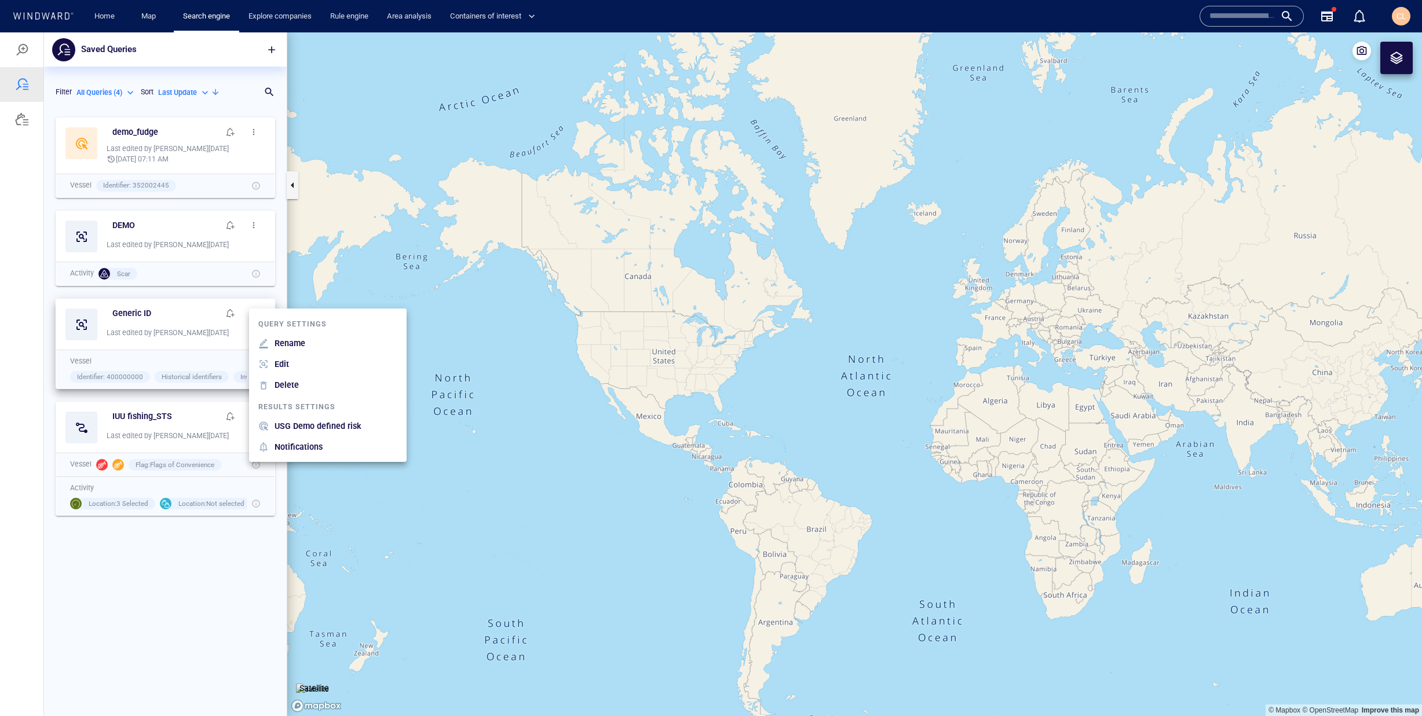
click at [172, 328] on div at bounding box center [711, 374] width 1422 height 684
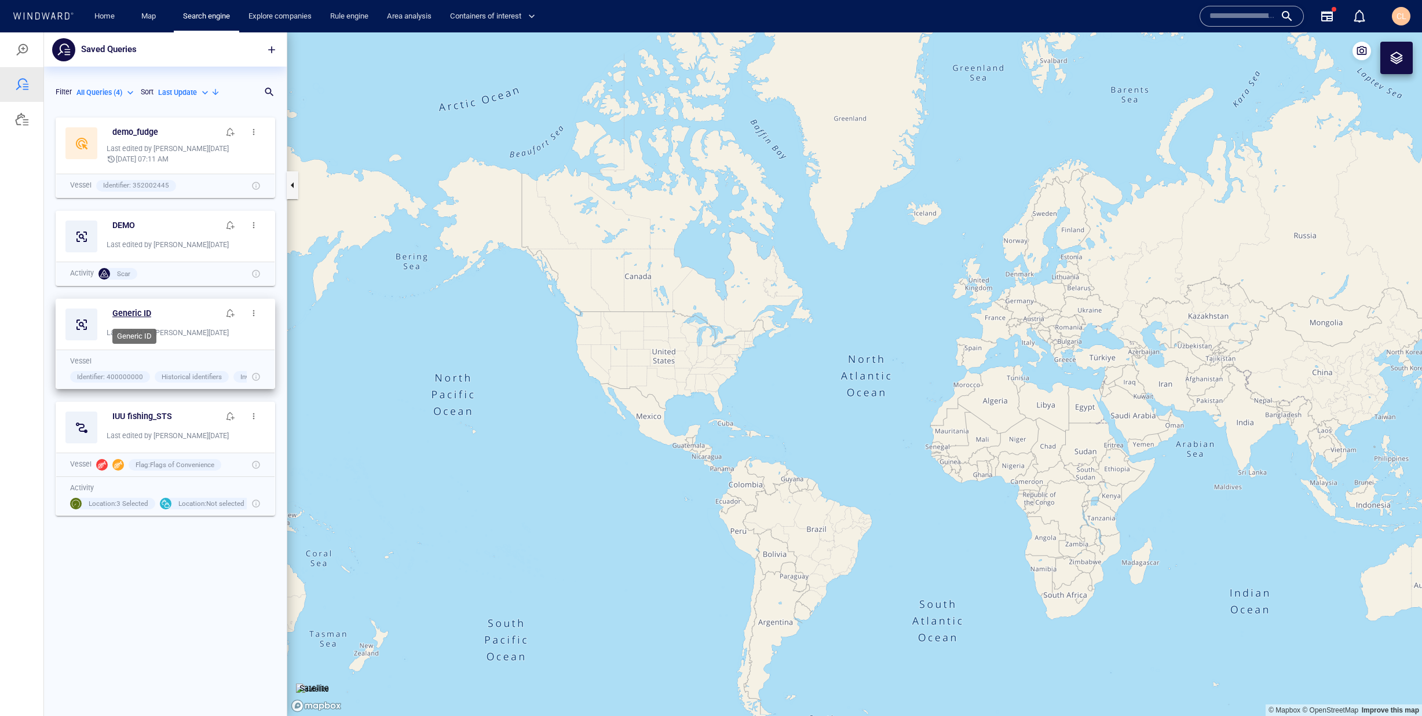
click at [139, 313] on h6 "Generic ID" at bounding box center [131, 313] width 39 height 14
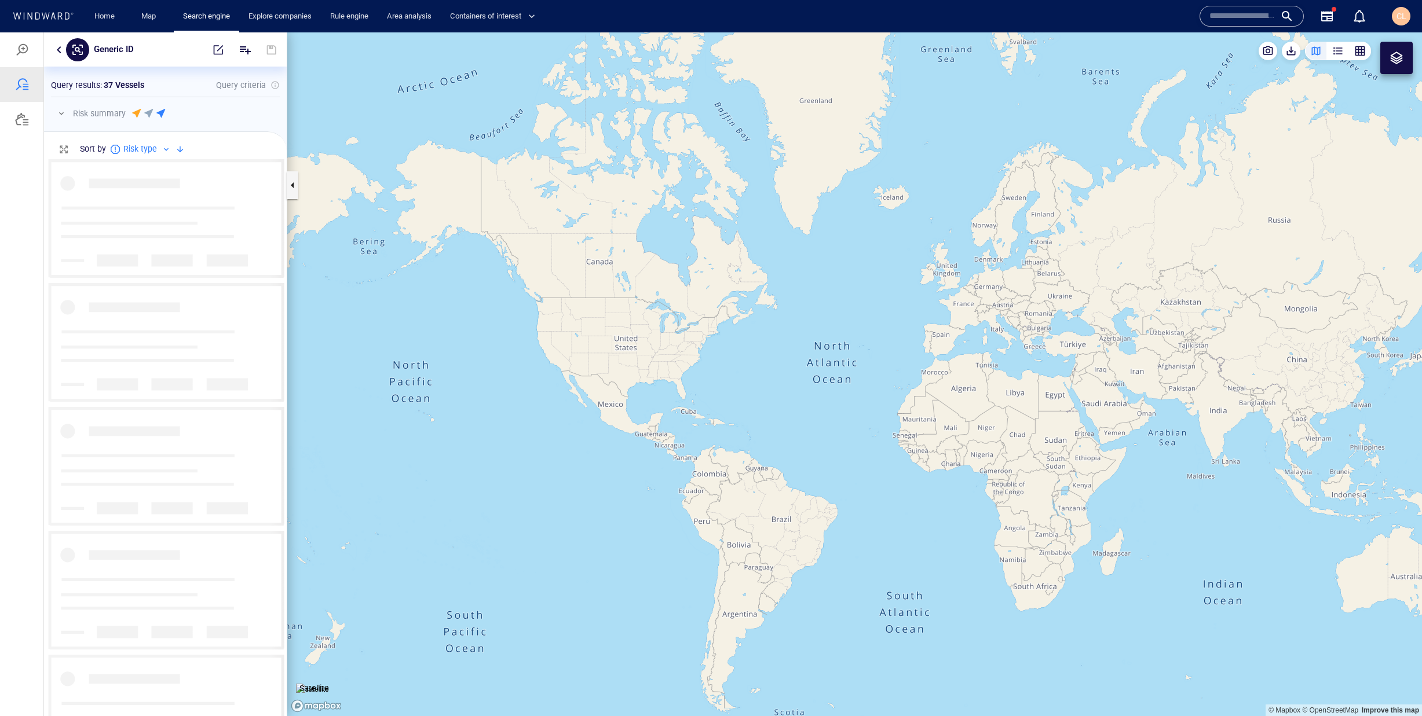
scroll to position [557, 243]
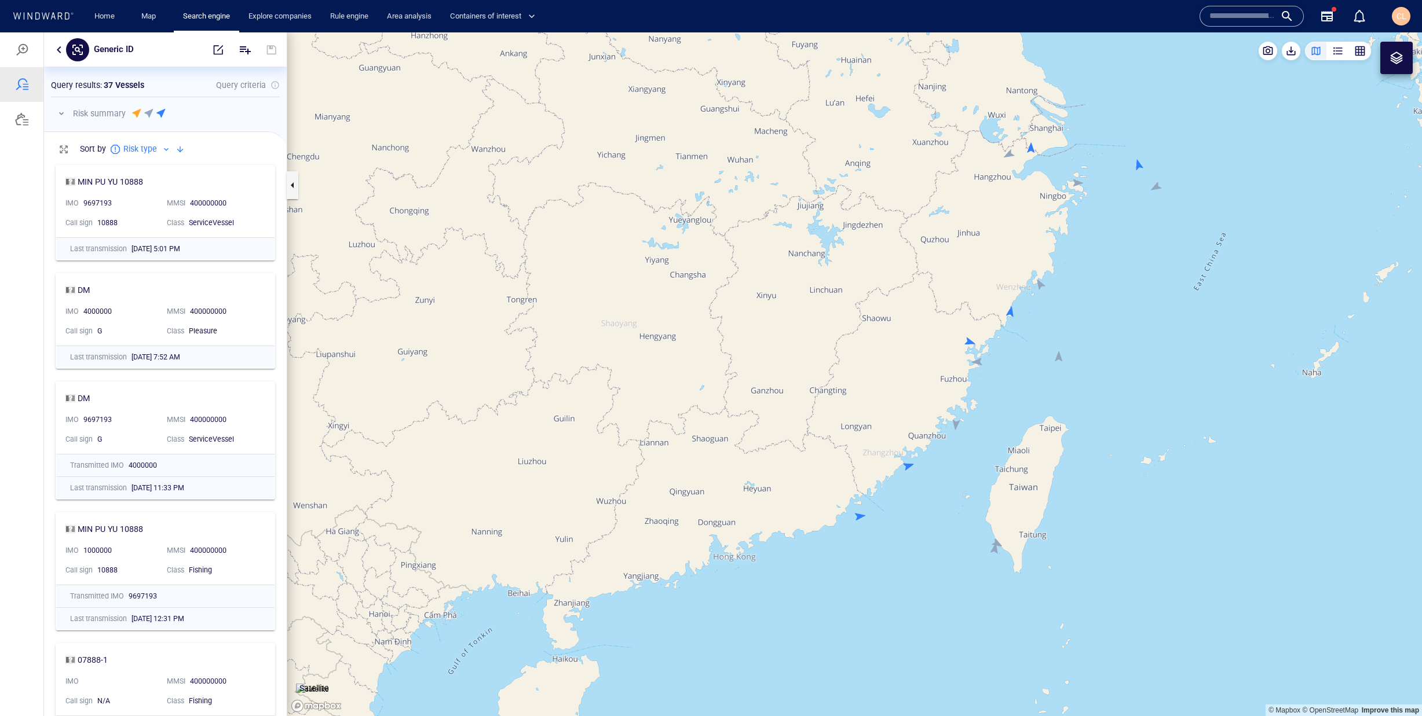
drag, startPoint x: 1116, startPoint y: 286, endPoint x: 899, endPoint y: 229, distance: 224.5
click at [900, 229] on canvas "Map" at bounding box center [854, 374] width 1135 height 684
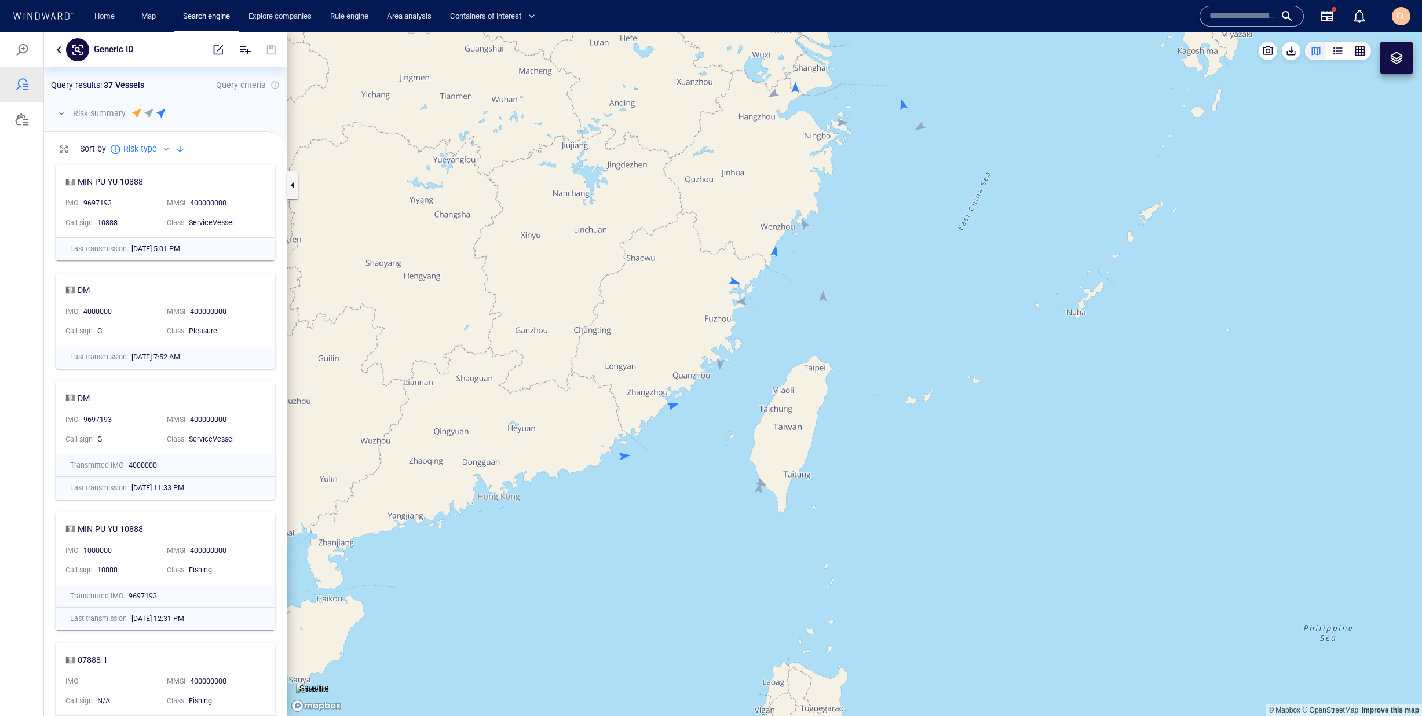
click at [824, 299] on canvas "Map" at bounding box center [854, 374] width 1135 height 684
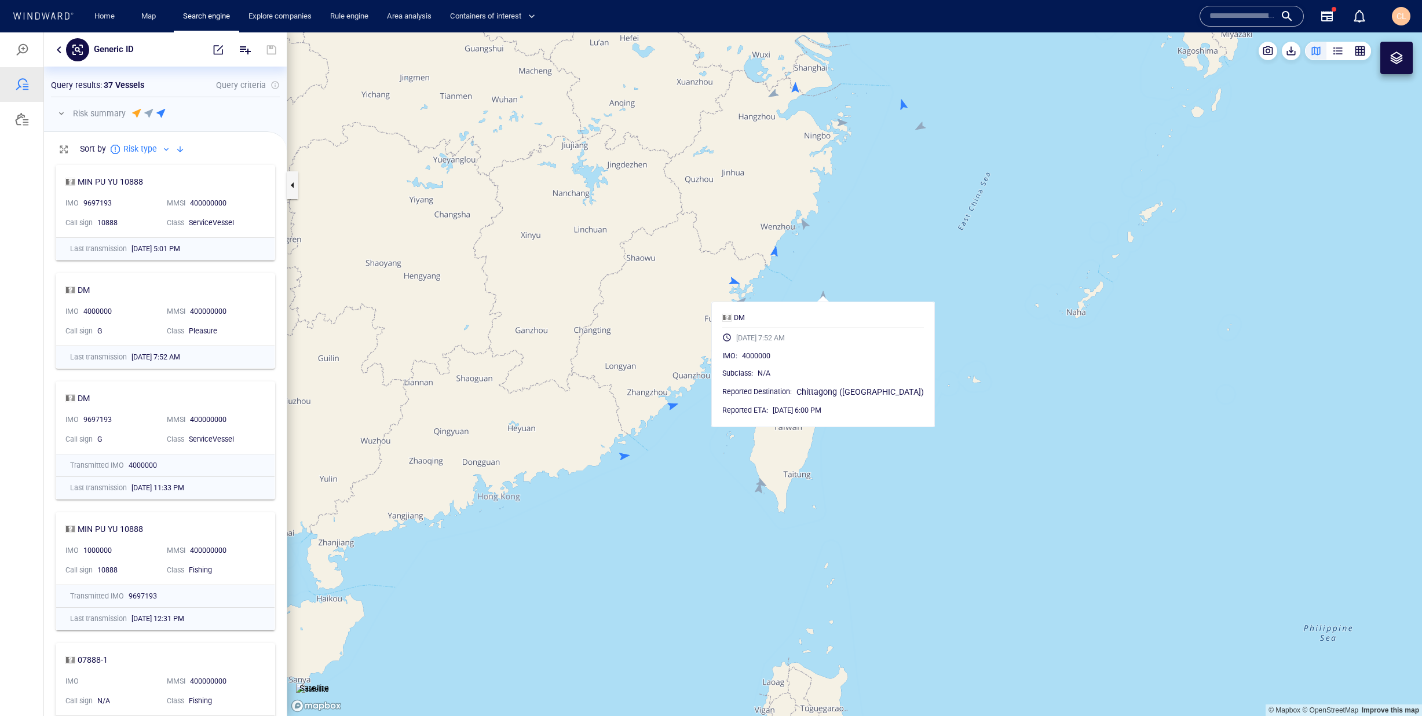
click at [943, 280] on canvas "Map" at bounding box center [854, 374] width 1135 height 684
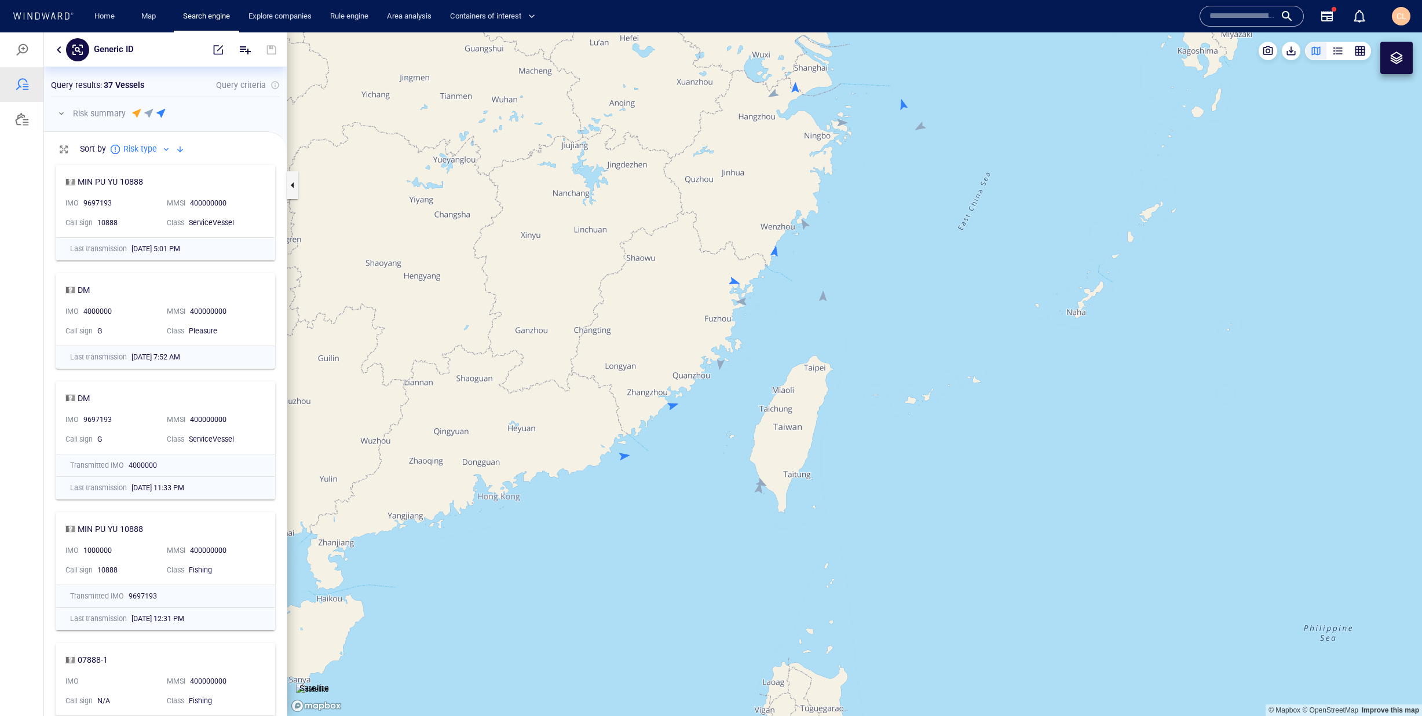
click at [722, 367] on canvas "Map" at bounding box center [854, 374] width 1135 height 684
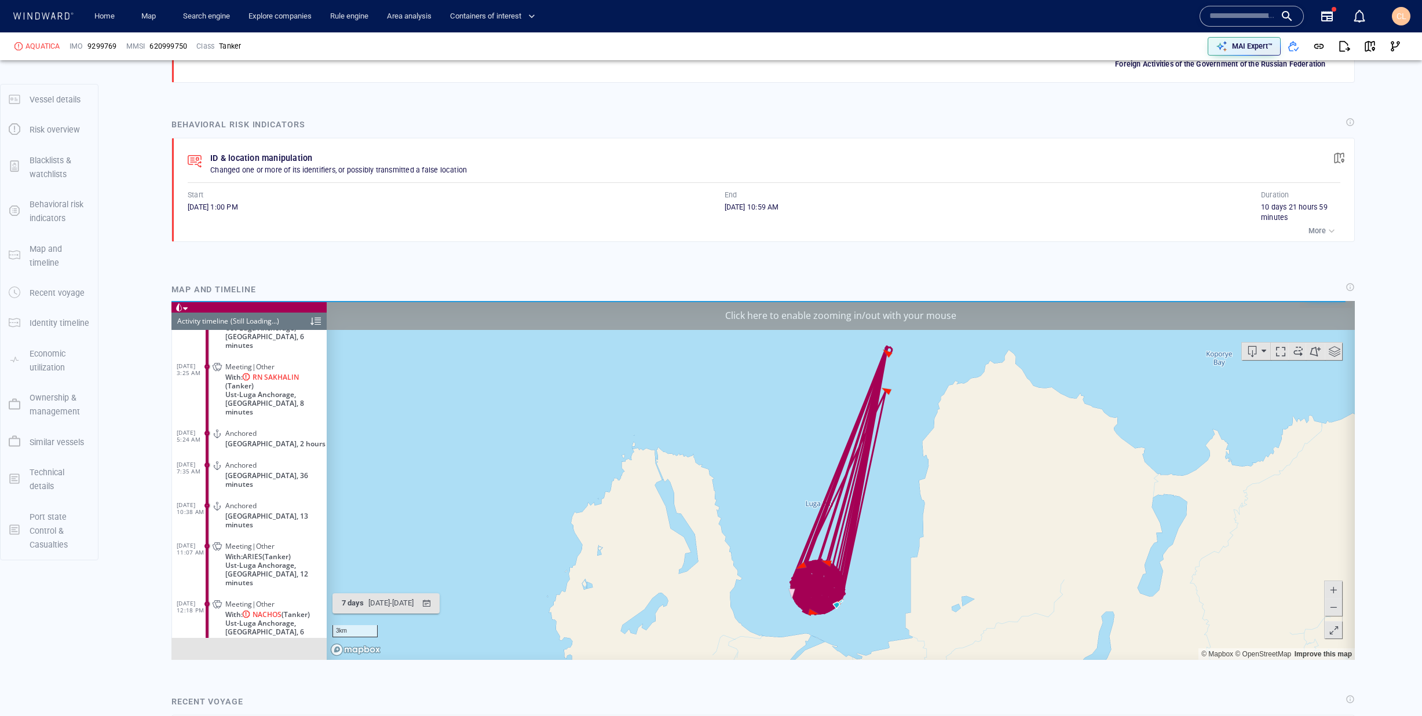
scroll to position [1212, 0]
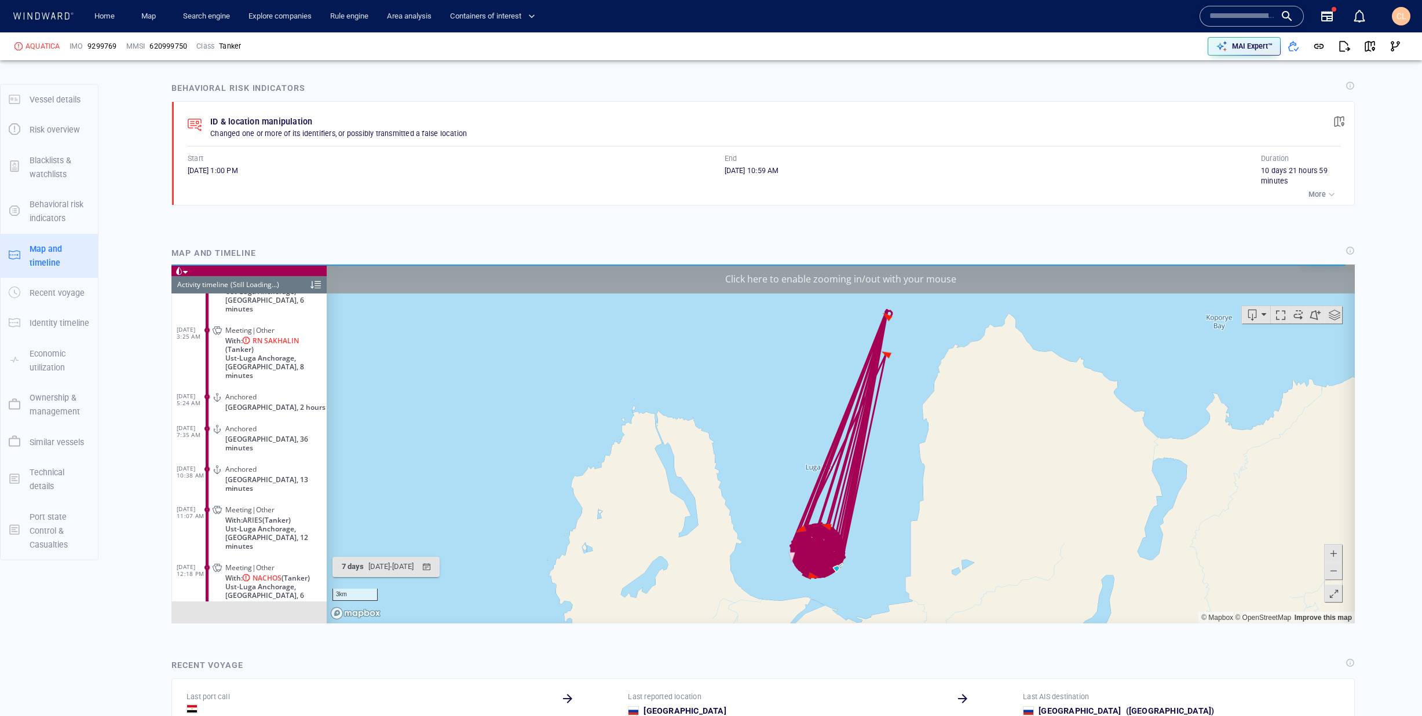
click at [317, 284] on div at bounding box center [315, 284] width 10 height 17
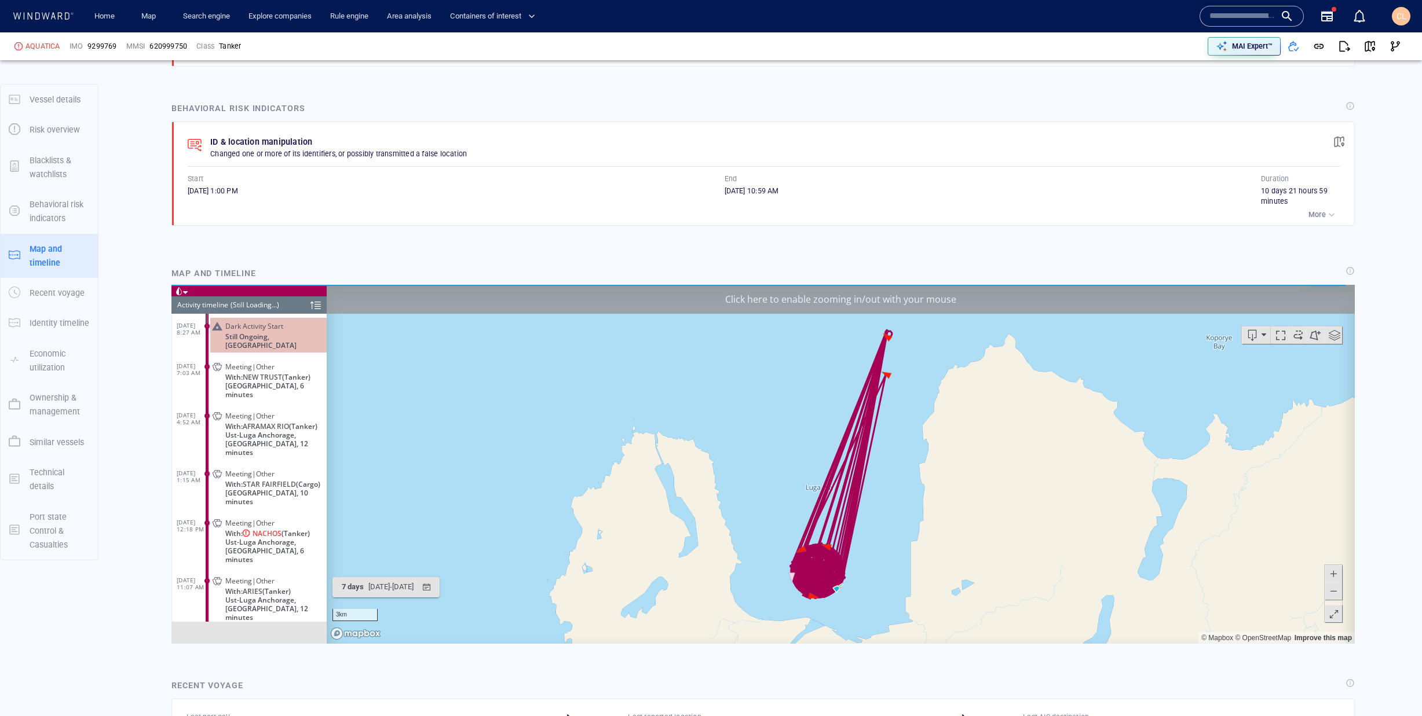
scroll to position [1231, 0]
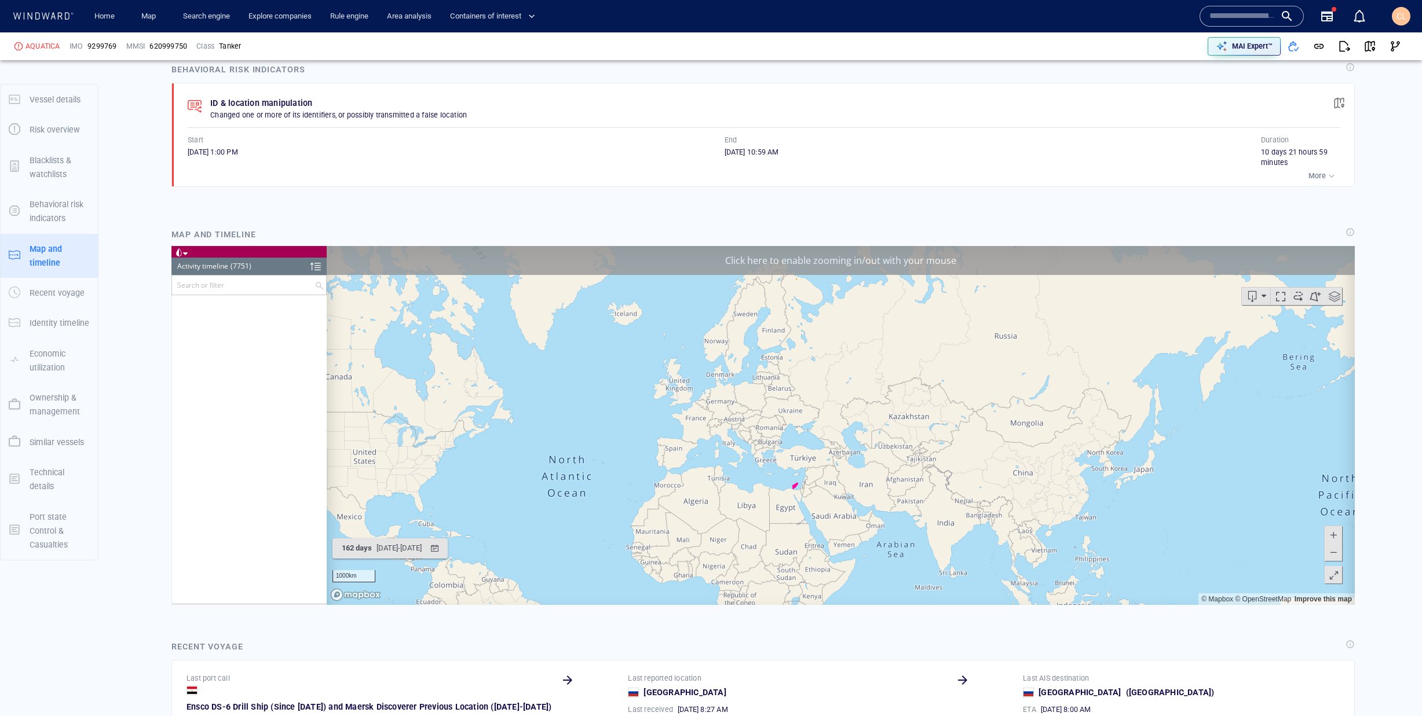
scroll to position [246608, 0]
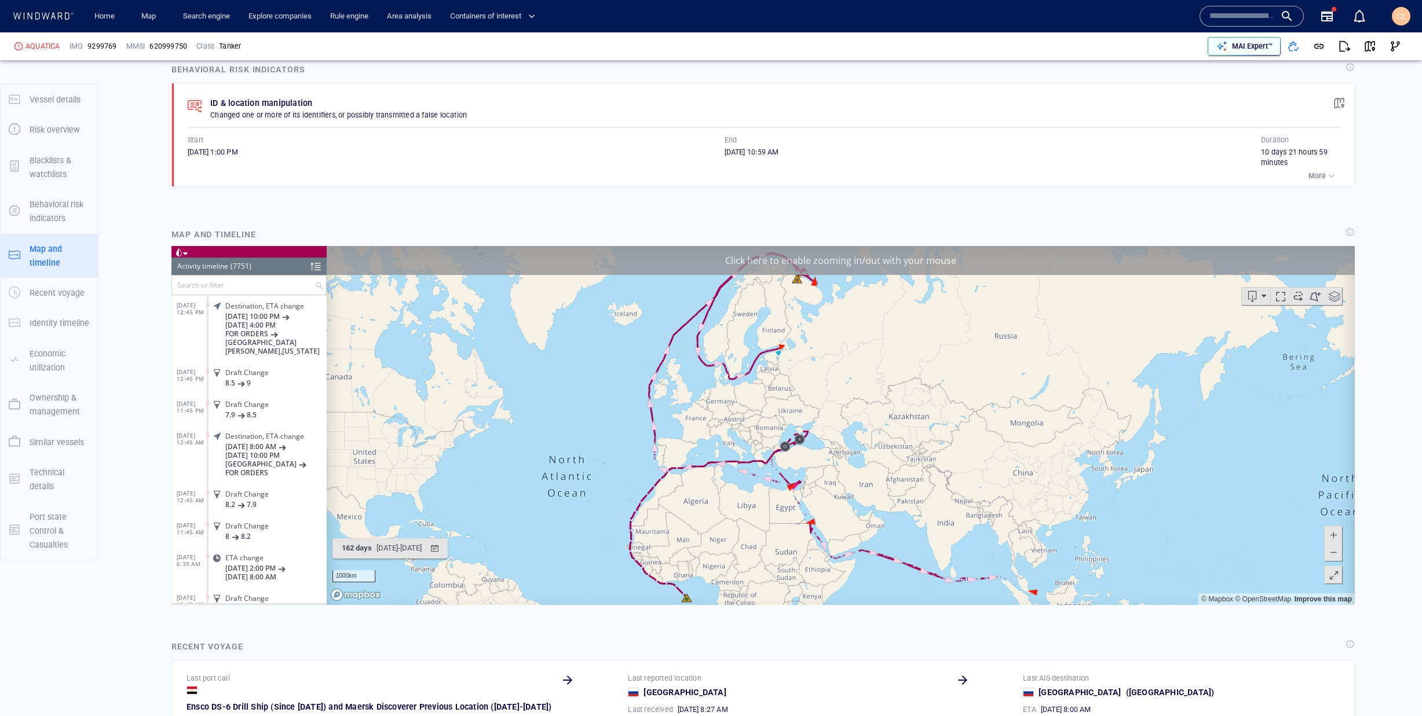
click at [1253, 52] on div "MAI Expert™" at bounding box center [1252, 46] width 45 height 15
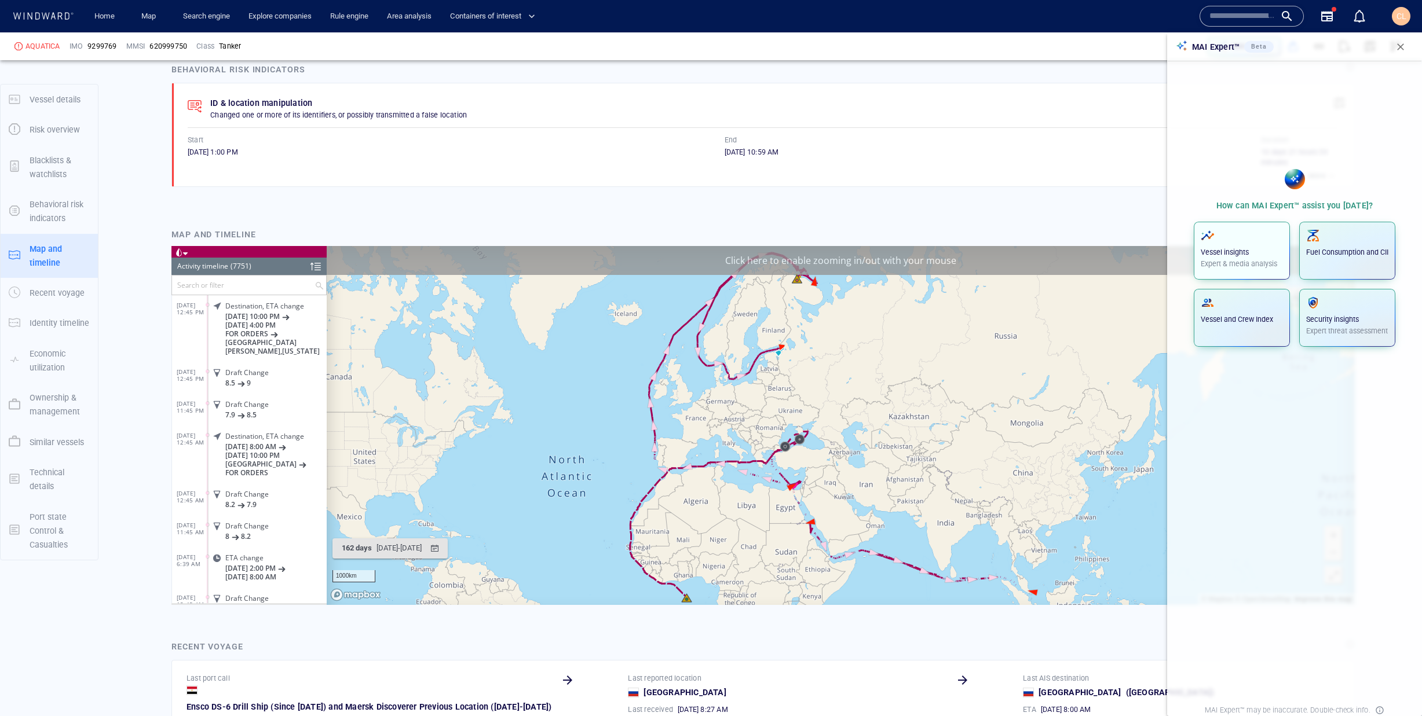
click at [1213, 243] on div "Vessel insights Expert & media analysis" at bounding box center [1242, 249] width 82 height 41
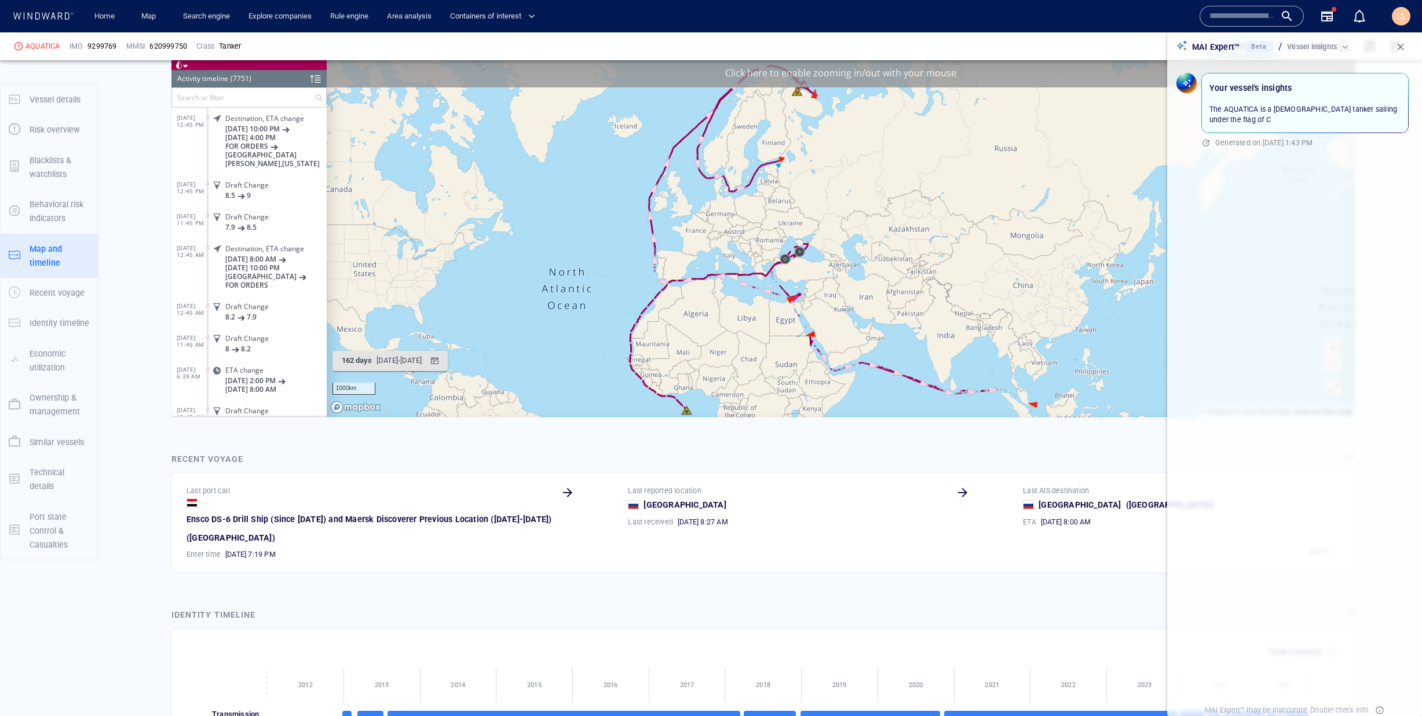
scroll to position [1418, 0]
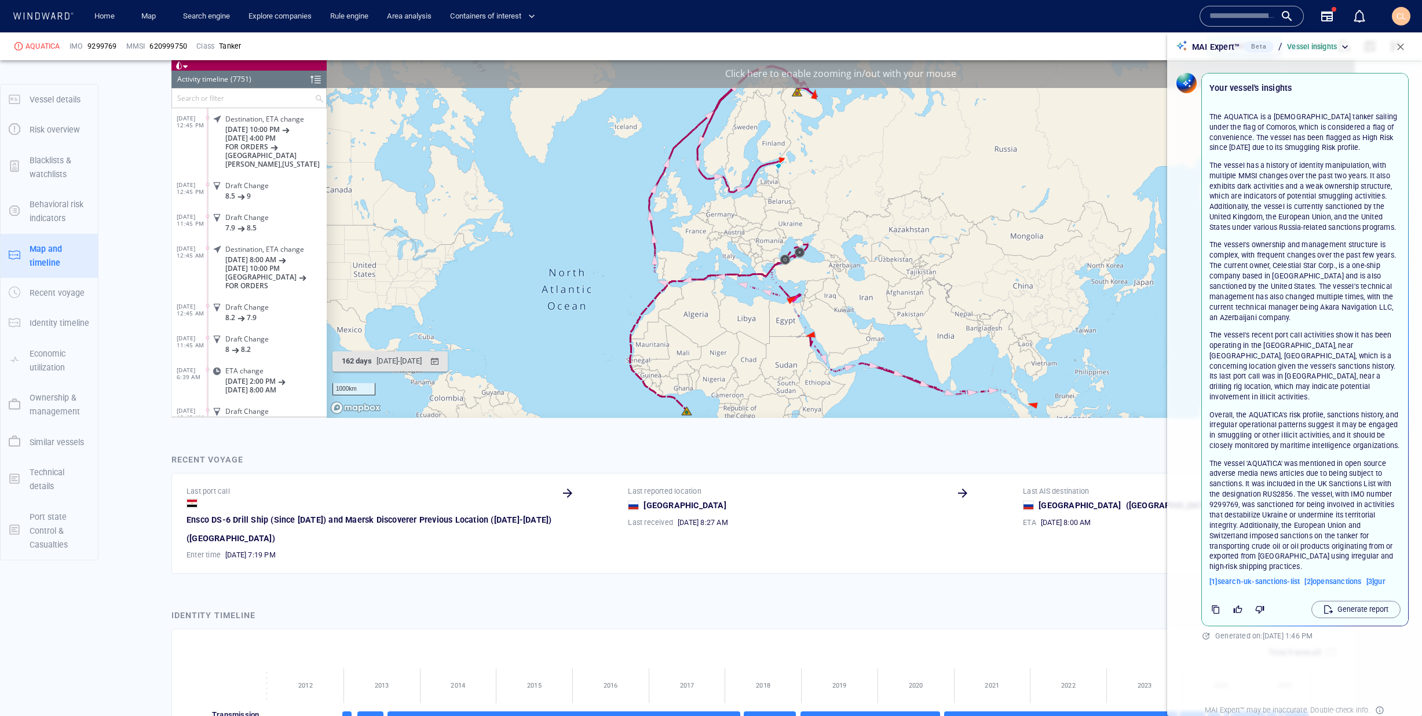
click at [1400, 49] on span "button" at bounding box center [1401, 47] width 12 height 12
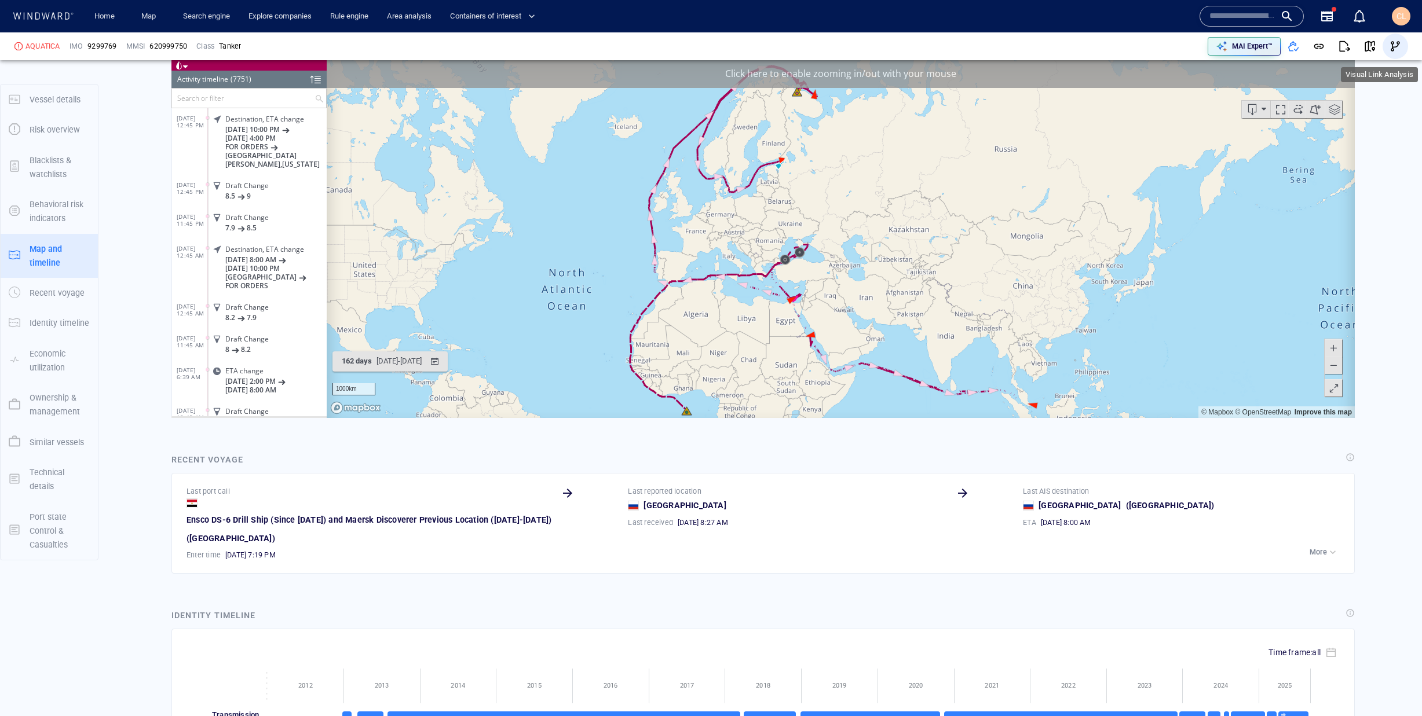
click at [1389, 47] on button "button" at bounding box center [1395, 46] width 25 height 25
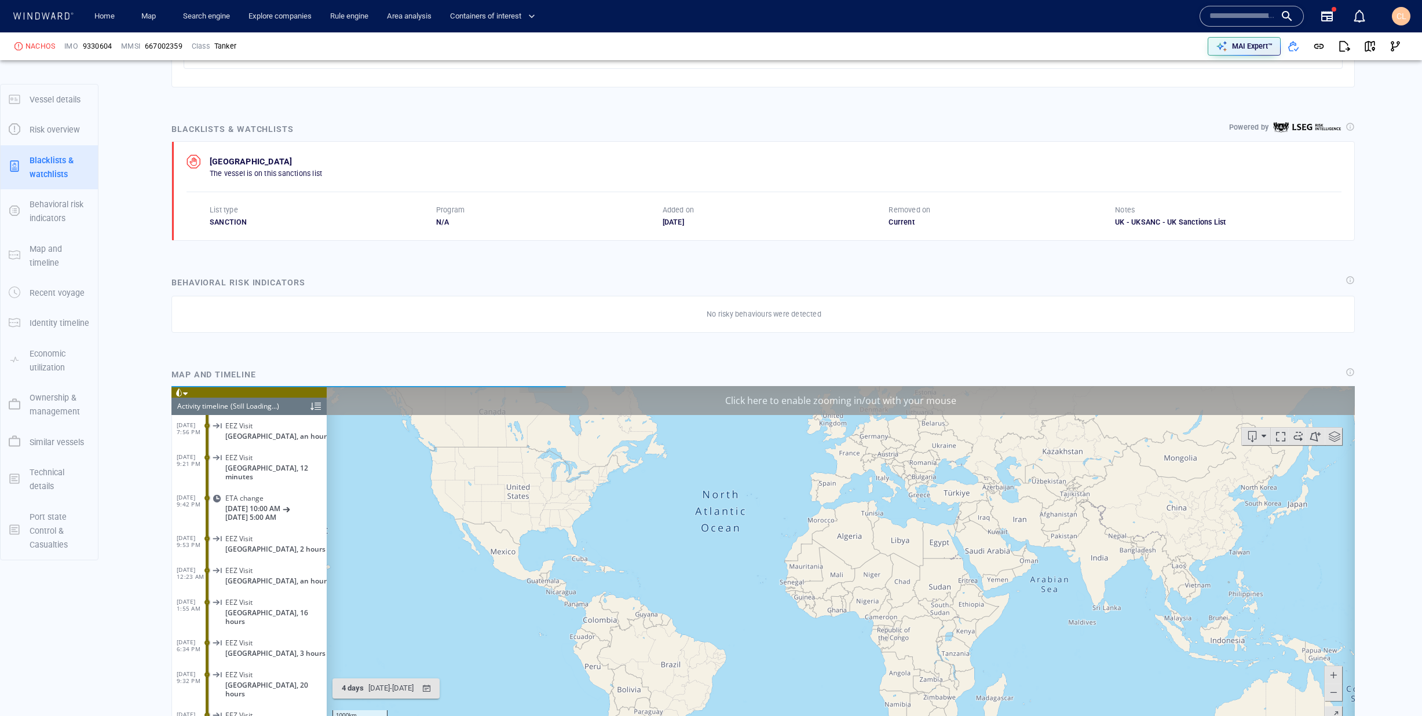
scroll to position [7039, 0]
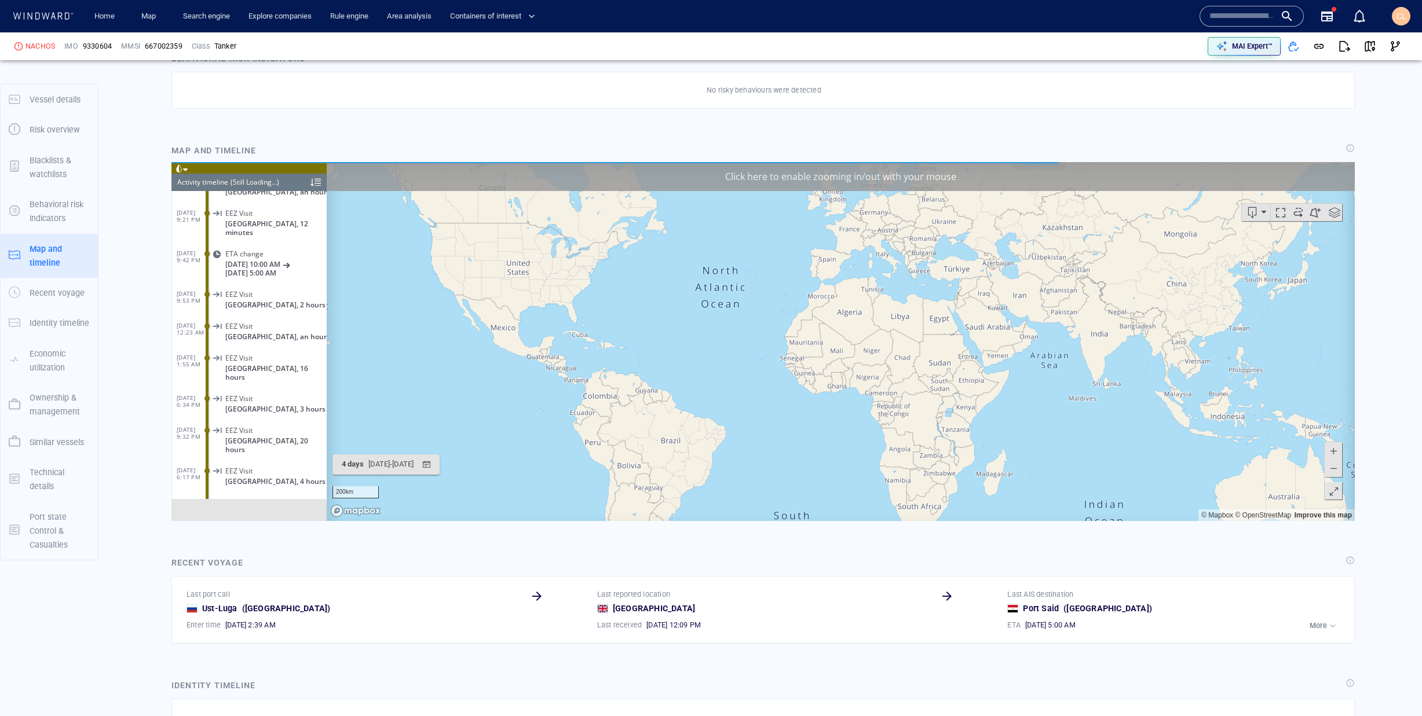
scroll to position [917, 0]
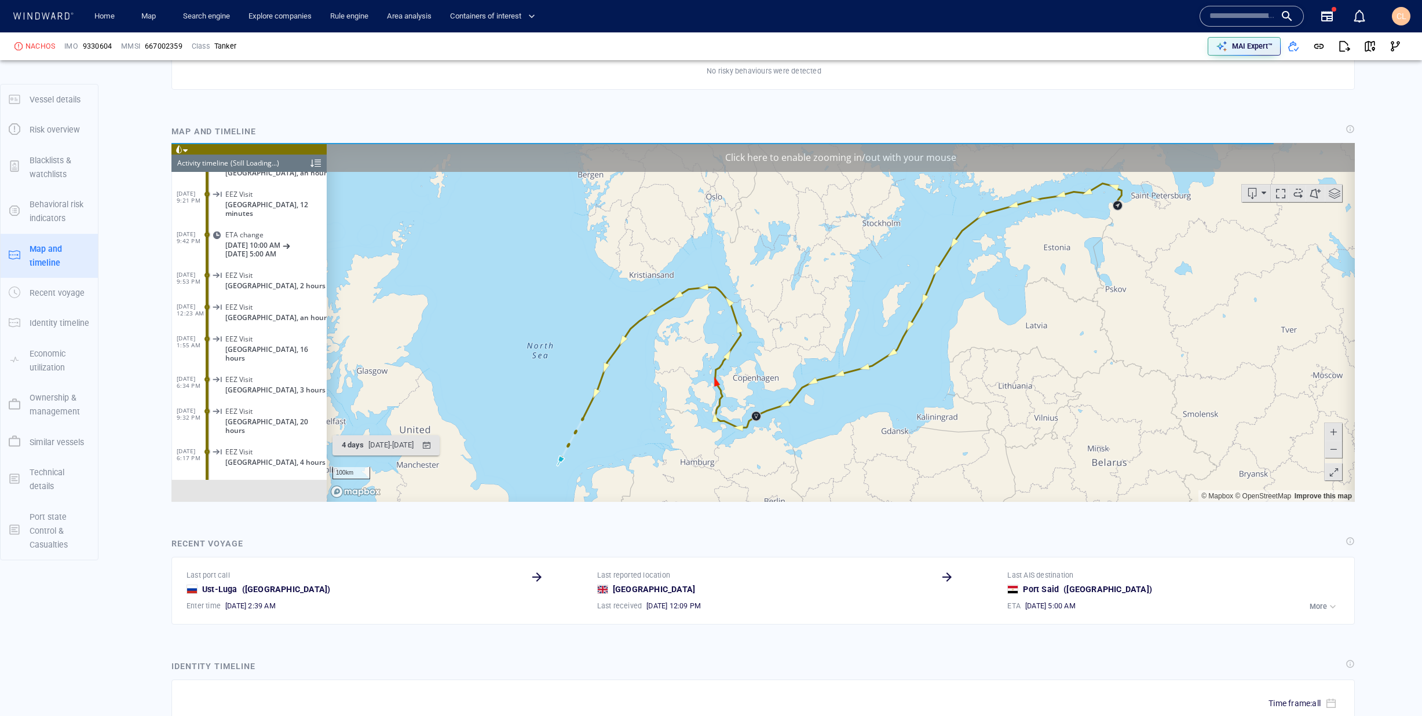
click at [315, 163] on div at bounding box center [315, 162] width 10 height 17
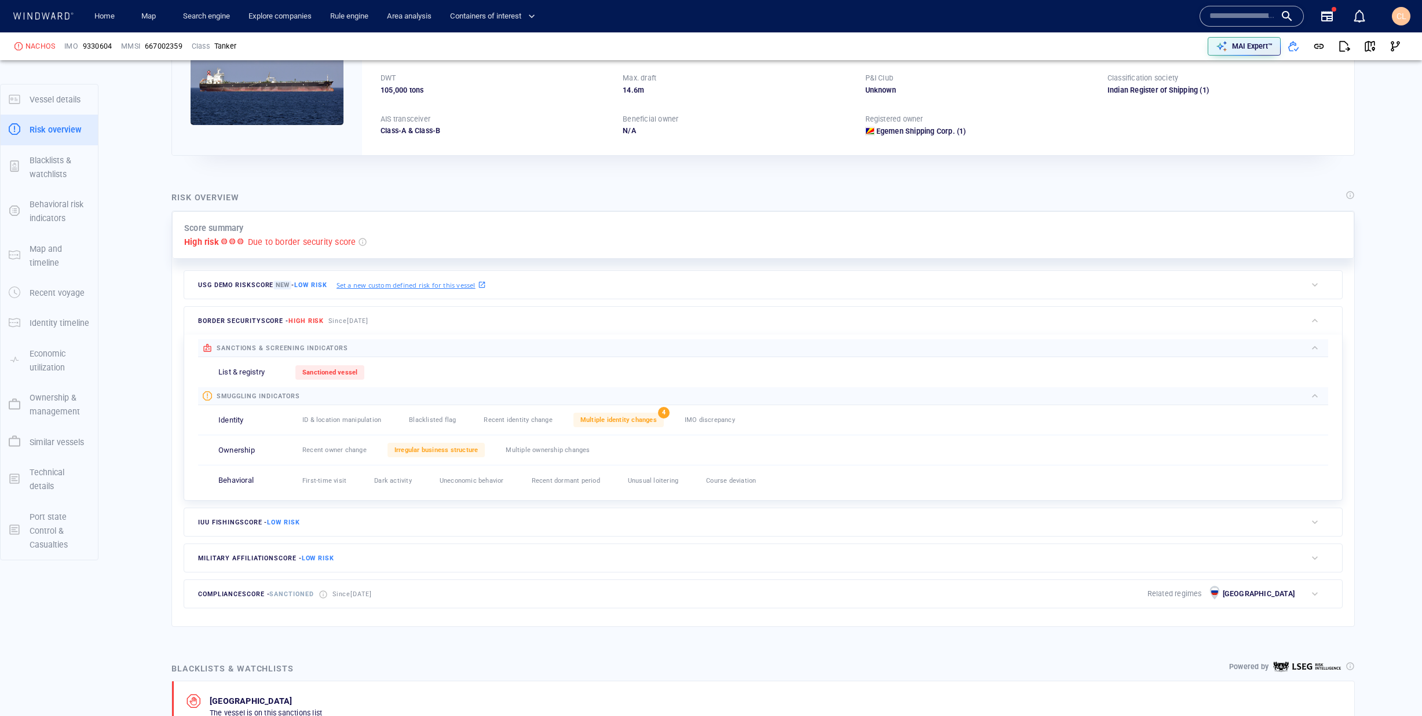
scroll to position [153, 0]
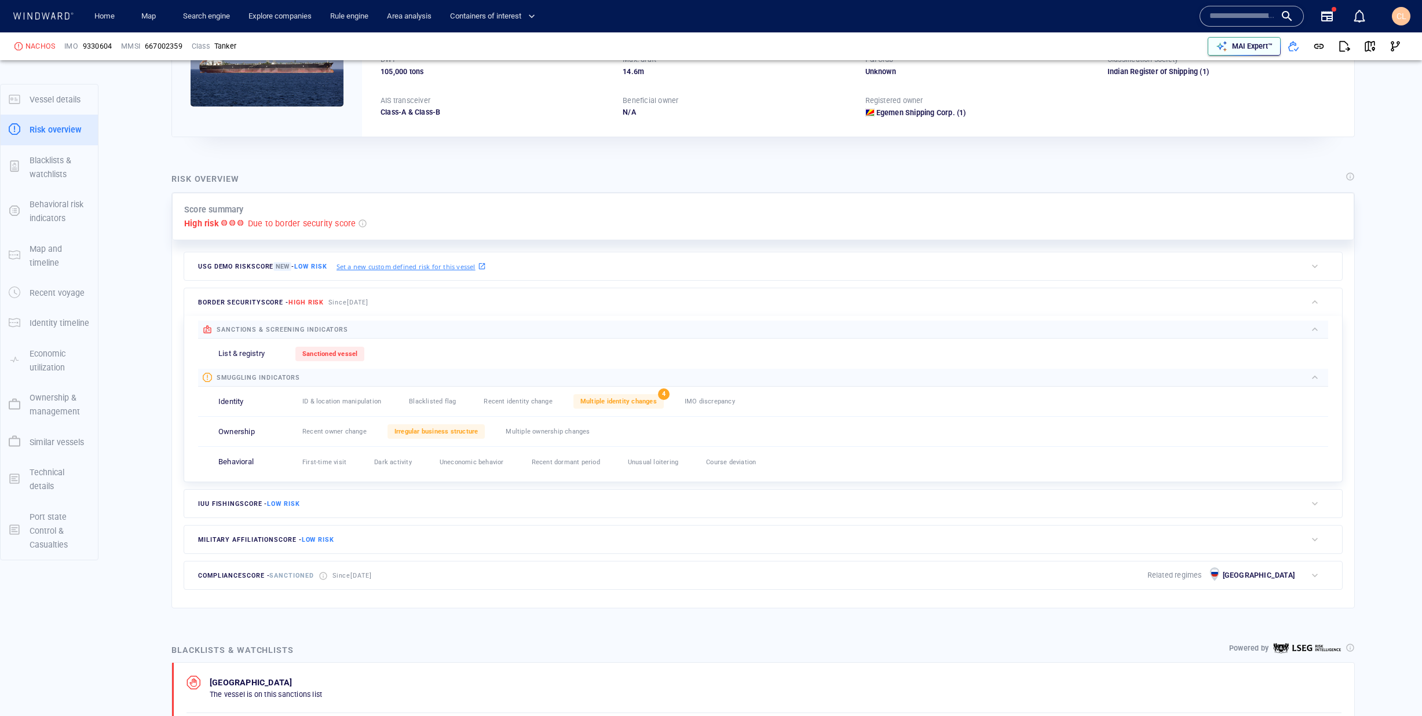
click at [1252, 49] on p "MAI Expert™" at bounding box center [1252, 46] width 41 height 10
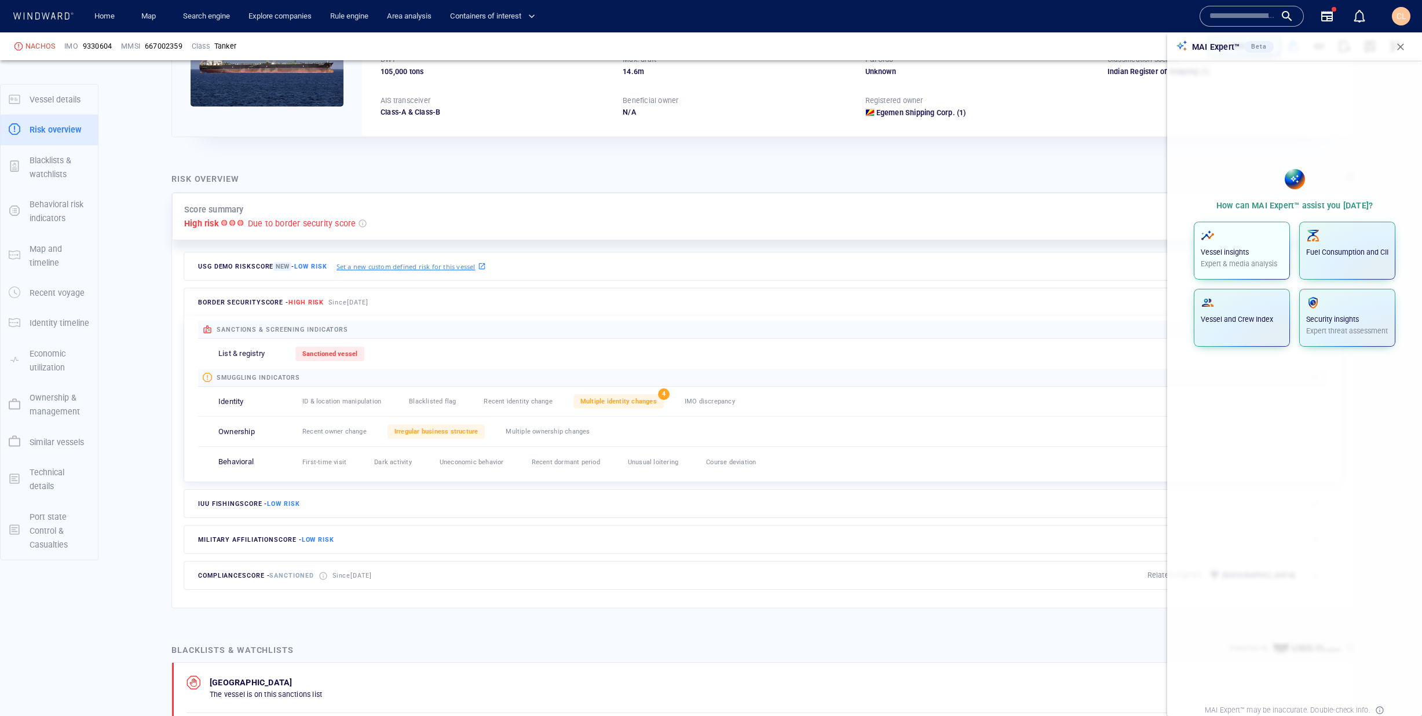
click at [1258, 246] on div "Vessel insights Expert & media analysis" at bounding box center [1242, 249] width 82 height 41
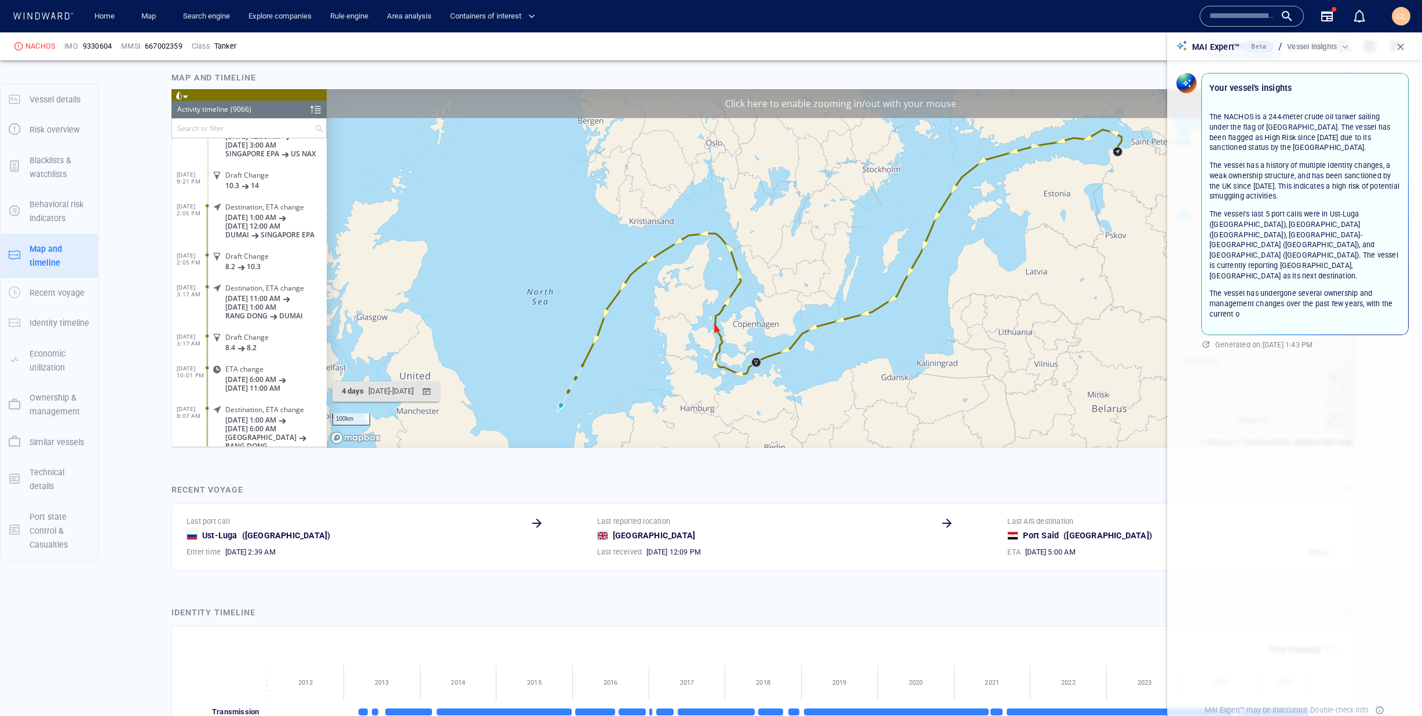
scroll to position [977, 0]
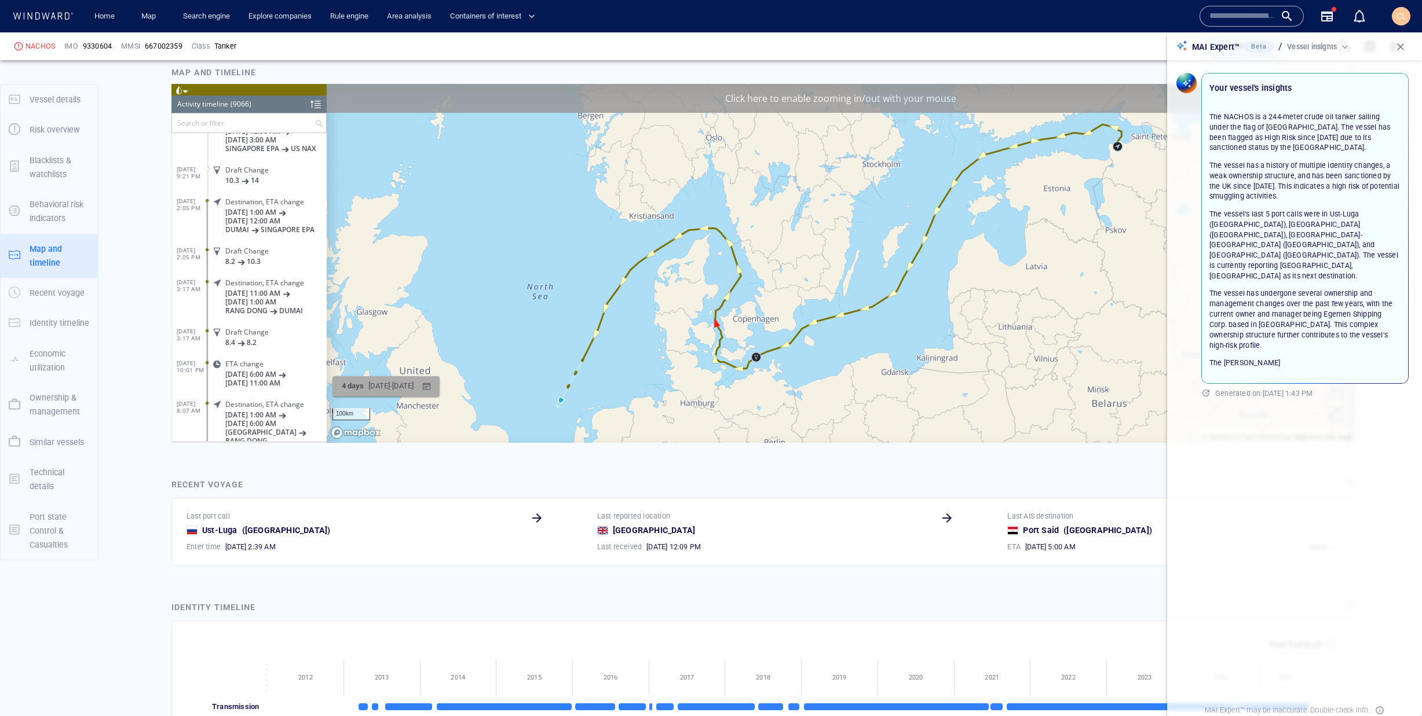
click at [401, 385] on div "9/3/2025 - 9/7/2025" at bounding box center [391, 386] width 50 height 18
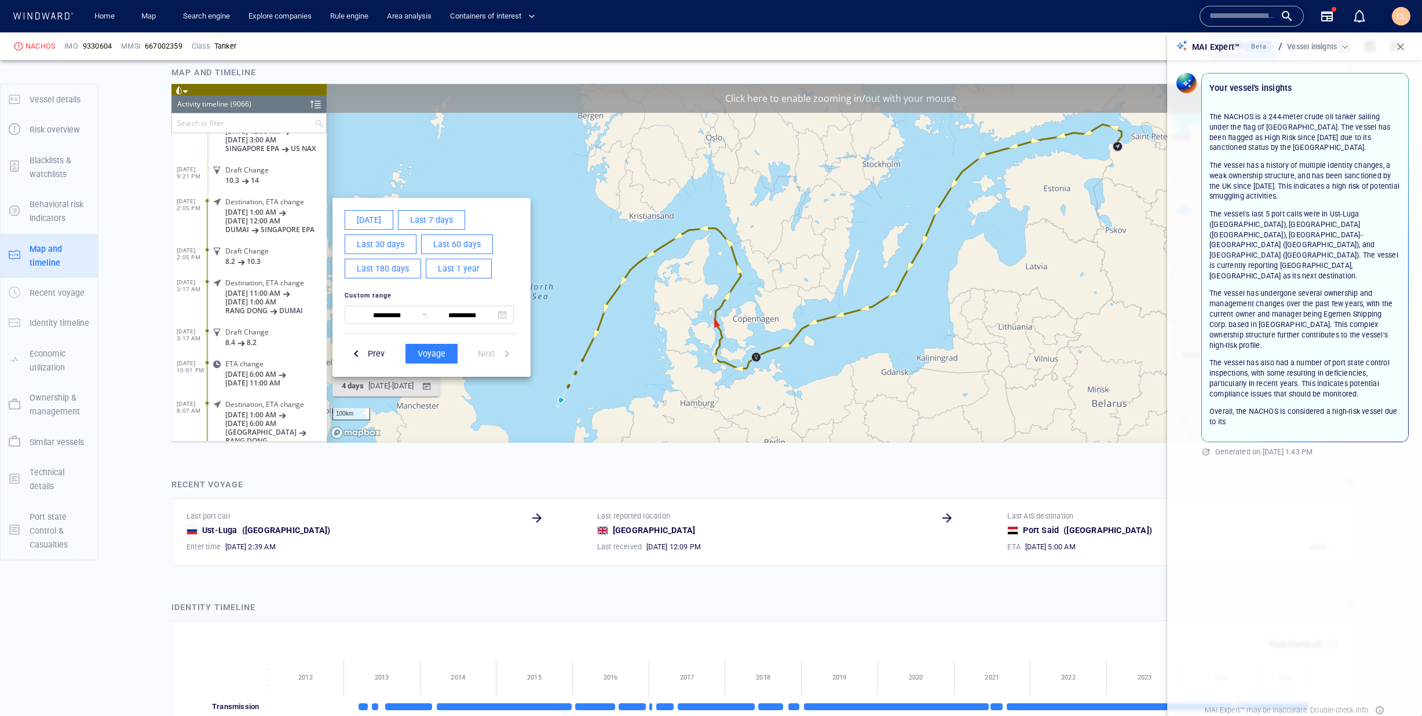
click at [383, 248] on span "Last 30 days" at bounding box center [380, 244] width 47 height 14
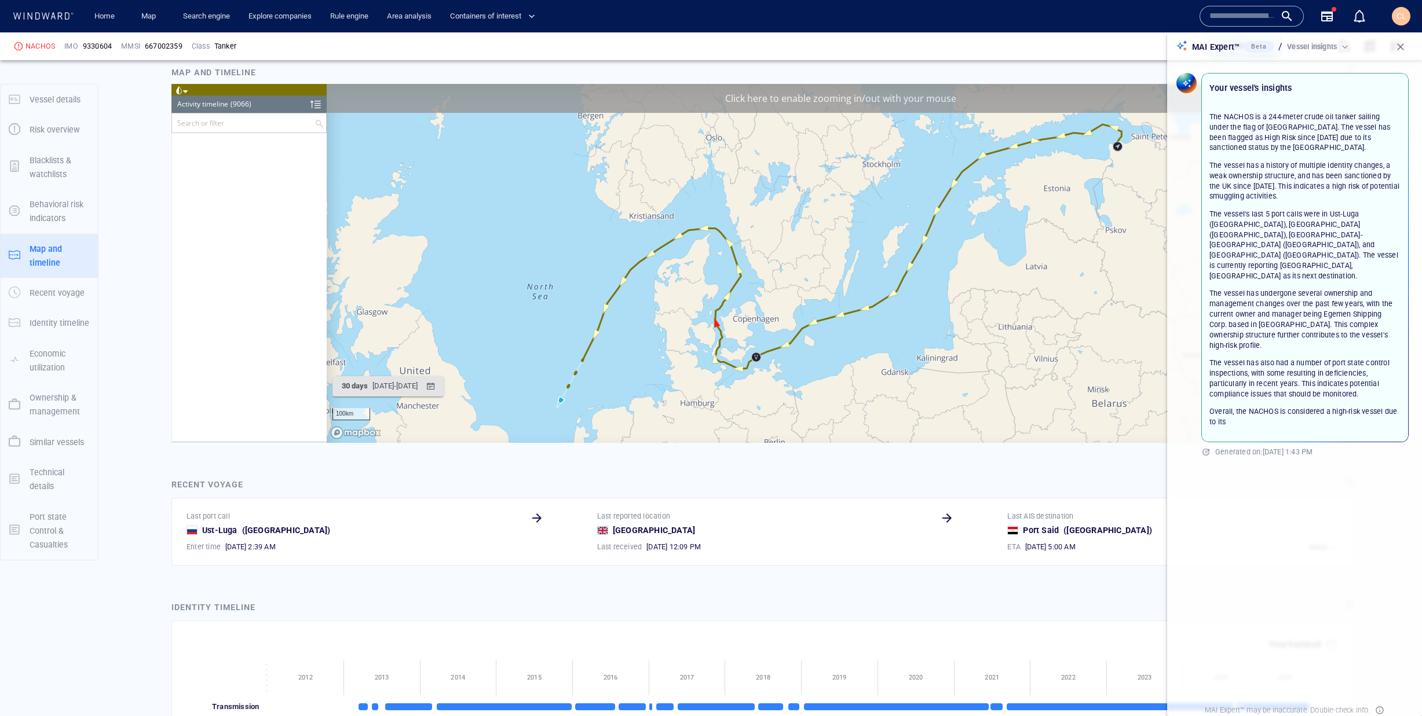
scroll to position [0, 0]
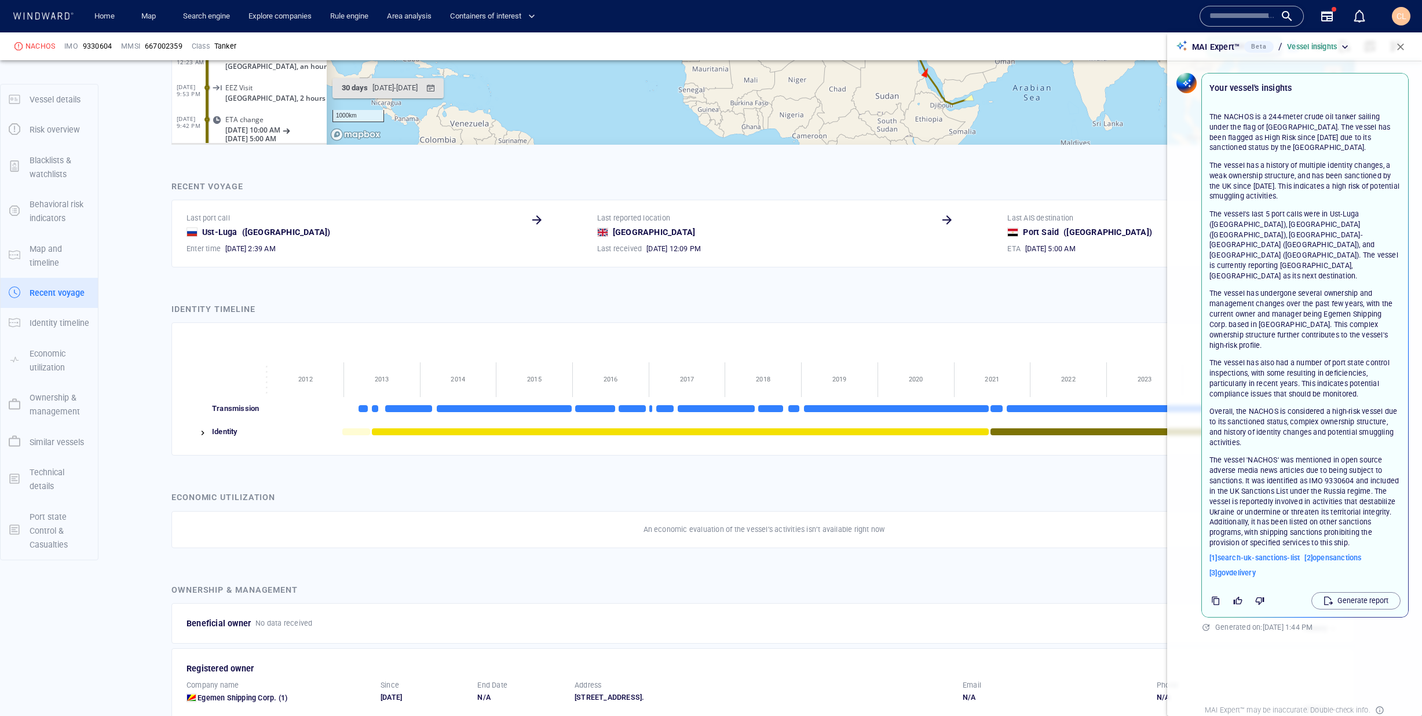
scroll to position [1276, 0]
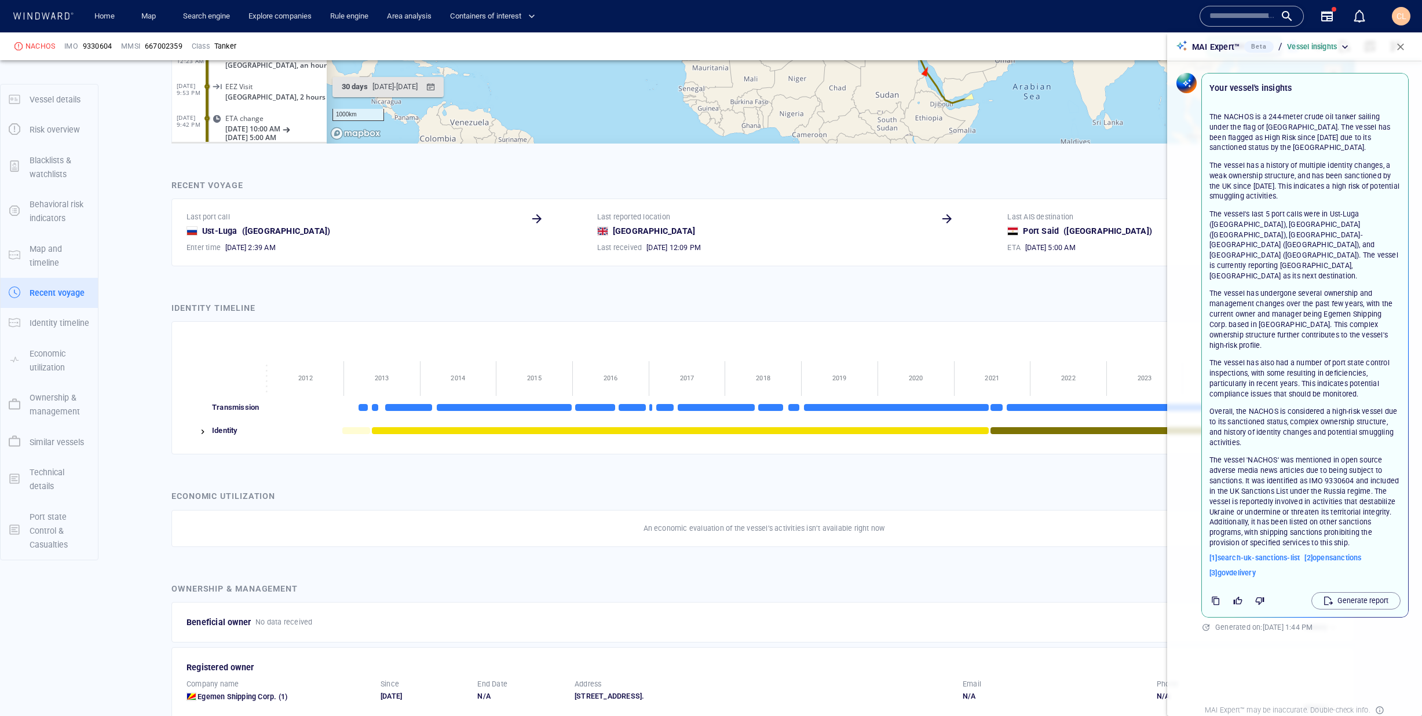
click at [204, 433] on img at bounding box center [202, 431] width 9 height 9
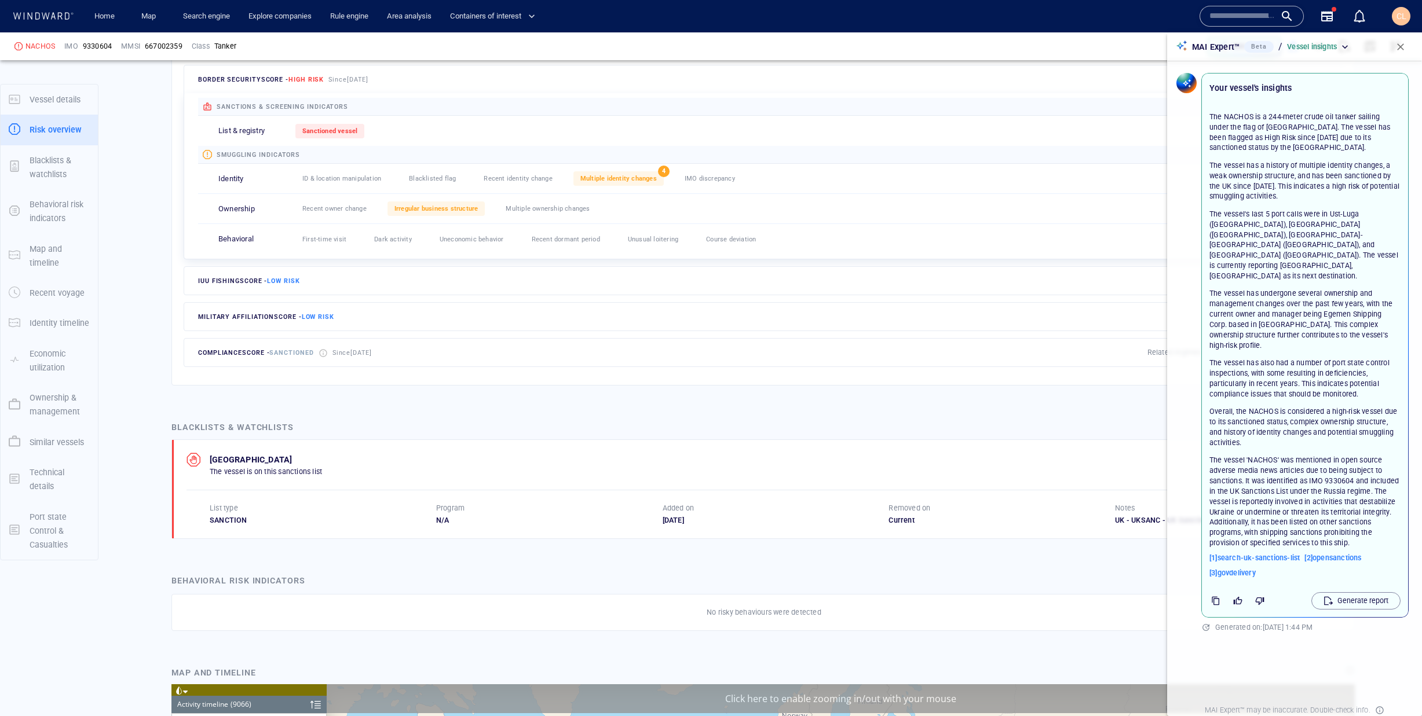
scroll to position [0, 0]
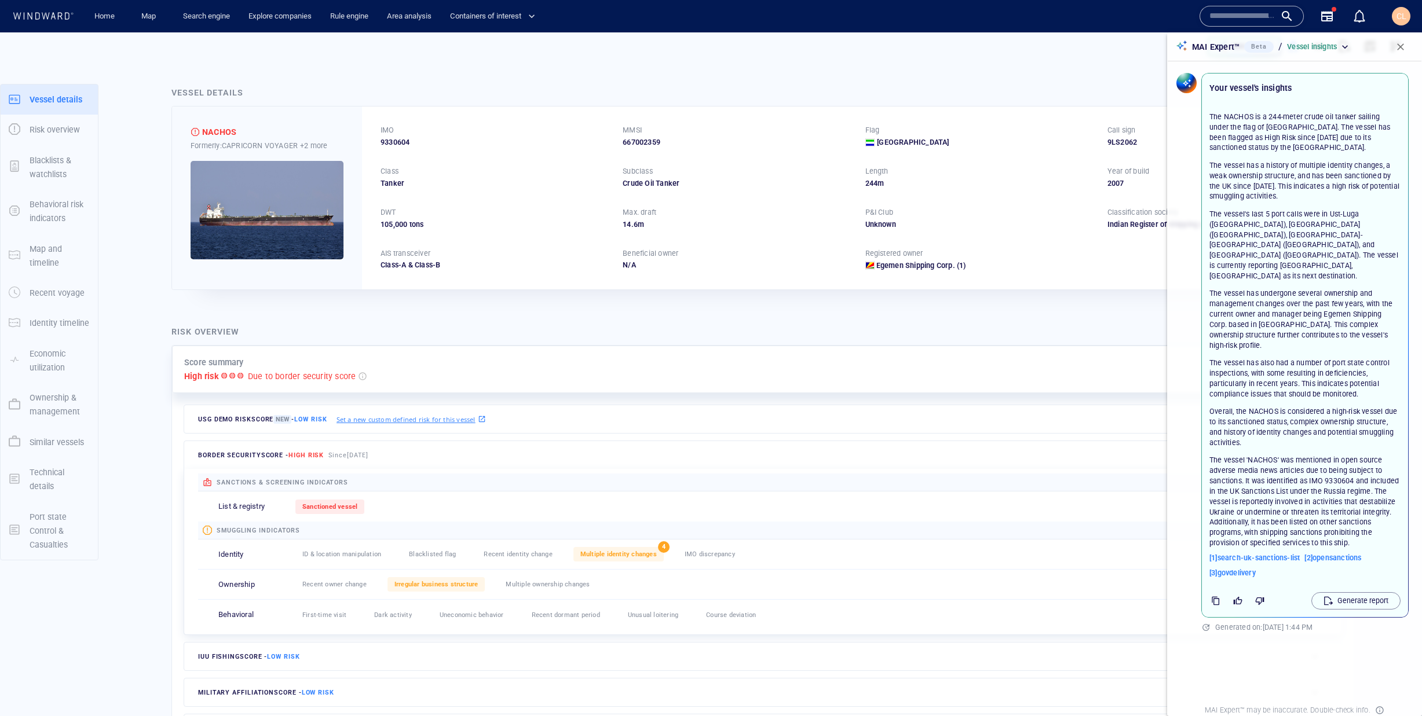
click at [257, 201] on img at bounding box center [267, 210] width 153 height 98
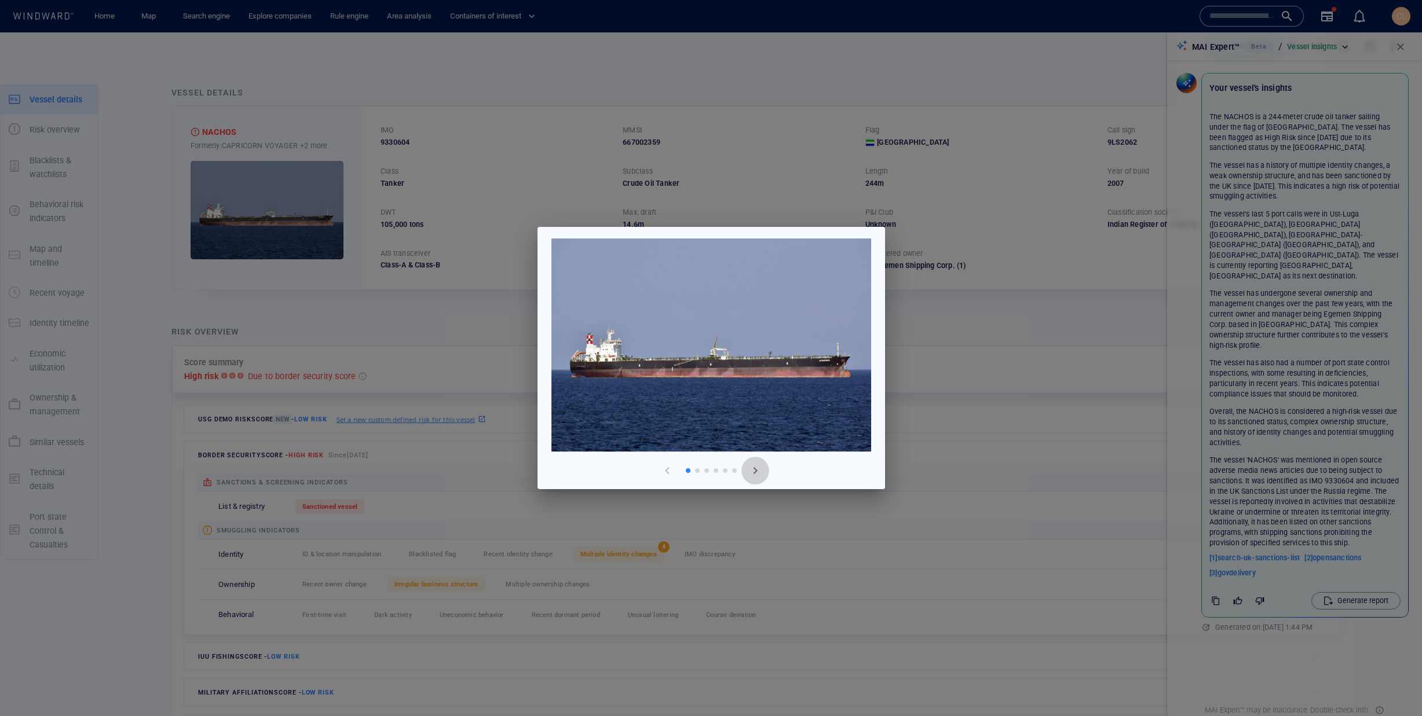
click at [760, 478] on button "button" at bounding box center [755, 471] width 28 height 28
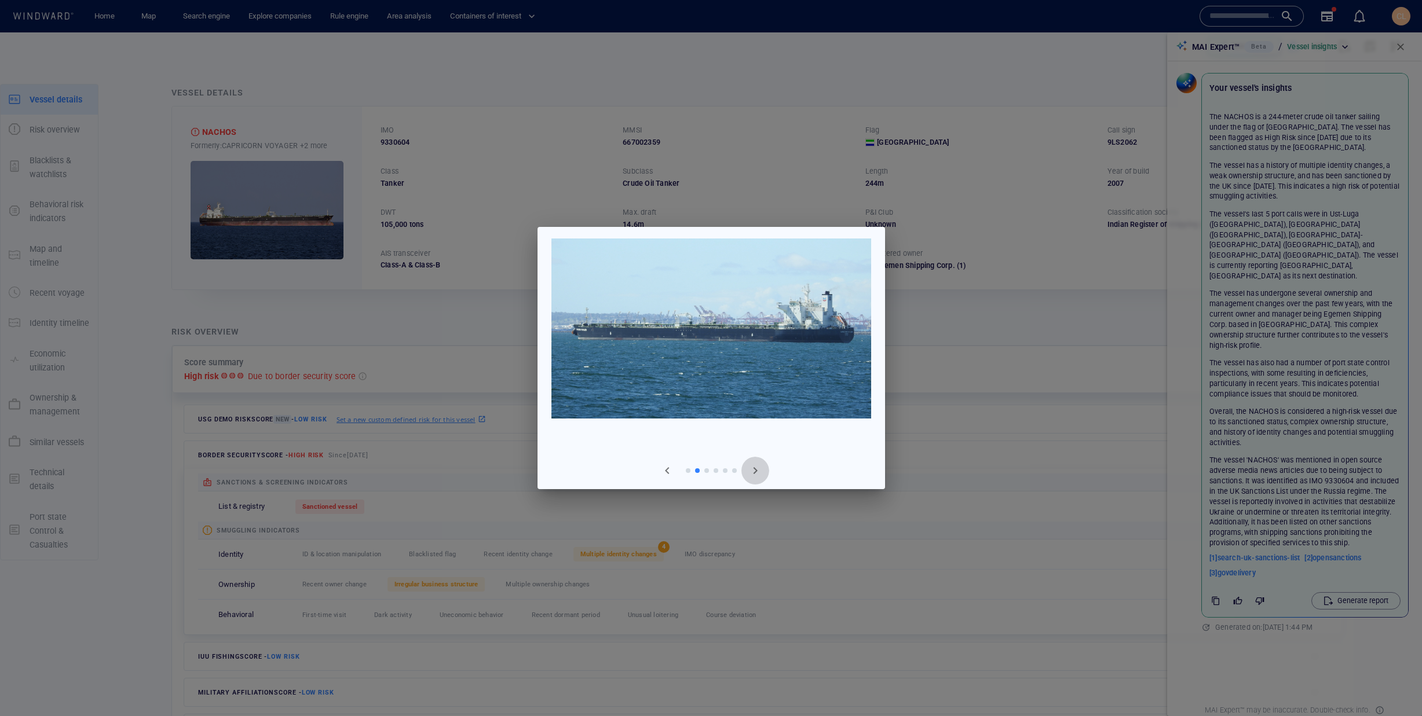
click at [760, 478] on button "button" at bounding box center [755, 471] width 28 height 28
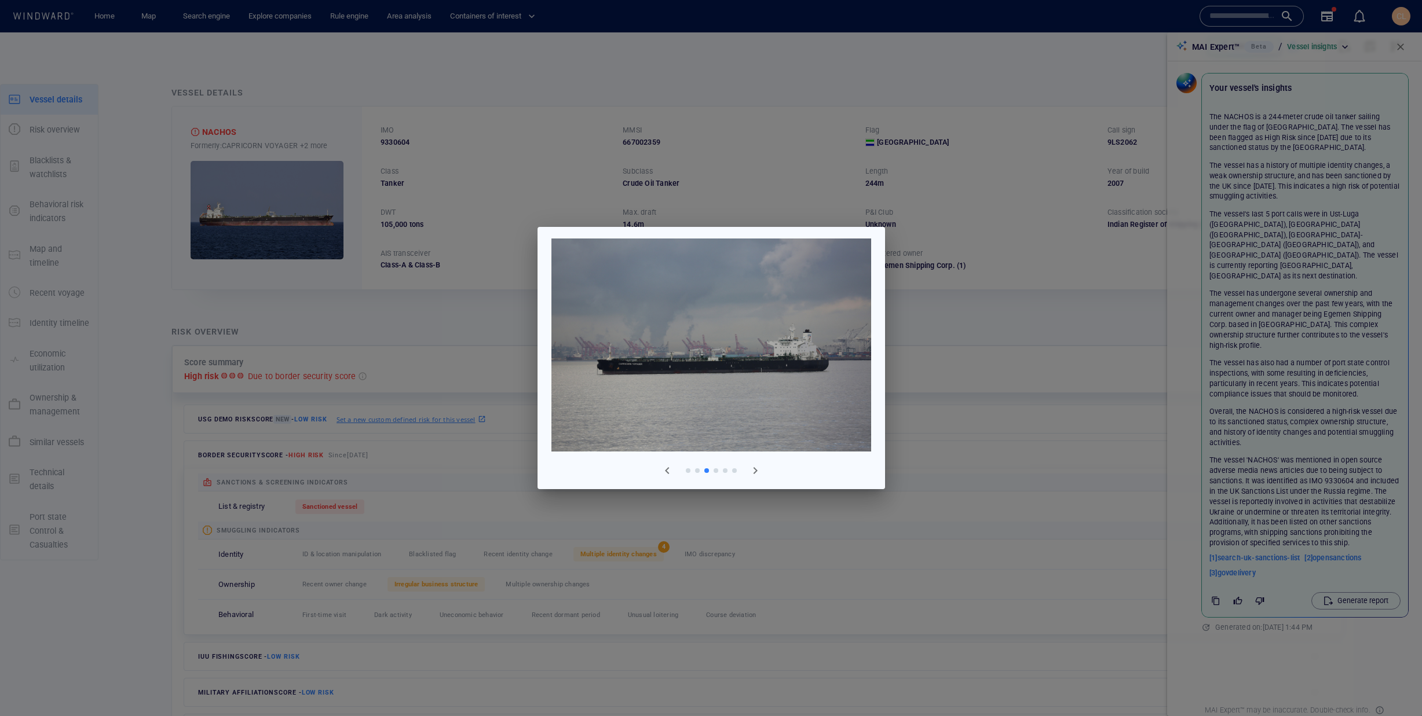
click at [760, 478] on button "button" at bounding box center [755, 471] width 28 height 28
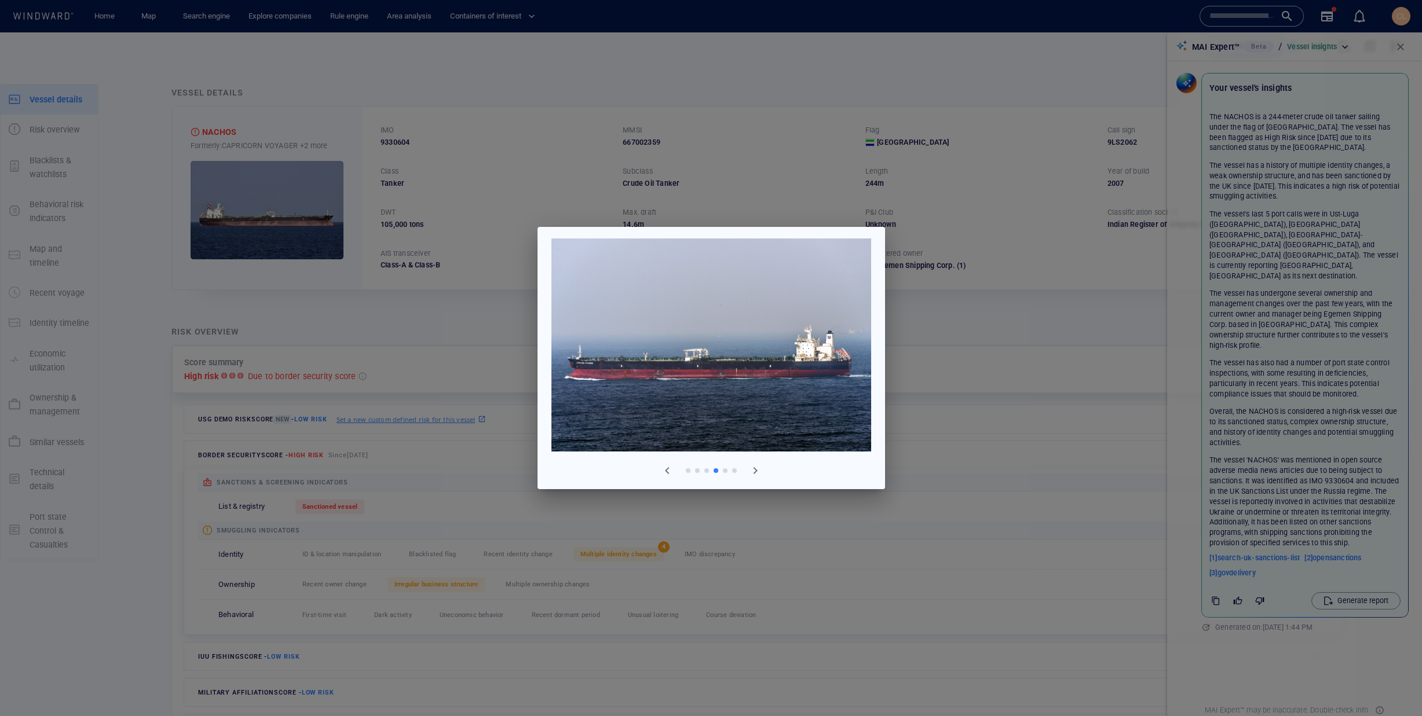
click at [968, 339] on div at bounding box center [711, 358] width 1422 height 716
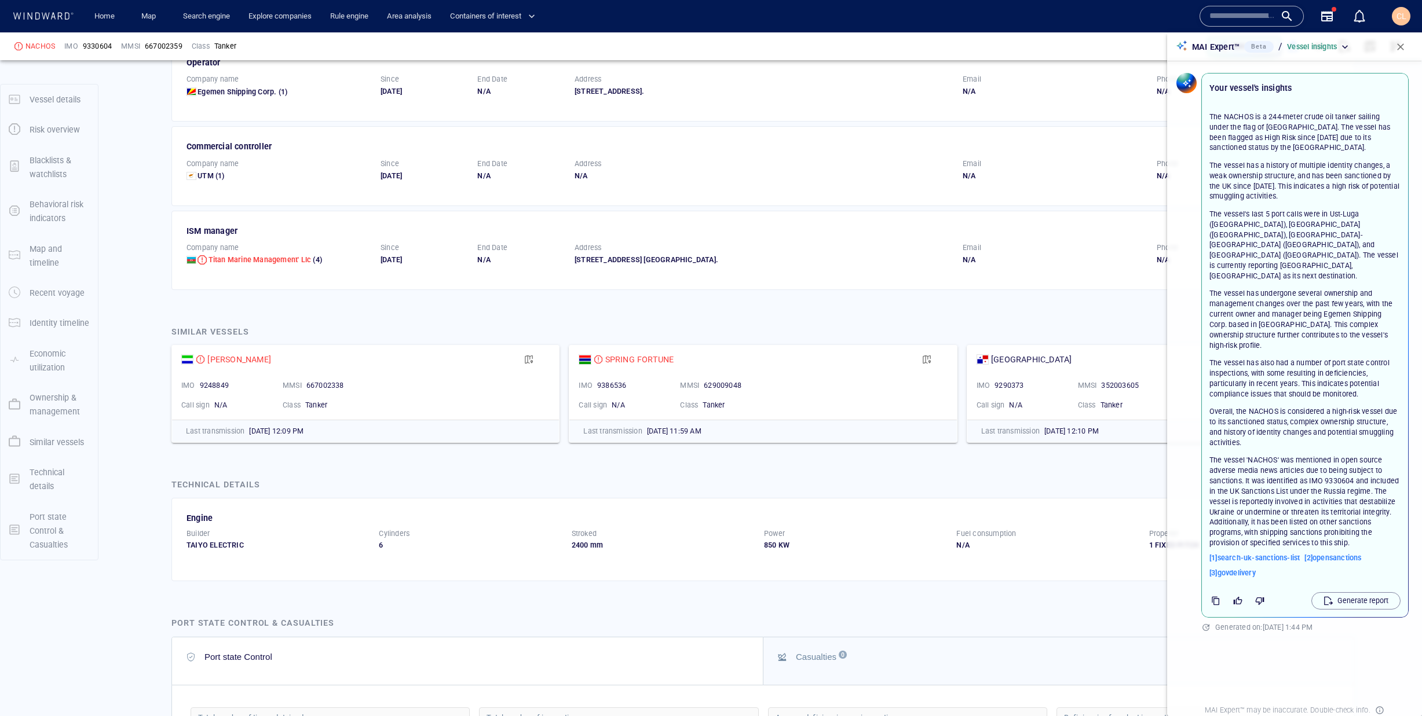
scroll to position [2422, 0]
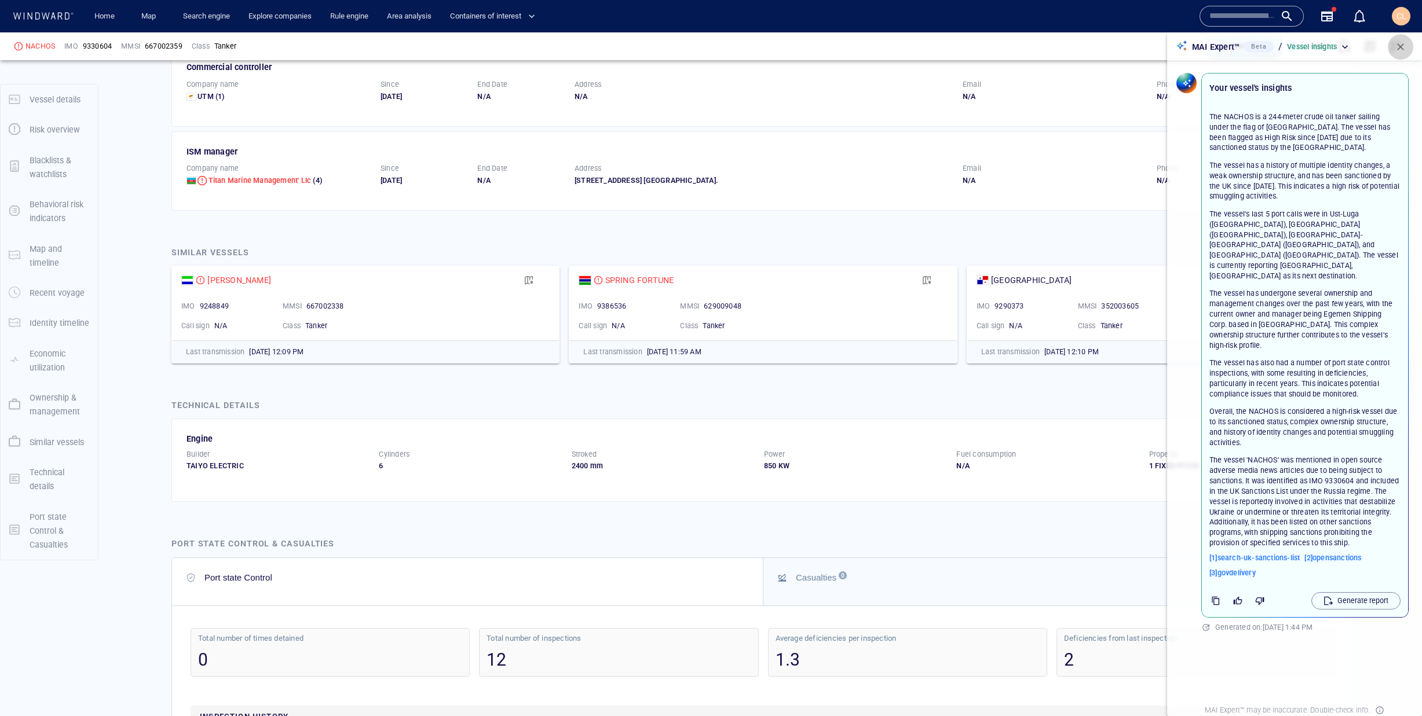
click at [1409, 50] on button "button" at bounding box center [1400, 46] width 25 height 25
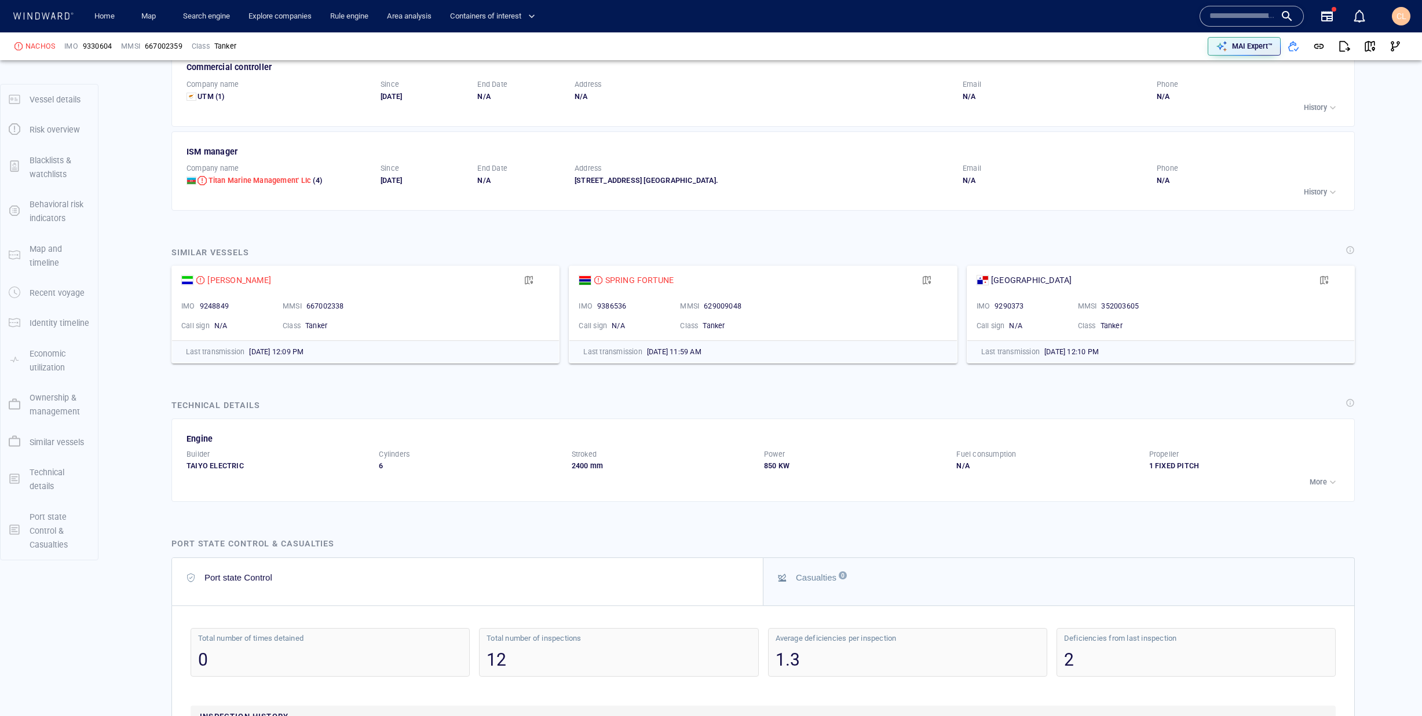
click at [1324, 481] on p "More" at bounding box center [1318, 482] width 17 height 10
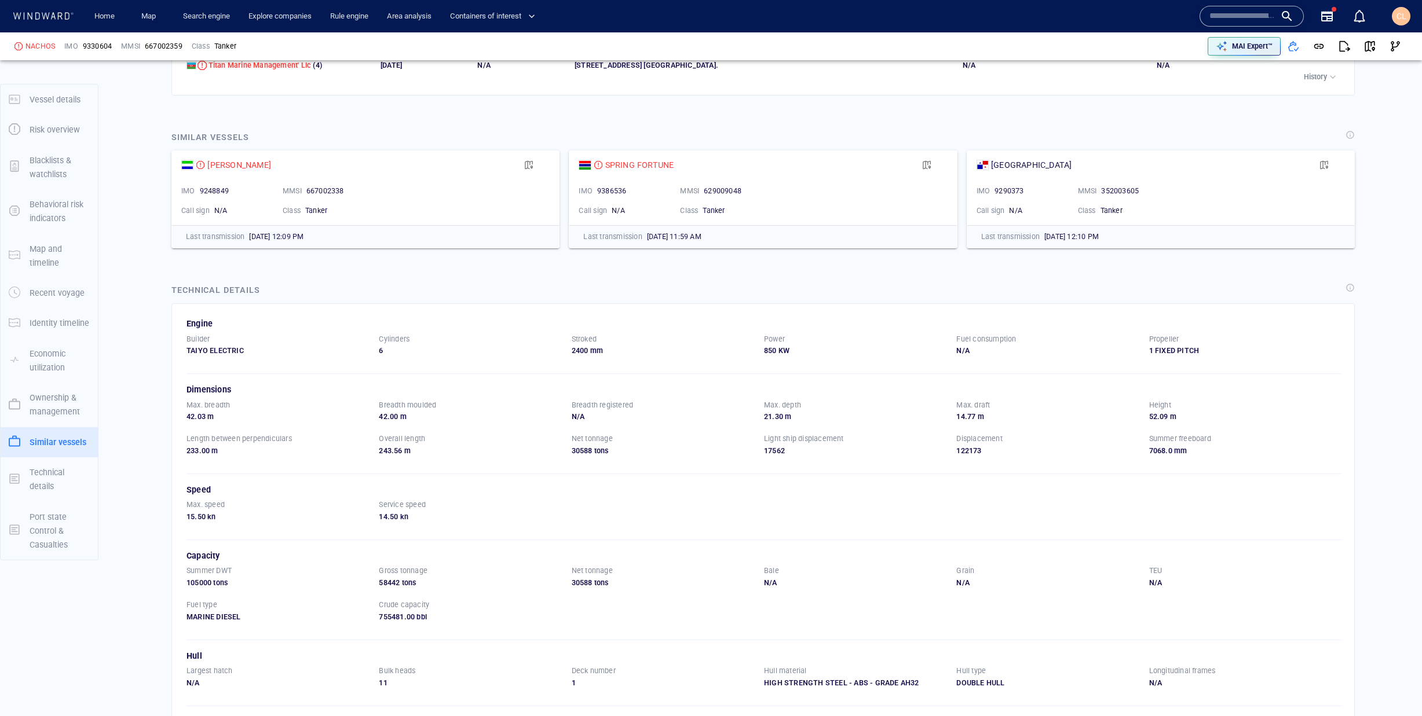
scroll to position [2536, 0]
click at [1391, 48] on span "button" at bounding box center [1396, 47] width 12 height 12
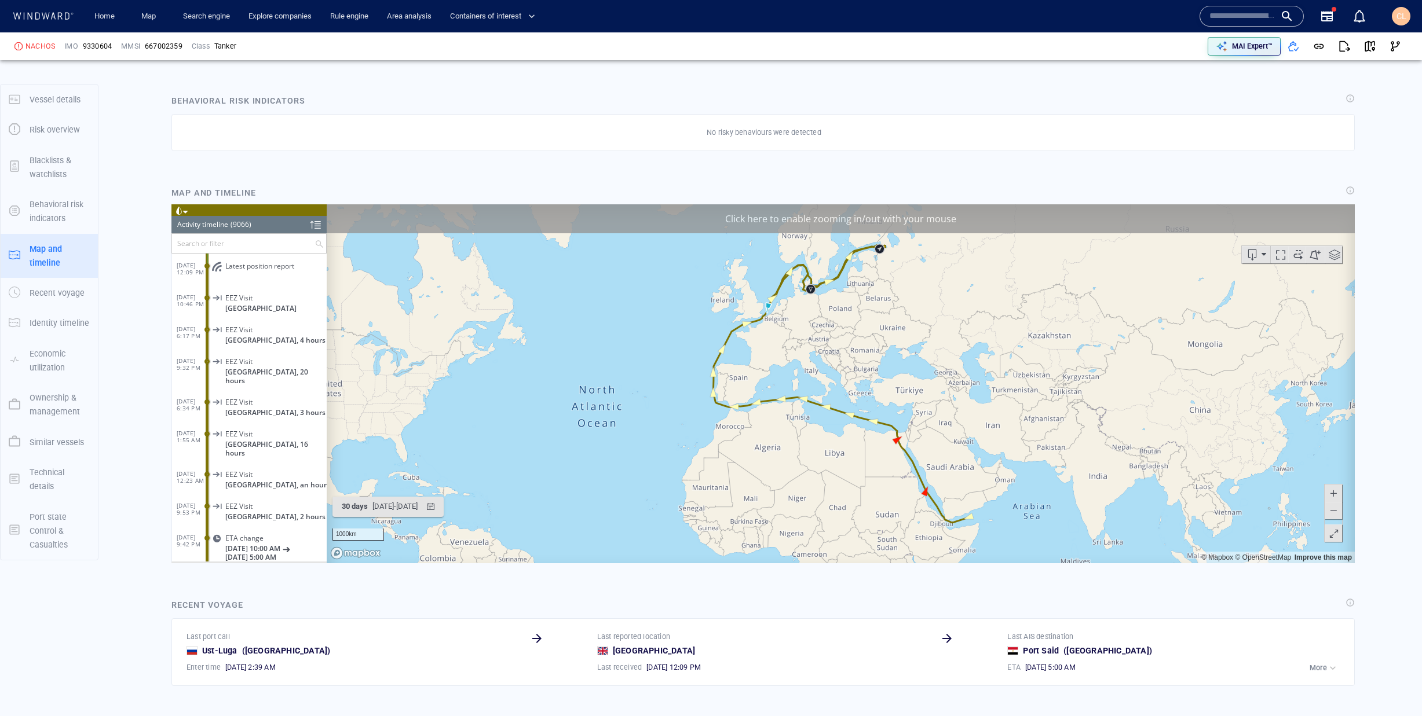
scroll to position [861, 0]
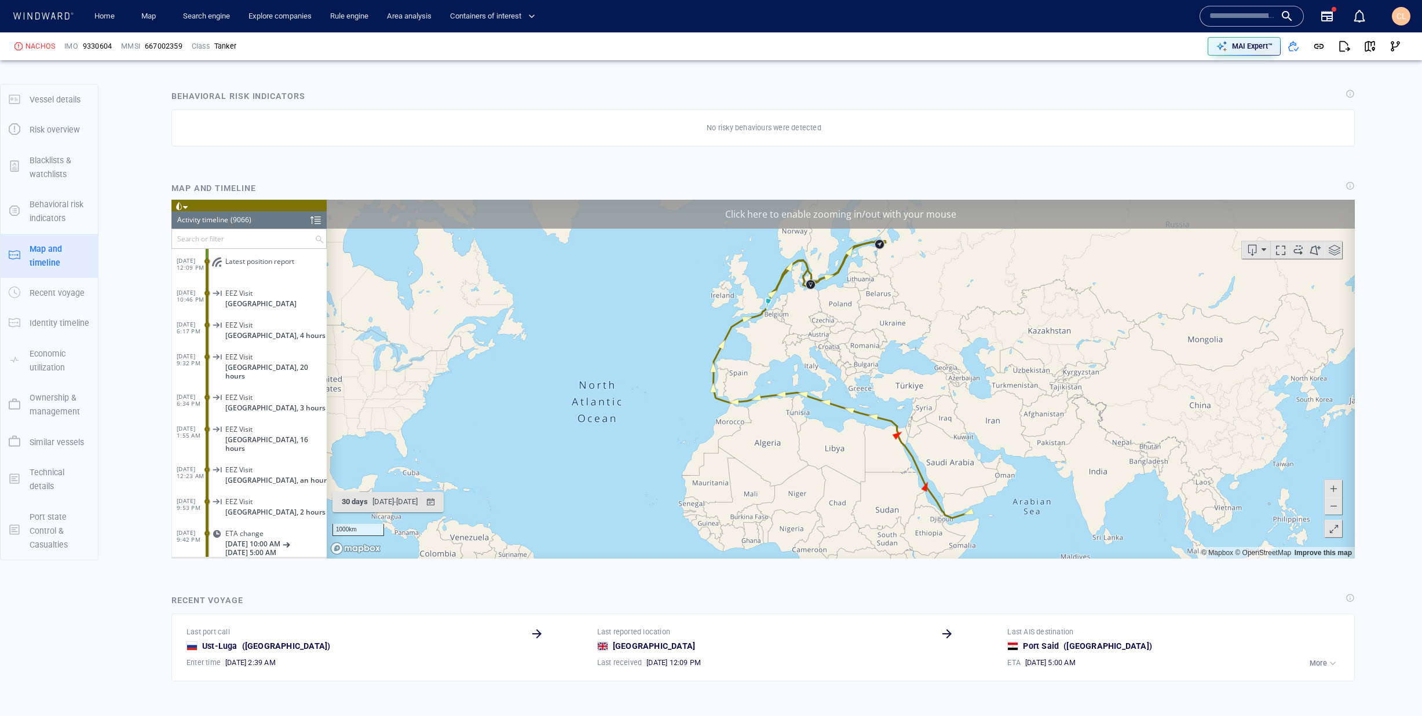
click at [922, 215] on div "Click here to enable zooming in/out with your mouse" at bounding box center [841, 213] width 1028 height 29
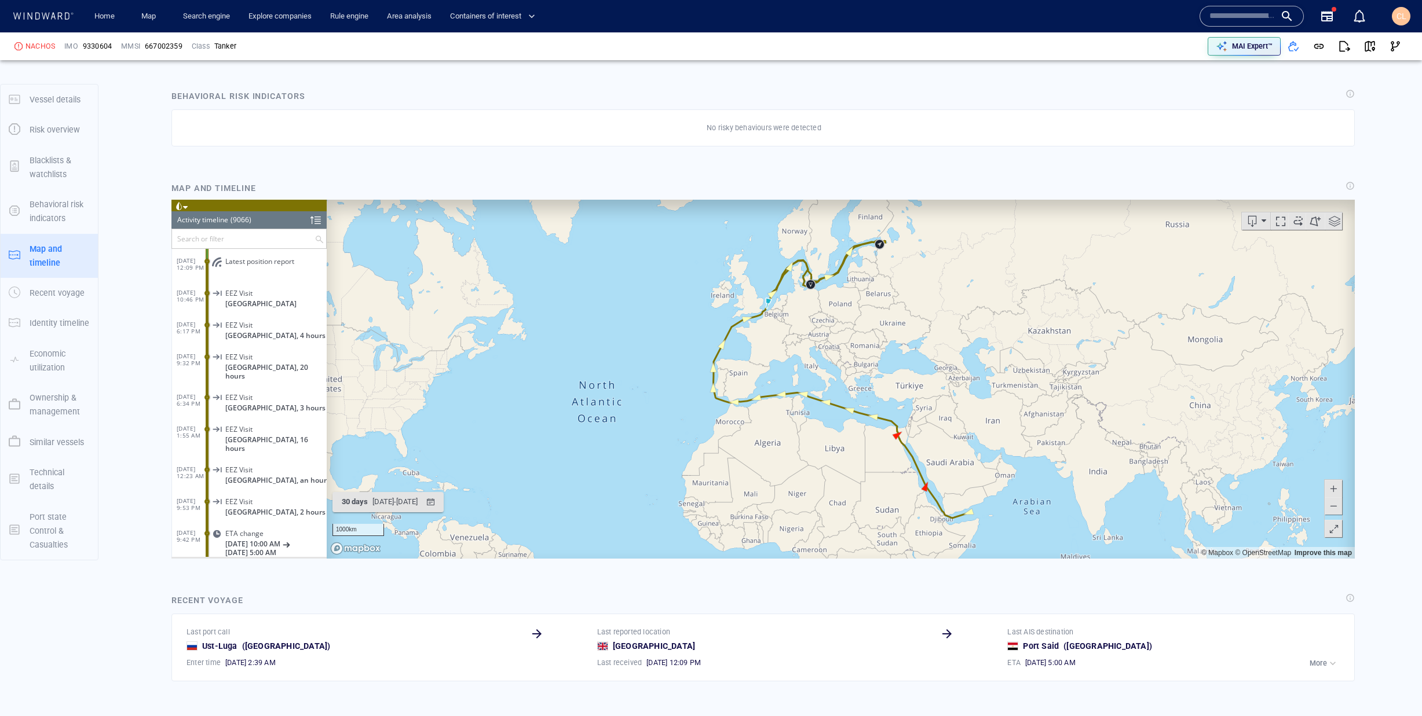
click at [207, 233] on input "text" at bounding box center [243, 238] width 142 height 19
click at [1376, 46] on button "button" at bounding box center [1369, 46] width 25 height 25
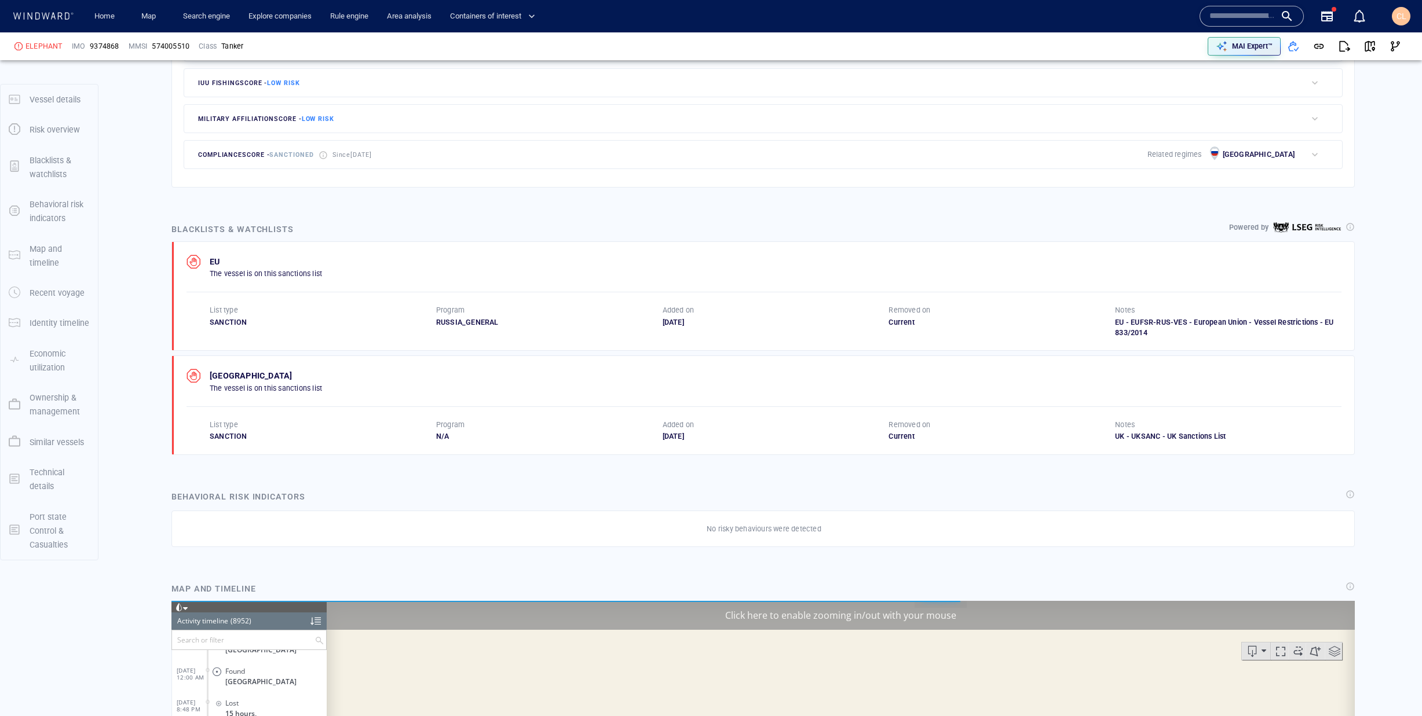
scroll to position [576, 0]
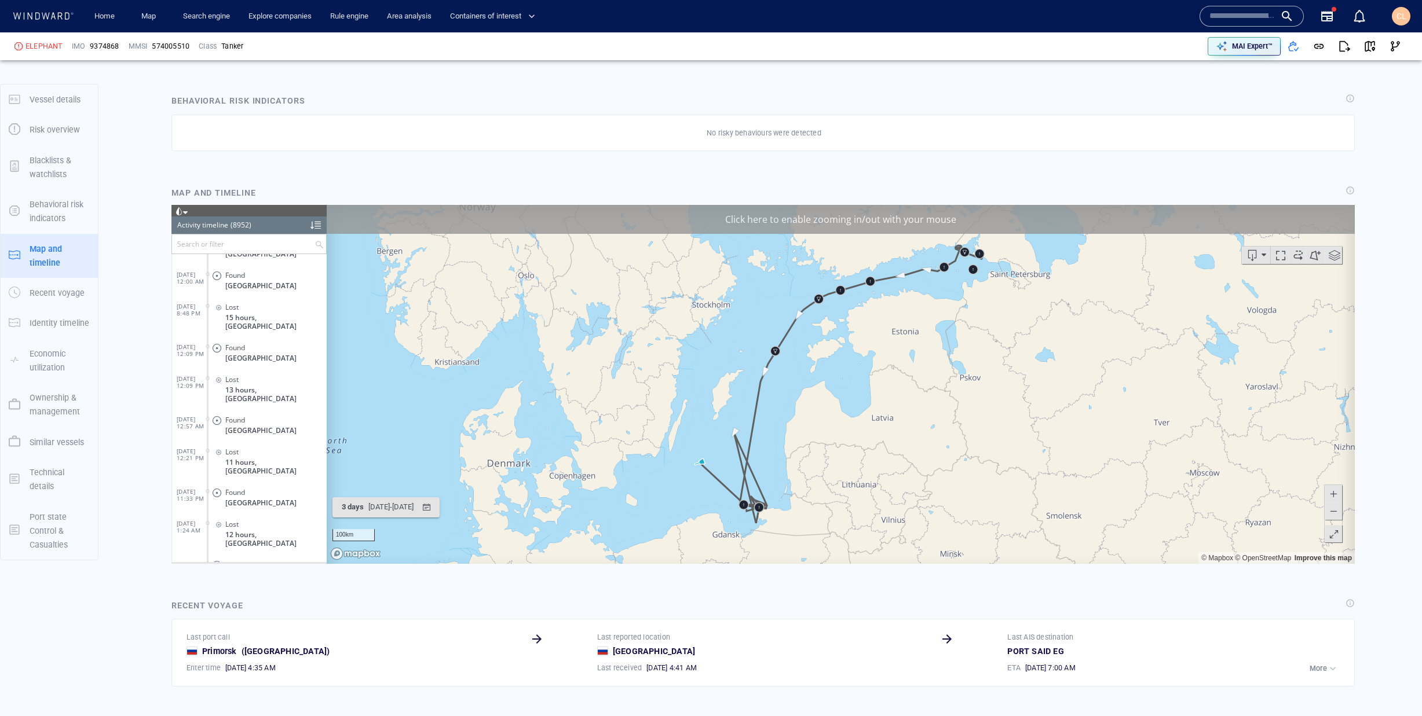
scroll to position [975, 0]
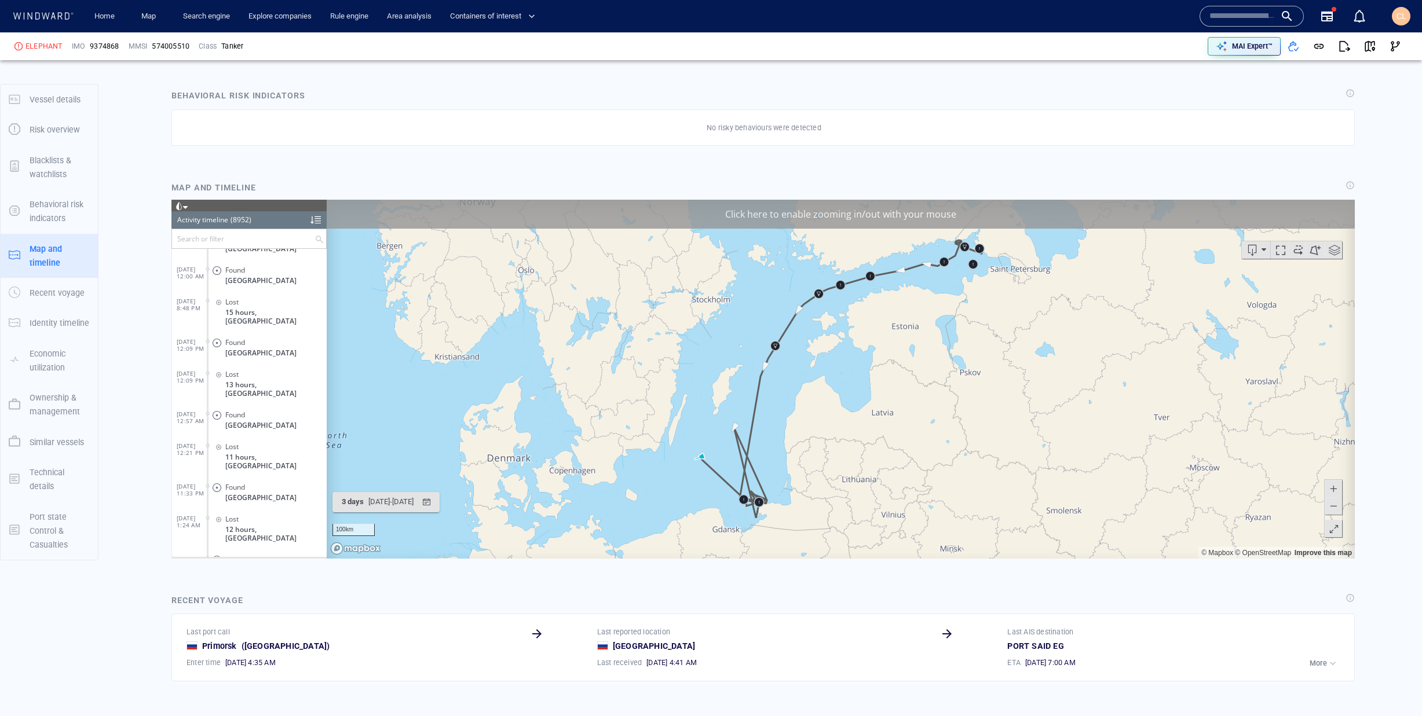
click at [312, 220] on div at bounding box center [315, 219] width 10 height 17
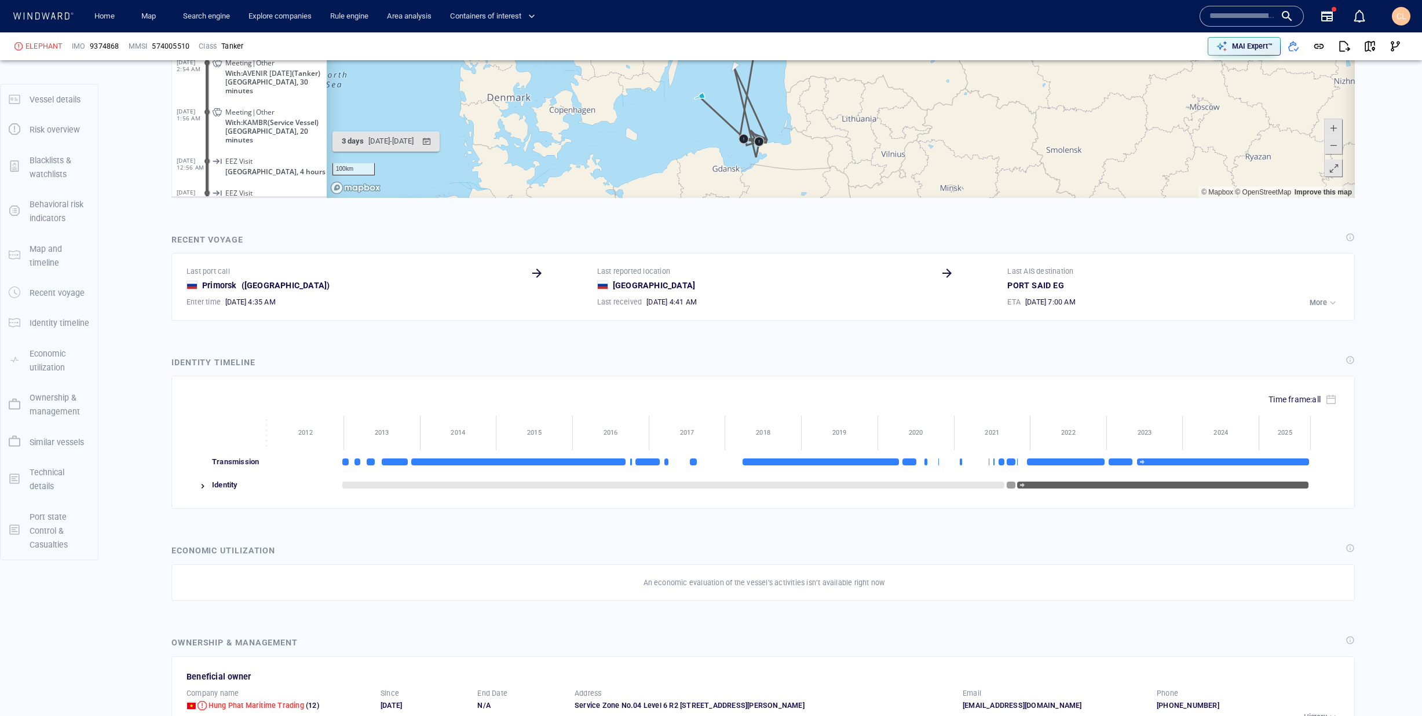
scroll to position [1347, 0]
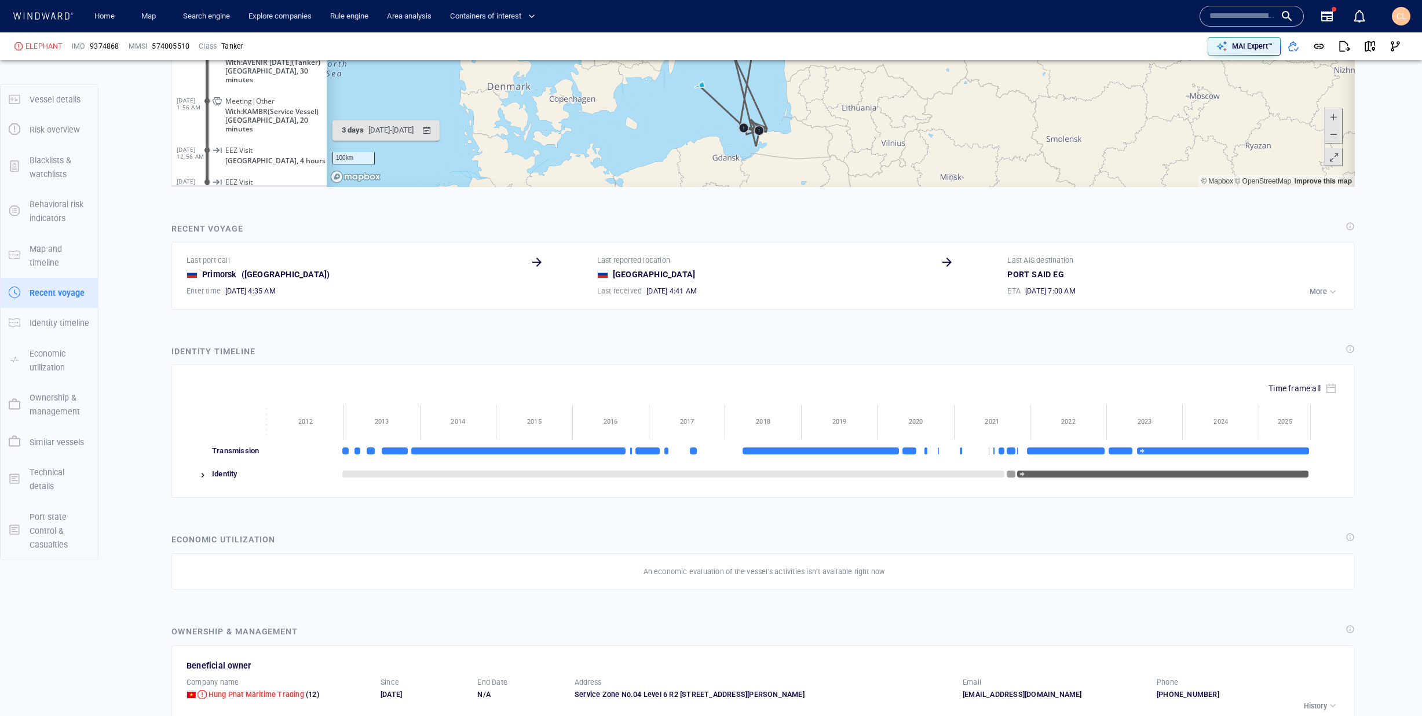
click at [202, 475] on img at bounding box center [202, 475] width 9 height 9
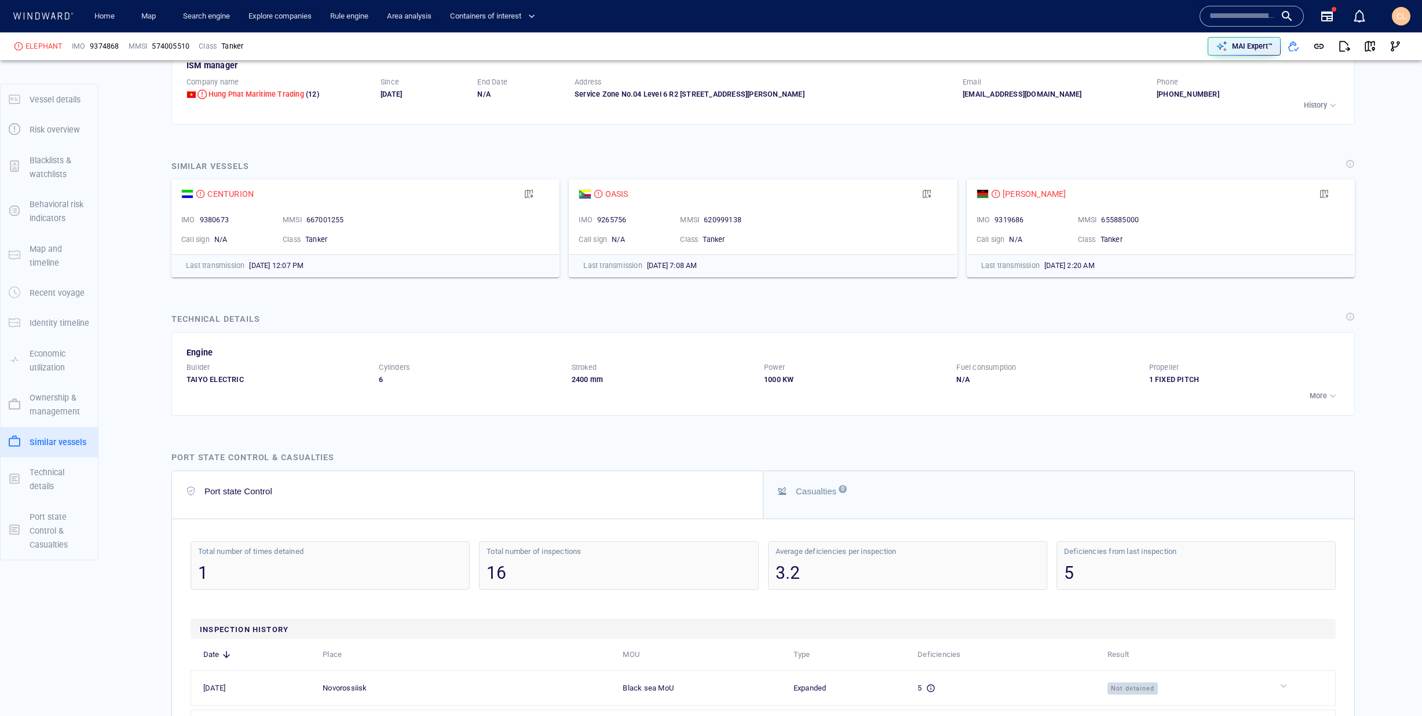
scroll to position [2623, 0]
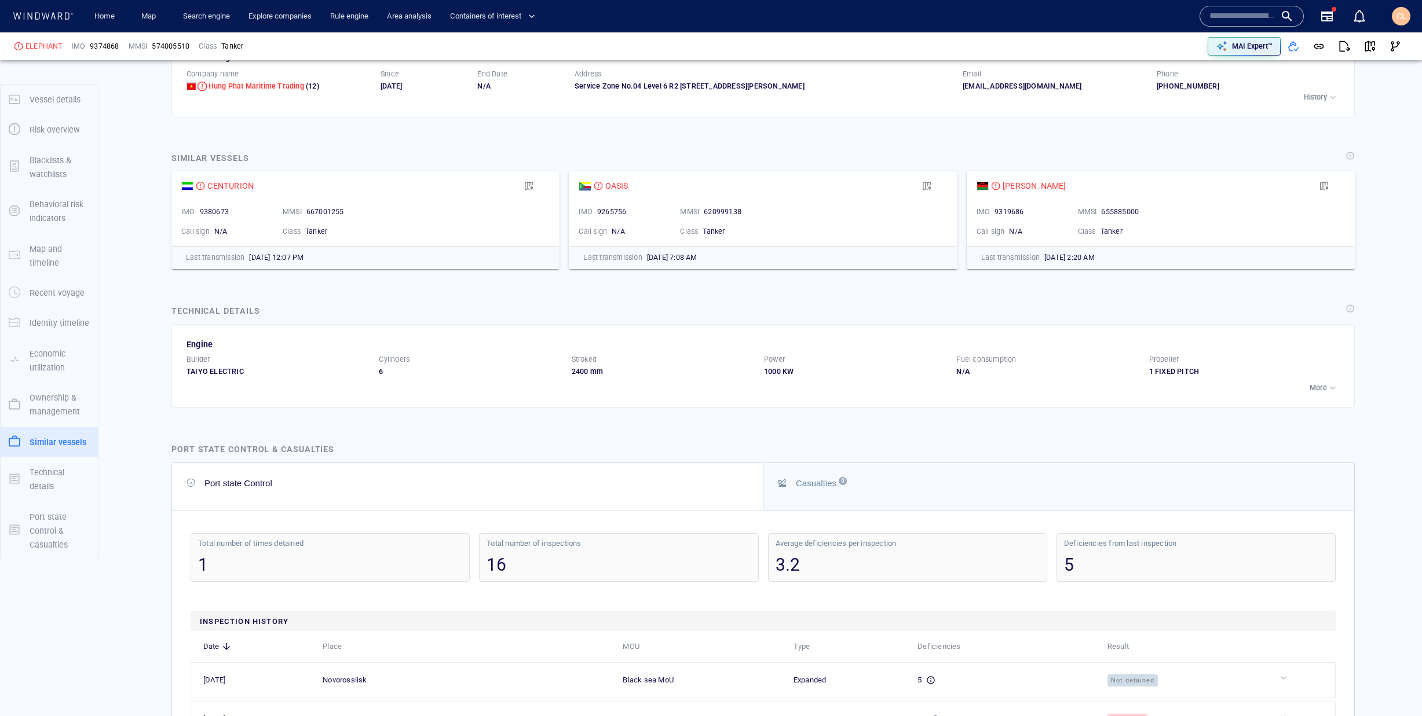
click at [1316, 393] on p "More" at bounding box center [1318, 388] width 17 height 10
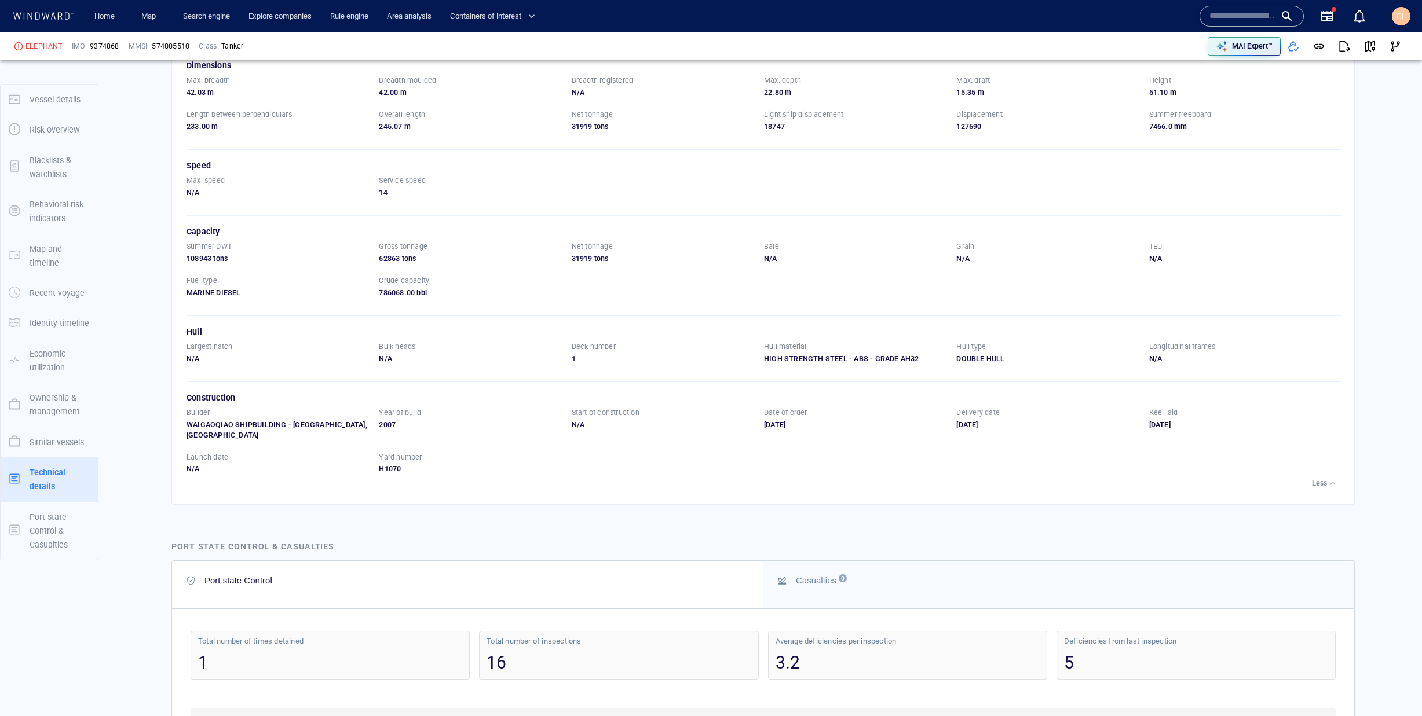
scroll to position [2952, 0]
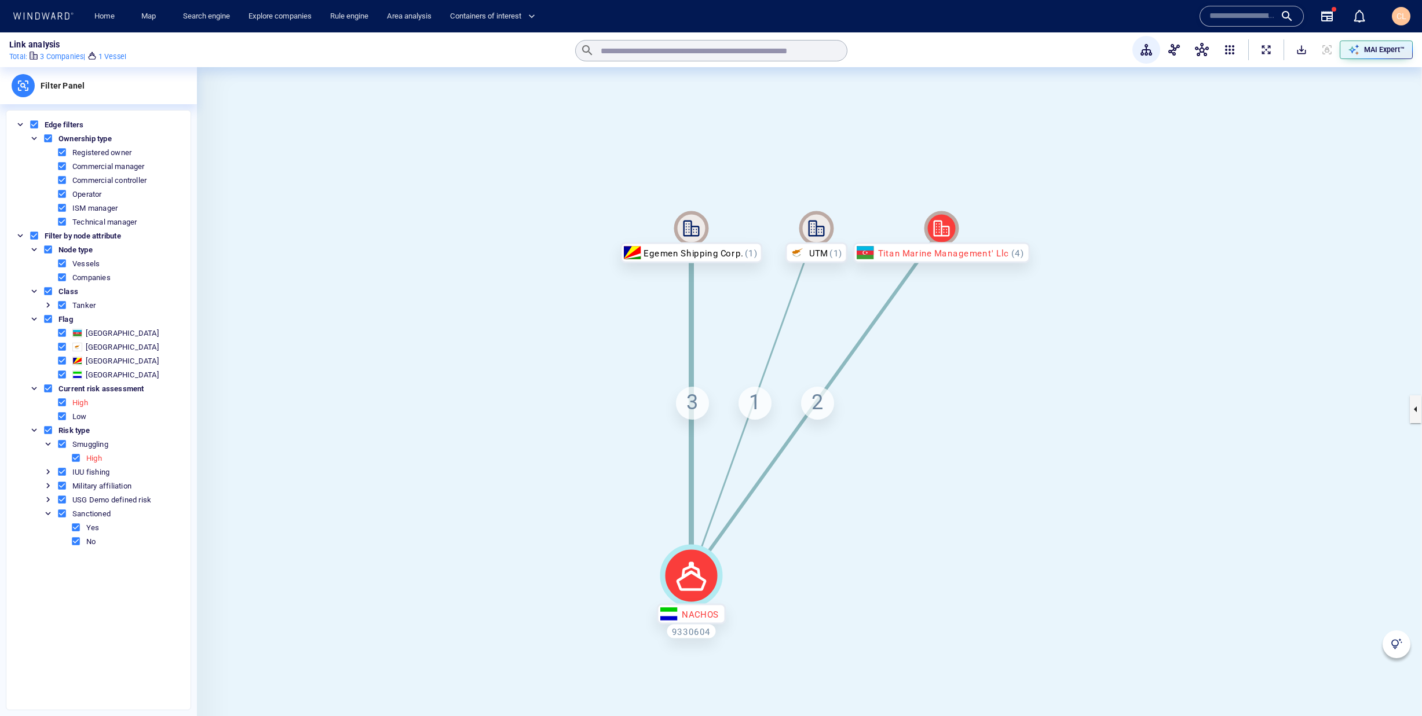
click at [1264, 42] on button "ExpandAllNodes" at bounding box center [1265, 49] width 25 height 25
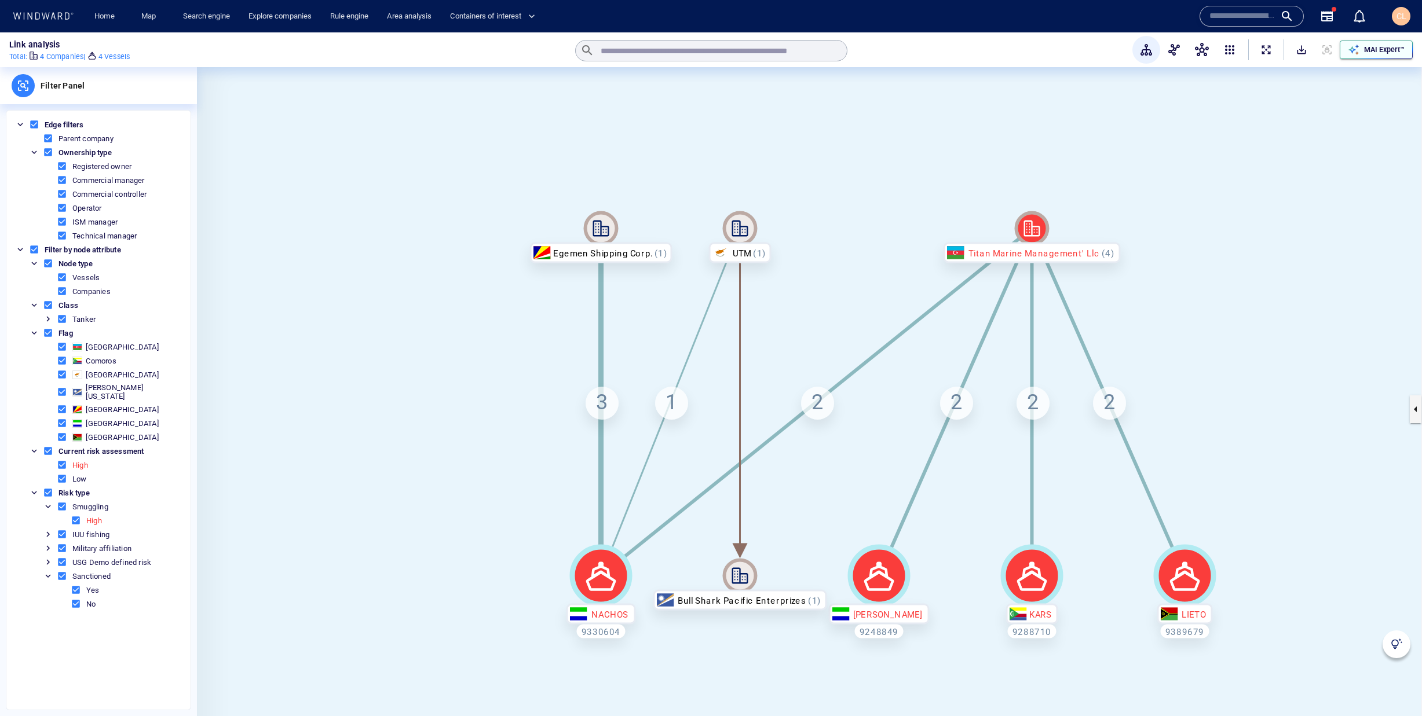
click at [1387, 56] on div "MAI Expert™" at bounding box center [1384, 49] width 45 height 15
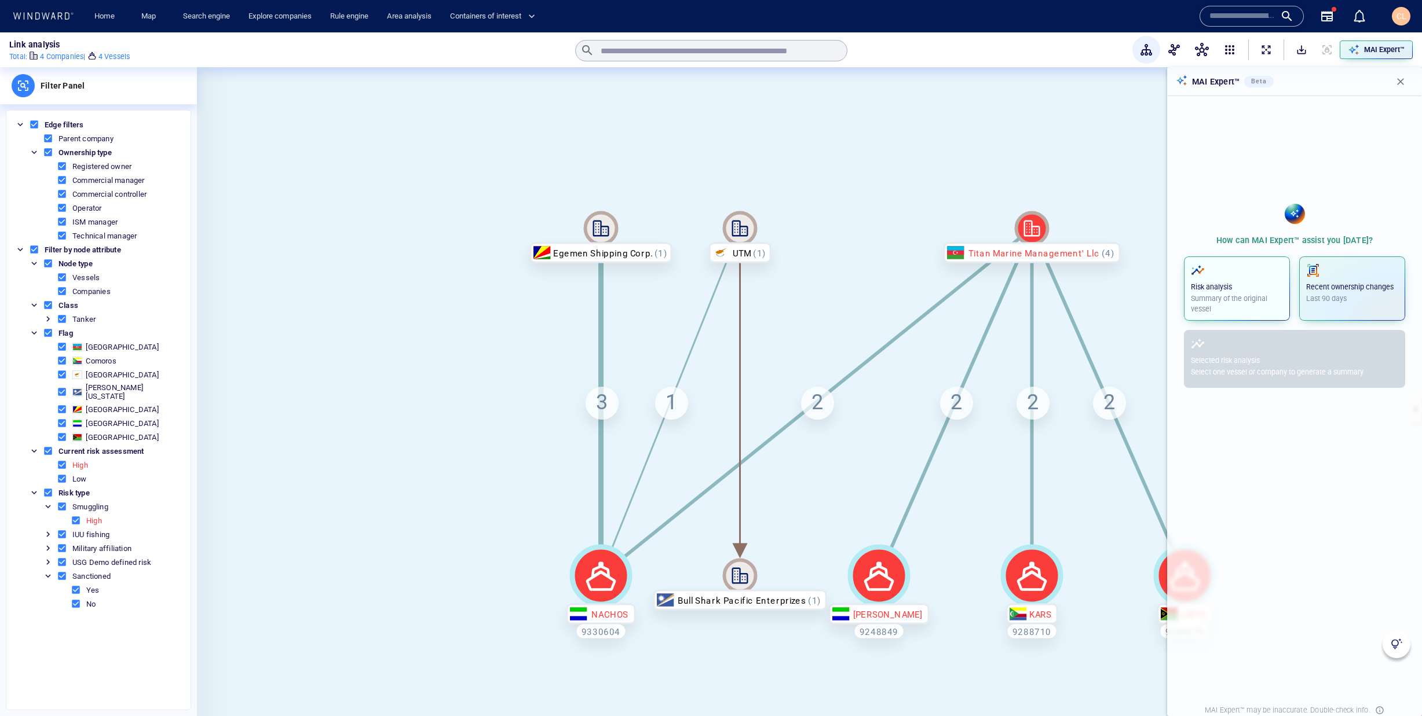
click at [1241, 294] on p "Summary of the original vessel" at bounding box center [1237, 304] width 92 height 21
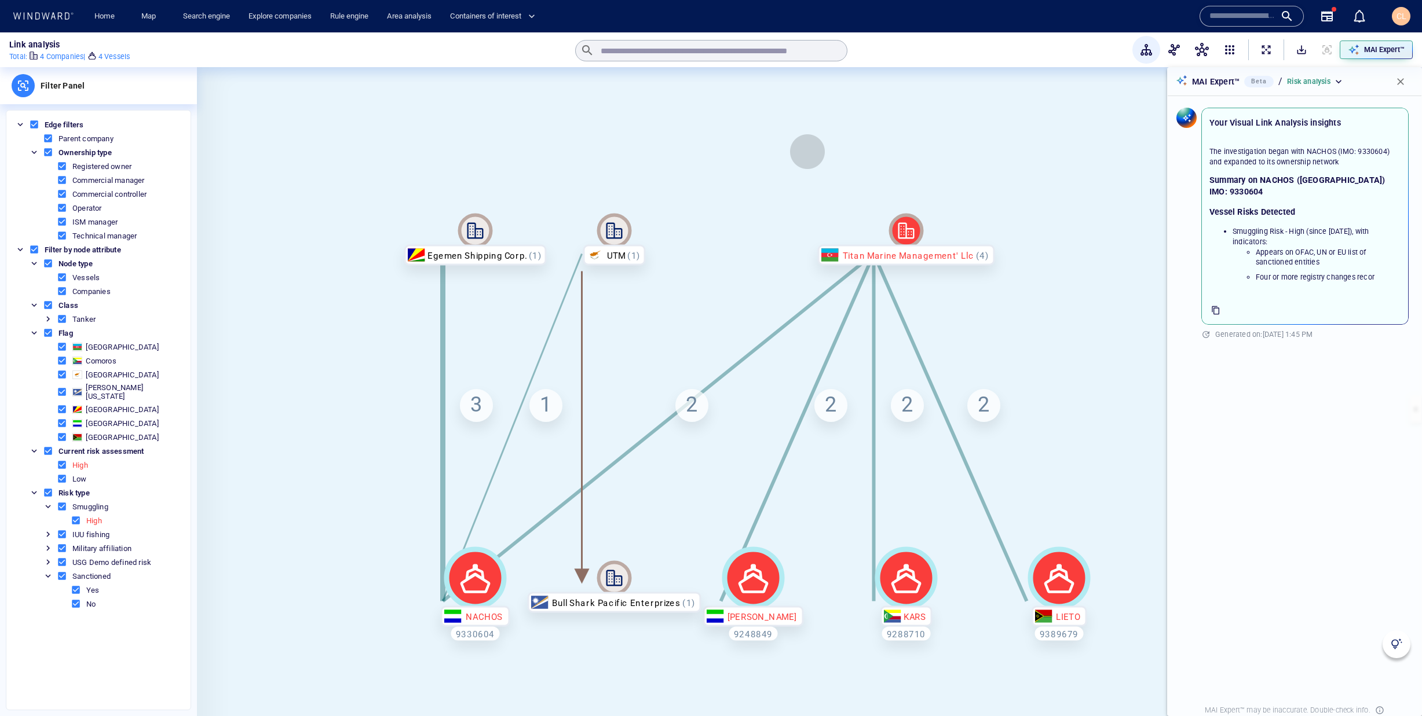
drag, startPoint x: 884, startPoint y: 157, endPoint x: 840, endPoint y: 129, distance: 52.9
click at [840, 129] on canvas at bounding box center [809, 409] width 1225 height 684
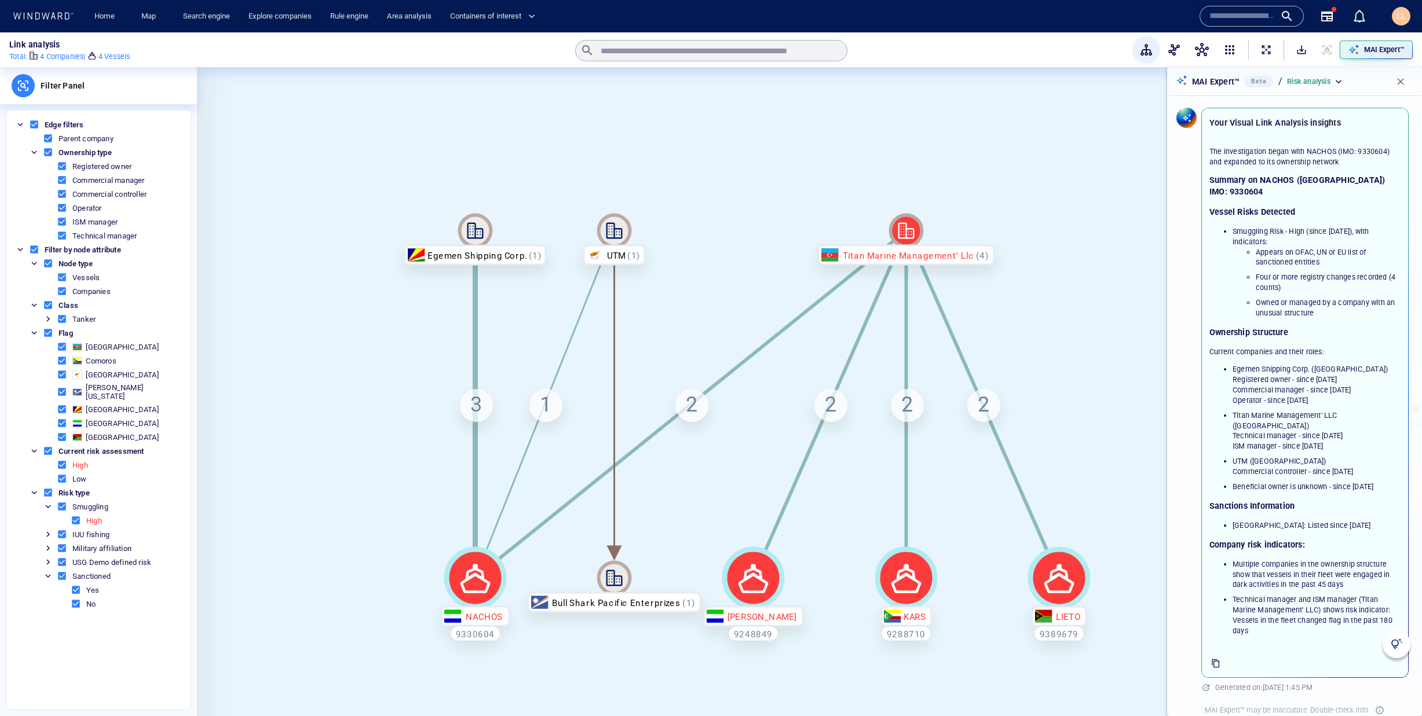
click at [479, 410] on div "3" at bounding box center [476, 405] width 33 height 33
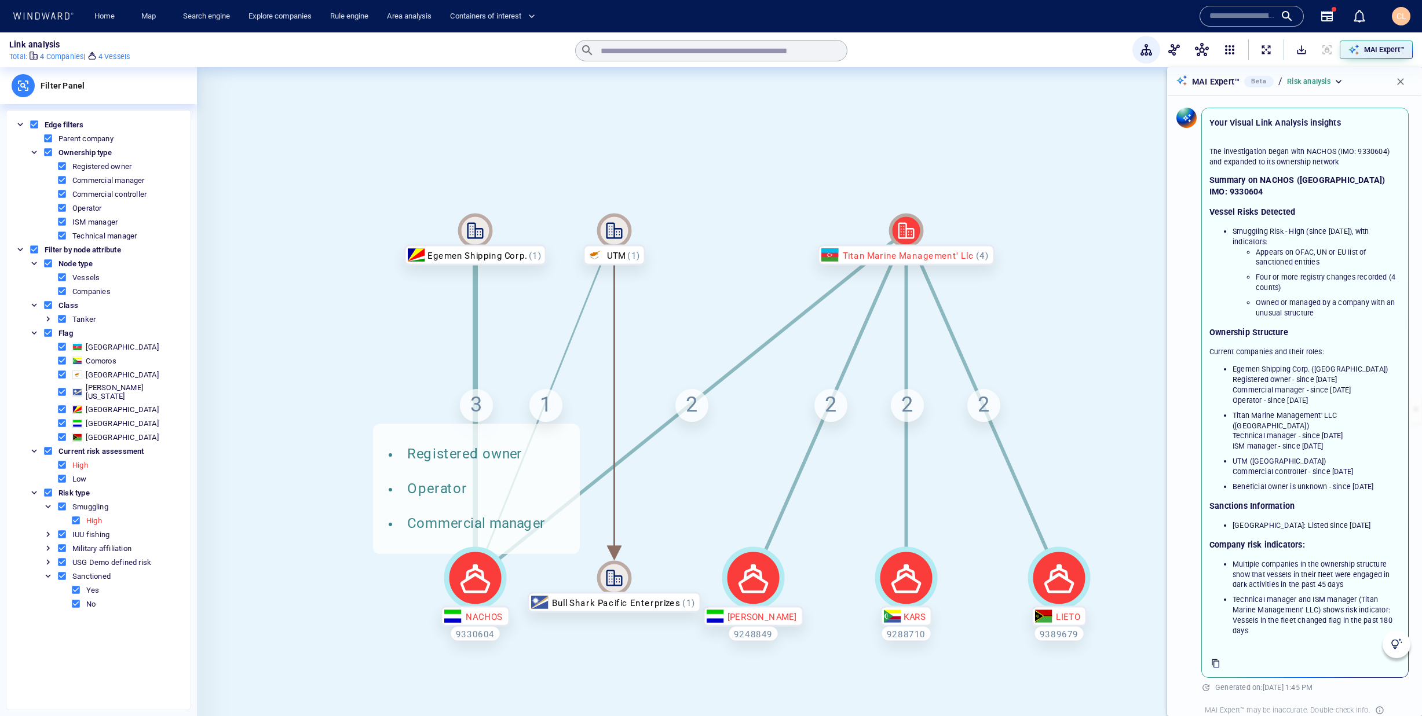
click at [548, 398] on div "1" at bounding box center [545, 405] width 33 height 33
click at [689, 403] on div "2" at bounding box center [691, 405] width 33 height 33
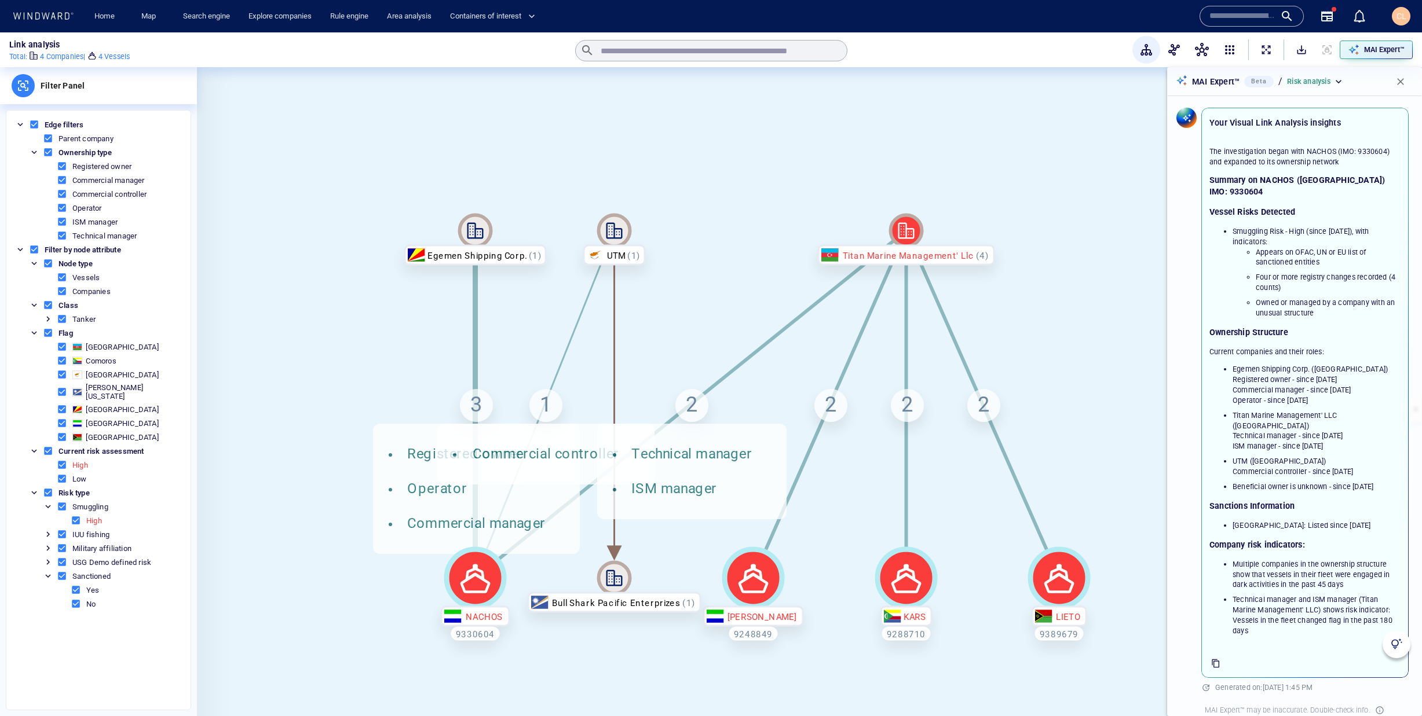
click at [828, 407] on div "2" at bounding box center [830, 405] width 33 height 33
click at [898, 412] on div "2" at bounding box center [907, 405] width 33 height 33
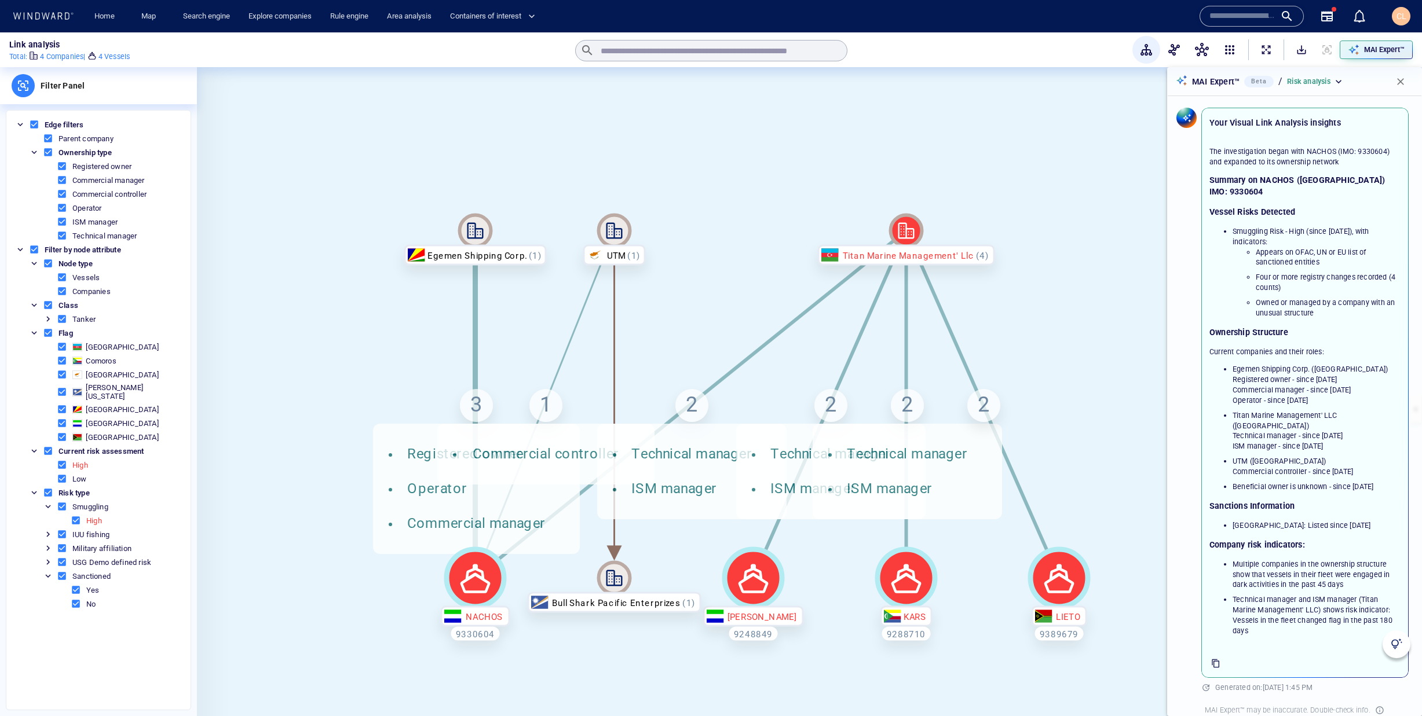
drag, startPoint x: 1014, startPoint y: 407, endPoint x: 1003, endPoint y: 408, distance: 11.0
click at [1008, 408] on canvas at bounding box center [809, 409] width 1225 height 684
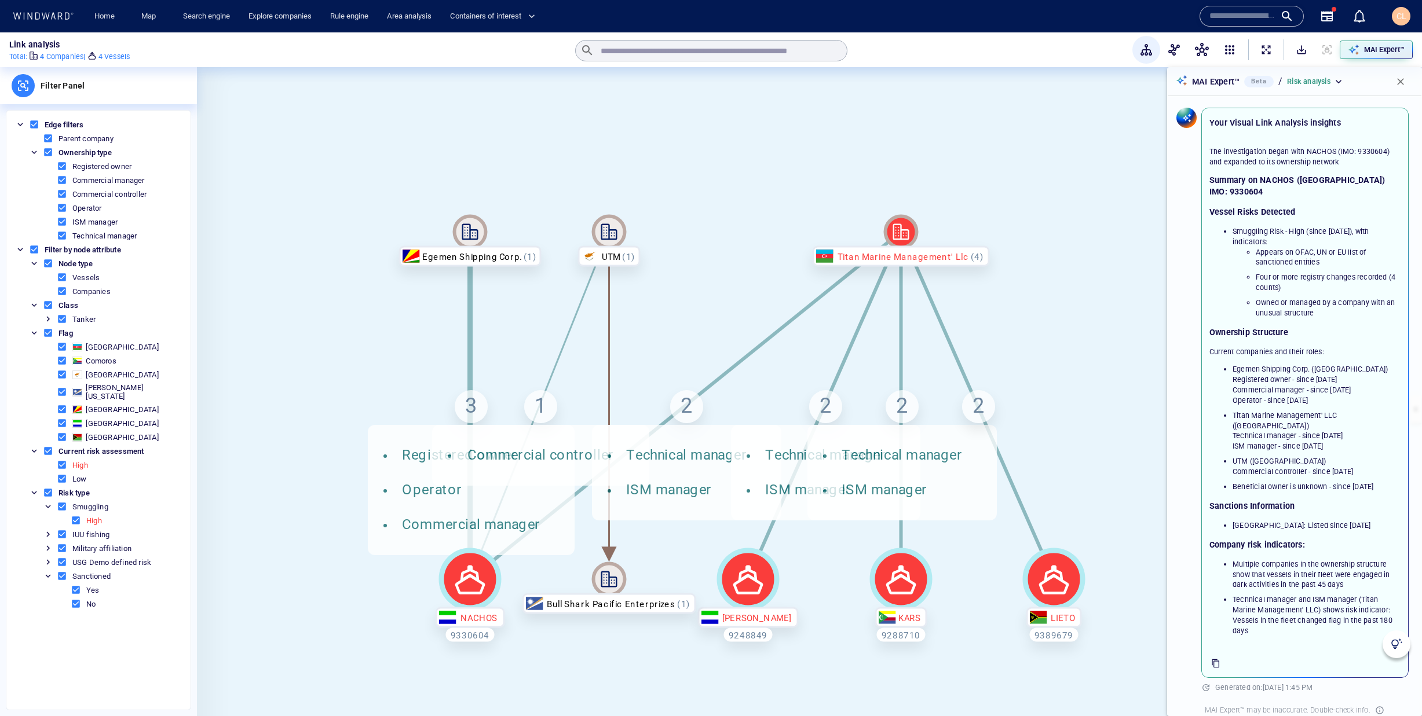
click at [987, 407] on div "2" at bounding box center [978, 406] width 33 height 33
click at [984, 407] on div "2 Technical manager ISM manager" at bounding box center [978, 406] width 33 height 33
drag, startPoint x: 900, startPoint y: 409, endPoint x: 855, endPoint y: 409, distance: 45.2
click at [899, 409] on div "2 Technical manager ISM manager" at bounding box center [902, 406] width 33 height 33
drag, startPoint x: 831, startPoint y: 408, endPoint x: 814, endPoint y: 409, distance: 16.8
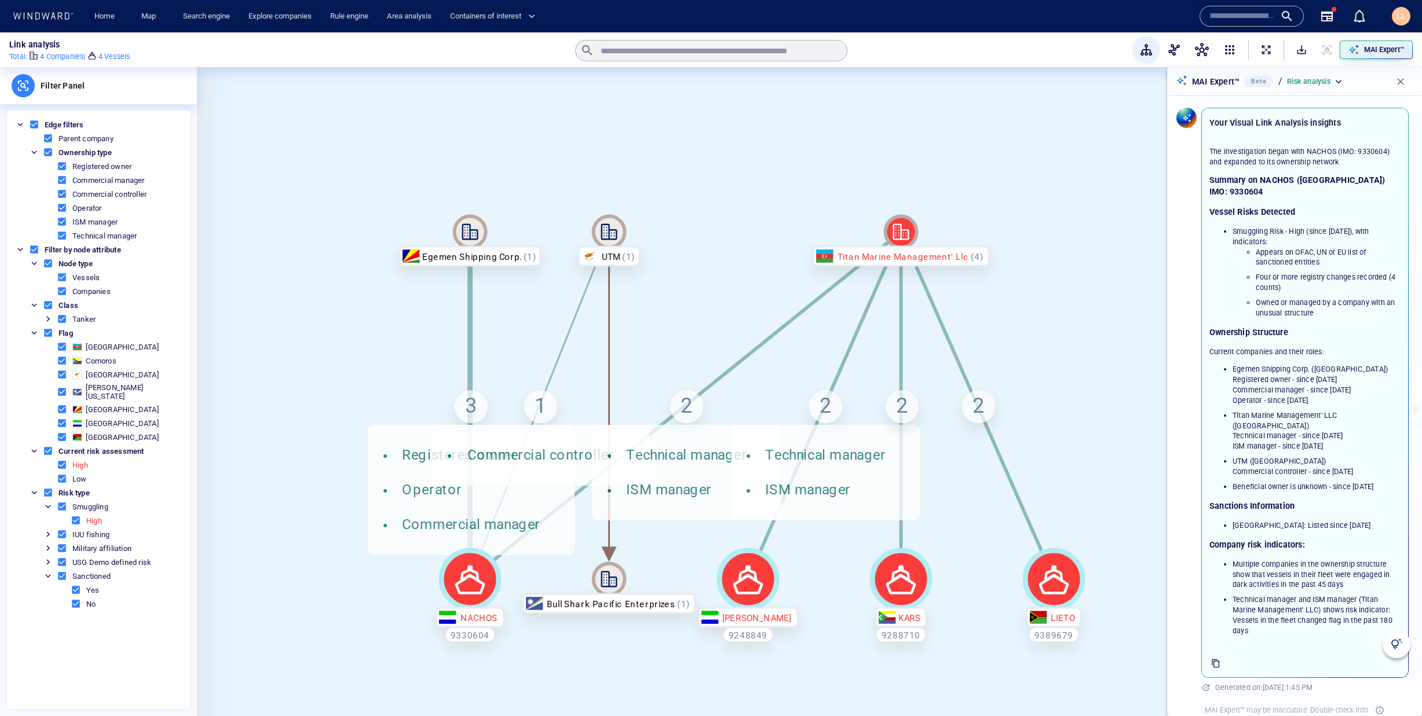
click at [831, 409] on div "2 Technical manager ISM manager" at bounding box center [825, 406] width 33 height 33
click at [685, 408] on div "2 Technical manager ISM manager" at bounding box center [686, 406] width 33 height 33
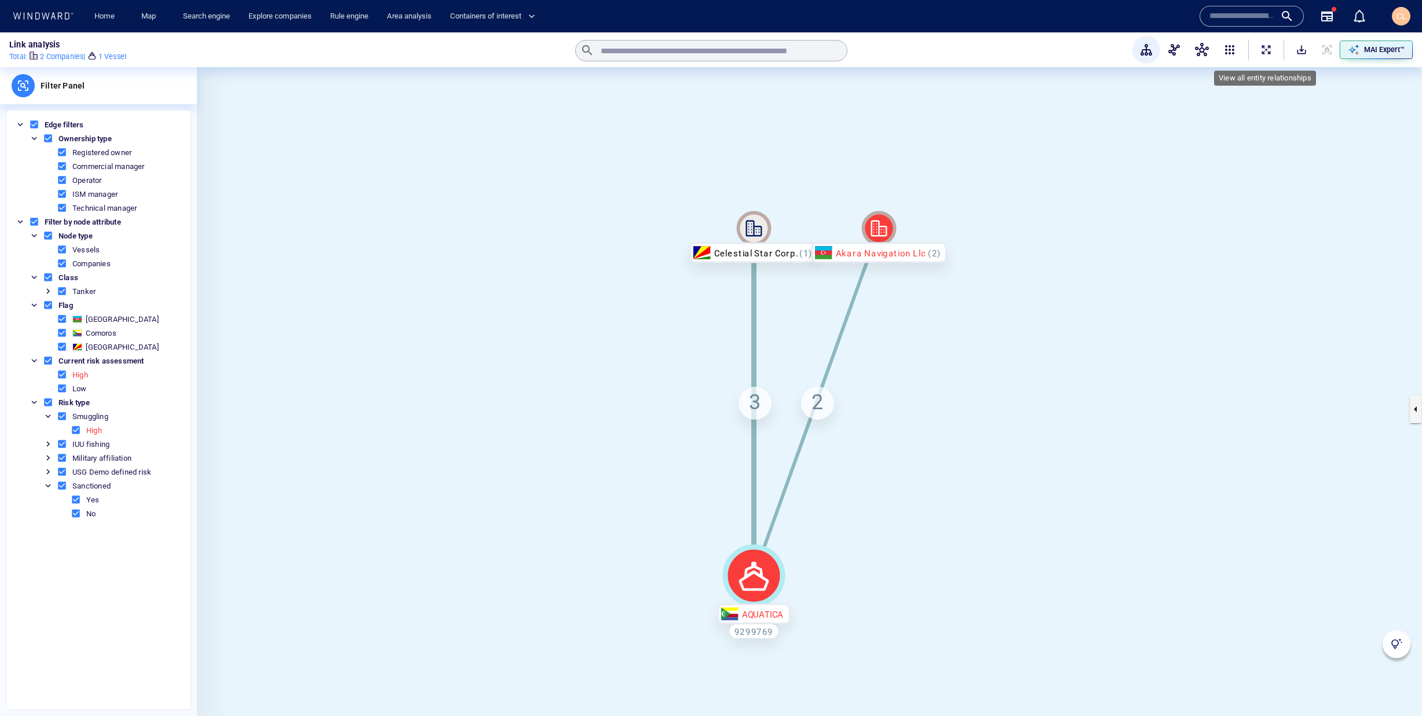
click at [1273, 52] on button "ExpandAllNodes" at bounding box center [1265, 49] width 25 height 25
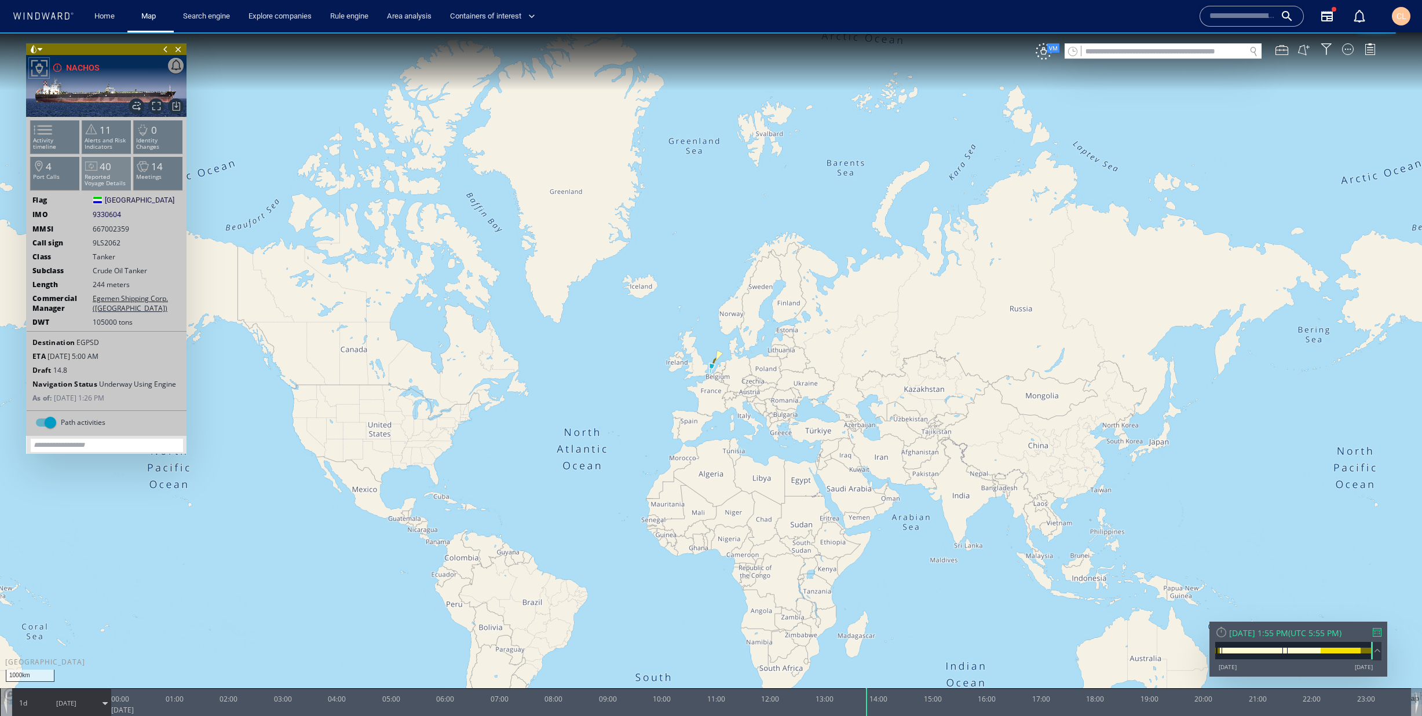
click at [107, 173] on span "40" at bounding box center [106, 166] width 12 height 13
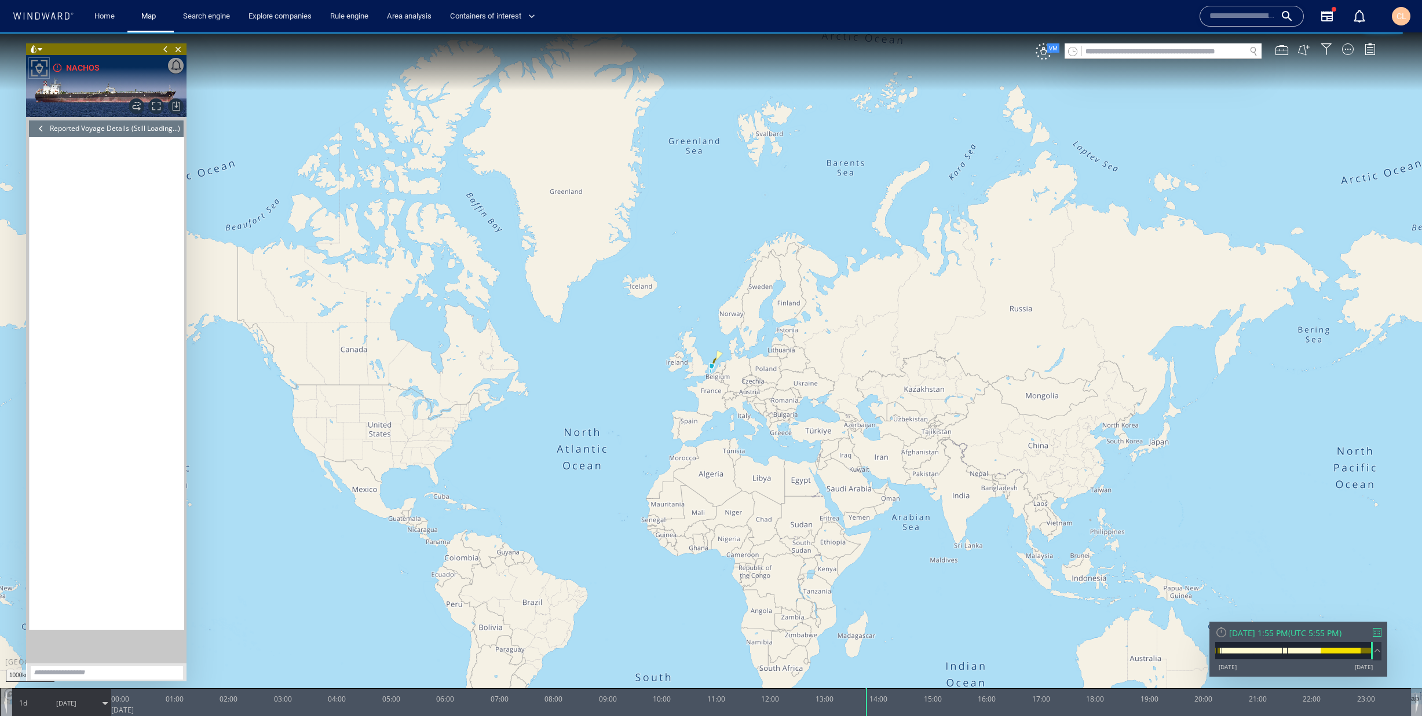
scroll to position [781, 0]
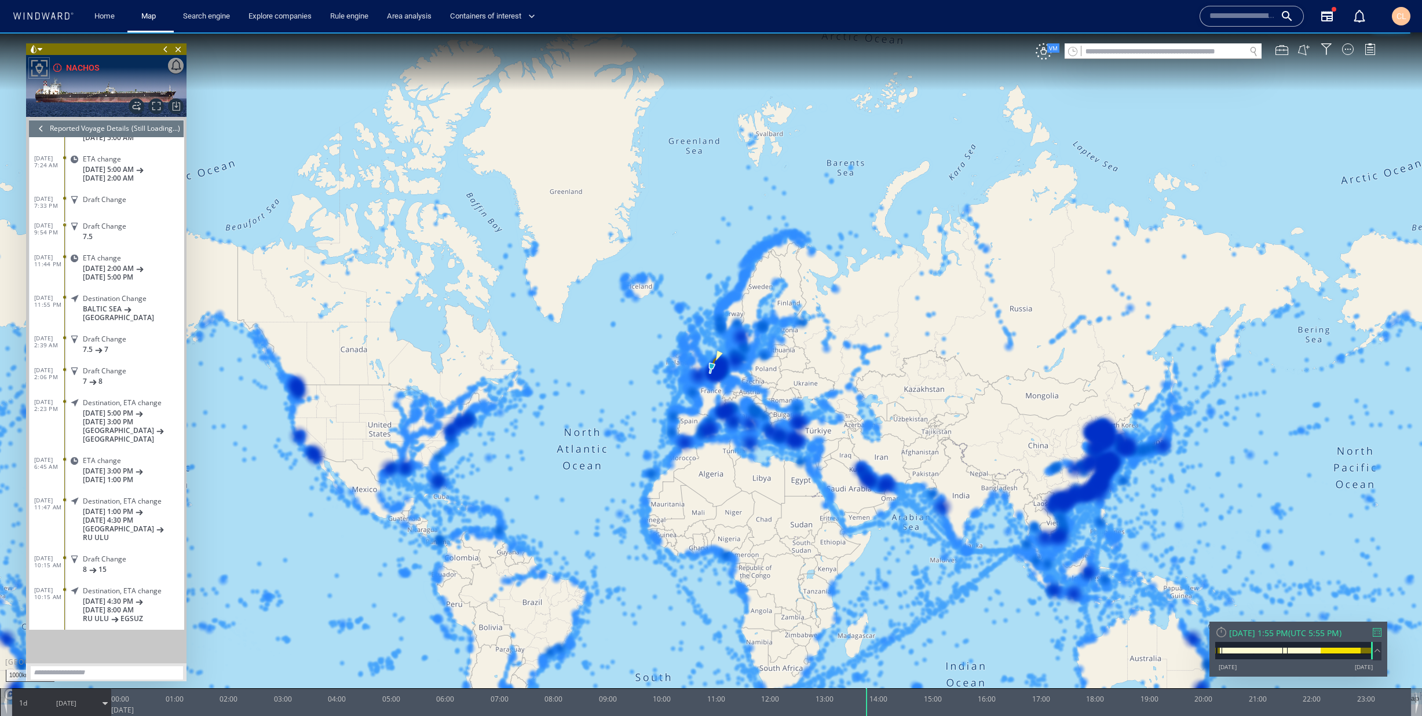
click at [35, 129] on div at bounding box center [41, 128] width 13 height 17
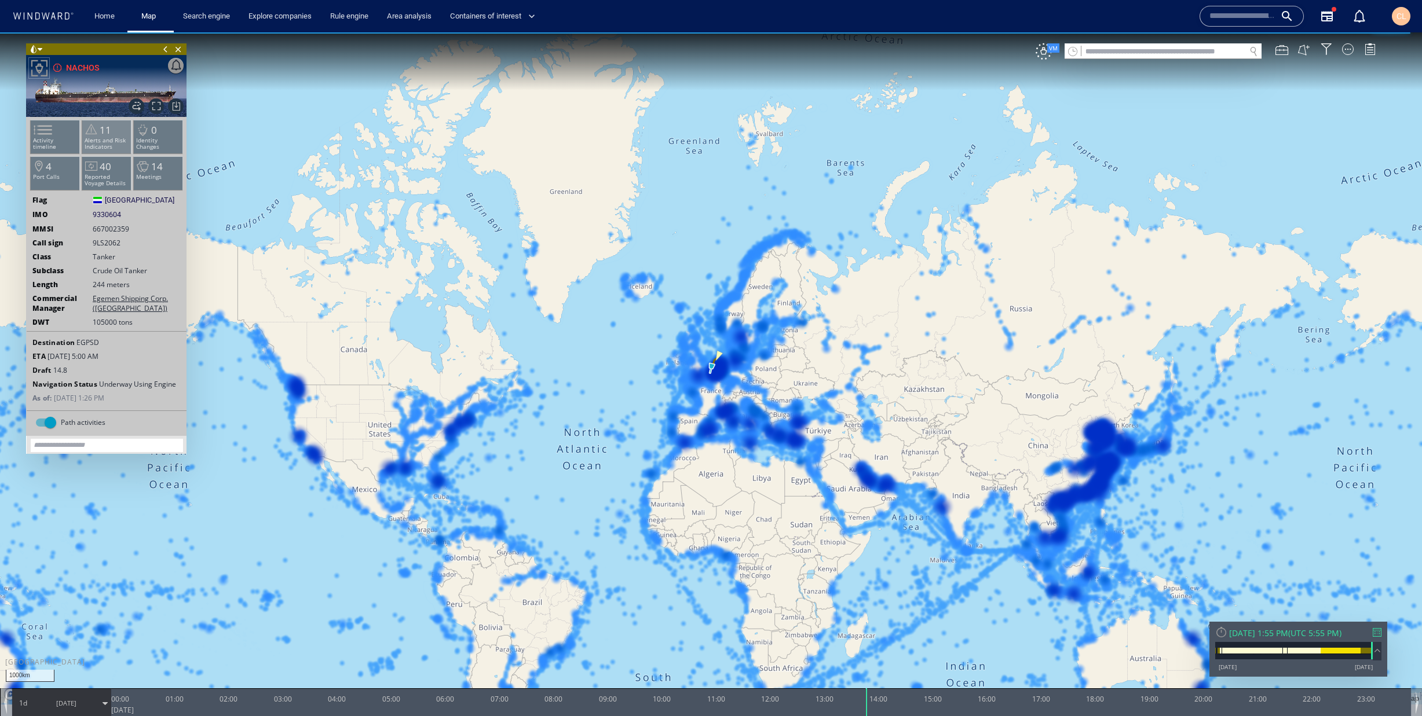
click at [108, 133] on span "11" at bounding box center [106, 129] width 12 height 13
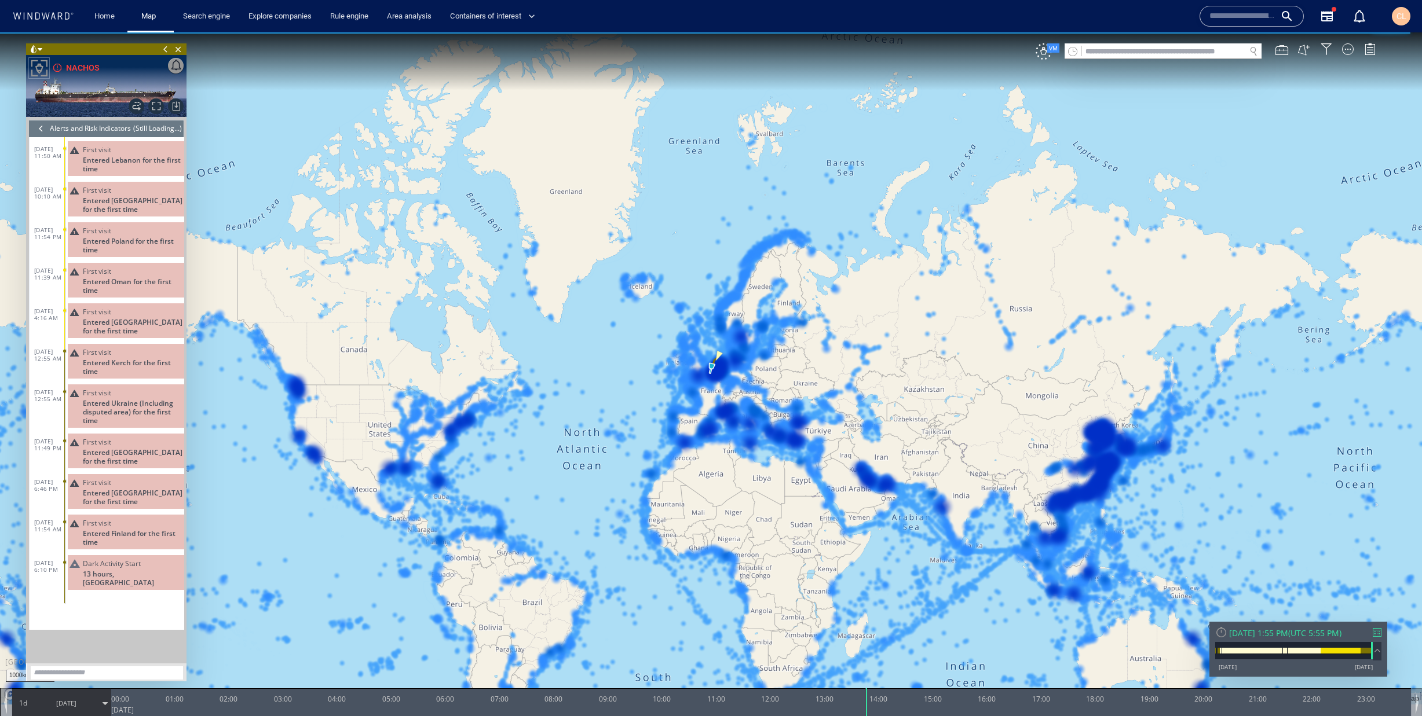
click at [1047, 47] on span "VM" at bounding box center [1053, 47] width 12 height 9
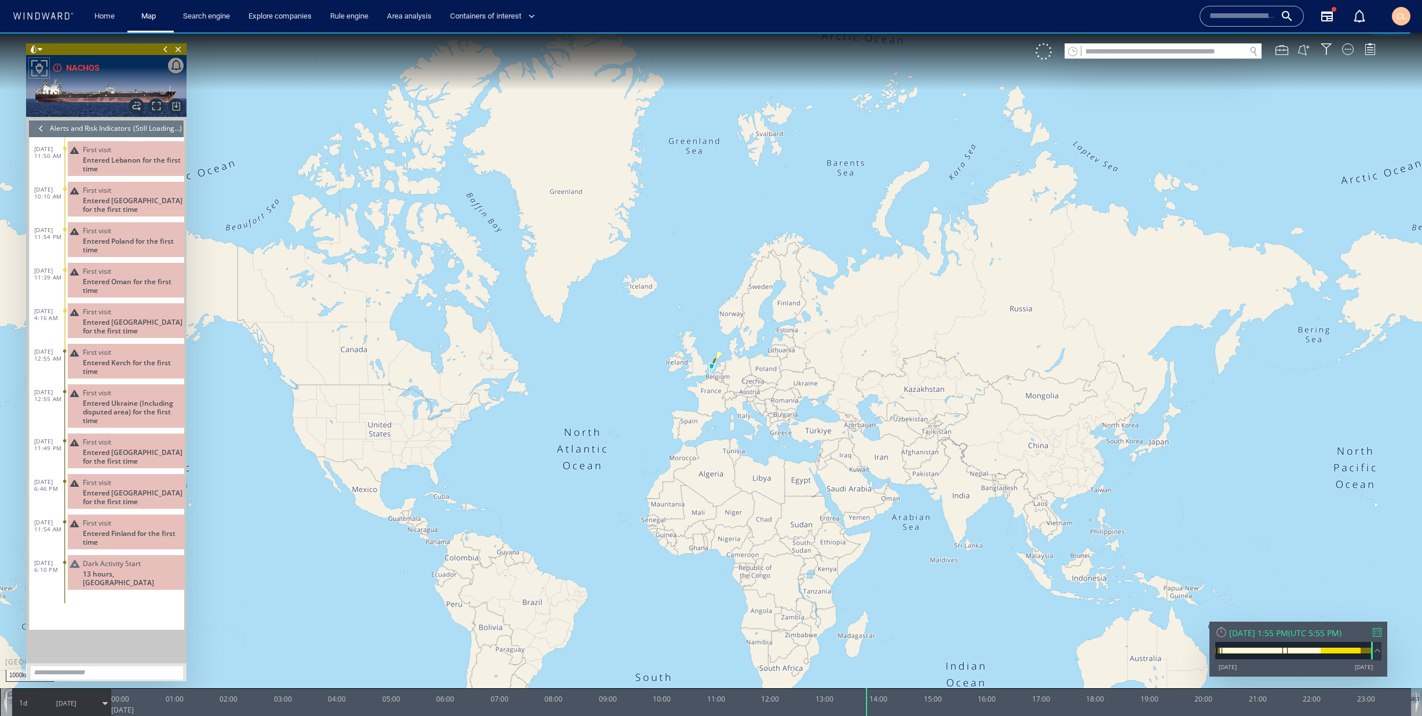
click at [40, 127] on div at bounding box center [41, 128] width 13 height 17
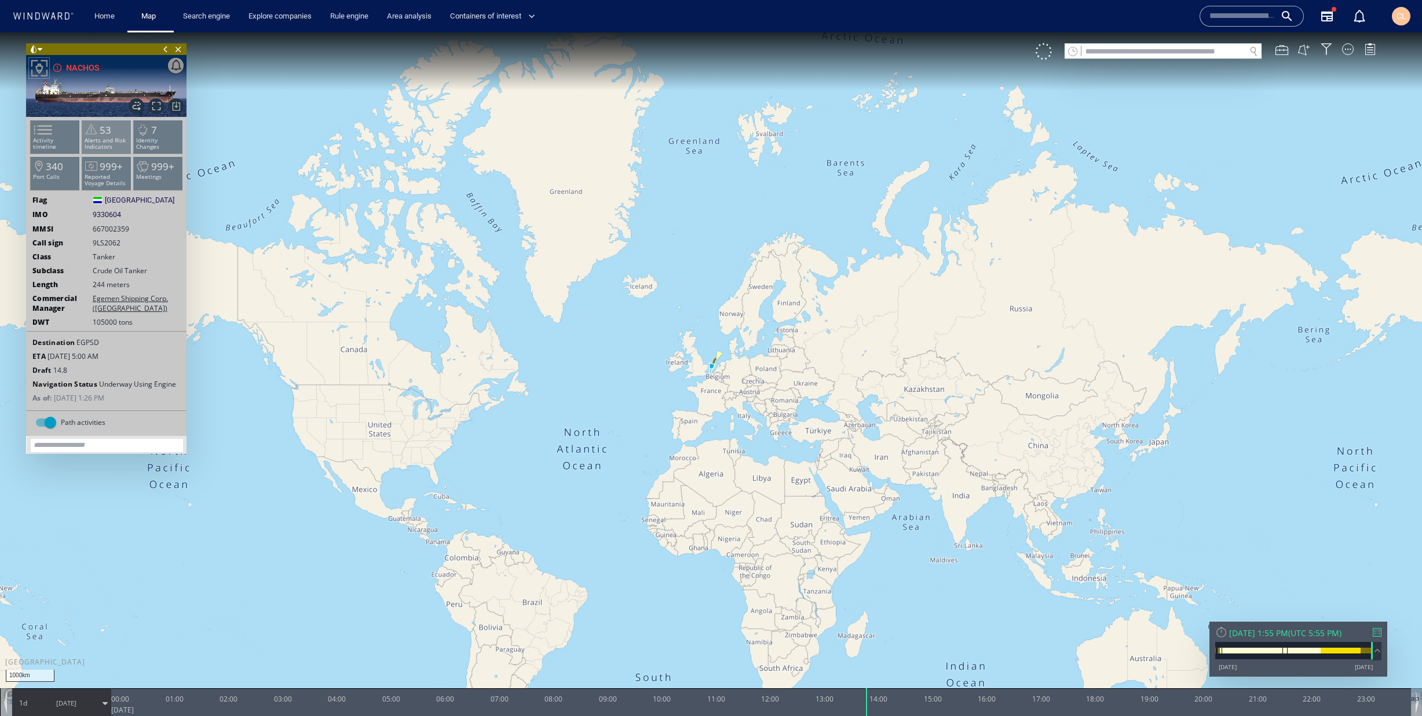
click at [103, 130] on span "53" at bounding box center [106, 129] width 12 height 13
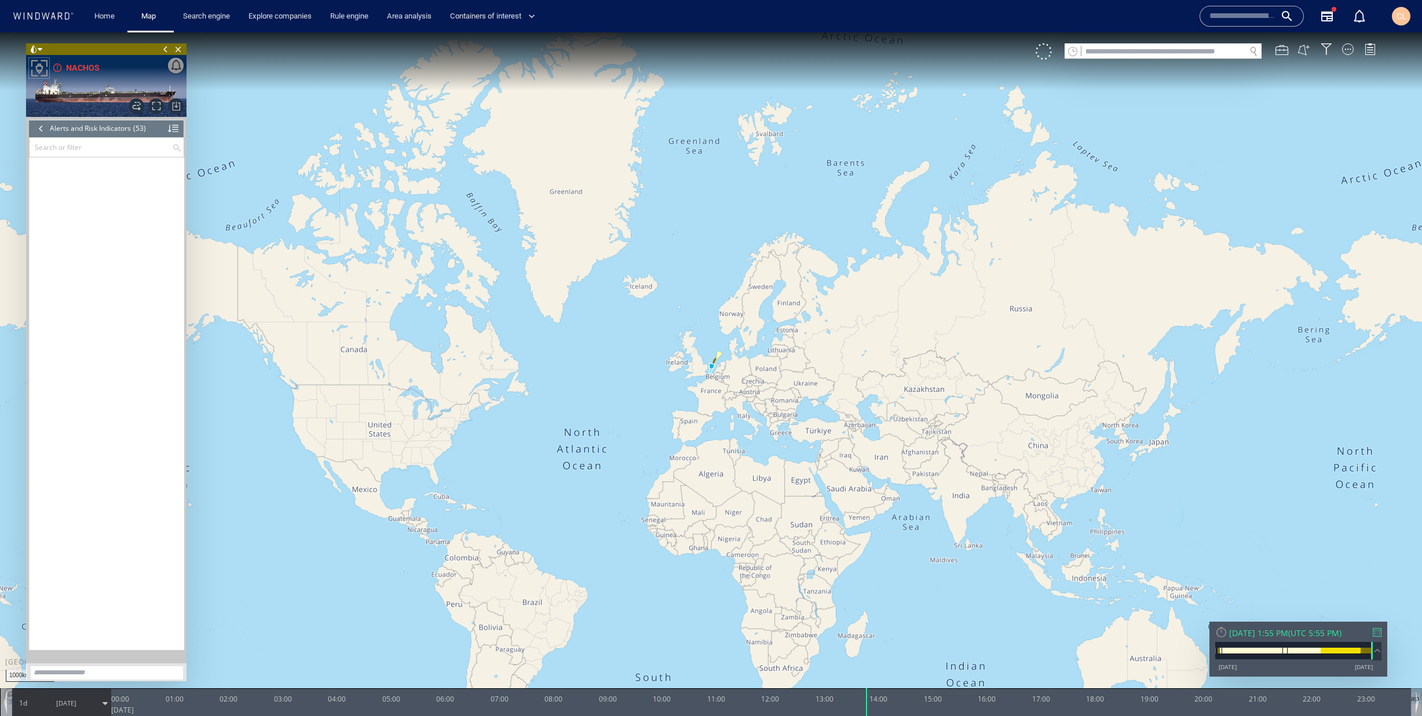
scroll to position [1195, 0]
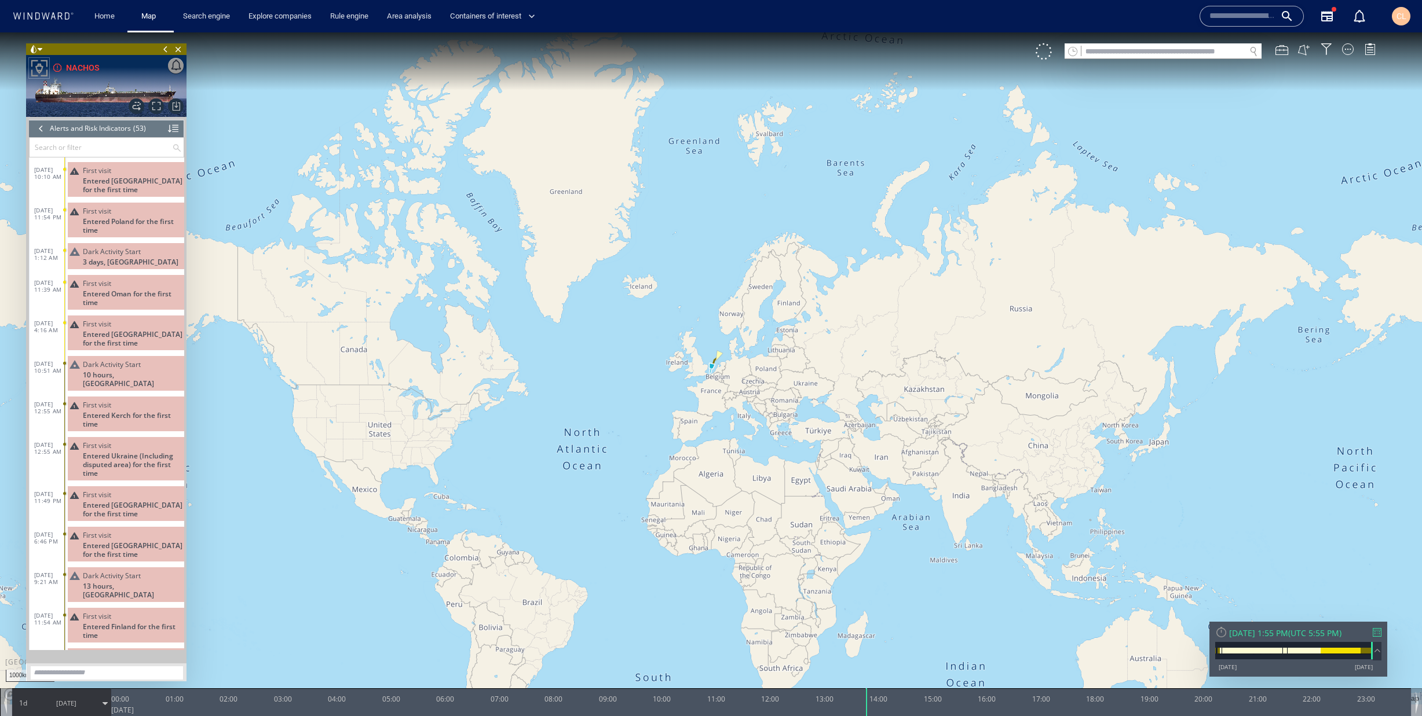
click at [178, 130] on header "Alerts and Risk Indicators (53) (Still Loading...)" at bounding box center [106, 128] width 155 height 17
click at [175, 130] on div at bounding box center [173, 128] width 10 height 17
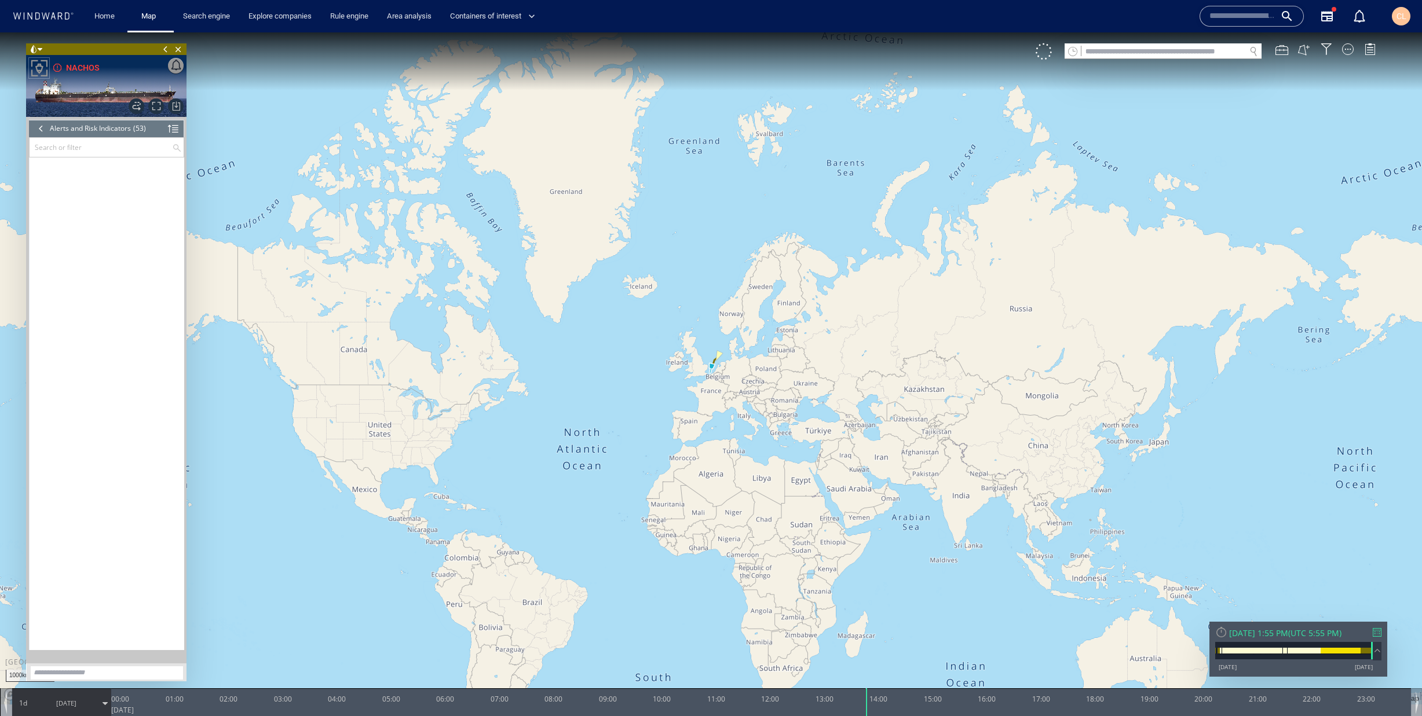
scroll to position [0, 0]
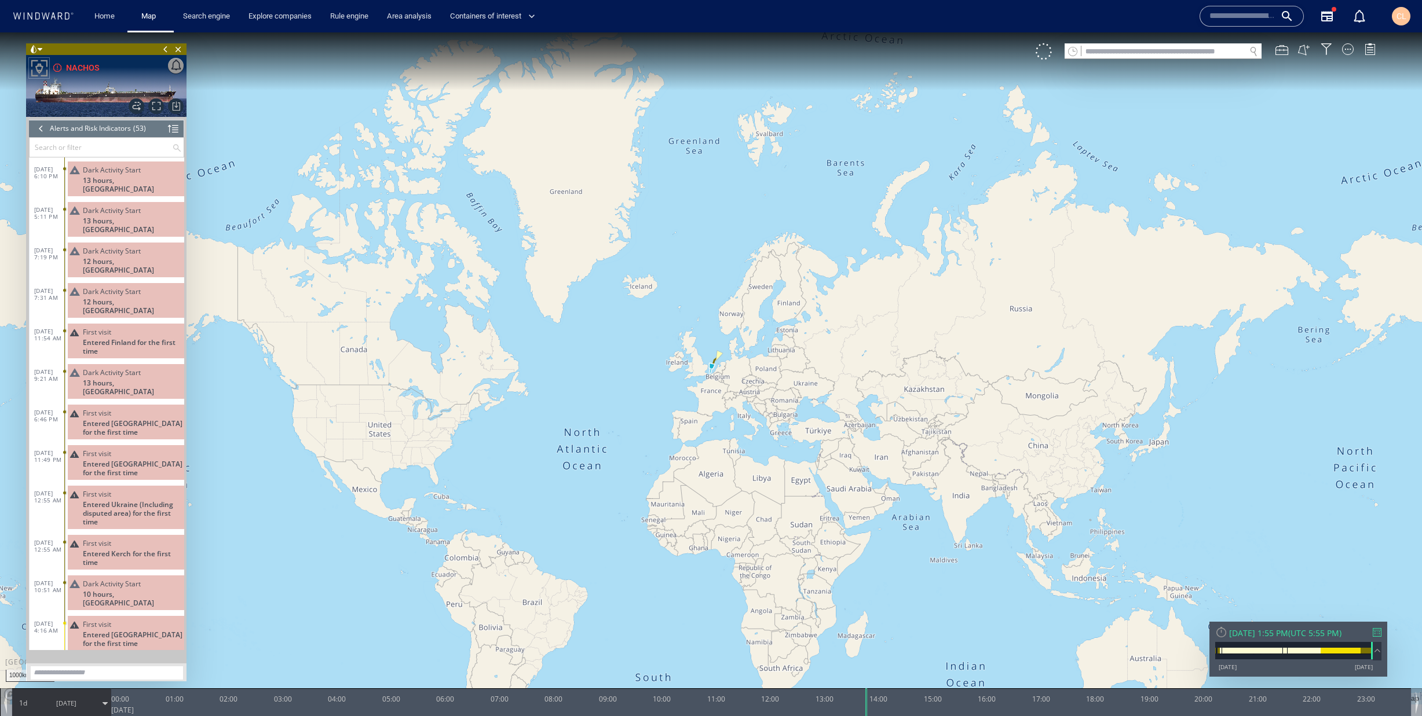
click at [42, 126] on div at bounding box center [41, 128] width 13 height 17
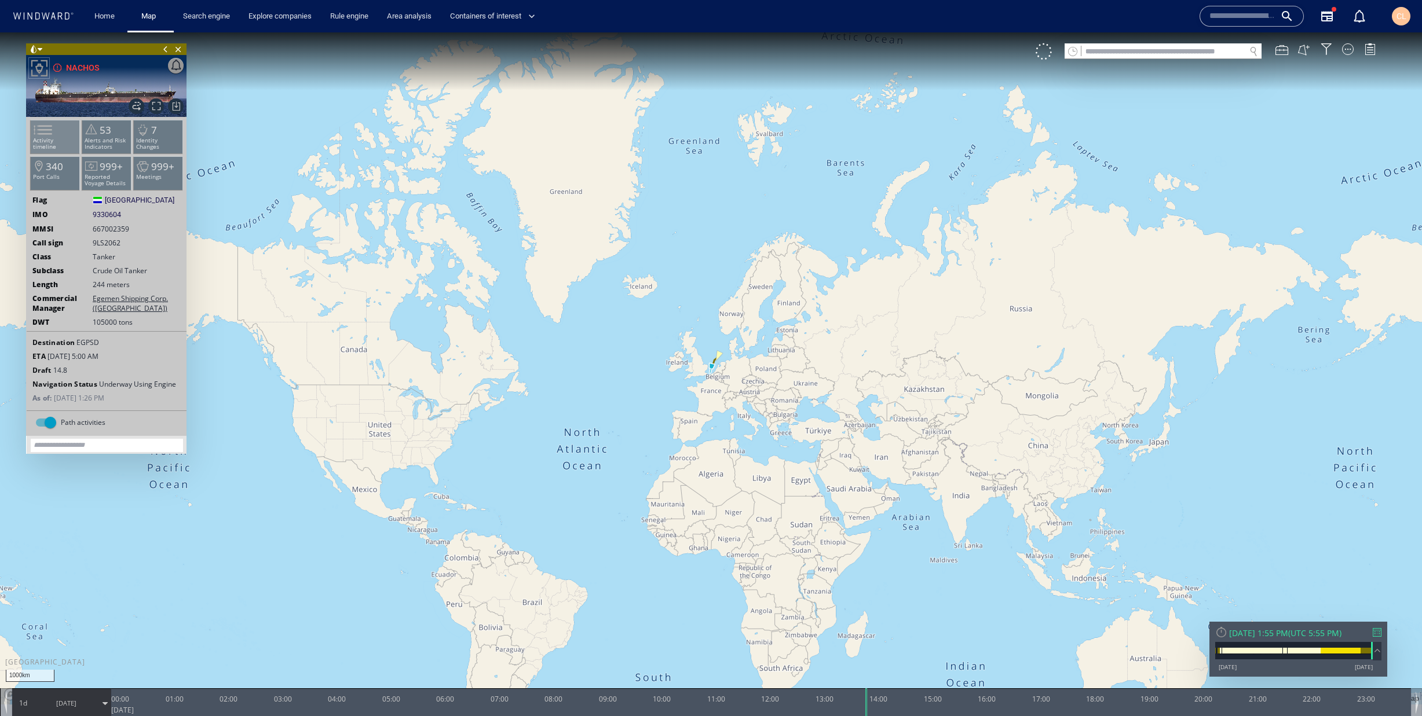
click at [45, 128] on span at bounding box center [35, 130] width 17 height 17
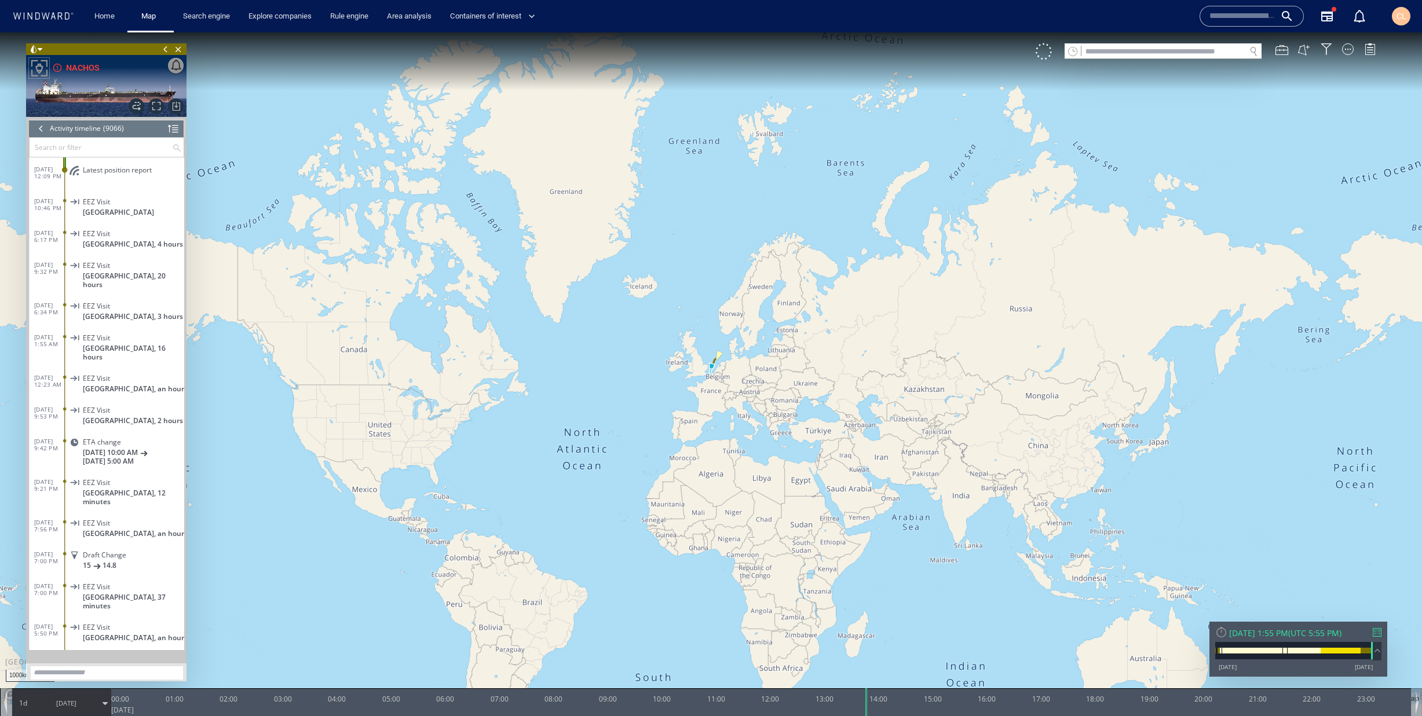
click at [78, 145] on input "text" at bounding box center [101, 147] width 142 height 19
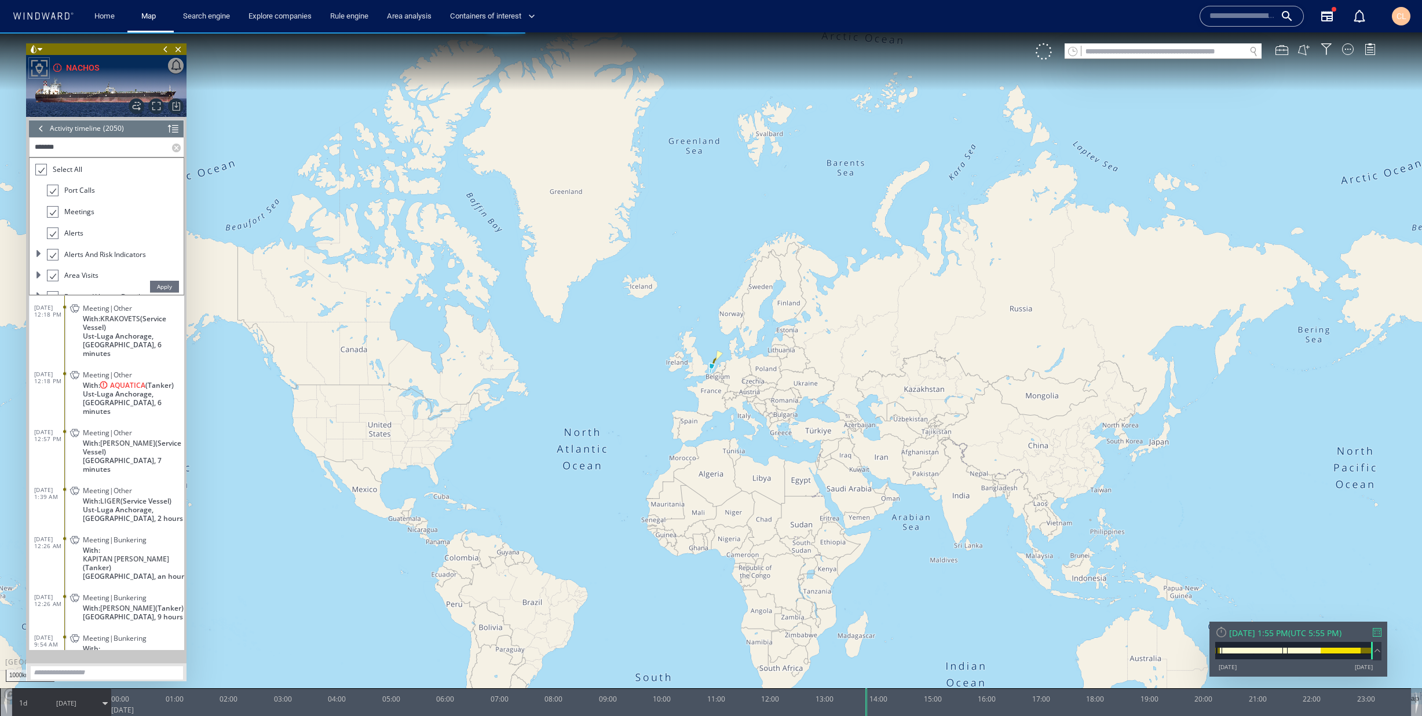
type input "*******"
click at [168, 290] on span "Apply" at bounding box center [164, 287] width 29 height 12
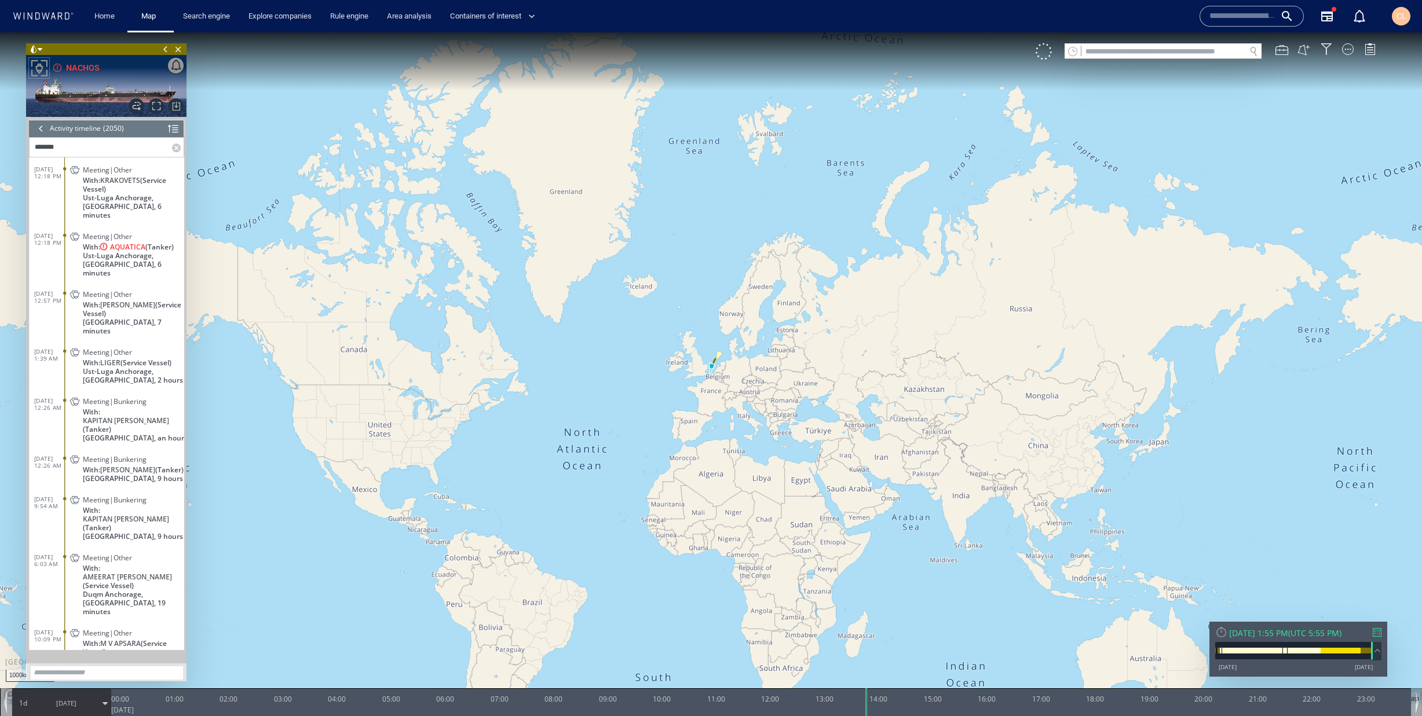
click at [136, 251] on span "Ust-Luga Anchorage, [GEOGRAPHIC_DATA], 6 minutes" at bounding box center [133, 264] width 101 height 26
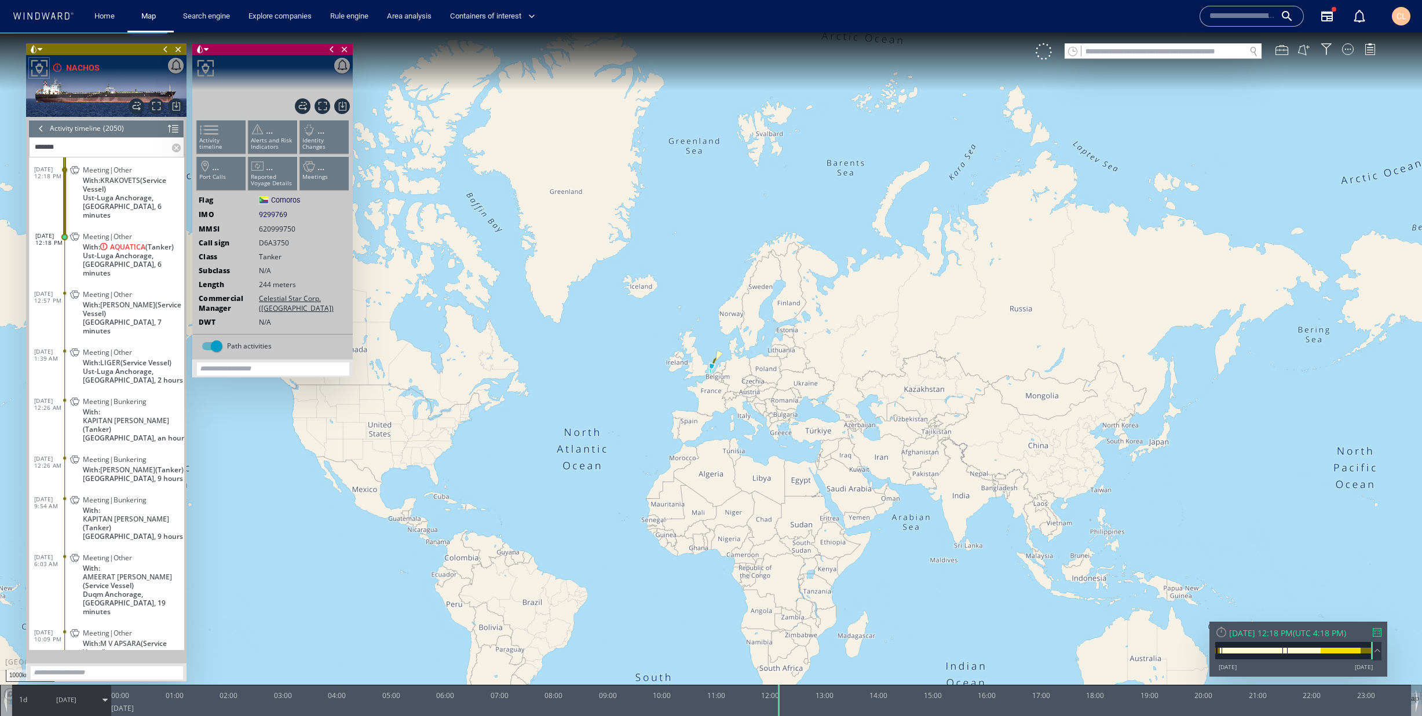
scroll to position [32, 0]
